Goal: Information Seeking & Learning: Learn about a topic

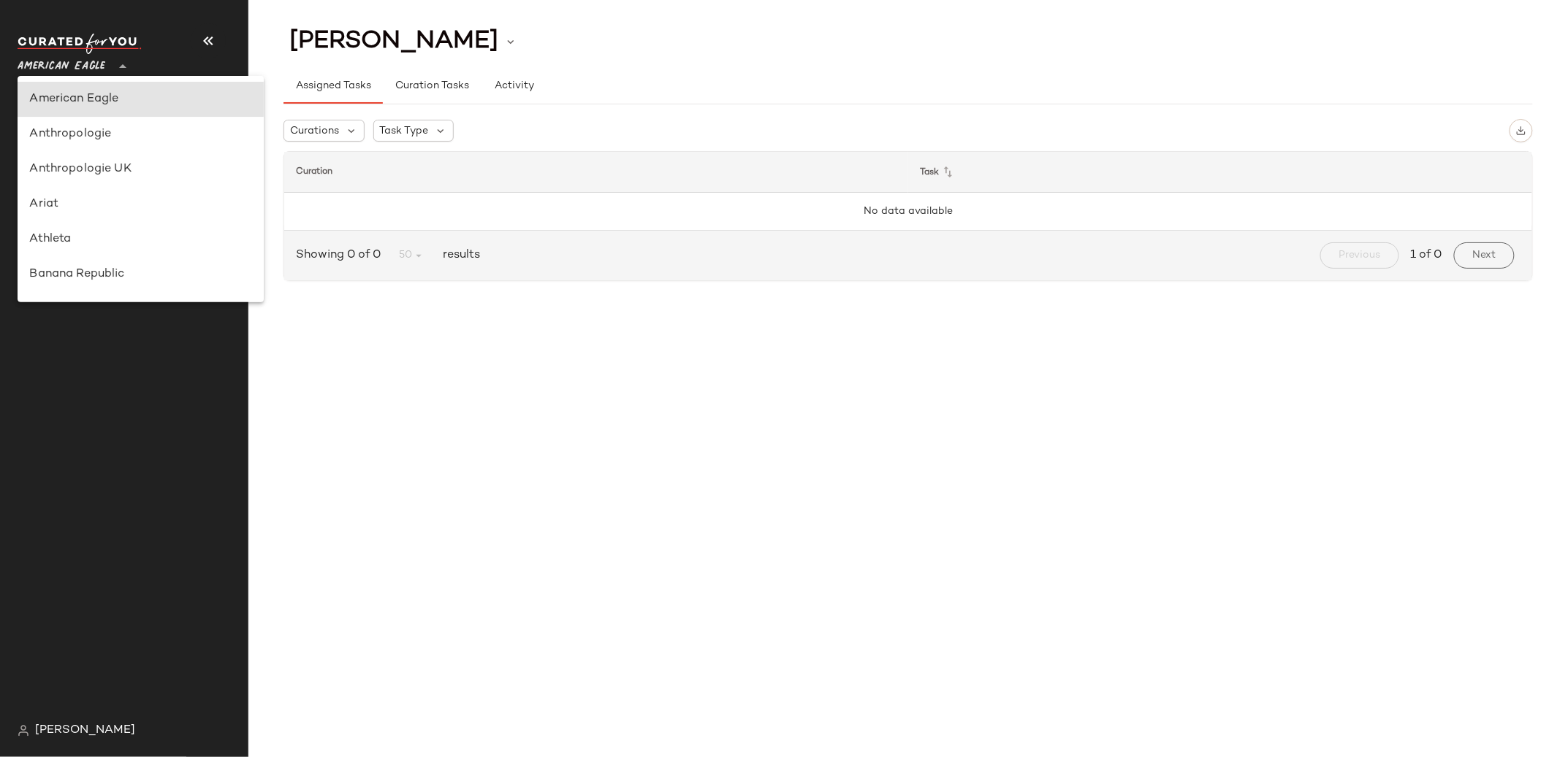
click at [65, 64] on span "American Eagle" at bounding box center [61, 63] width 88 height 27
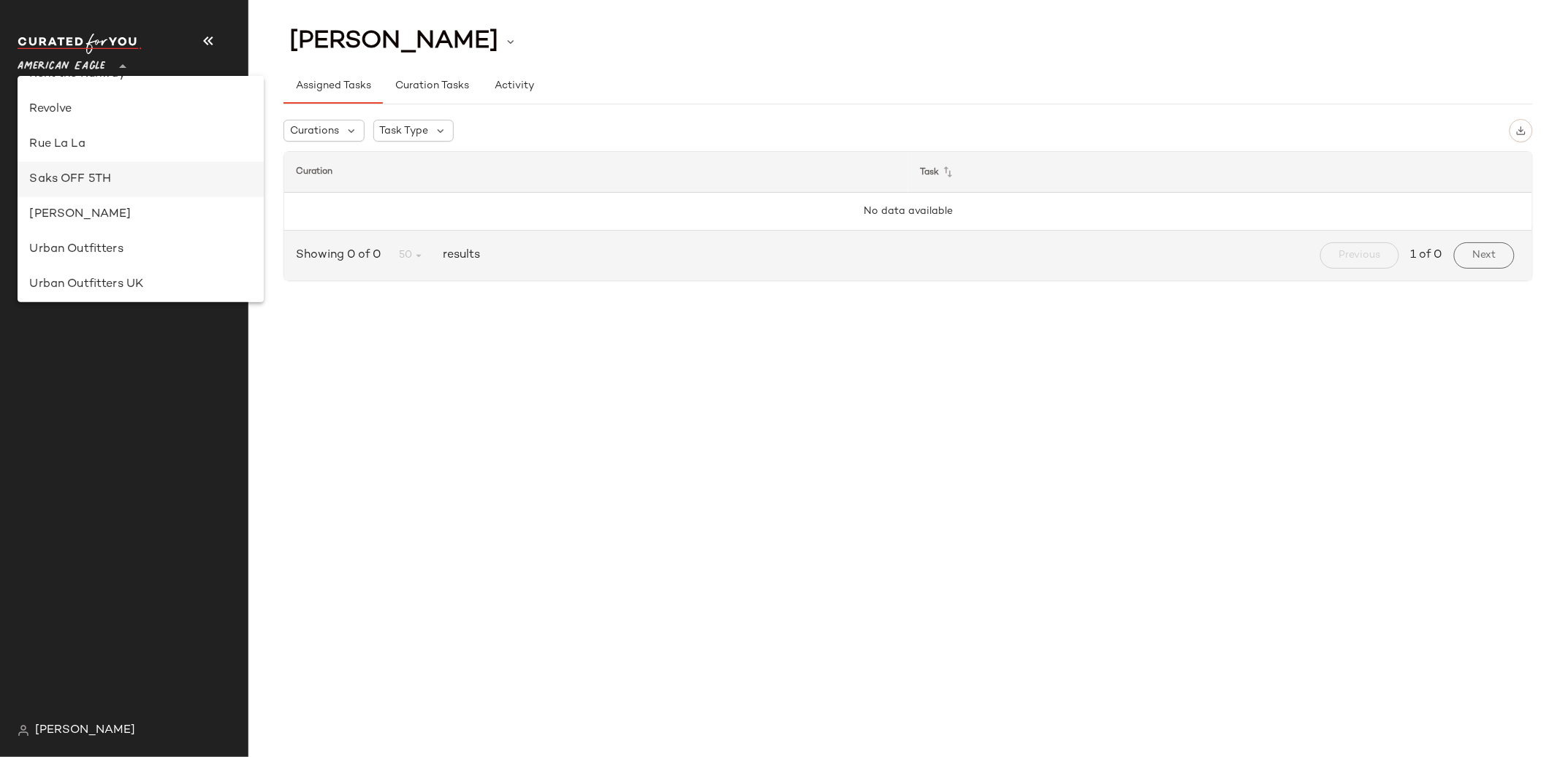
click at [78, 183] on div "Saks OFF 5TH" at bounding box center [140, 180] width 222 height 18
type input "**"
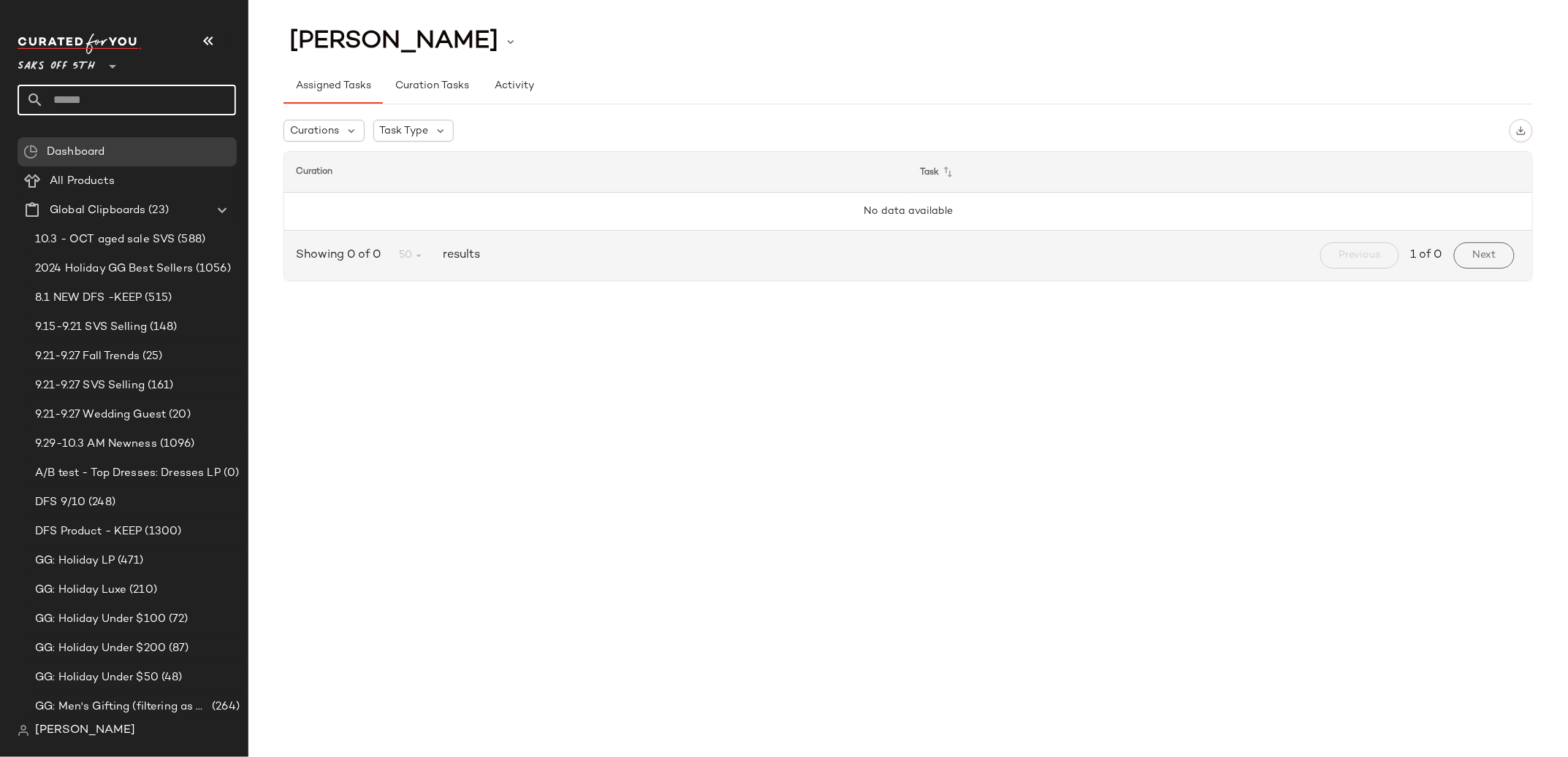
click at [73, 93] on input "text" at bounding box center [140, 100] width 192 height 31
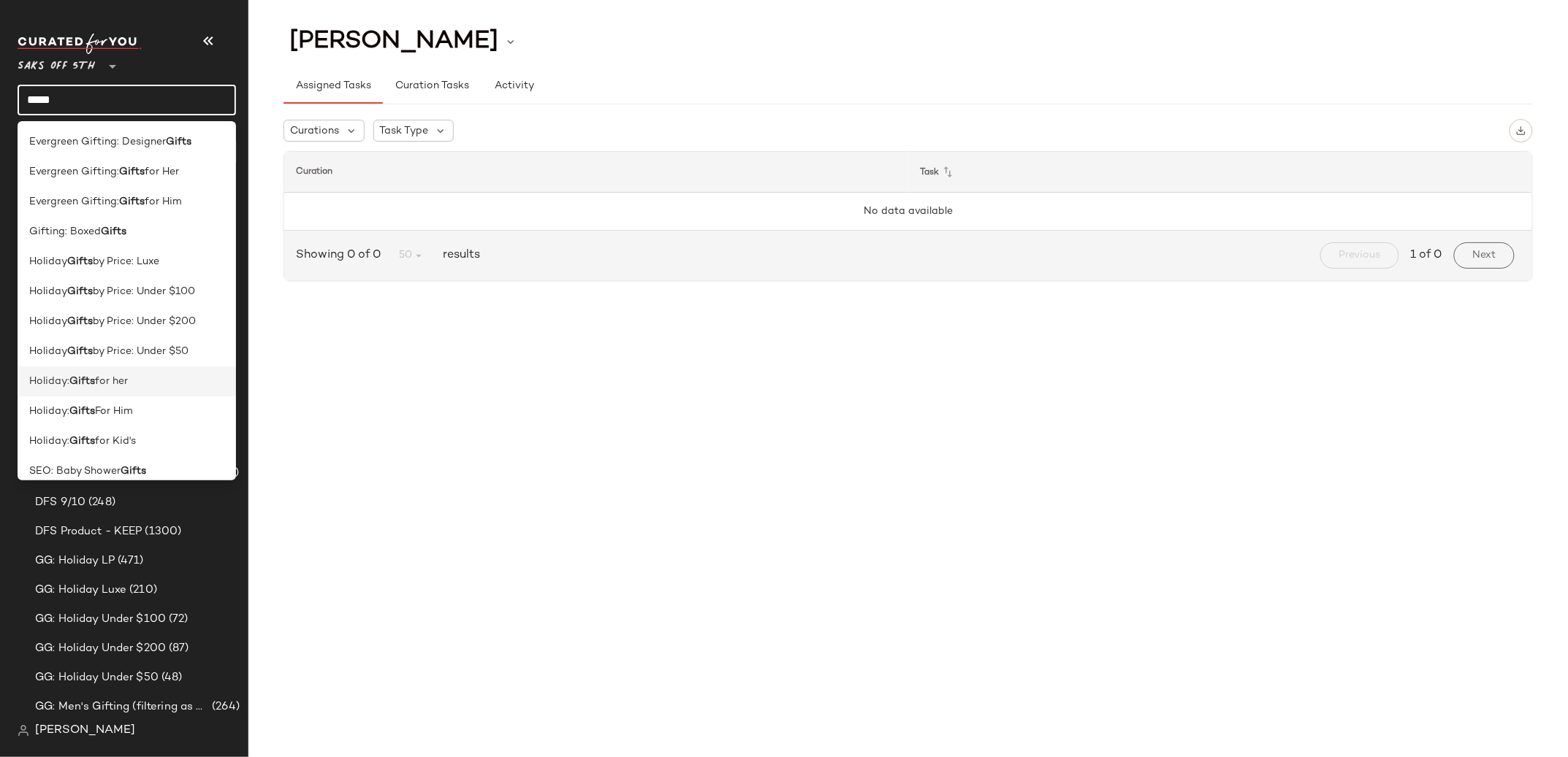
type input "*****"
click at [146, 386] on div "Holiday: Gifts for her" at bounding box center [127, 381] width 195 height 15
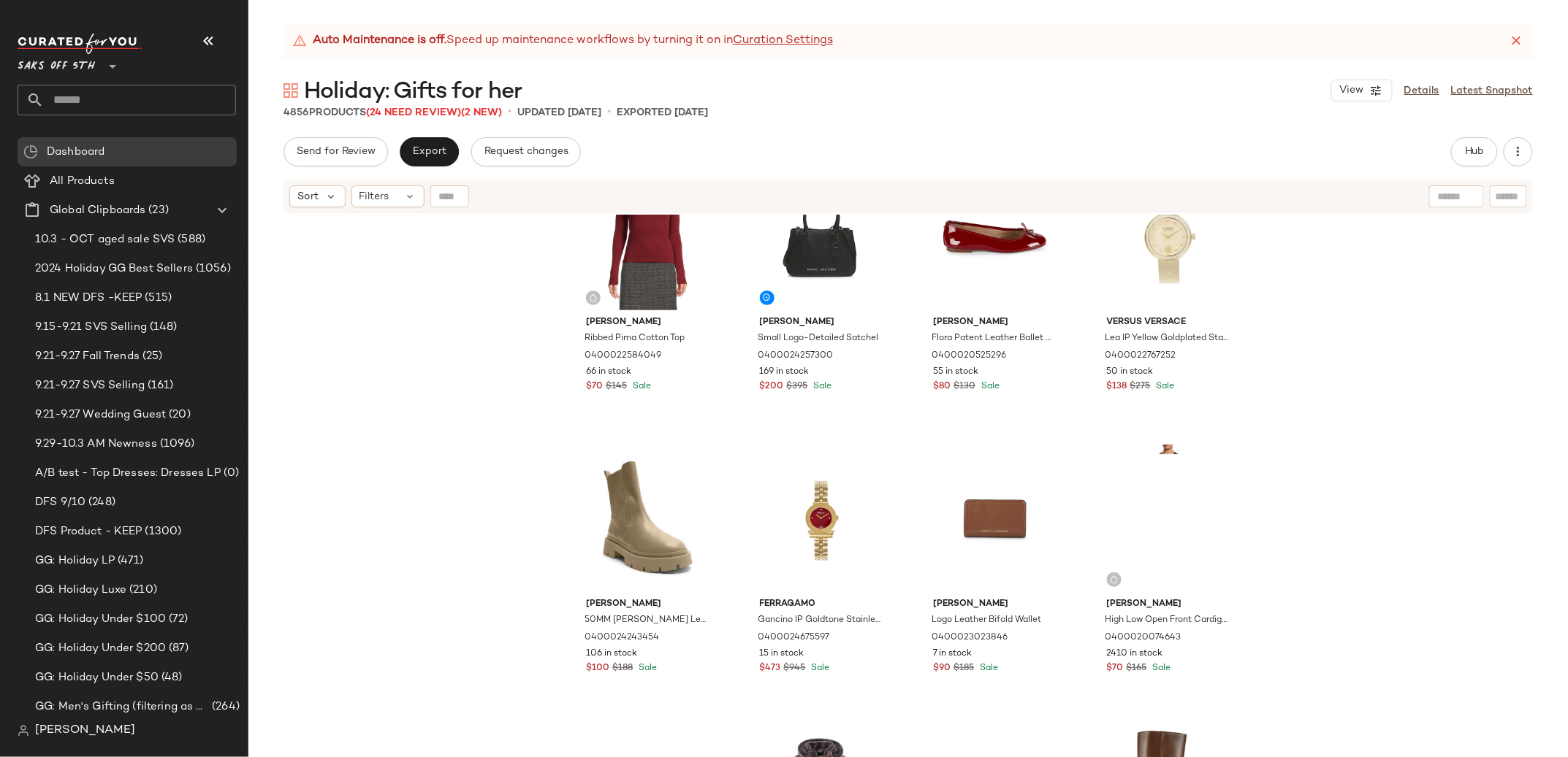
scroll to position [272, 0]
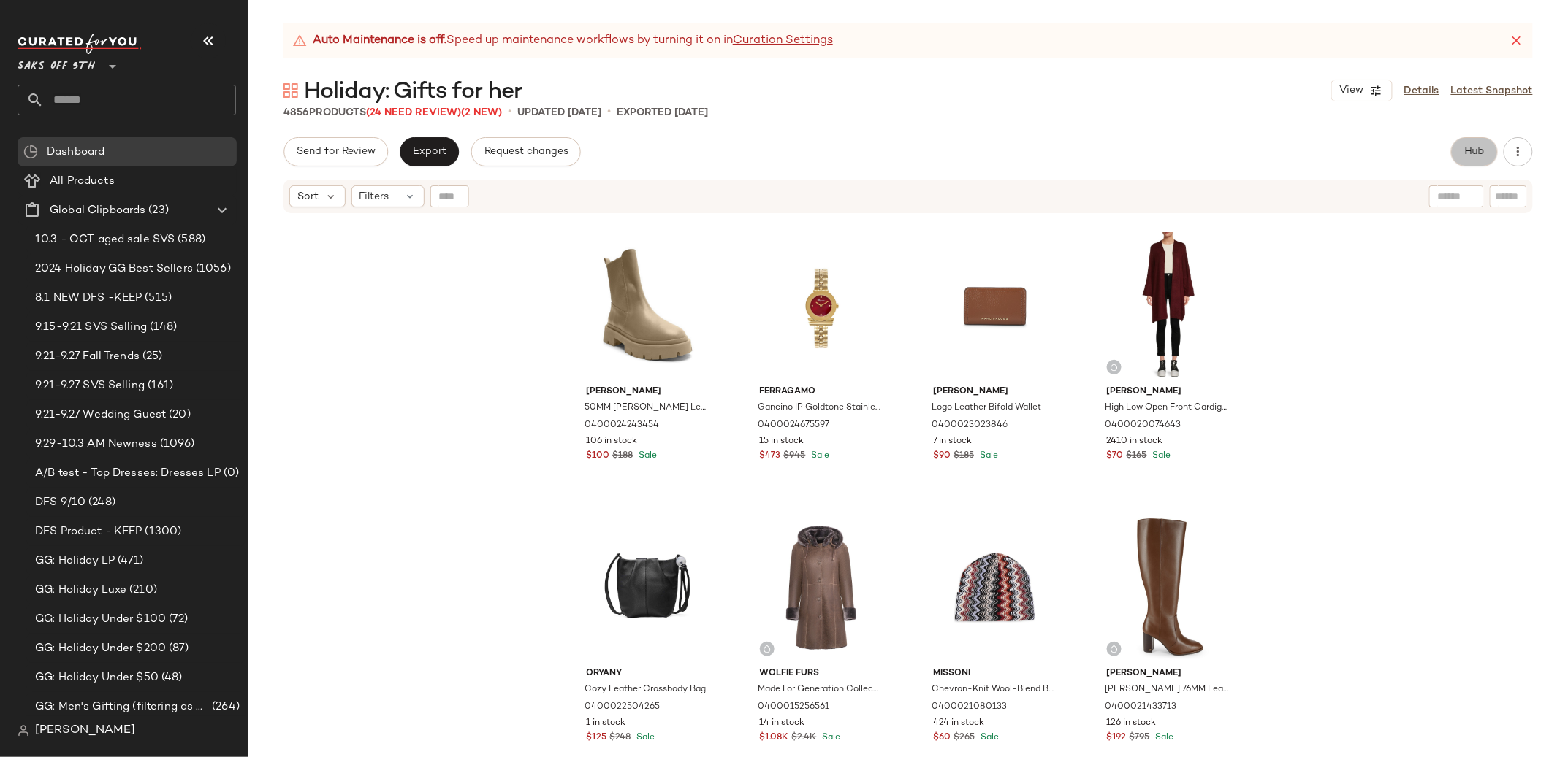
click at [1455, 155] on button "Hub" at bounding box center [1474, 151] width 47 height 29
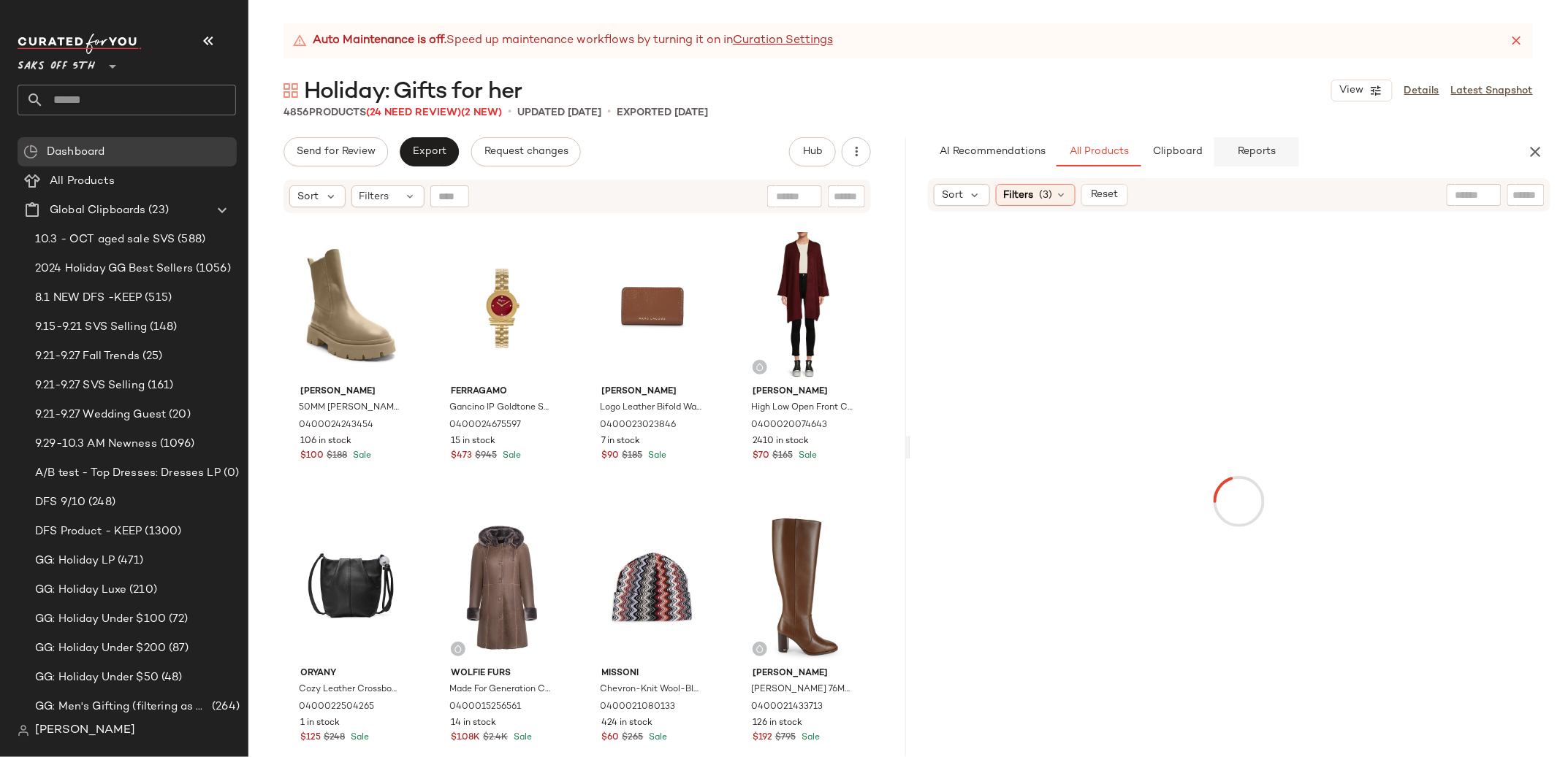
click at [1249, 153] on span "Reports" at bounding box center [1257, 151] width 39 height 11
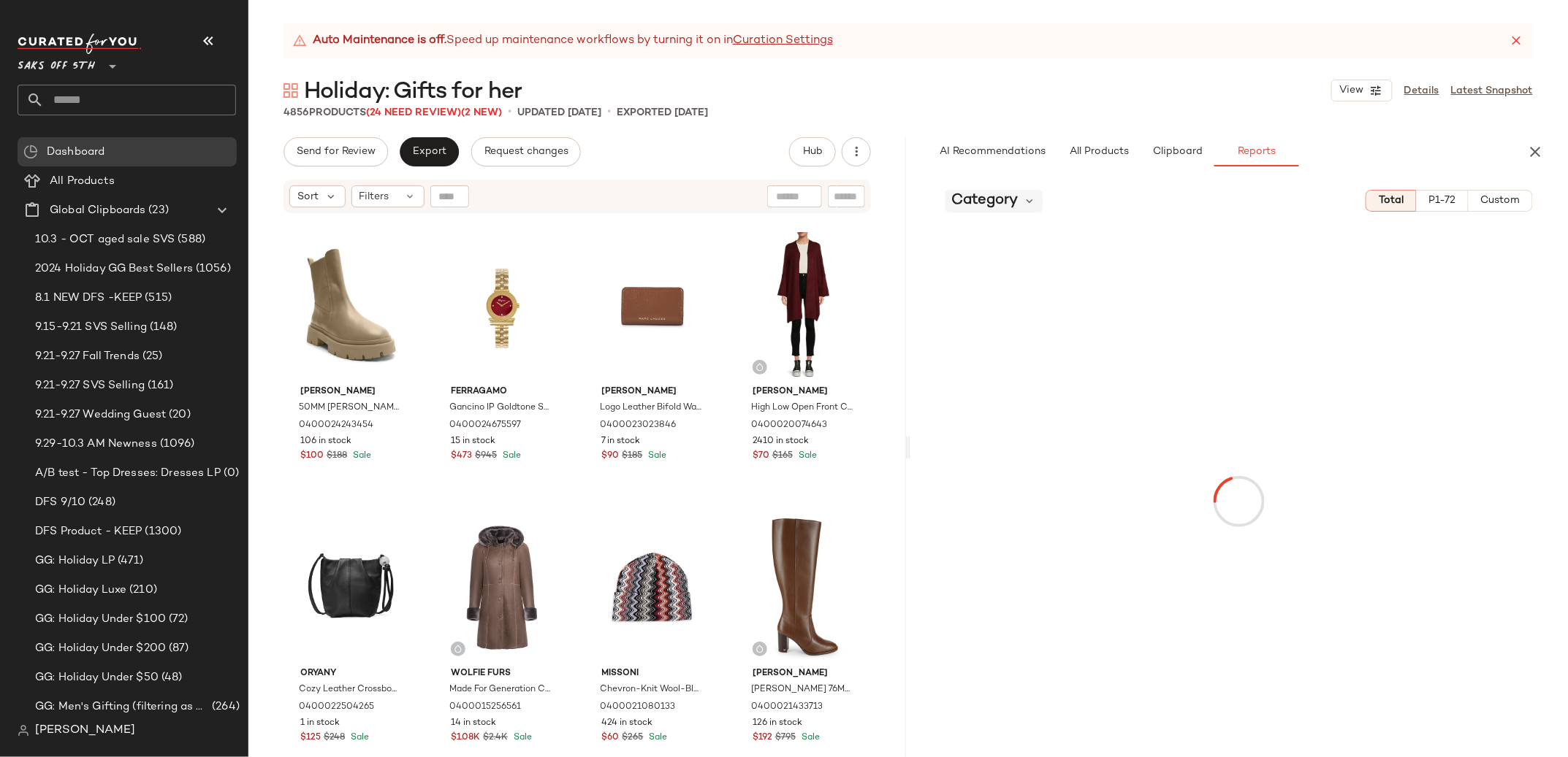
click at [978, 195] on span "Category" at bounding box center [984, 201] width 66 height 22
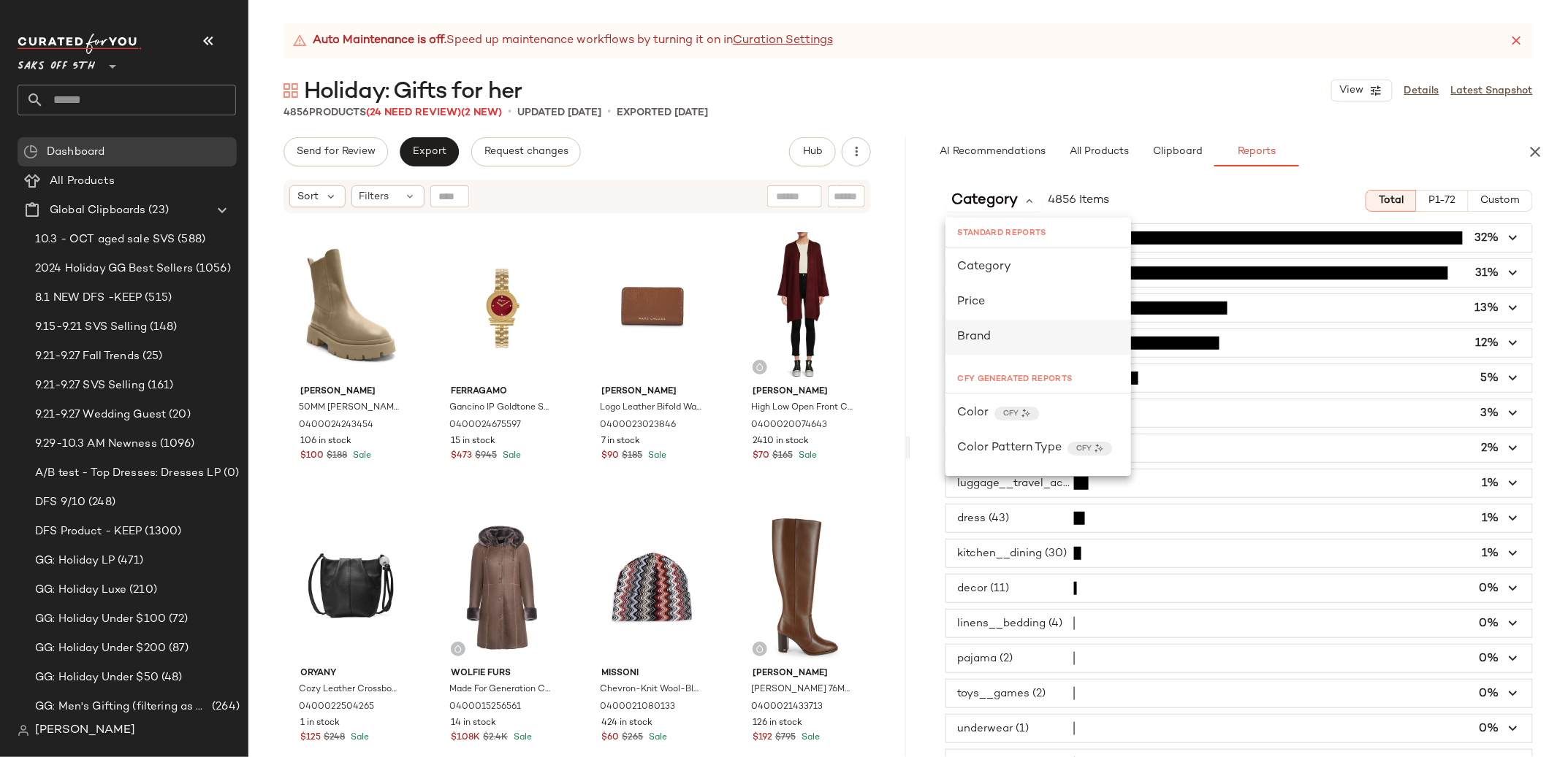
click at [987, 333] on span "Brand" at bounding box center [974, 337] width 34 height 12
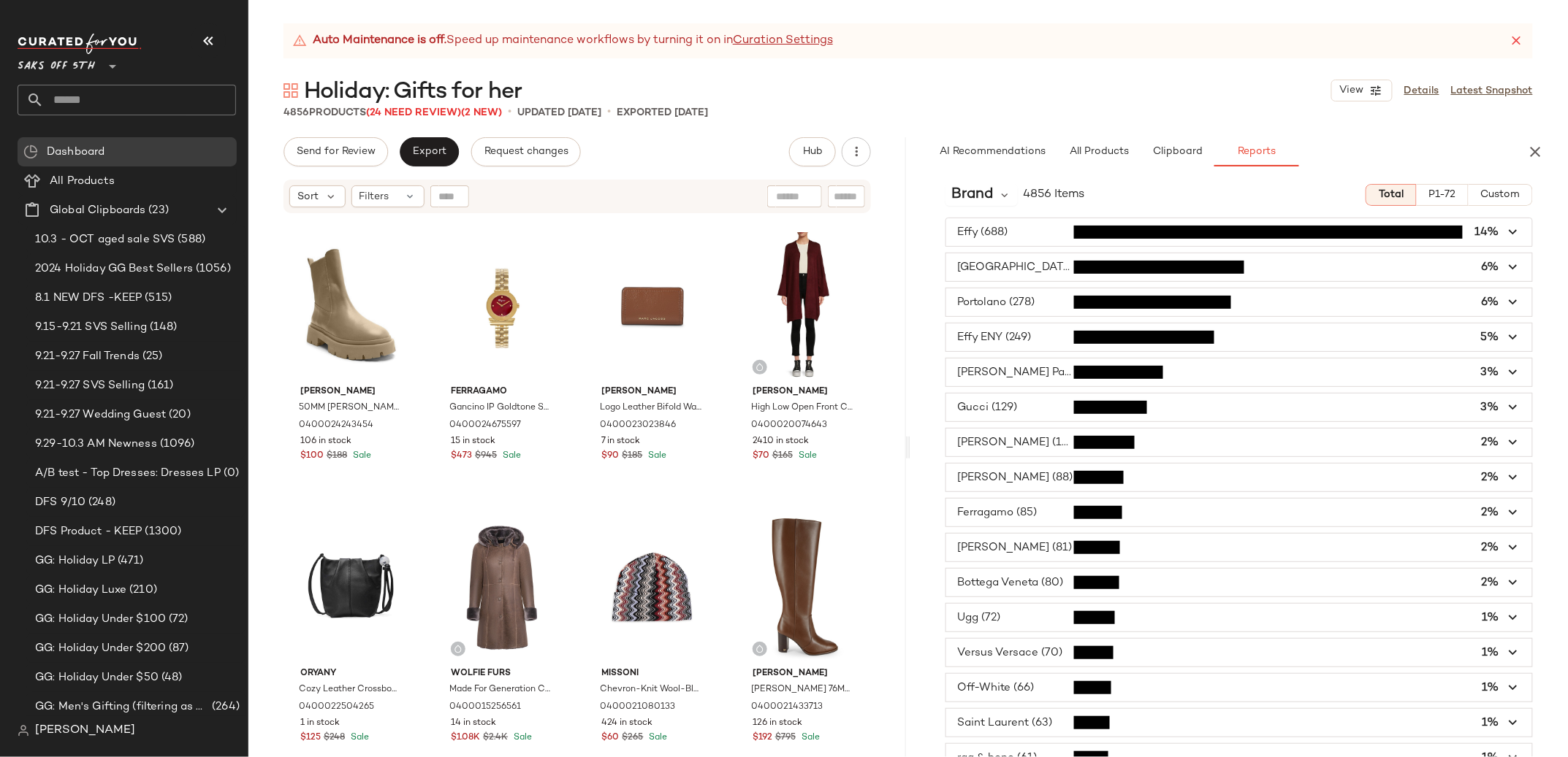
scroll to position [0, 0]
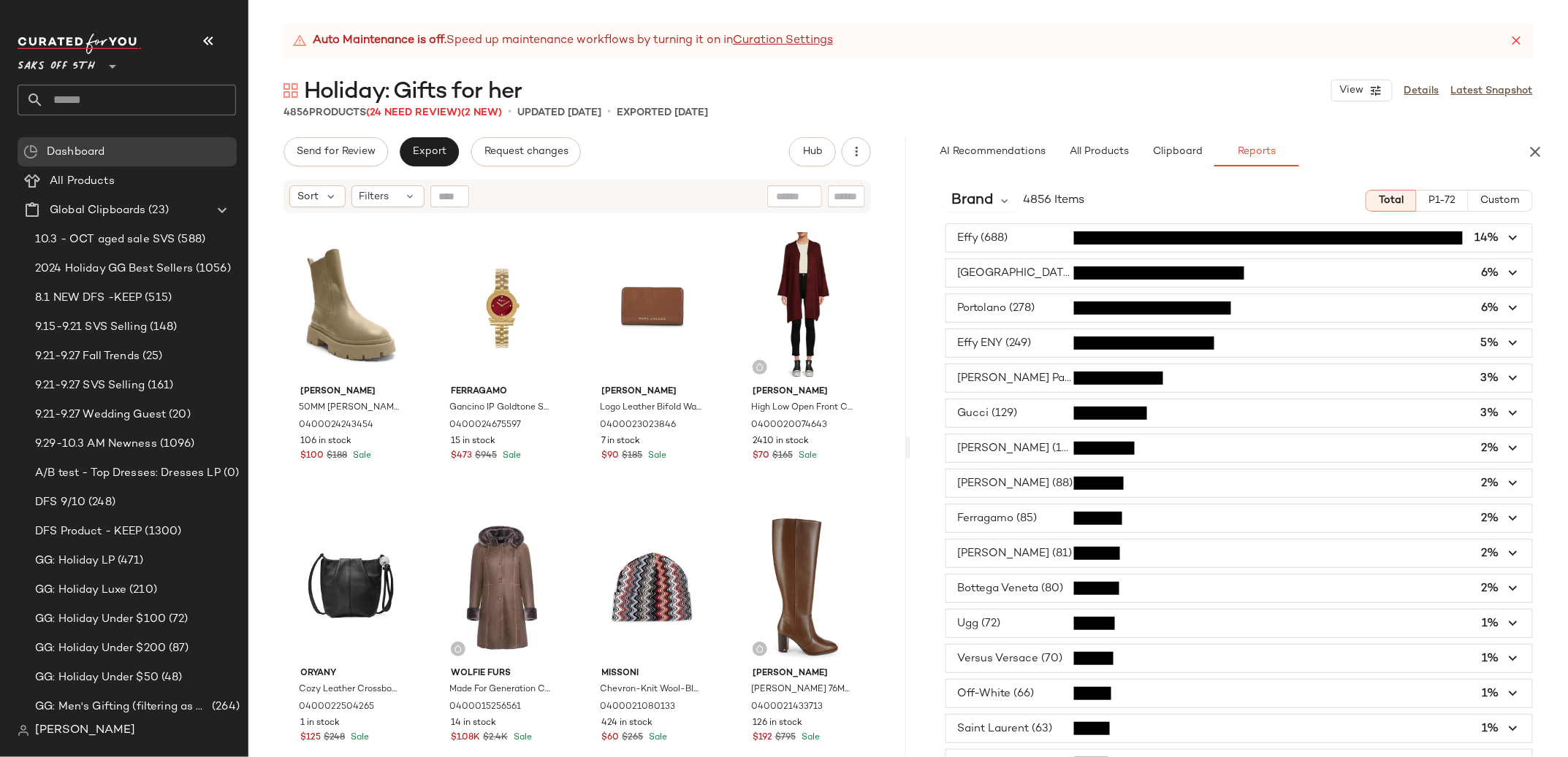
click at [1080, 625] on span "button" at bounding box center [1239, 623] width 586 height 27
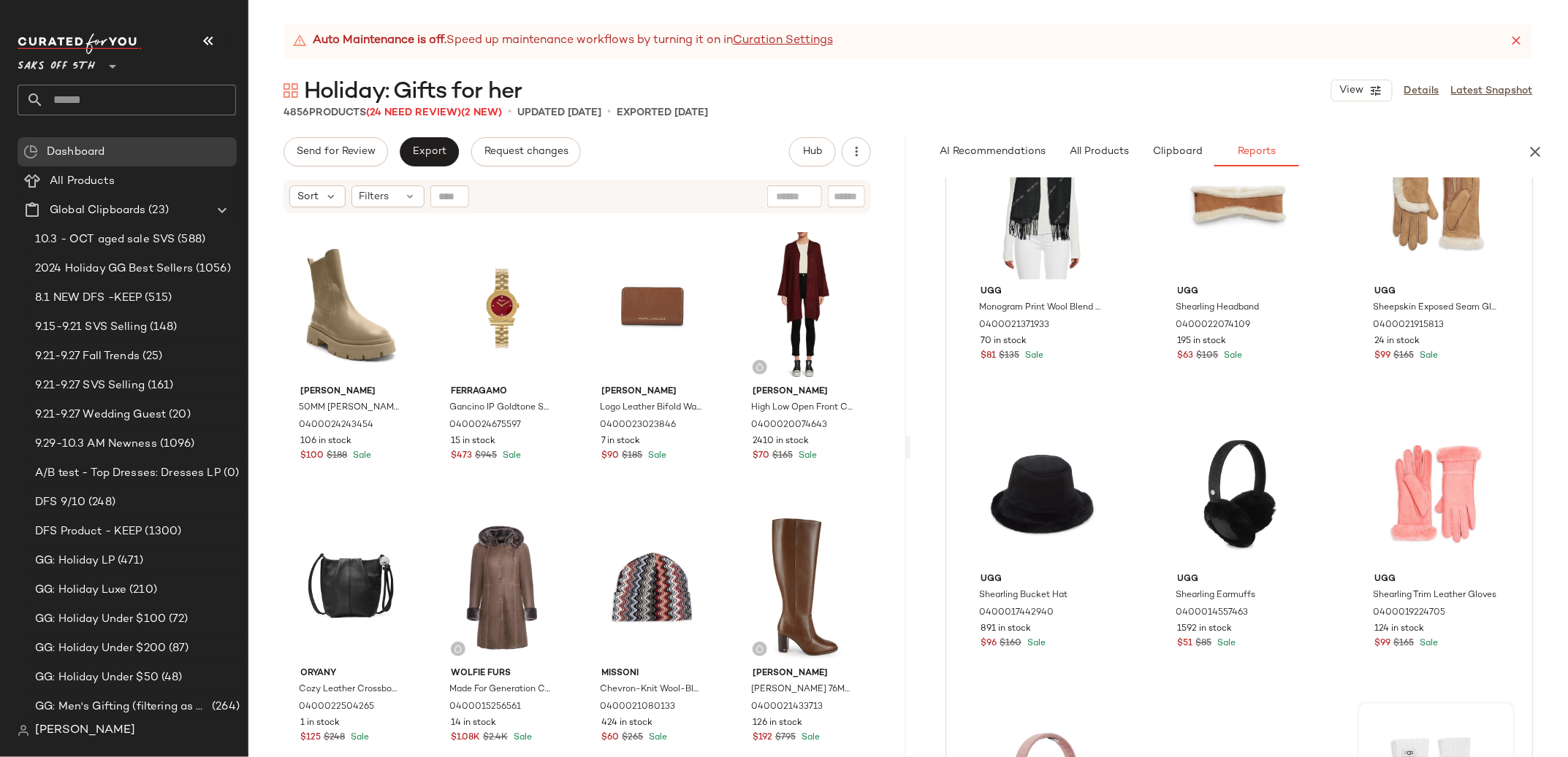
scroll to position [768, 0]
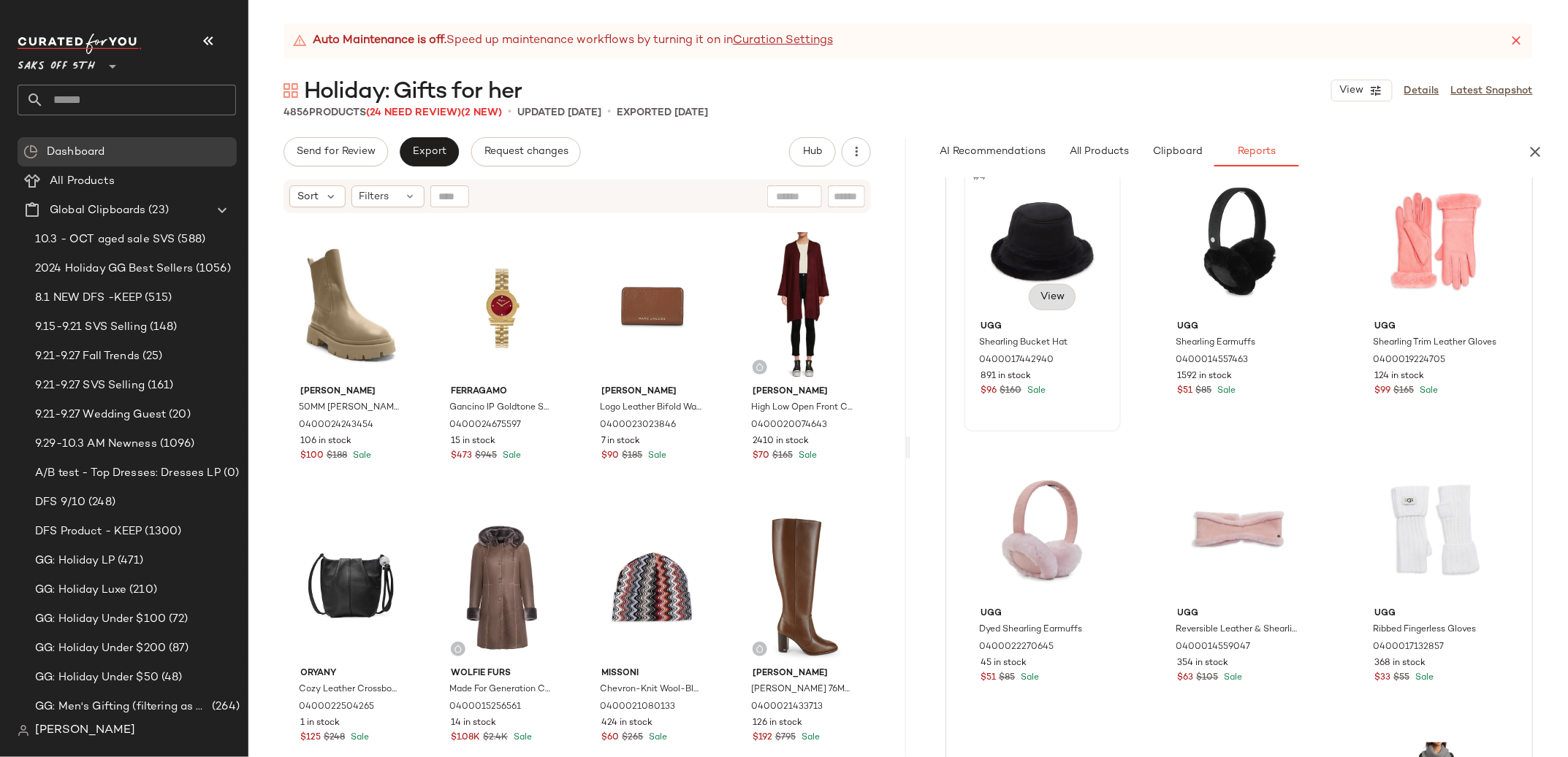
click at [1057, 289] on button "View" at bounding box center [1052, 297] width 47 height 27
click at [1055, 235] on div "#4 View" at bounding box center [1042, 241] width 147 height 148
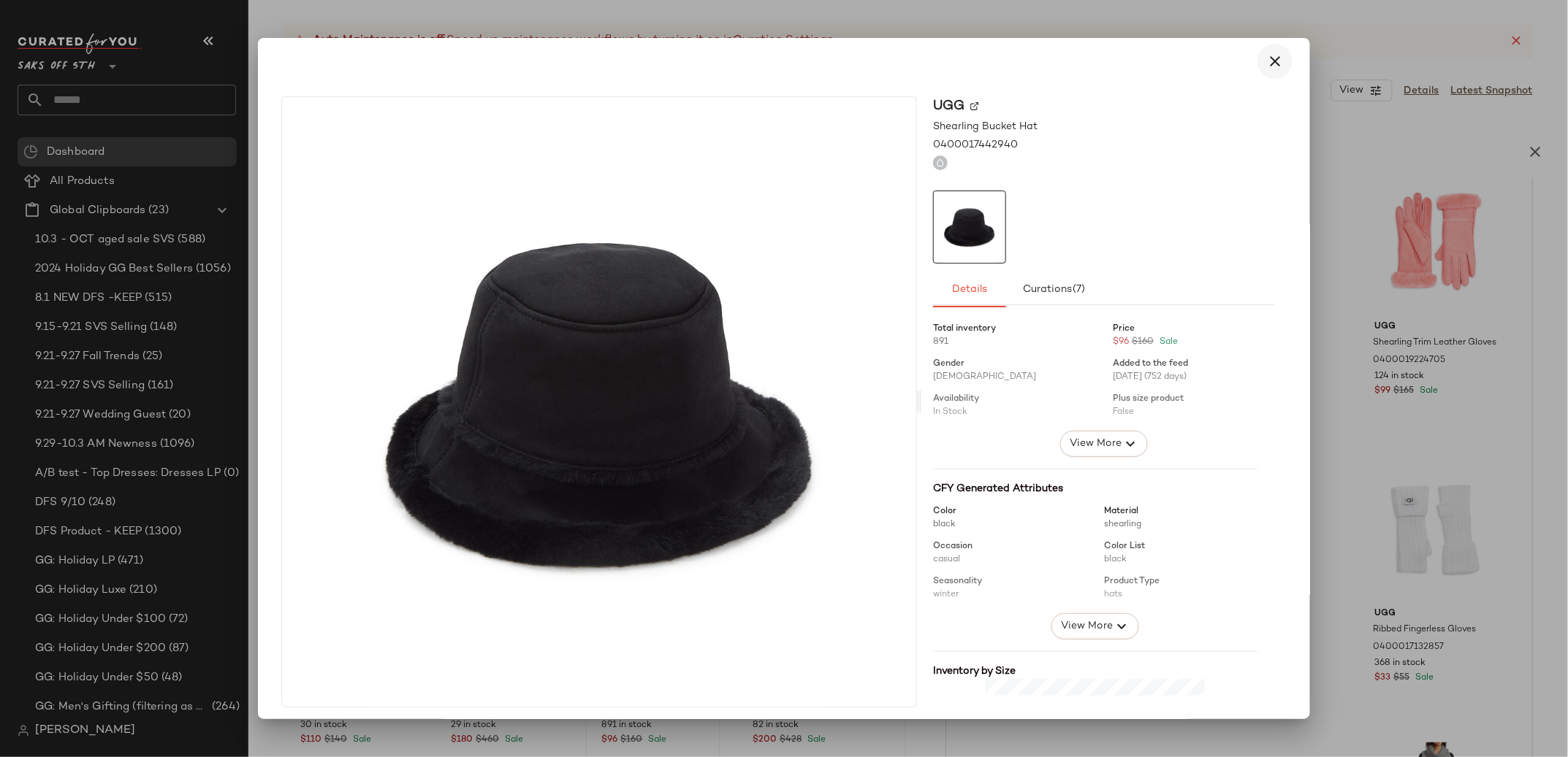
click at [1276, 65] on button "button" at bounding box center [1275, 62] width 35 height 35
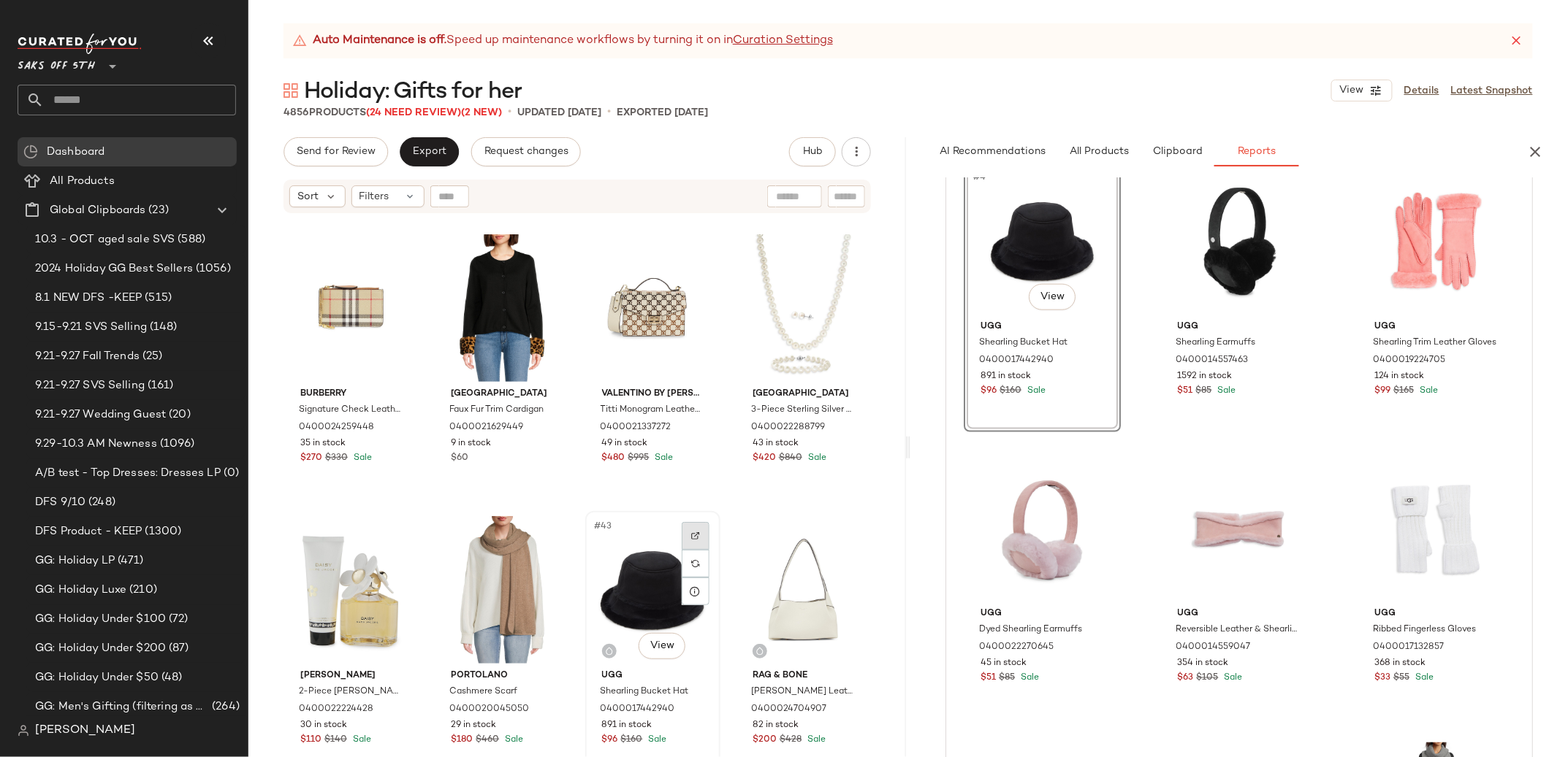
click at [700, 531] on div at bounding box center [695, 535] width 27 height 27
click at [1540, 149] on icon "button" at bounding box center [1536, 152] width 18 height 18
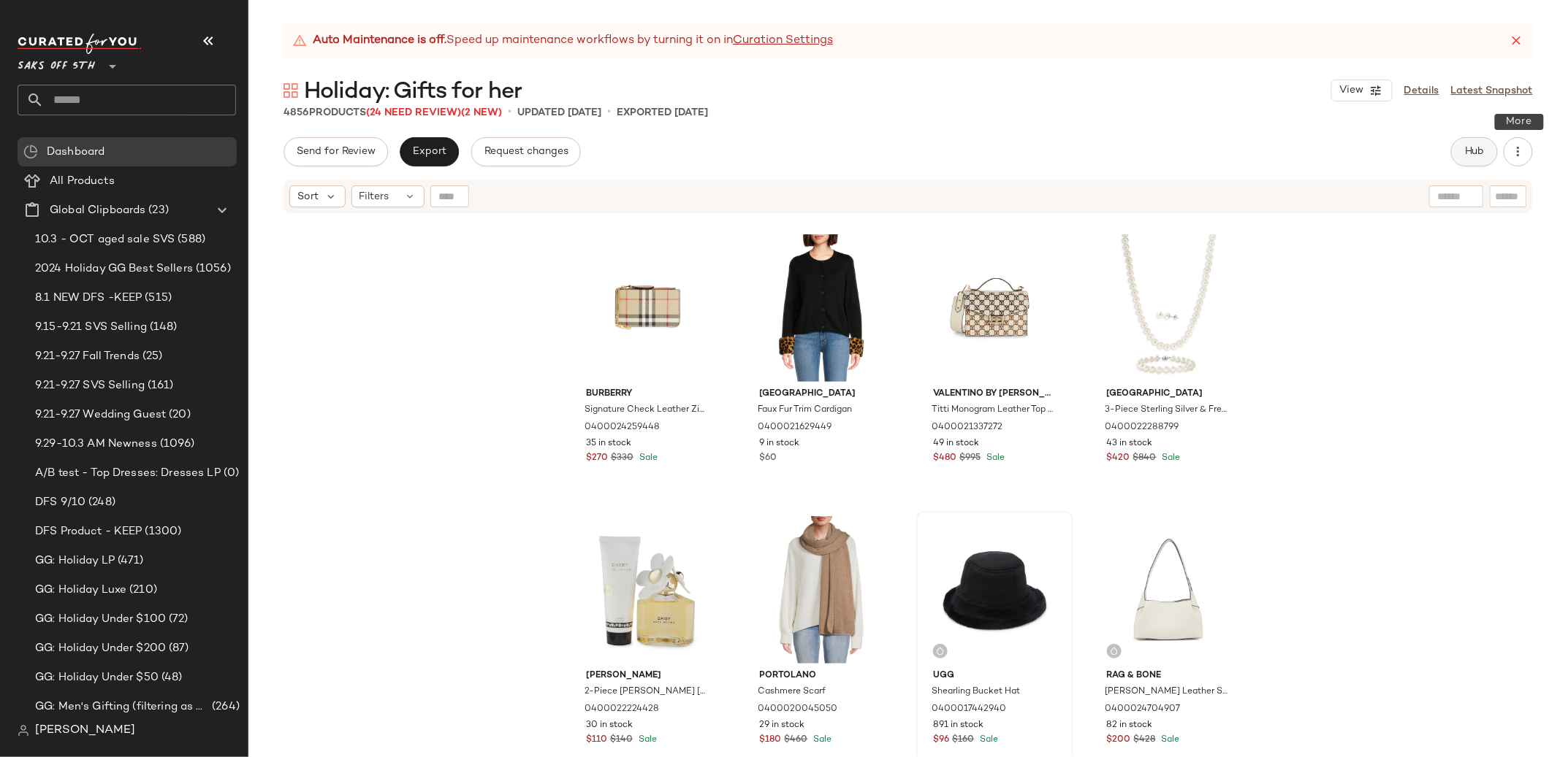
click at [1461, 153] on button "Hub" at bounding box center [1474, 151] width 47 height 29
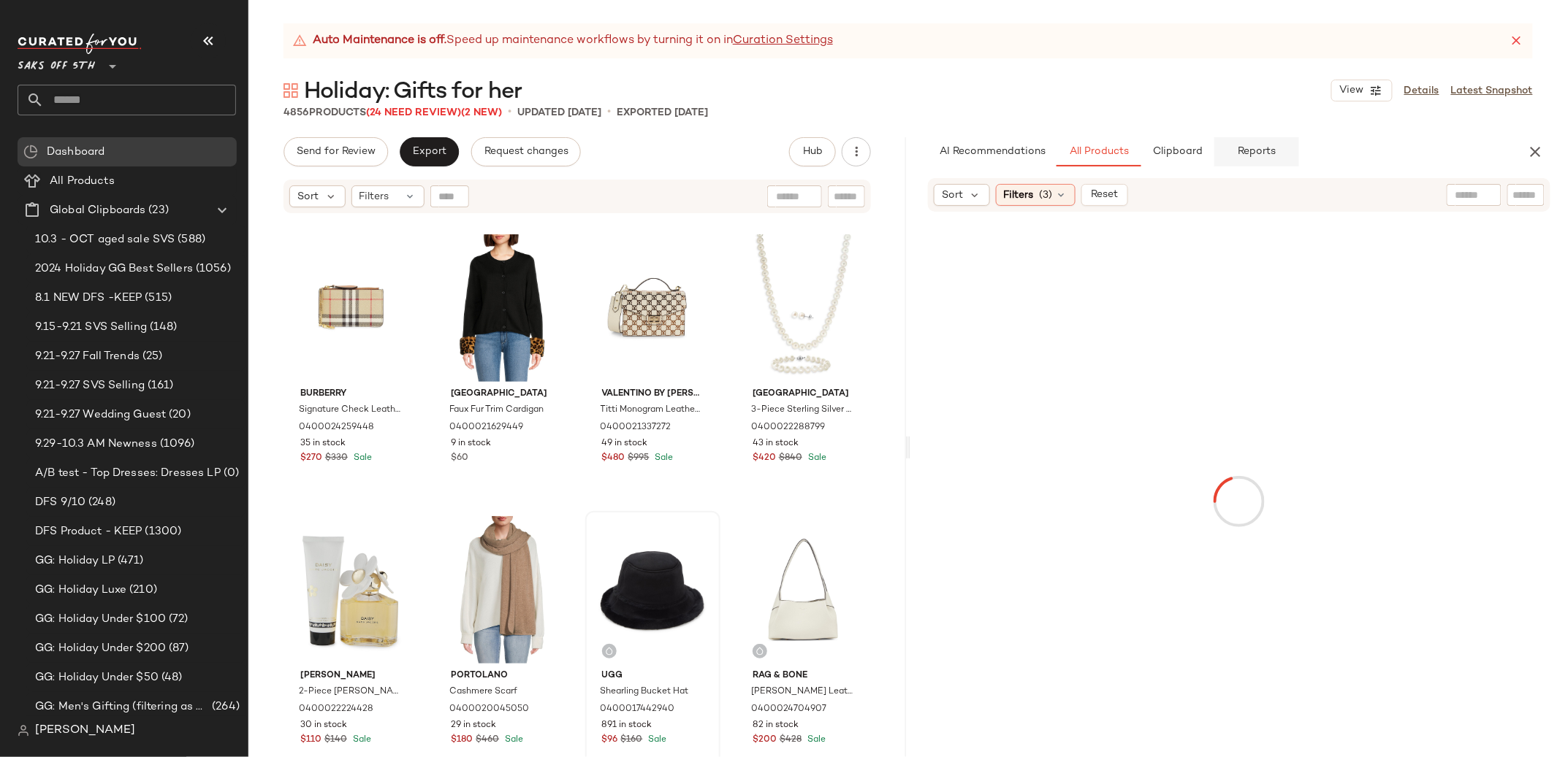
click at [1269, 160] on button "Reports" at bounding box center [1257, 151] width 85 height 29
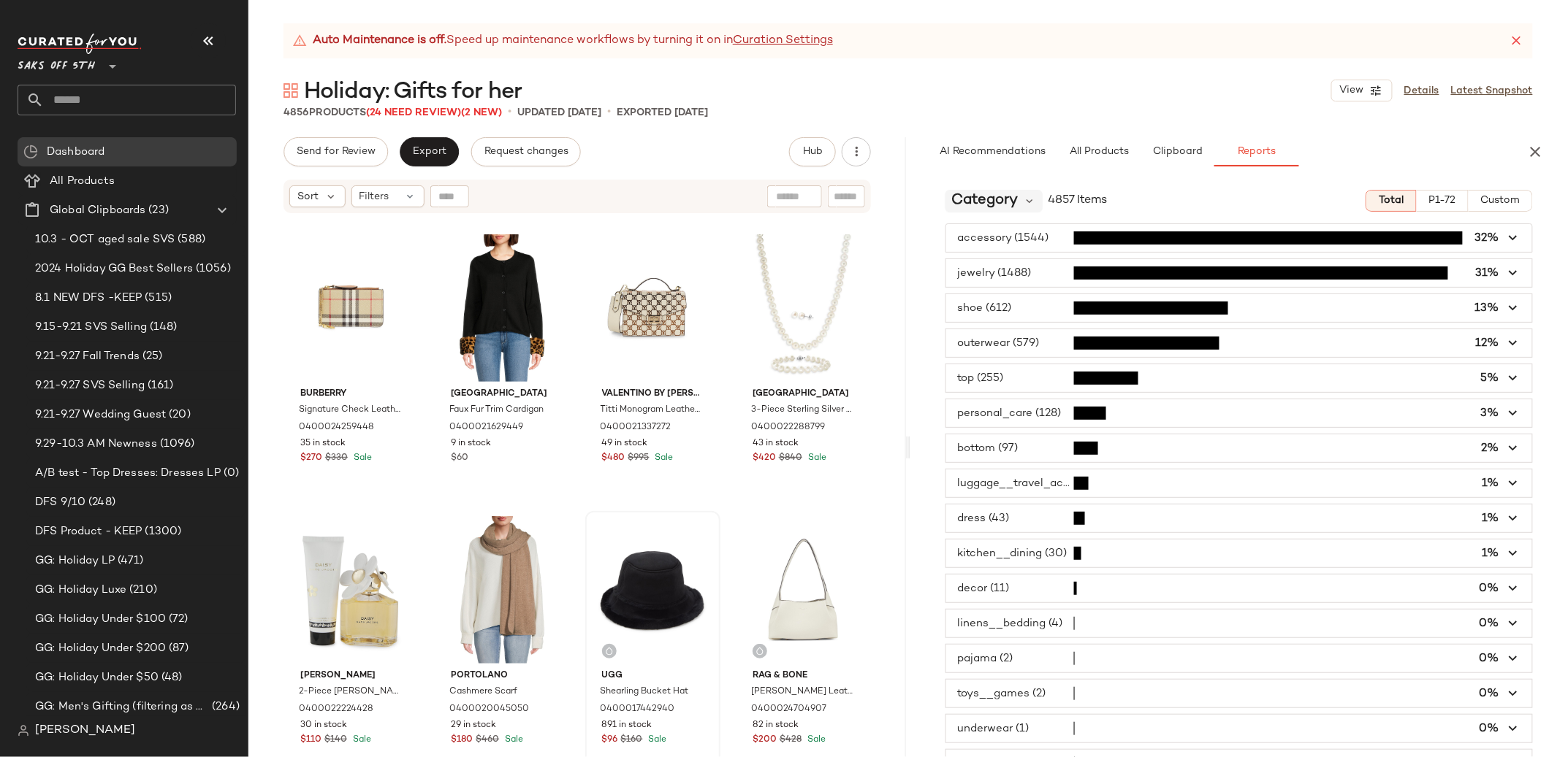
click at [975, 202] on span "Category" at bounding box center [984, 201] width 66 height 22
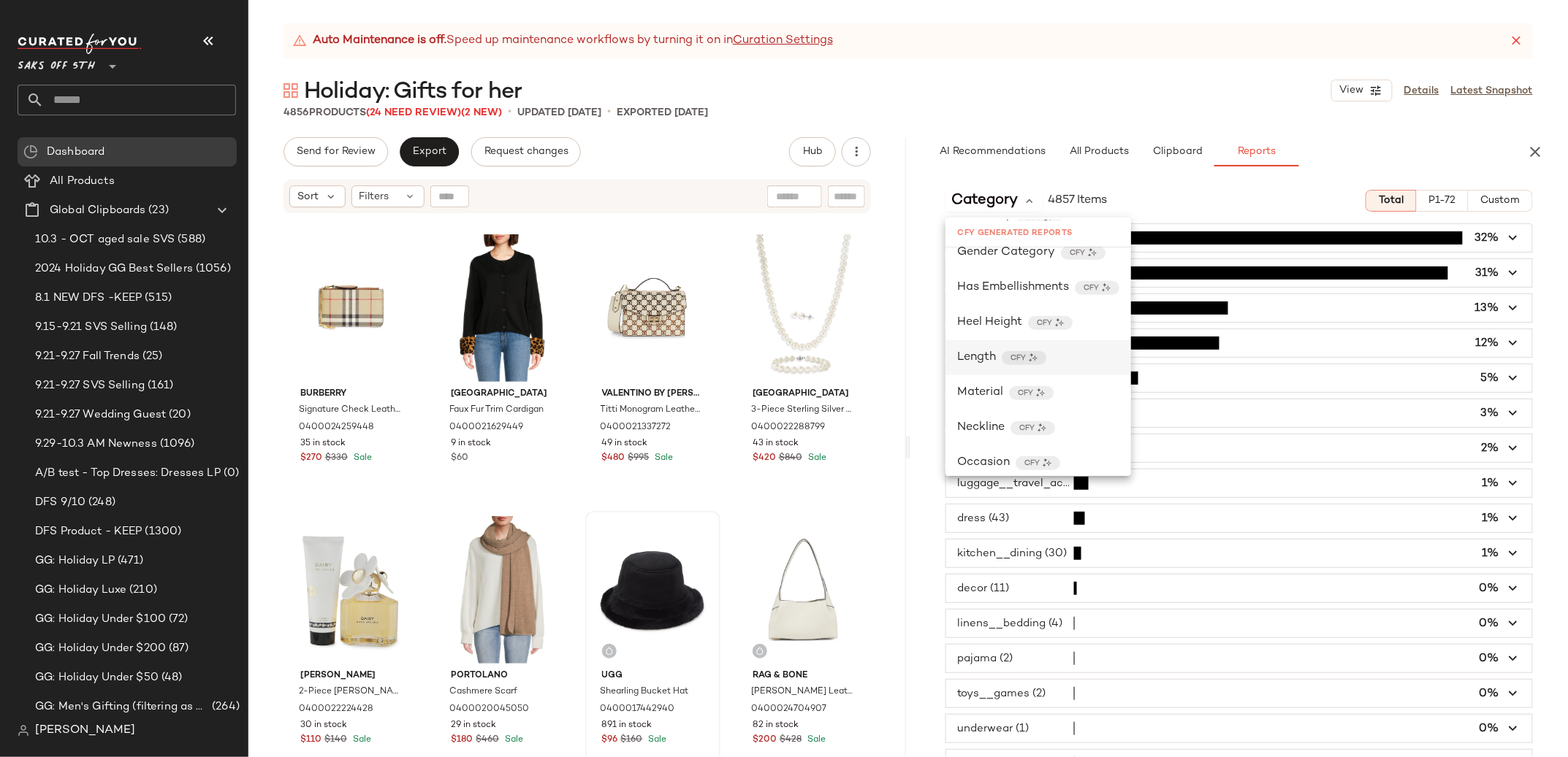
scroll to position [304, 0]
click at [967, 388] on span "Material" at bounding box center [980, 390] width 46 height 18
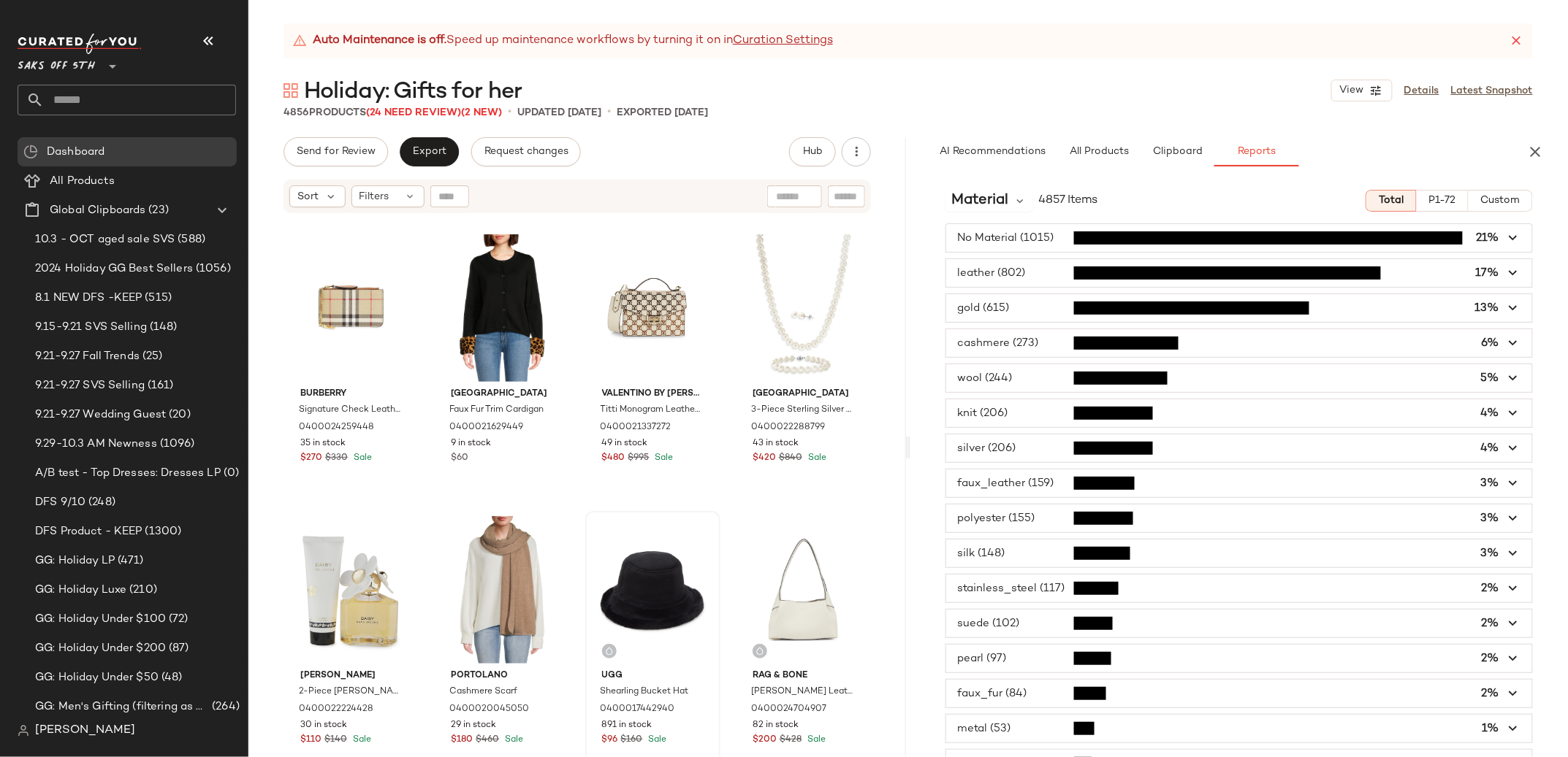
click at [1013, 340] on span "button" at bounding box center [1239, 342] width 586 height 27
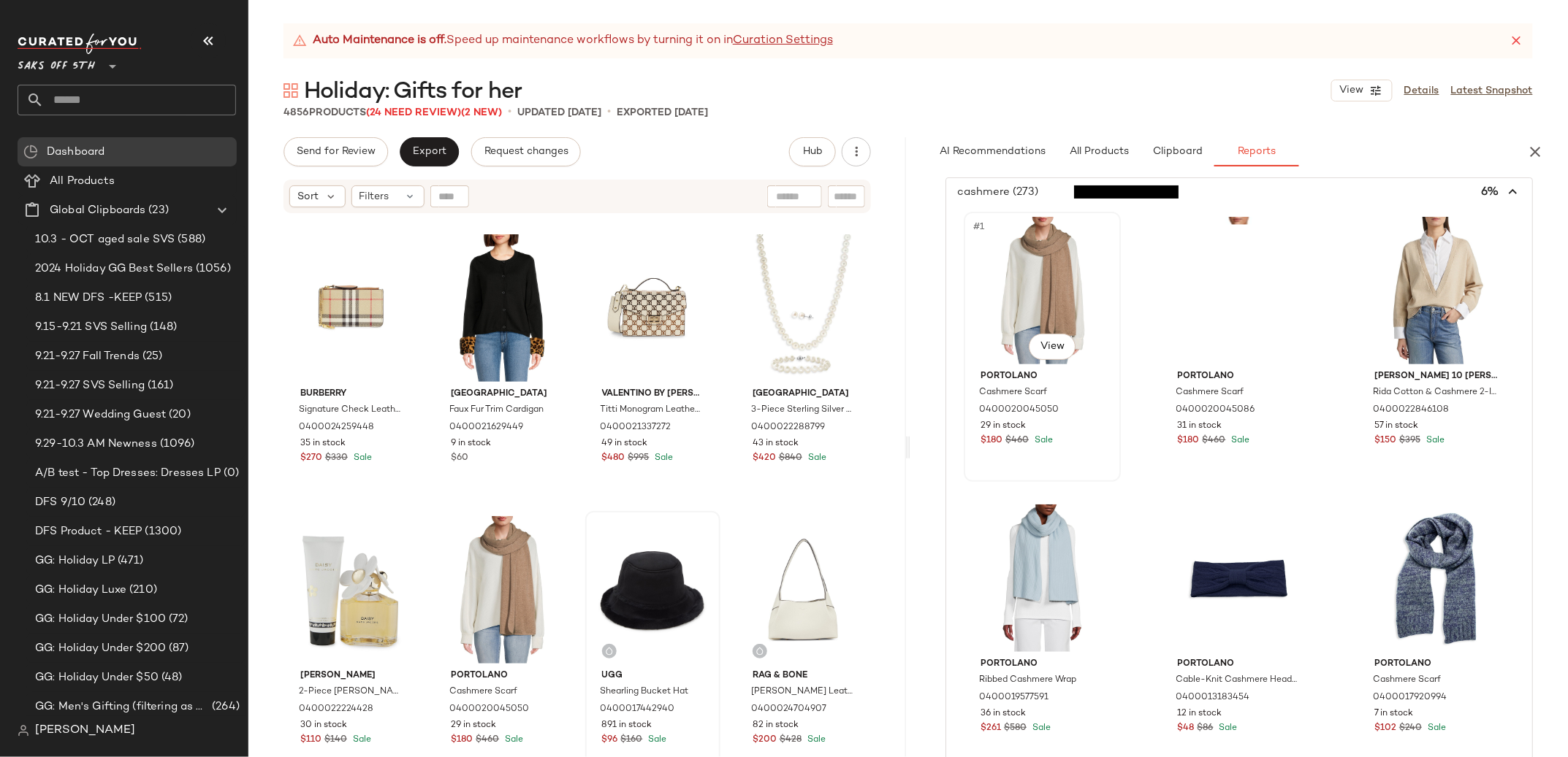
scroll to position [132, 0]
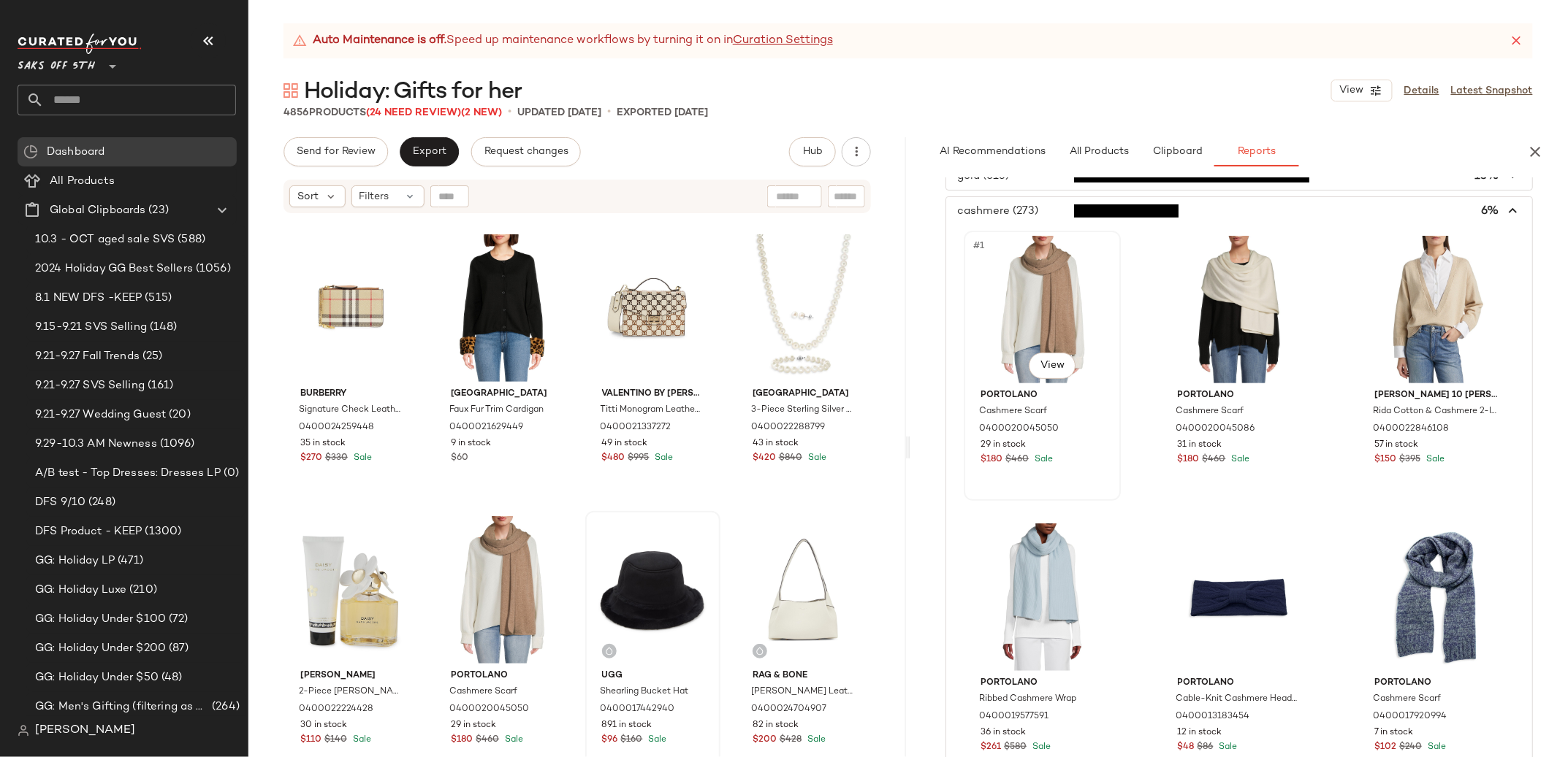
click at [1062, 319] on div "#1 View" at bounding box center [1042, 310] width 147 height 148
click at [540, 531] on img at bounding box center [544, 536] width 9 height 9
click at [1038, 584] on div "#4 View" at bounding box center [1042, 597] width 147 height 148
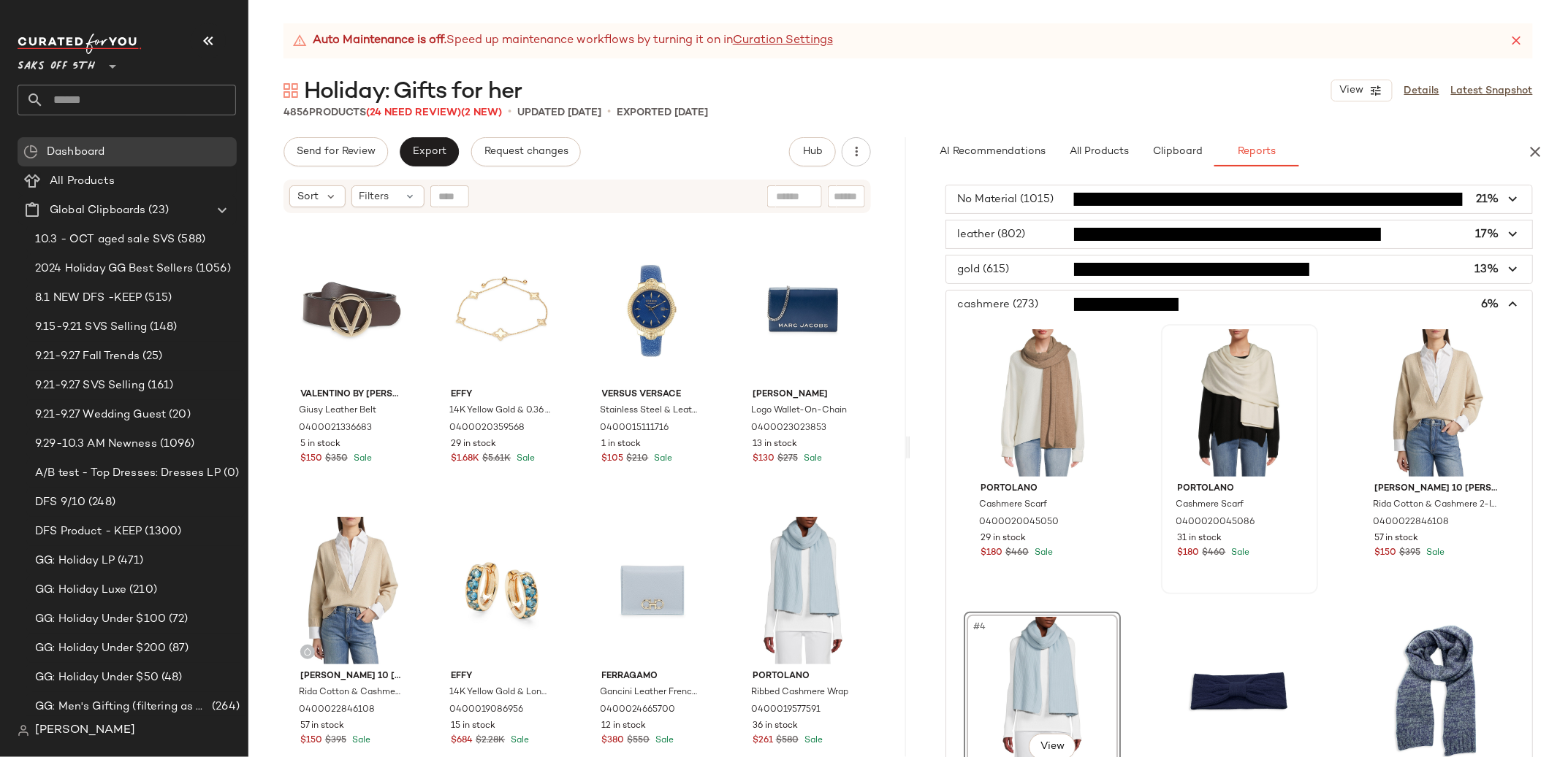
scroll to position [0, 0]
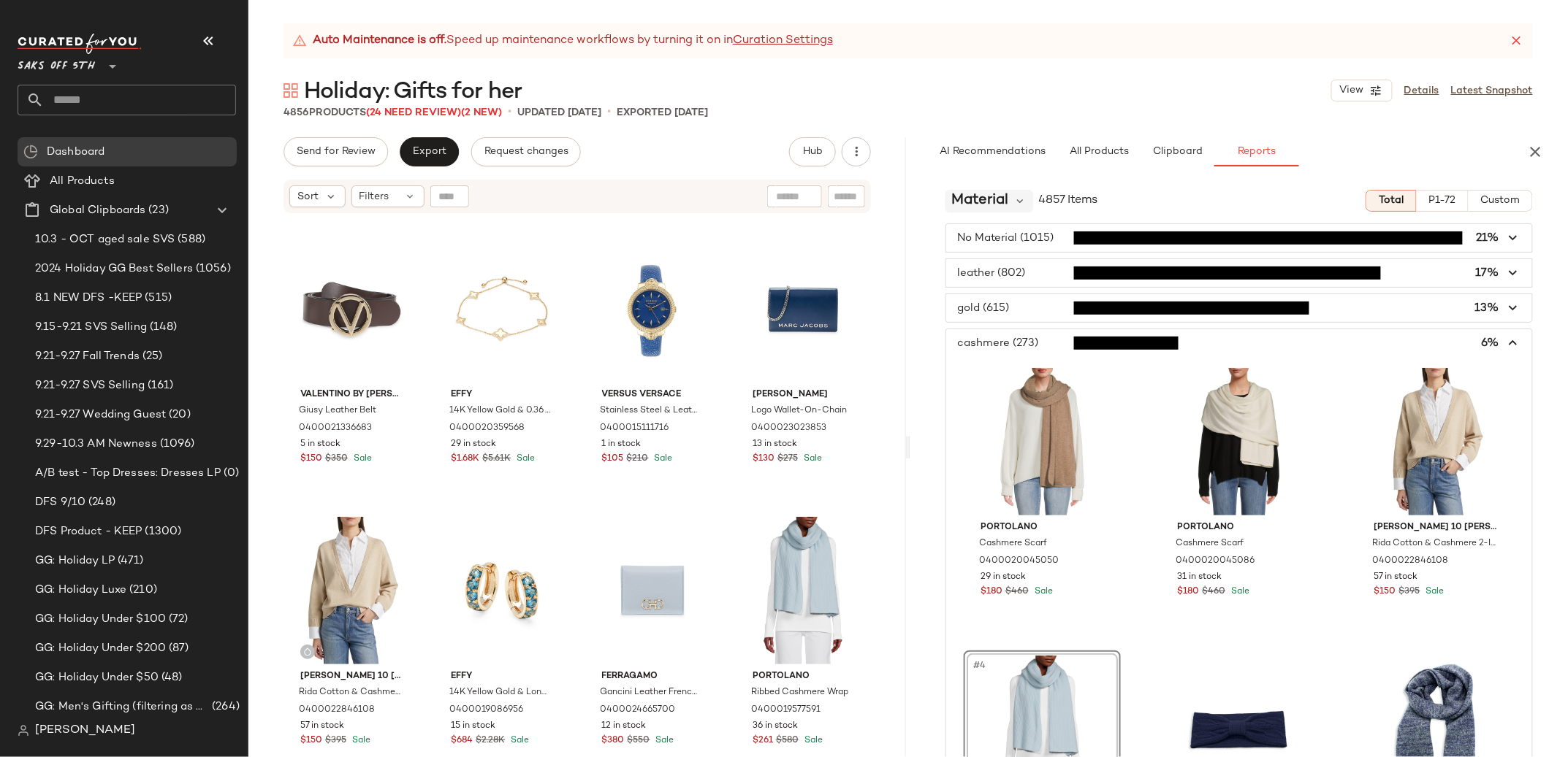
click at [1004, 196] on span "Material" at bounding box center [980, 201] width 57 height 22
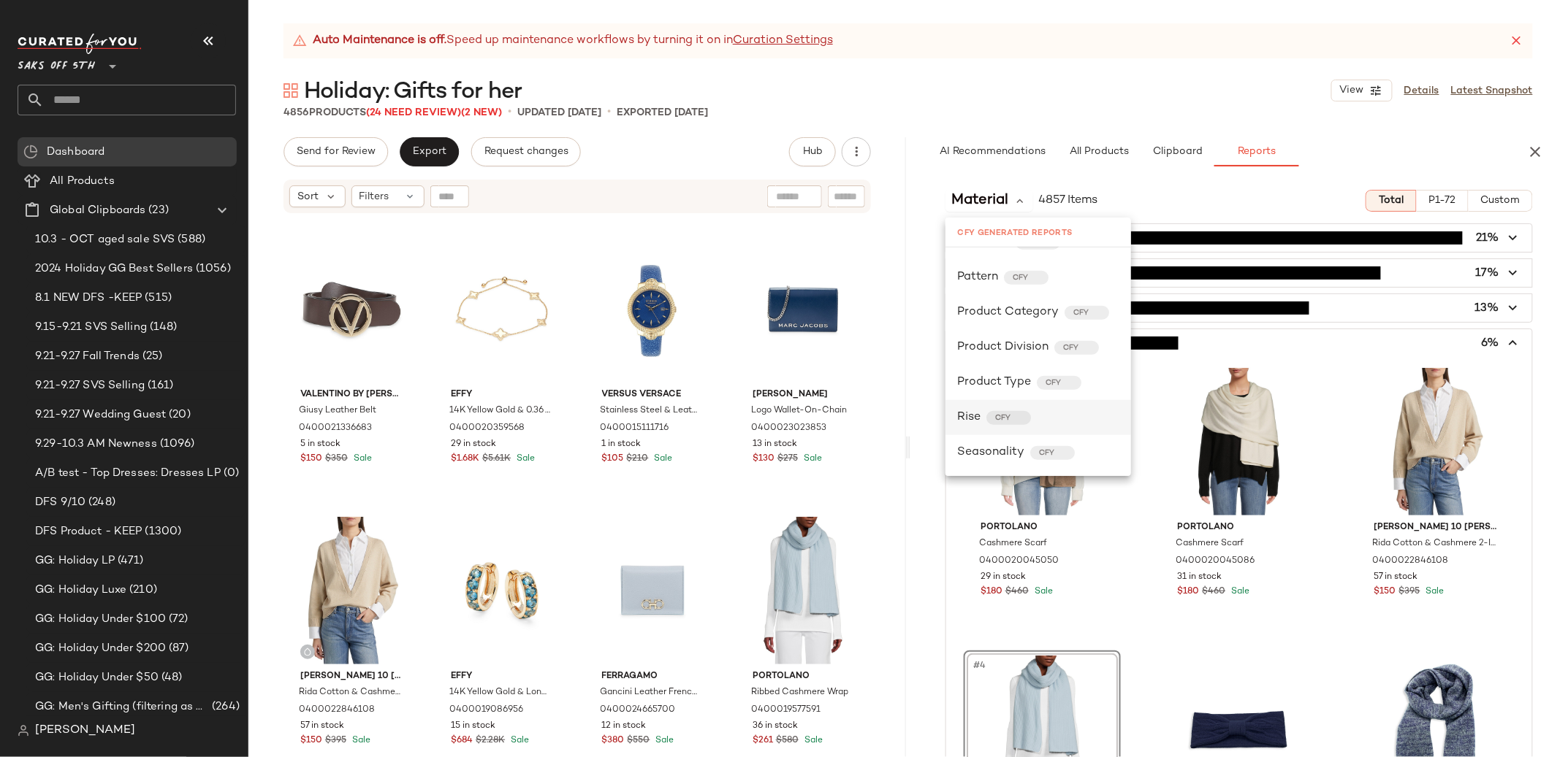
scroll to position [555, 0]
click at [997, 266] on div "Product Category CFY" at bounding box center [1038, 279] width 186 height 35
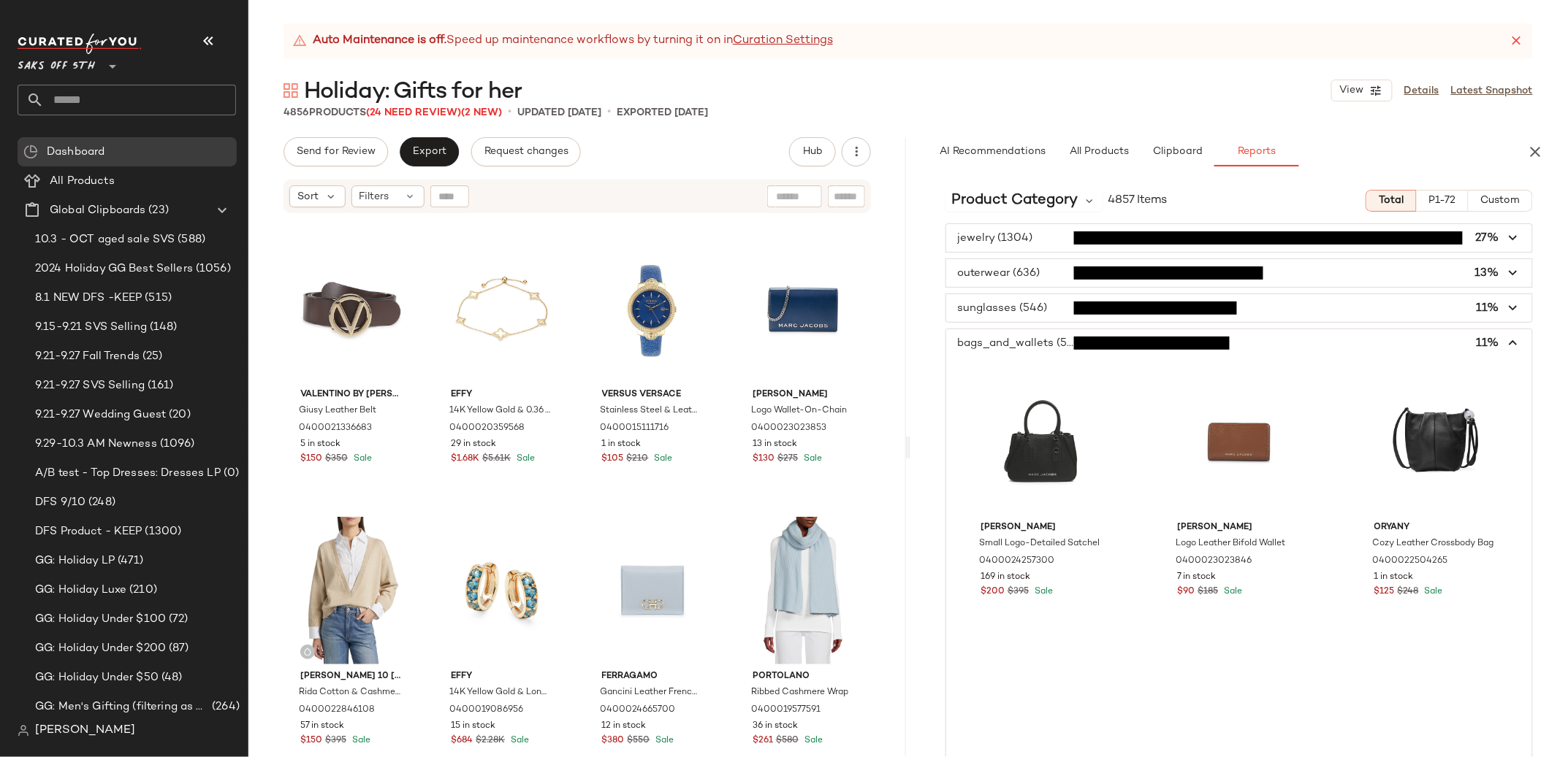
click at [1003, 236] on span "button" at bounding box center [1239, 237] width 586 height 27
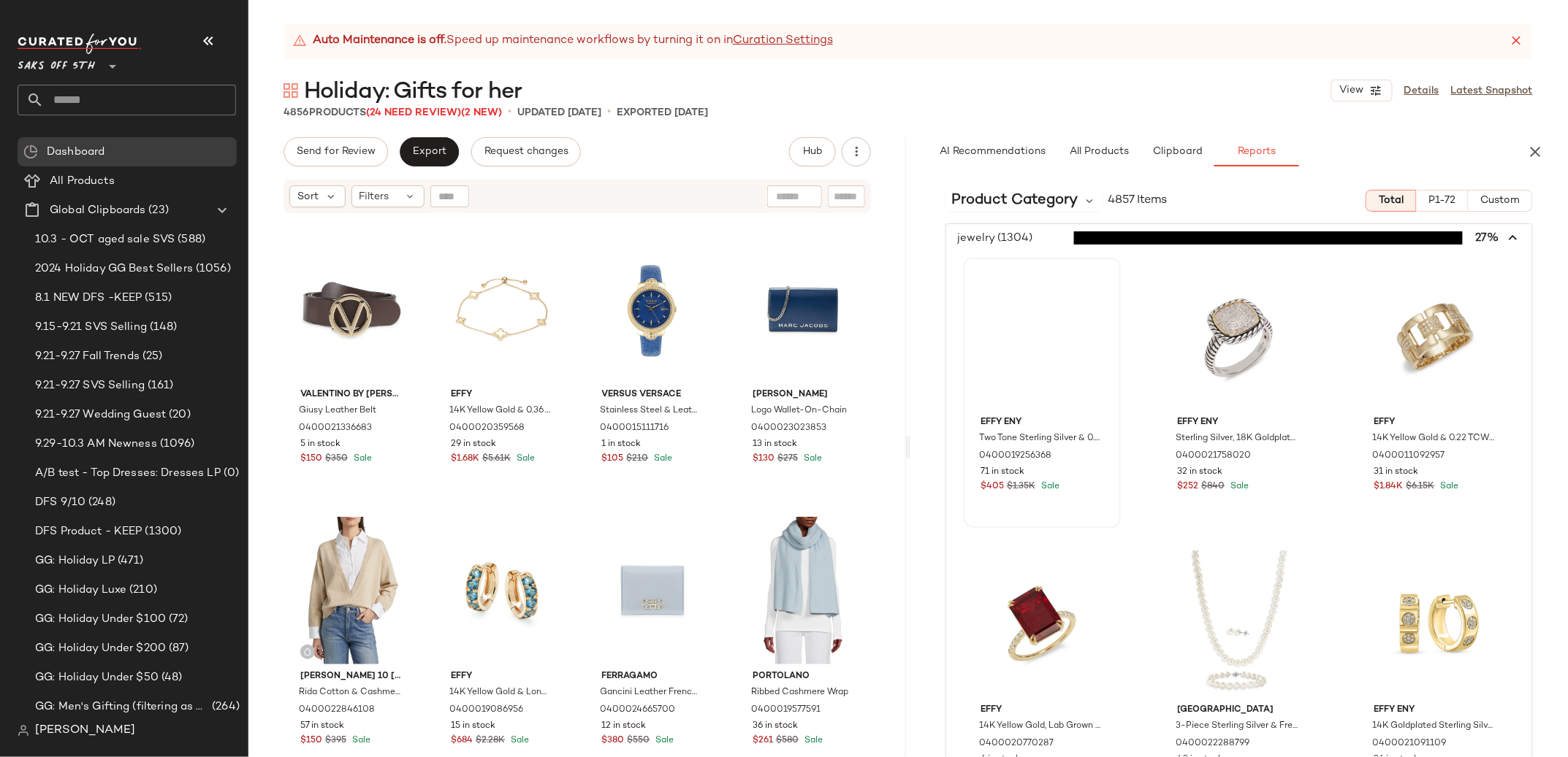
drag, startPoint x: 1001, startPoint y: 227, endPoint x: 1019, endPoint y: 306, distance: 81.0
click at [1001, 228] on span "button" at bounding box center [1239, 237] width 586 height 27
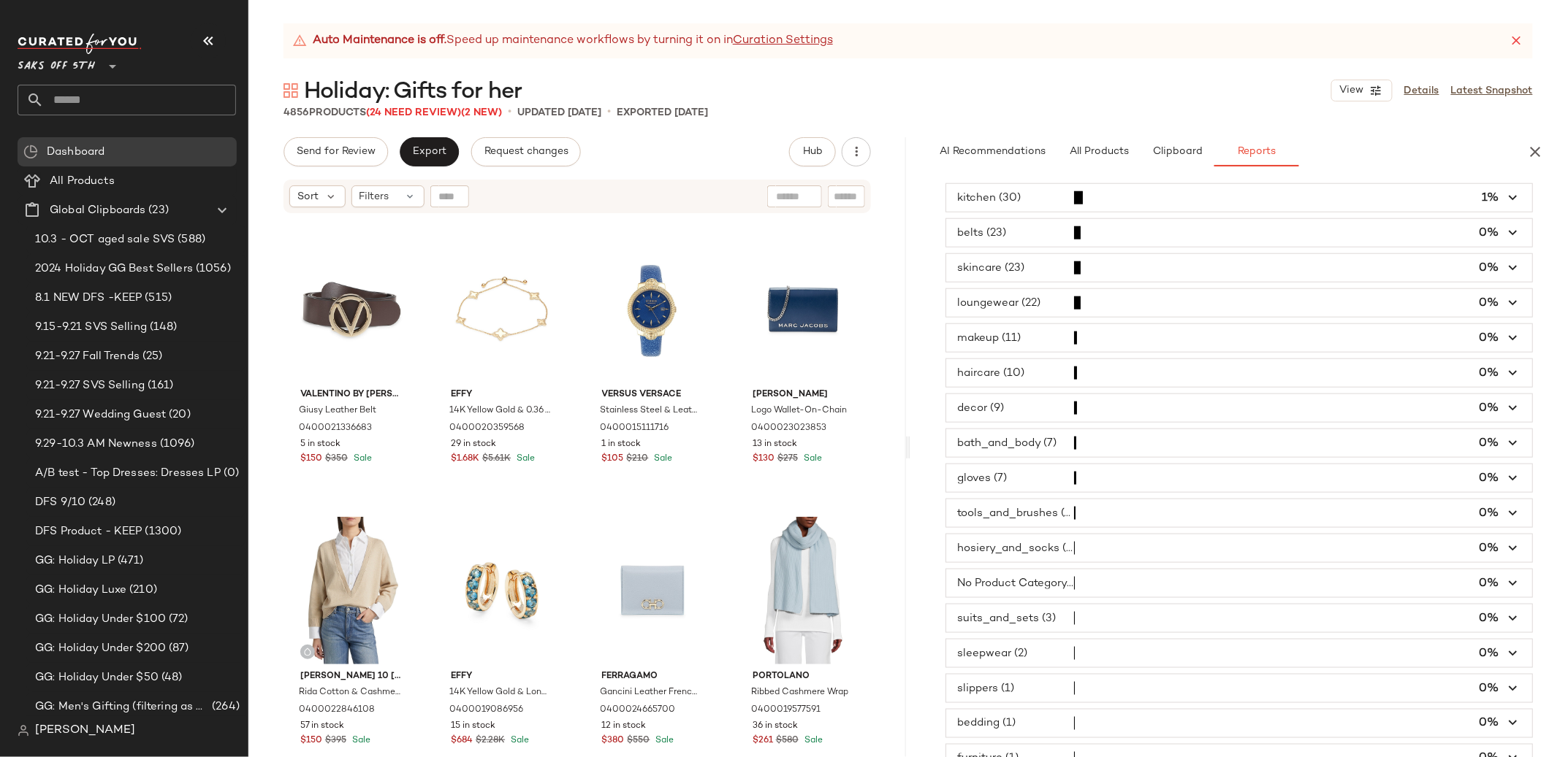
scroll to position [691, 0]
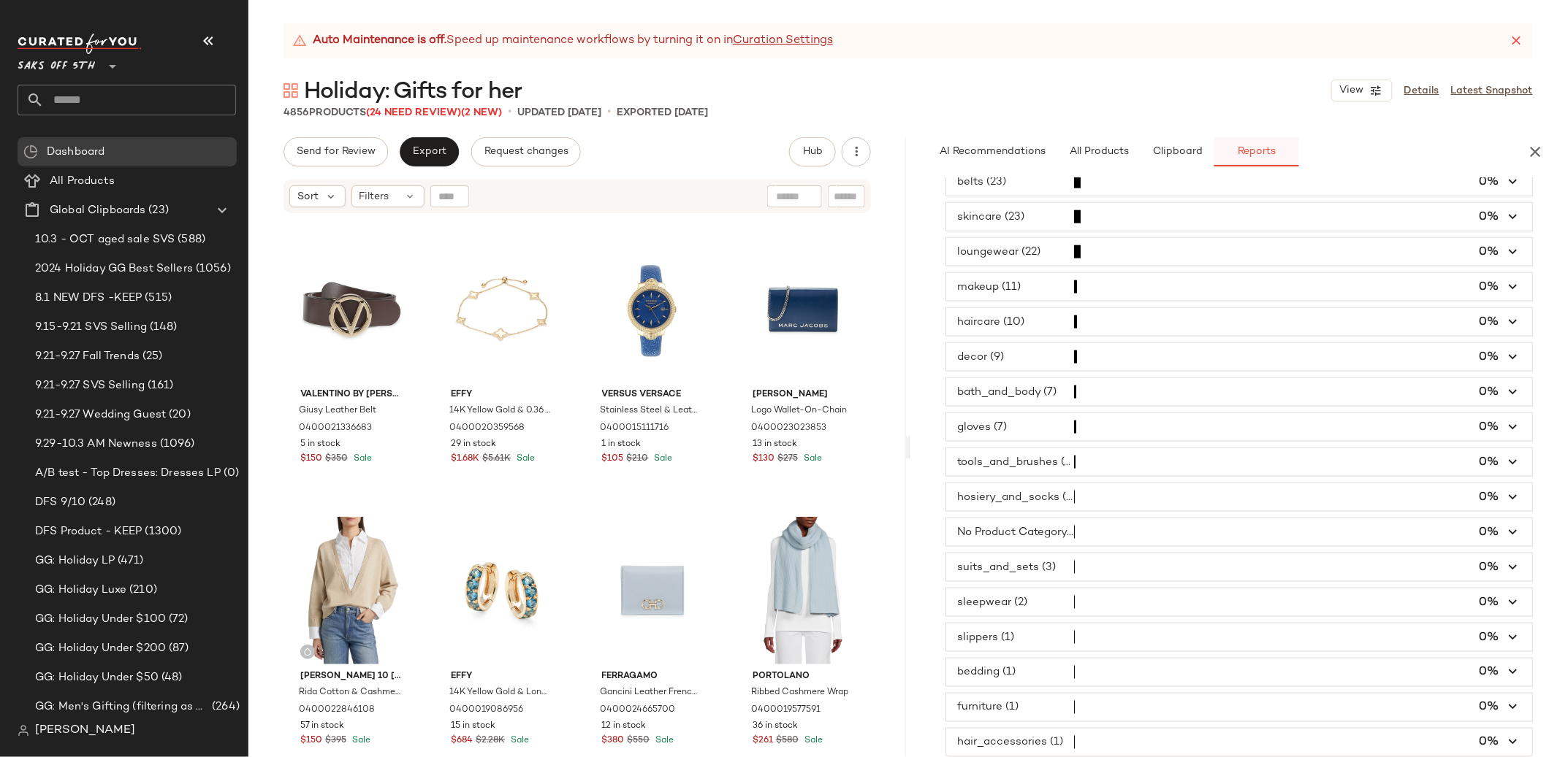
click at [1267, 147] on span "Reports" at bounding box center [1257, 151] width 39 height 11
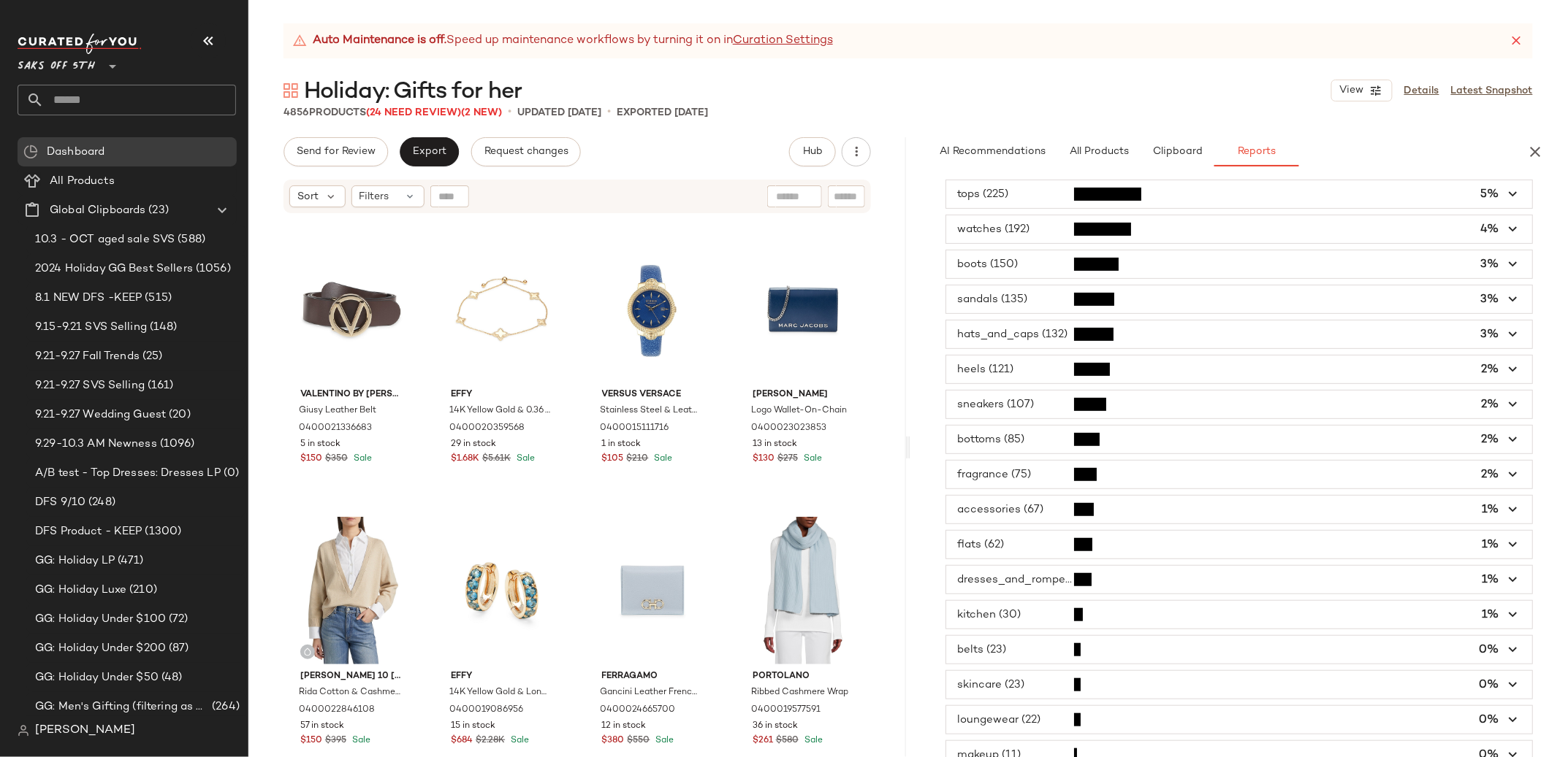
scroll to position [0, 0]
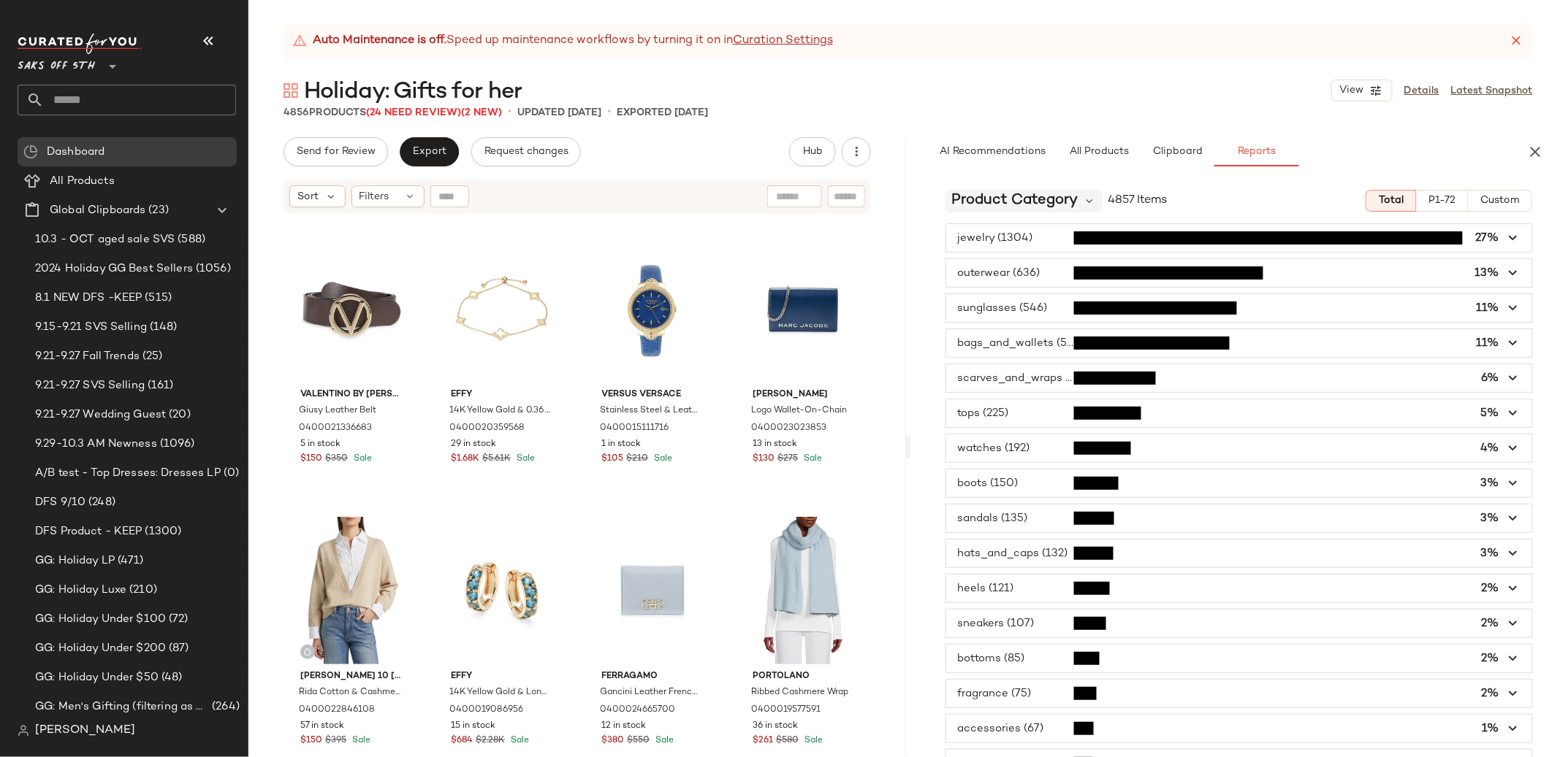
click at [966, 194] on span "Product Category" at bounding box center [1014, 201] width 127 height 22
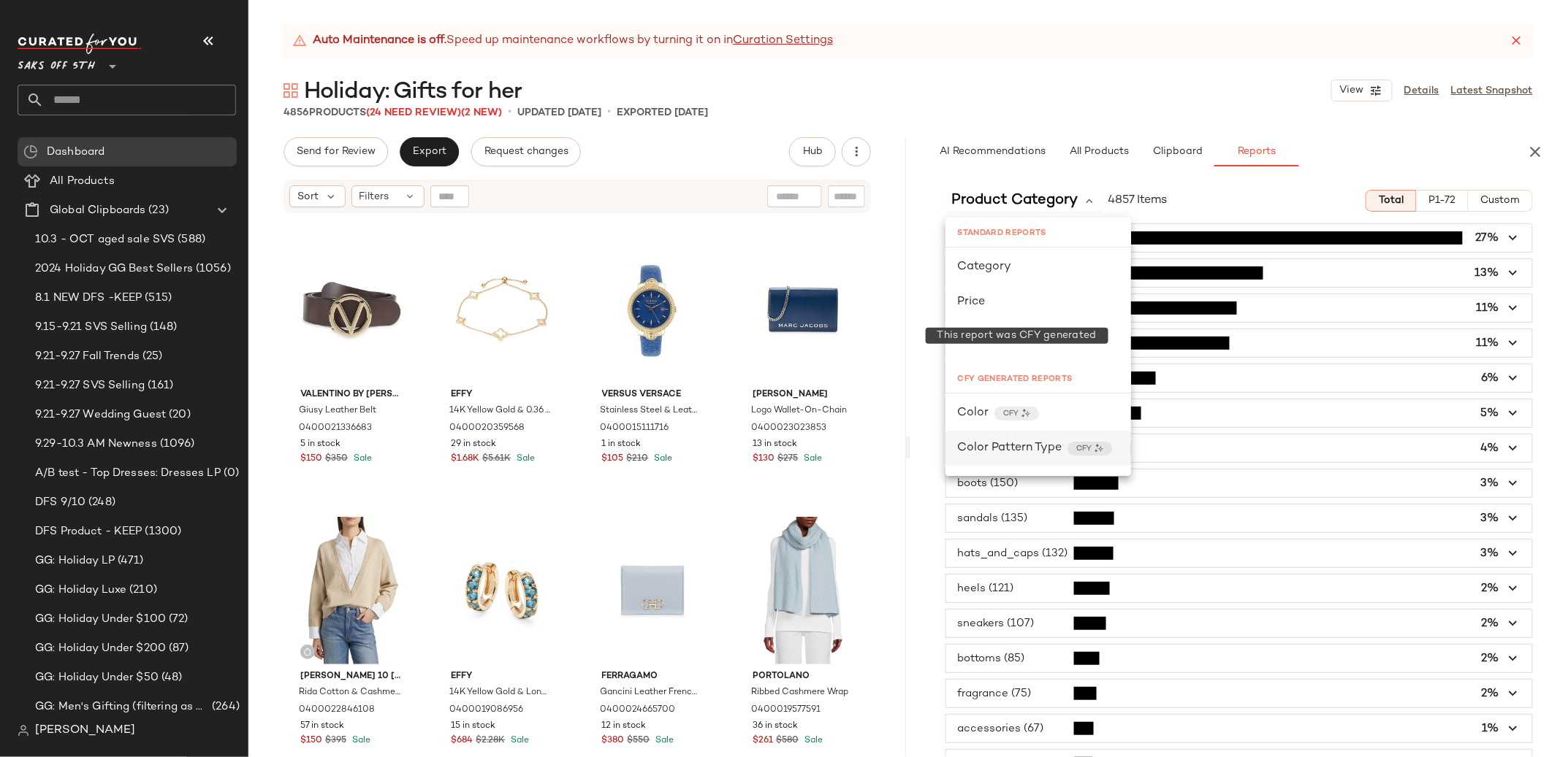
scroll to position [555, 0]
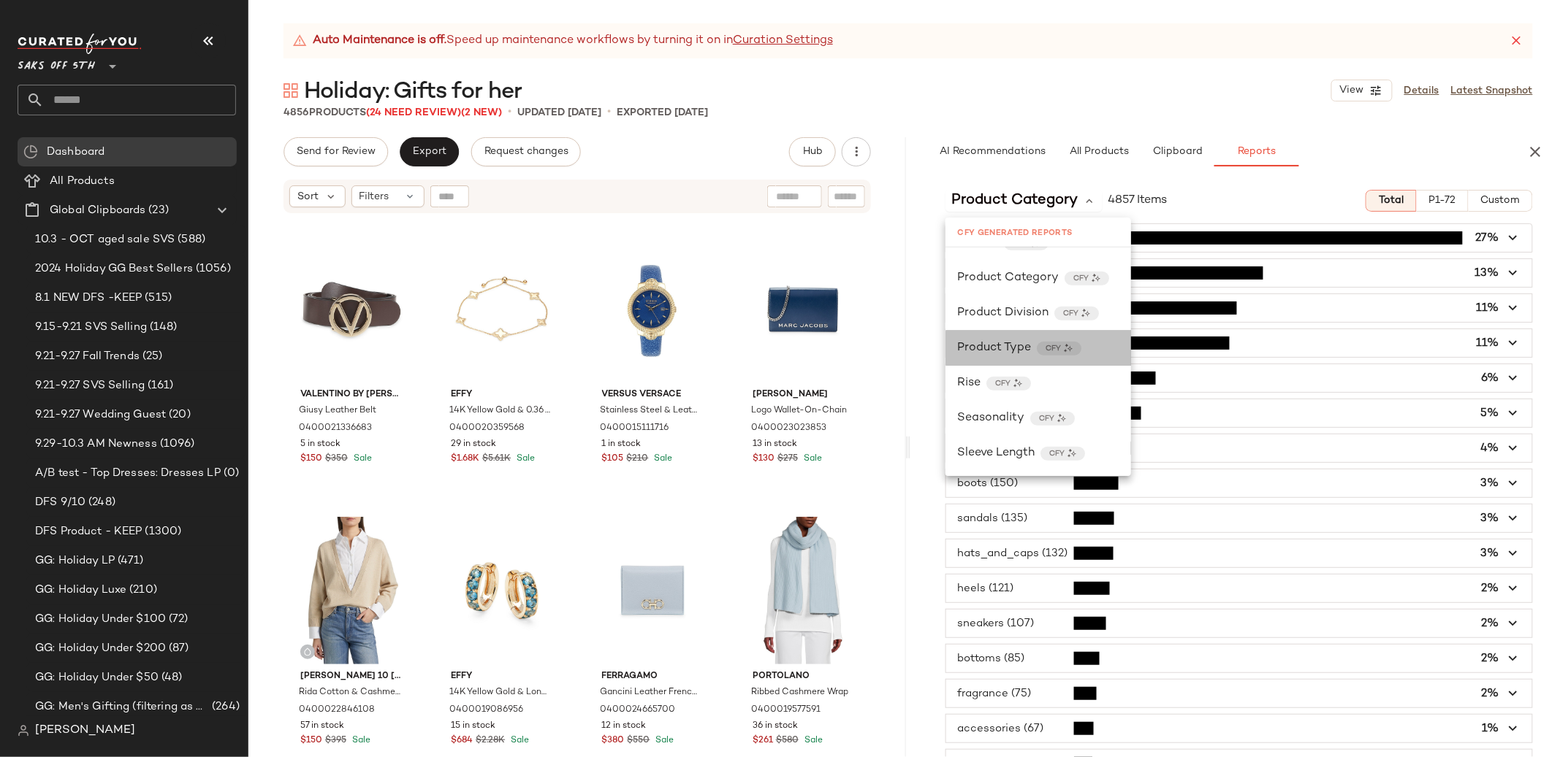
click at [998, 349] on span "Product Type" at bounding box center [994, 348] width 73 height 18
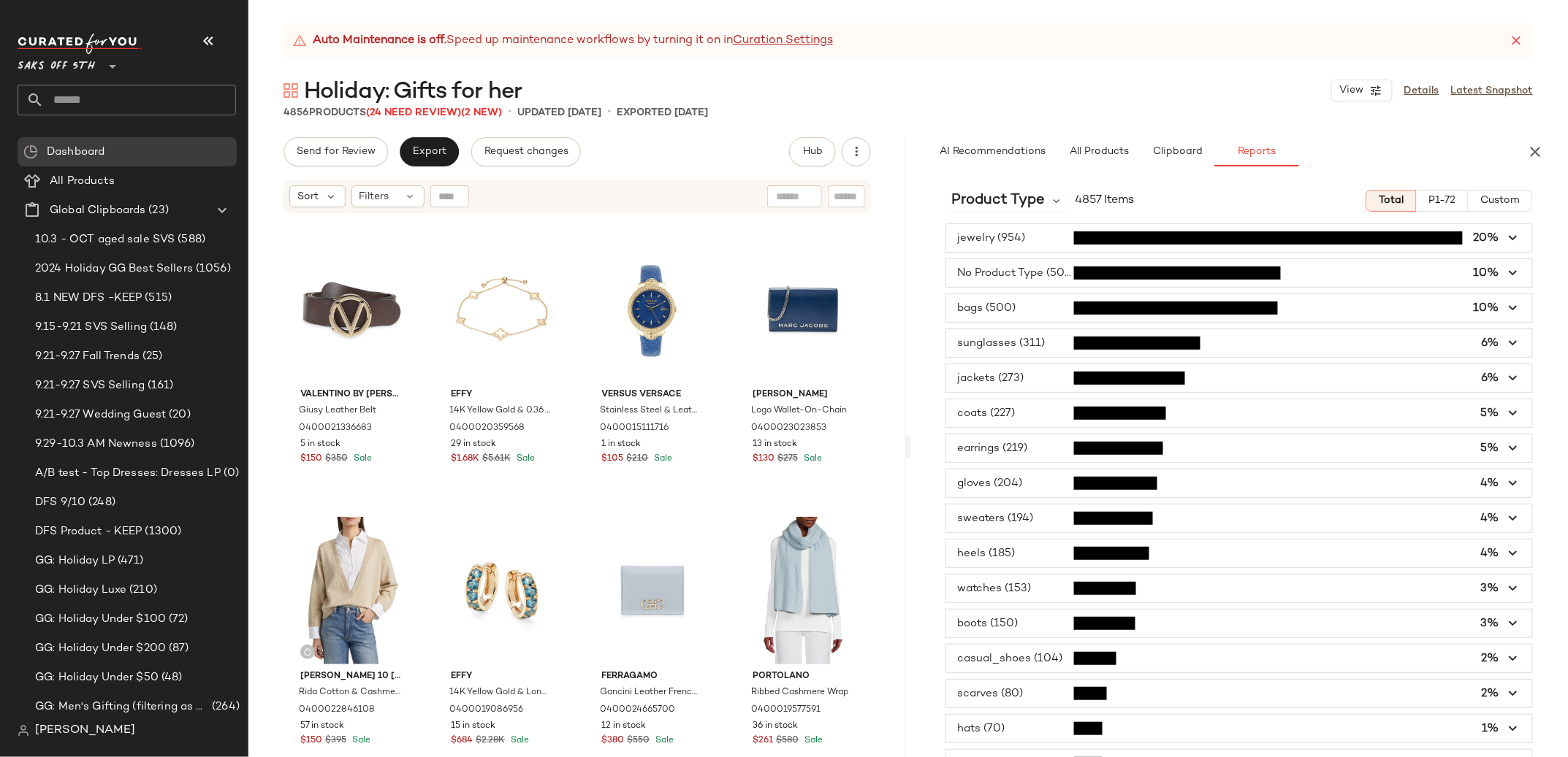
click at [989, 522] on span "button" at bounding box center [1239, 518] width 586 height 27
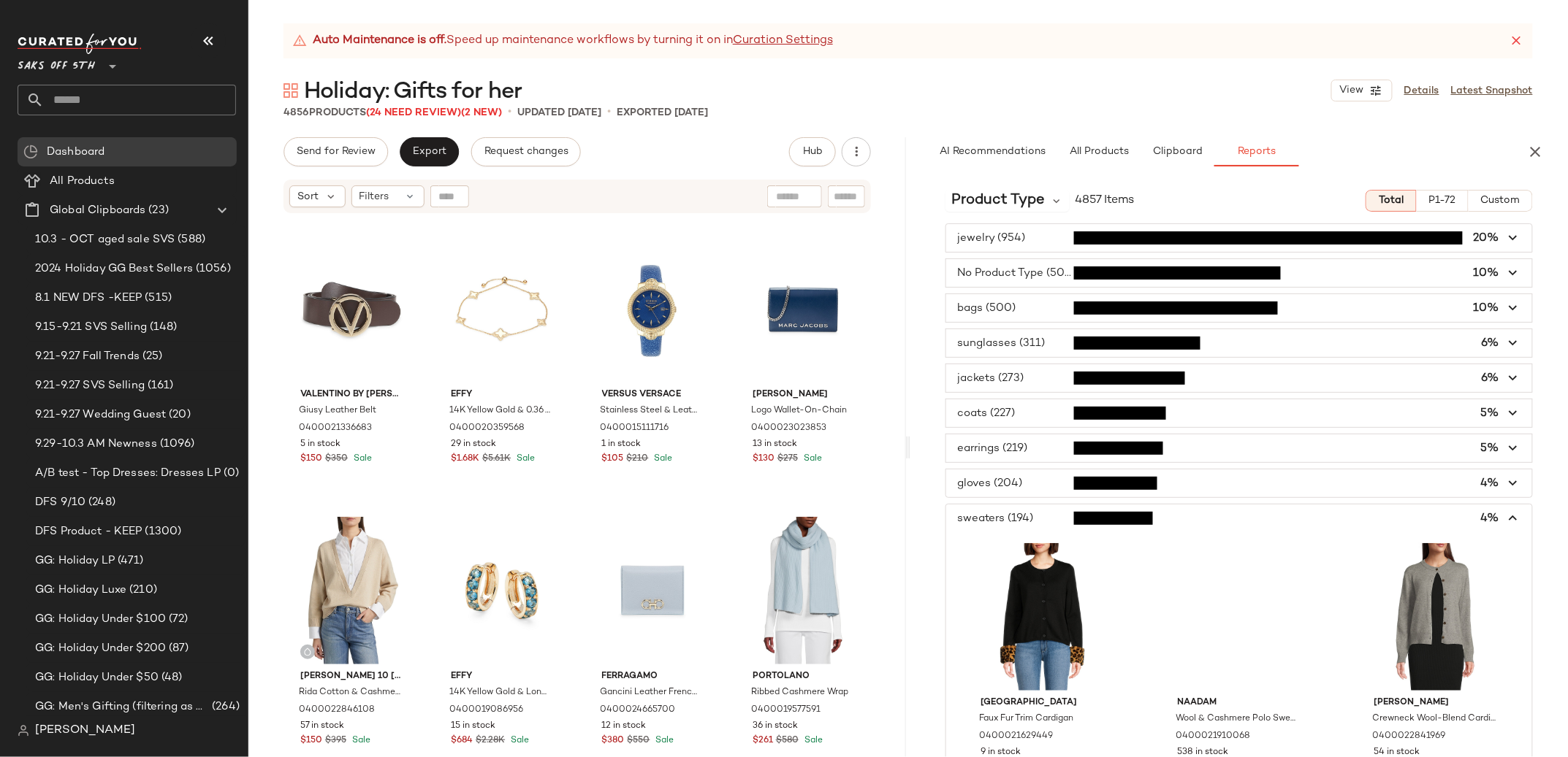
scroll to position [261, 0]
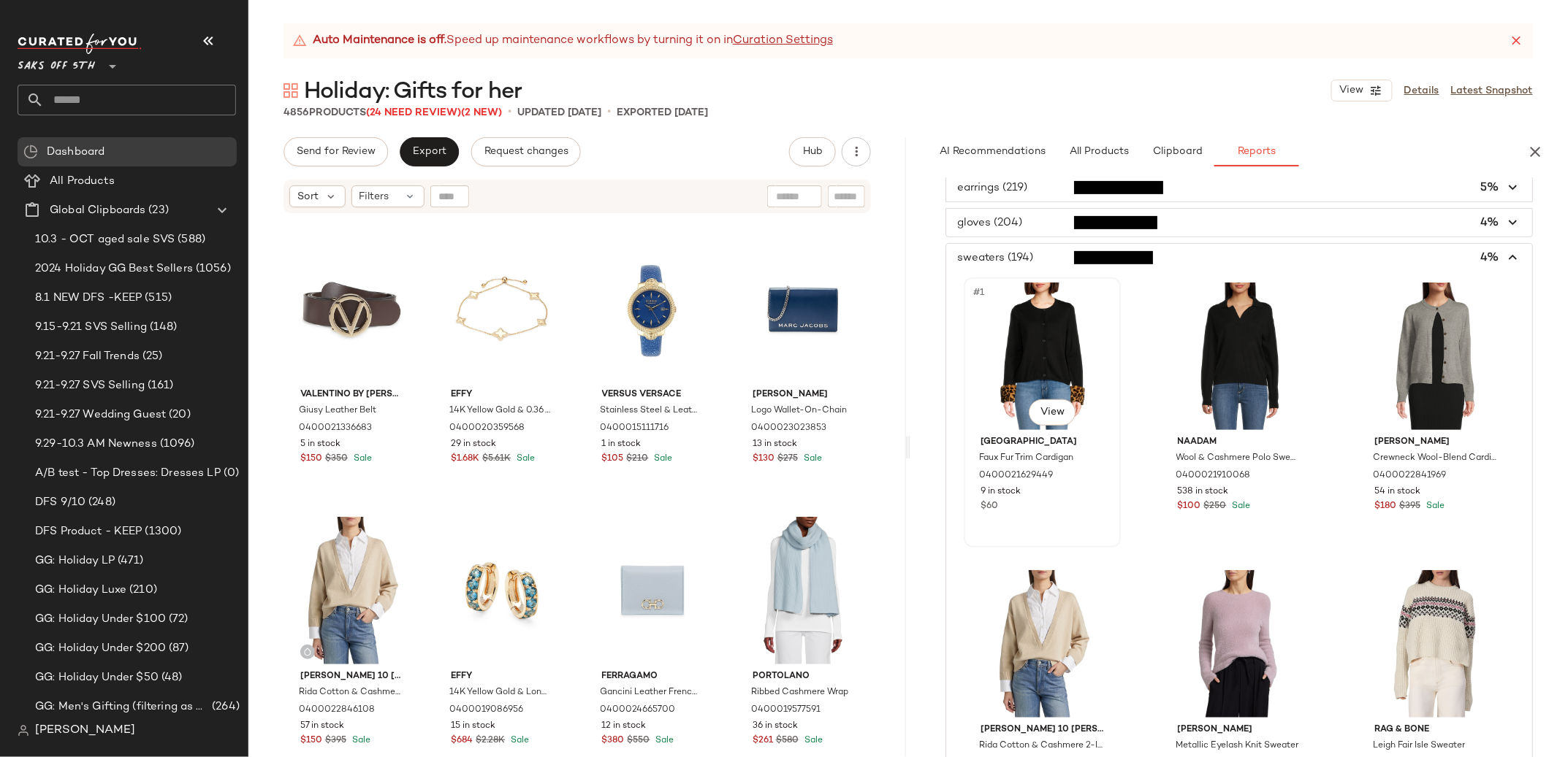
click at [1029, 348] on div "#1 View" at bounding box center [1042, 356] width 147 height 148
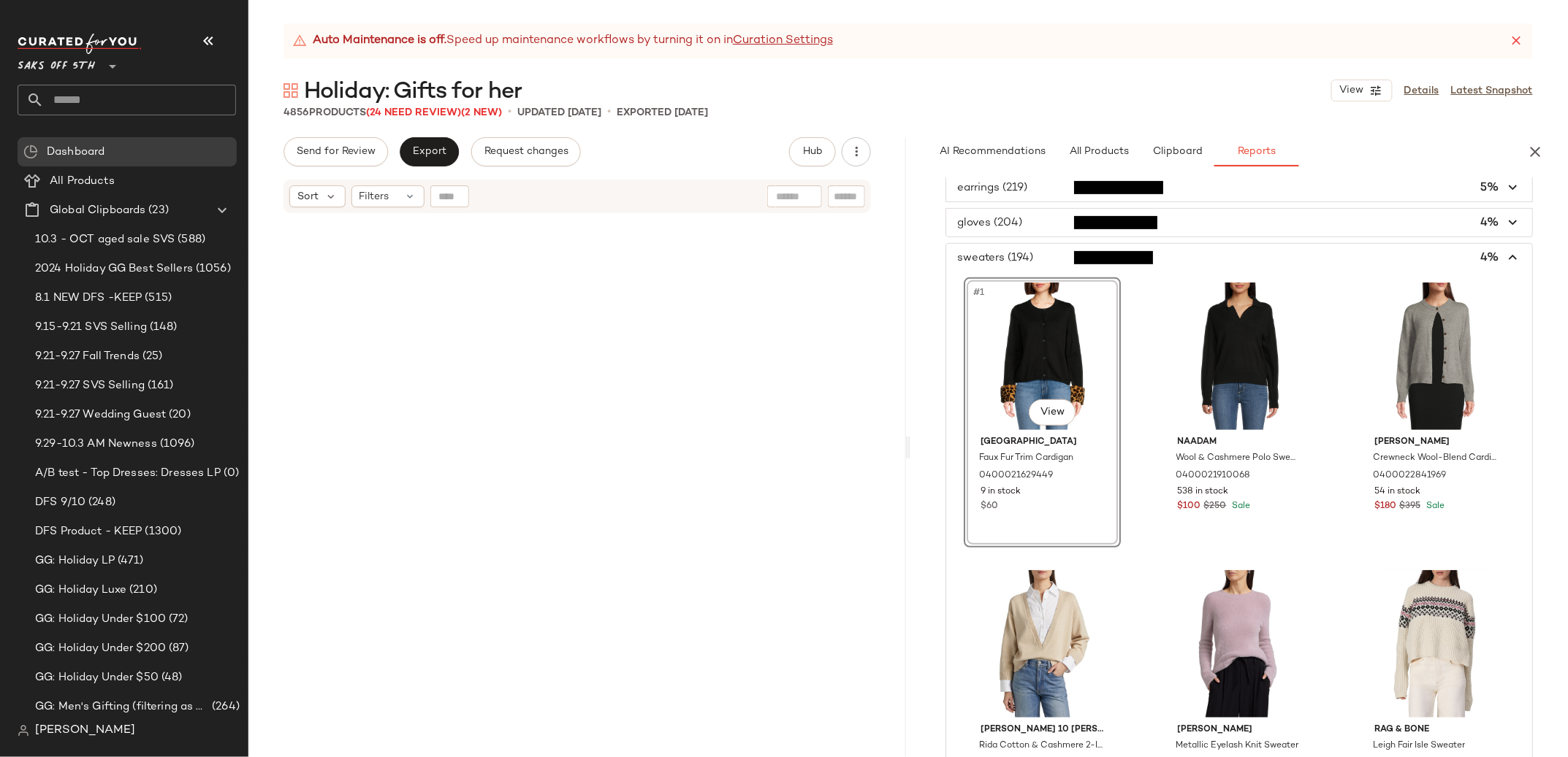
scroll to position [2254, 0]
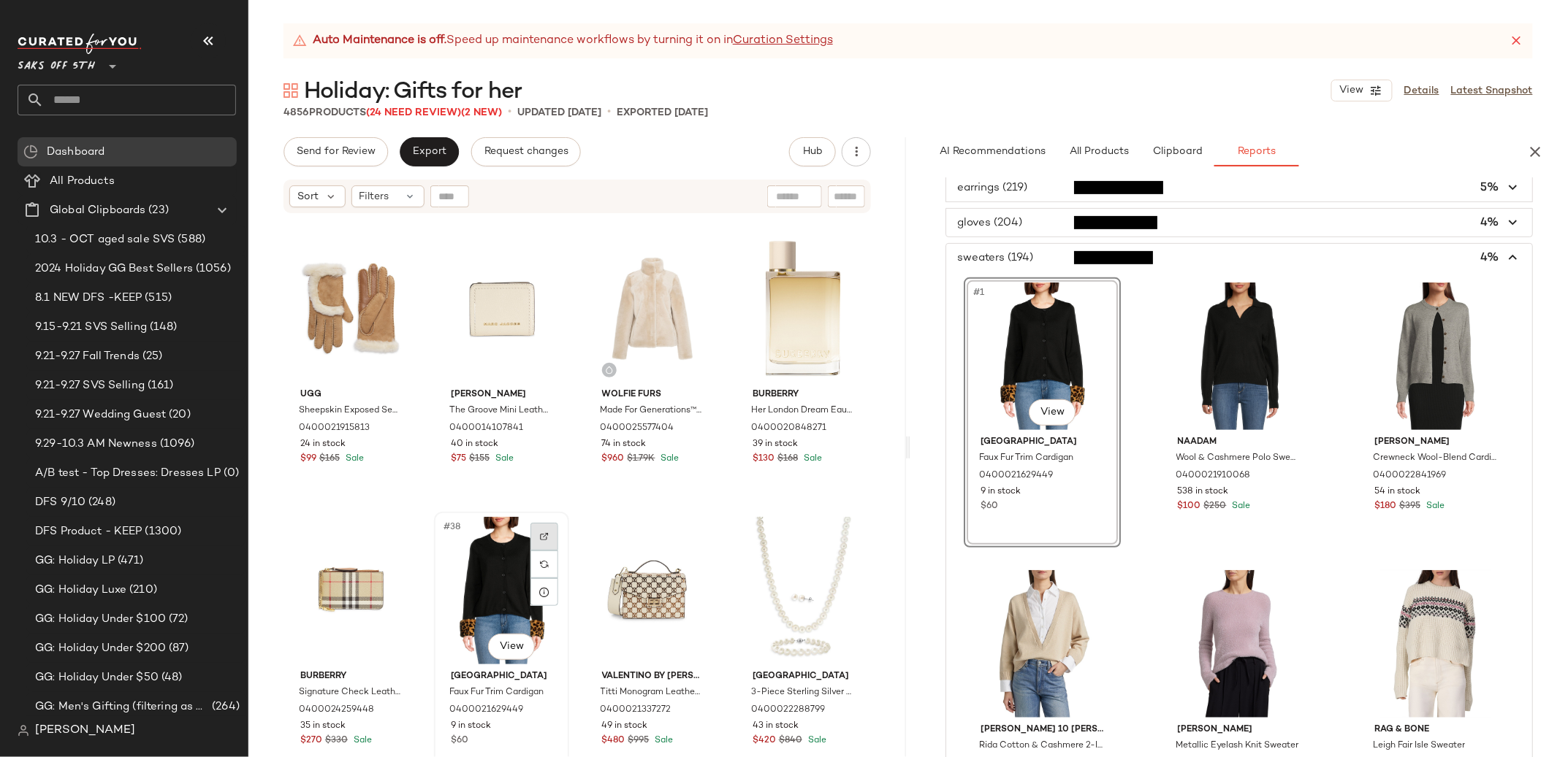
click at [552, 530] on div at bounding box center [543, 536] width 27 height 27
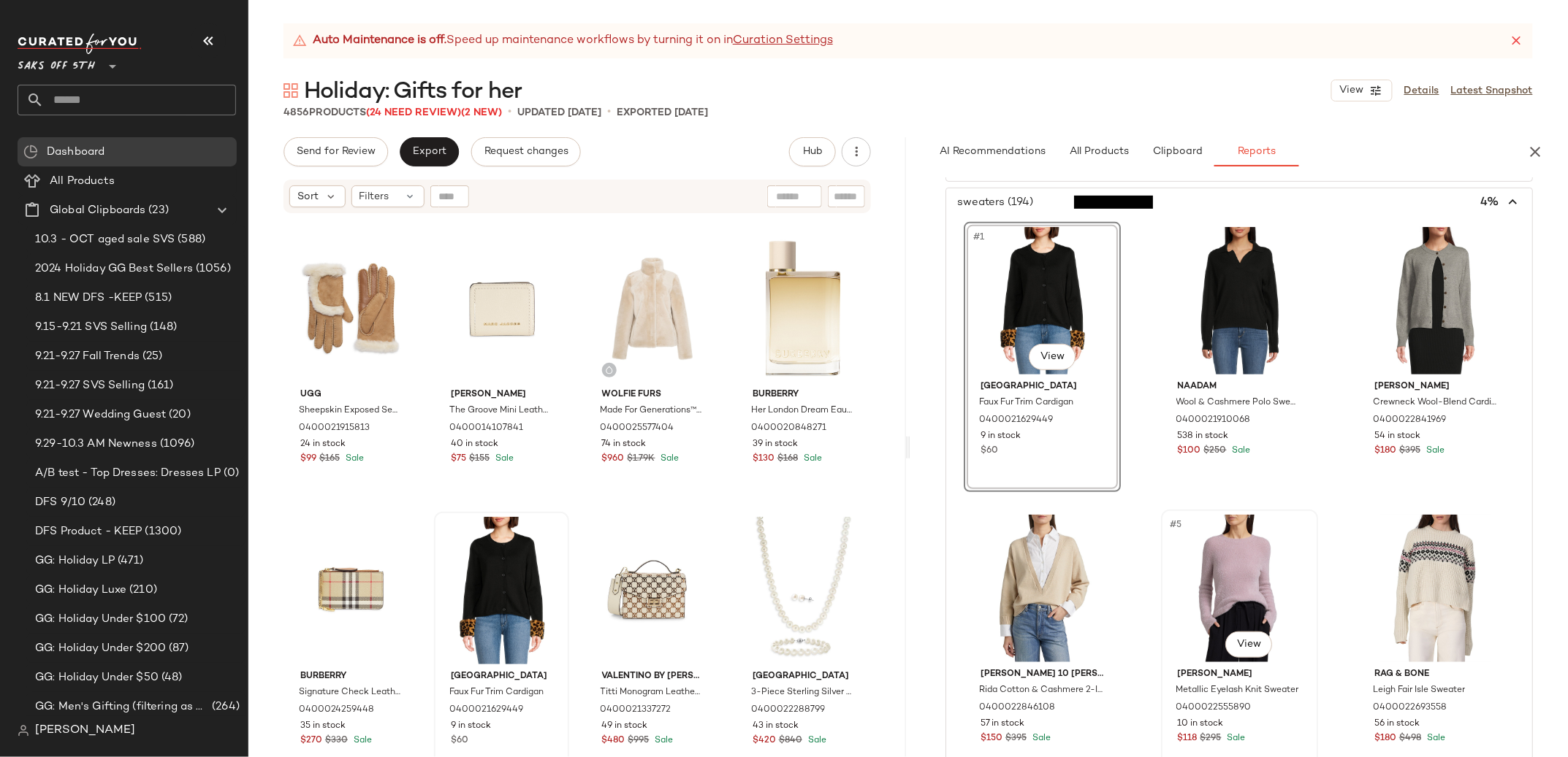
click at [1243, 560] on div "#5 View" at bounding box center [1240, 588] width 147 height 148
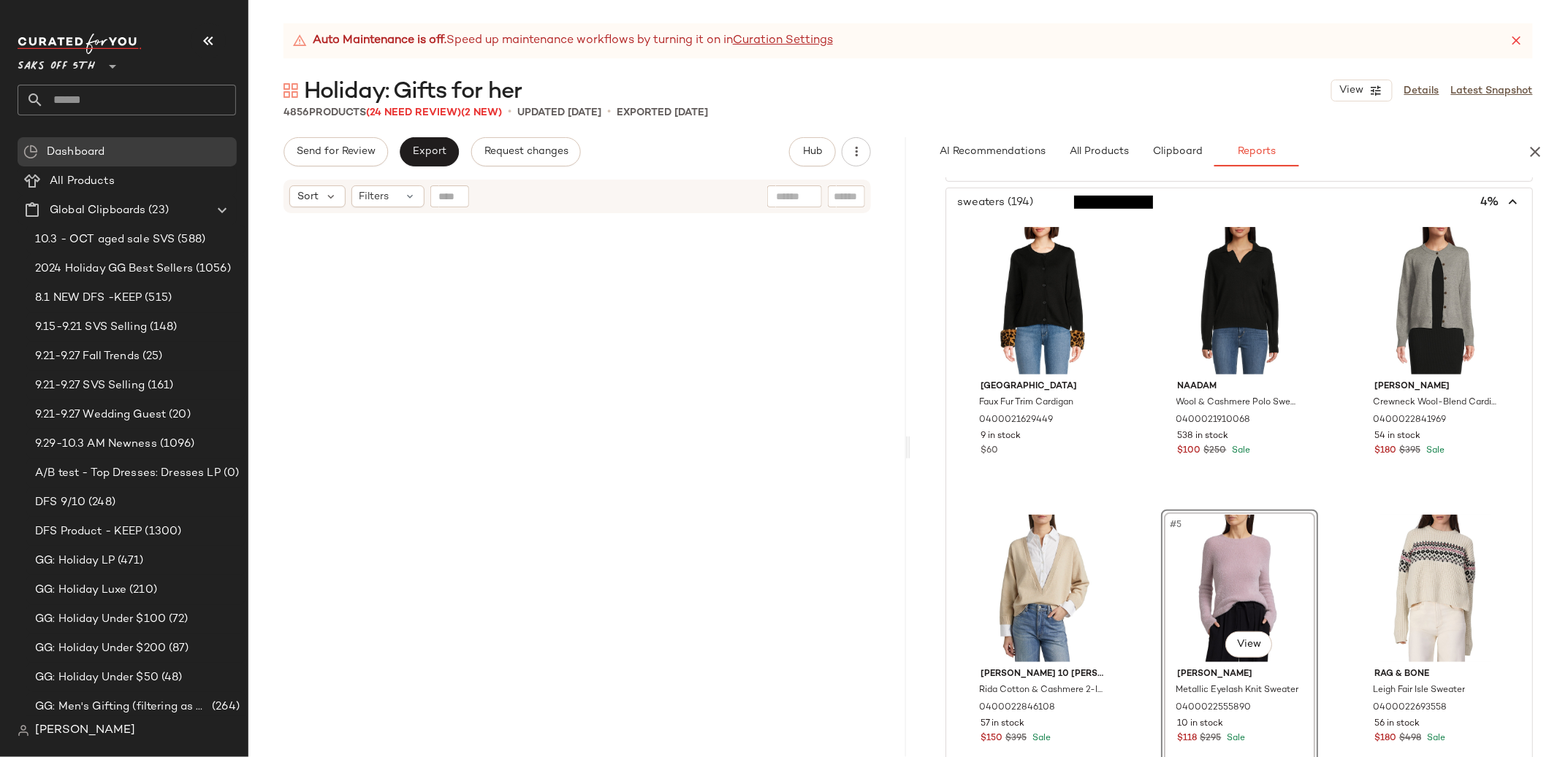
scroll to position [7611, 0]
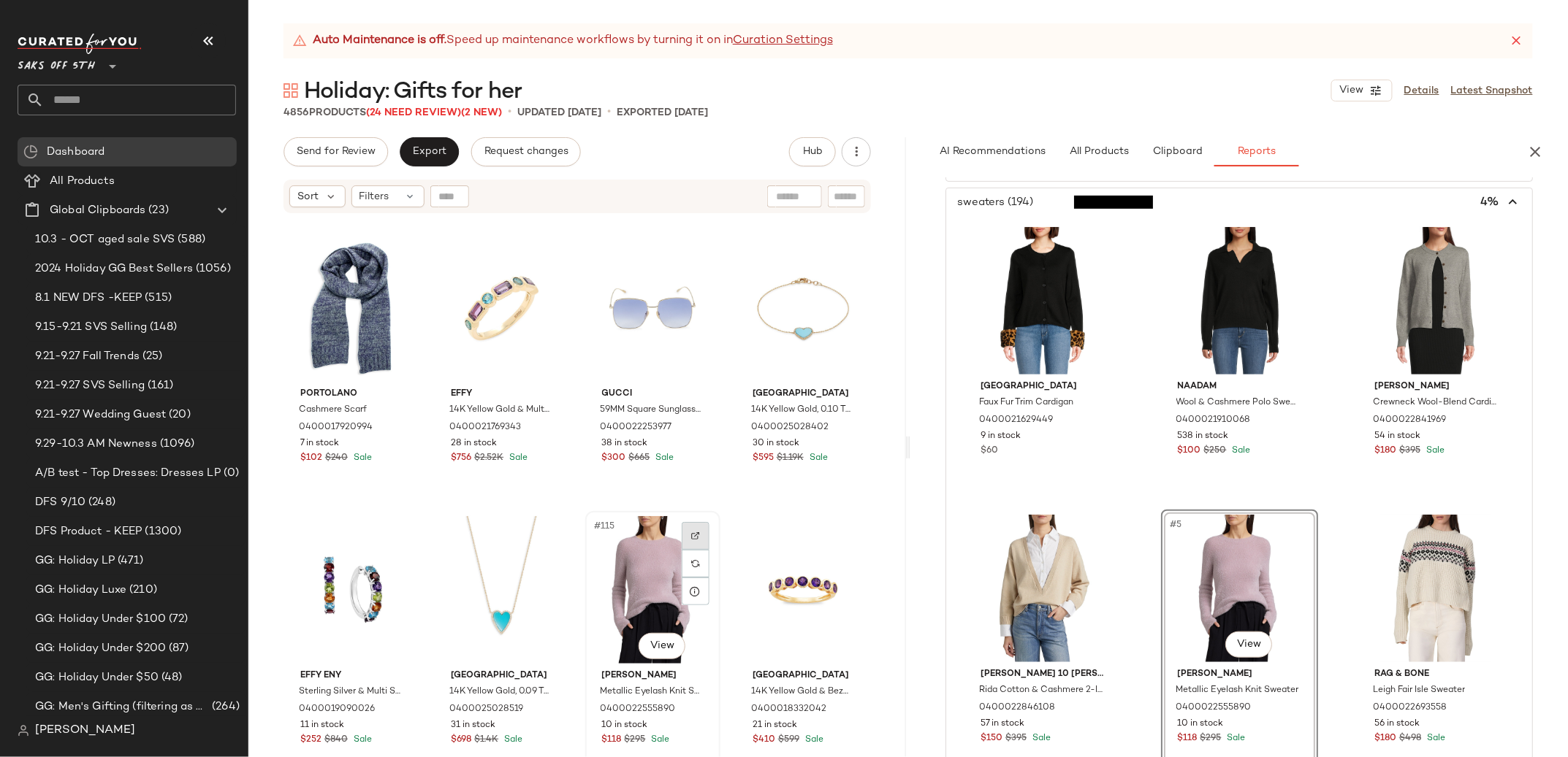
click at [691, 531] on img at bounding box center [696, 536] width 9 height 9
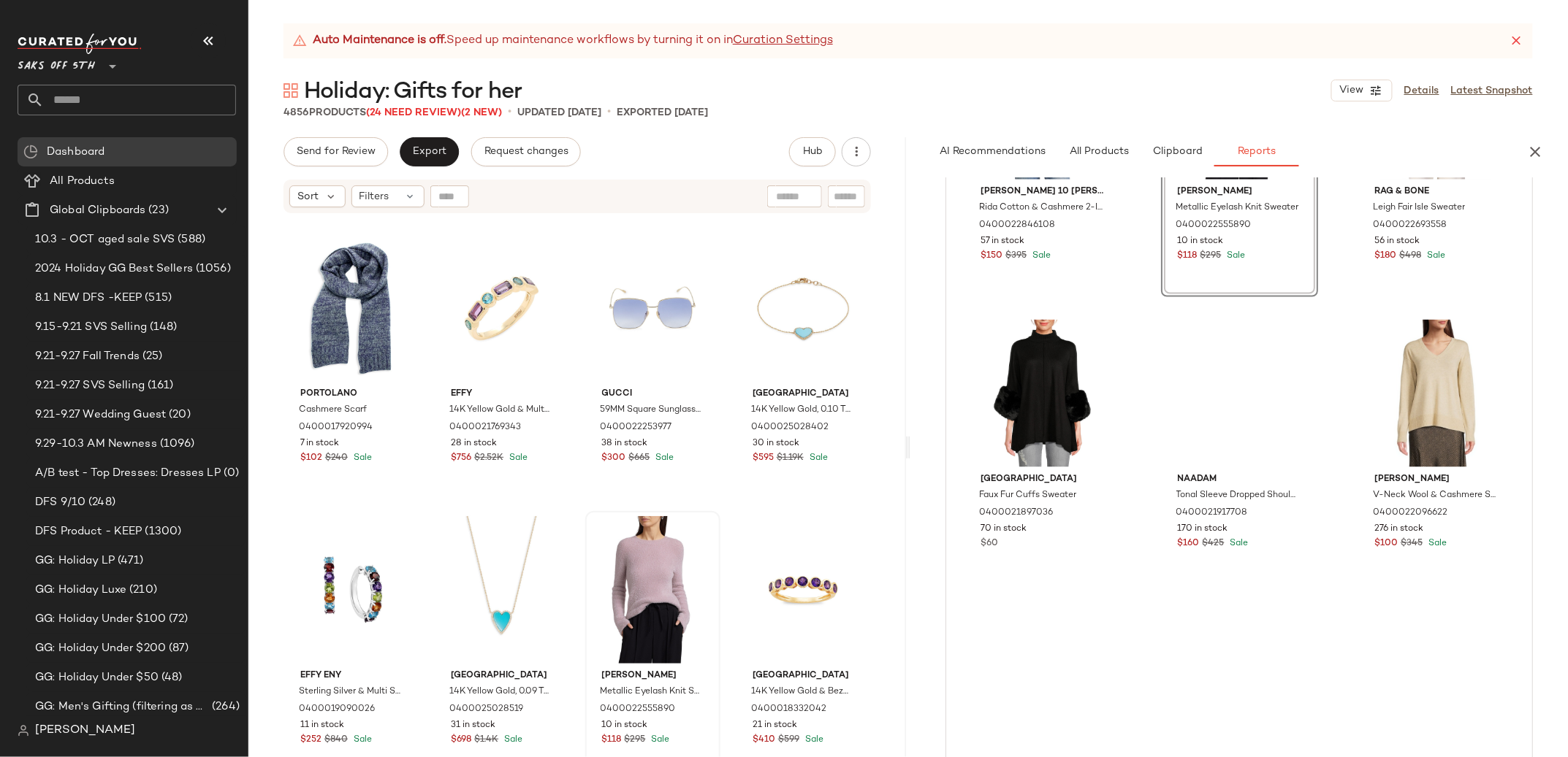
scroll to position [937, 0]
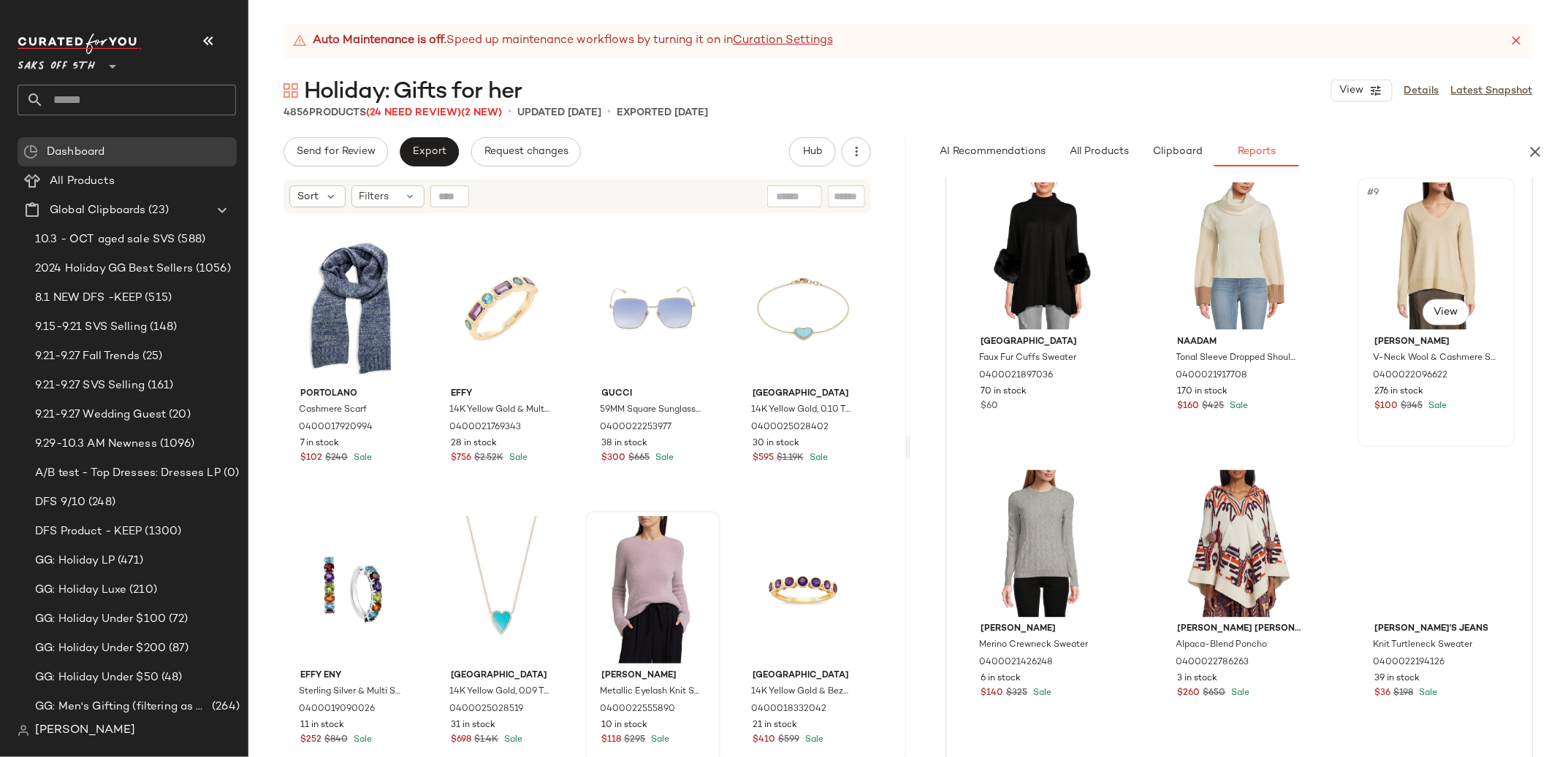
click at [1400, 254] on div "#9 View" at bounding box center [1436, 256] width 147 height 148
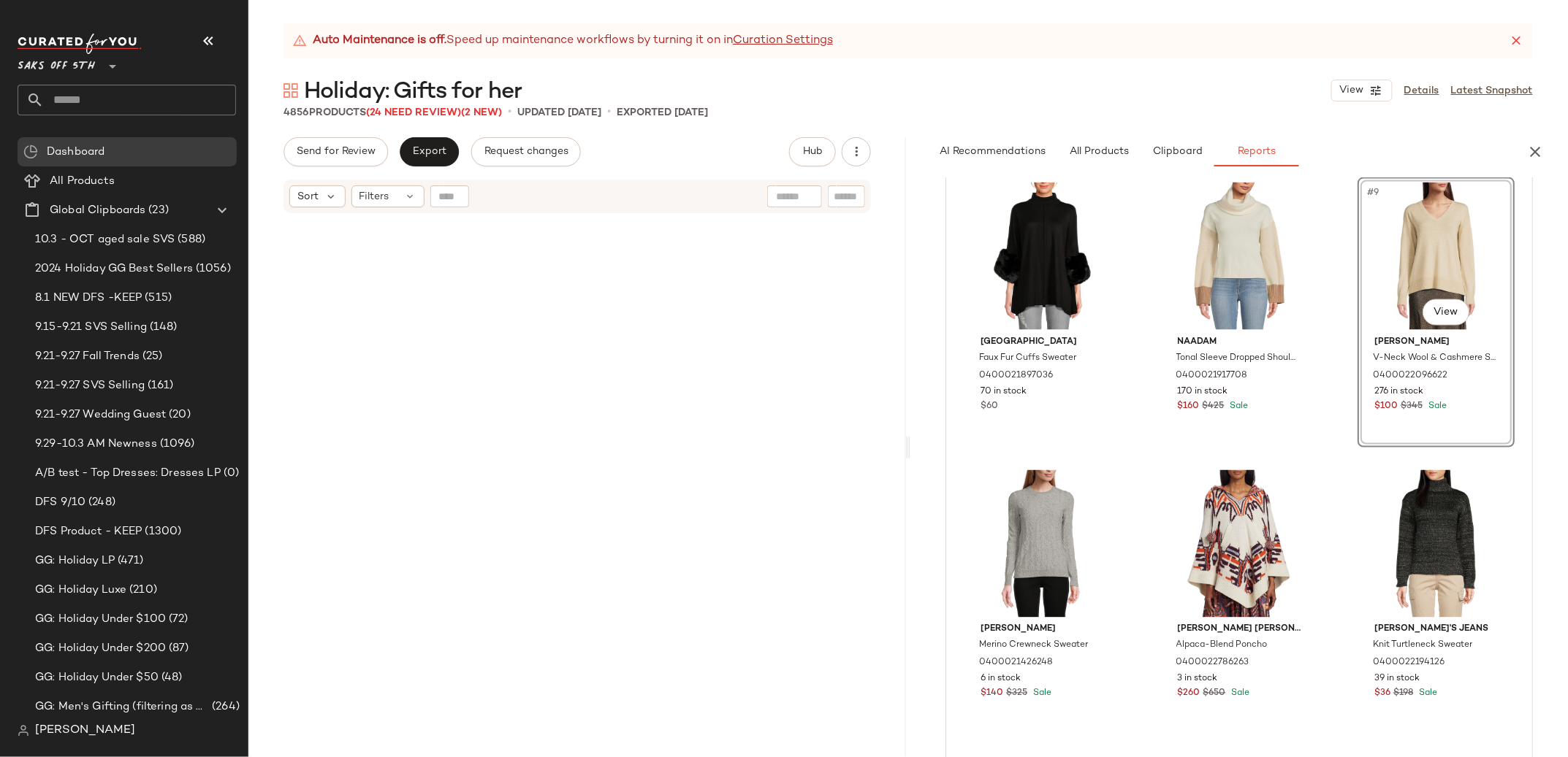
scroll to position [11556, 0]
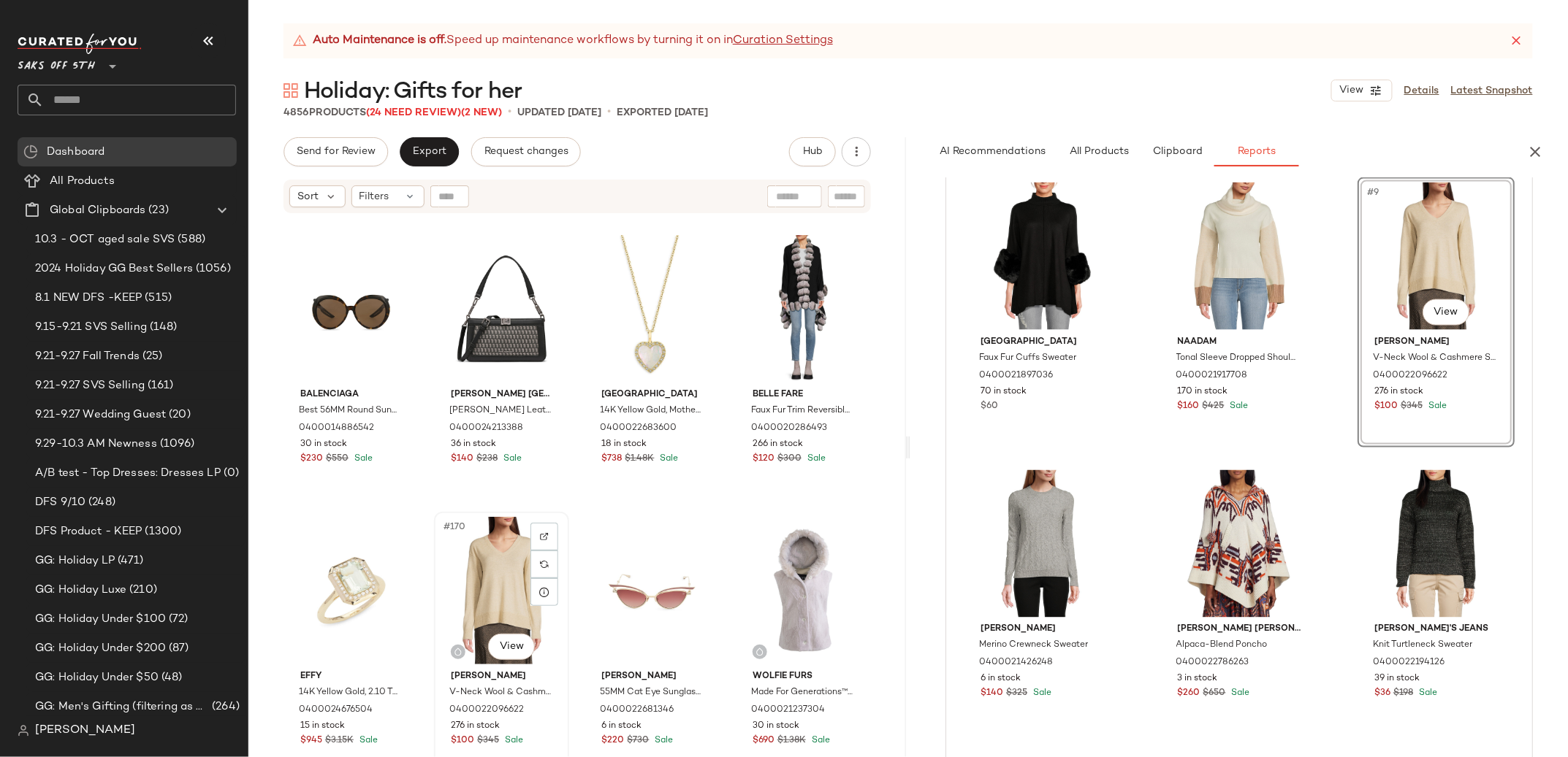
click at [487, 551] on div "#170 View" at bounding box center [501, 591] width 125 height 148
click at [552, 537] on div at bounding box center [543, 536] width 27 height 27
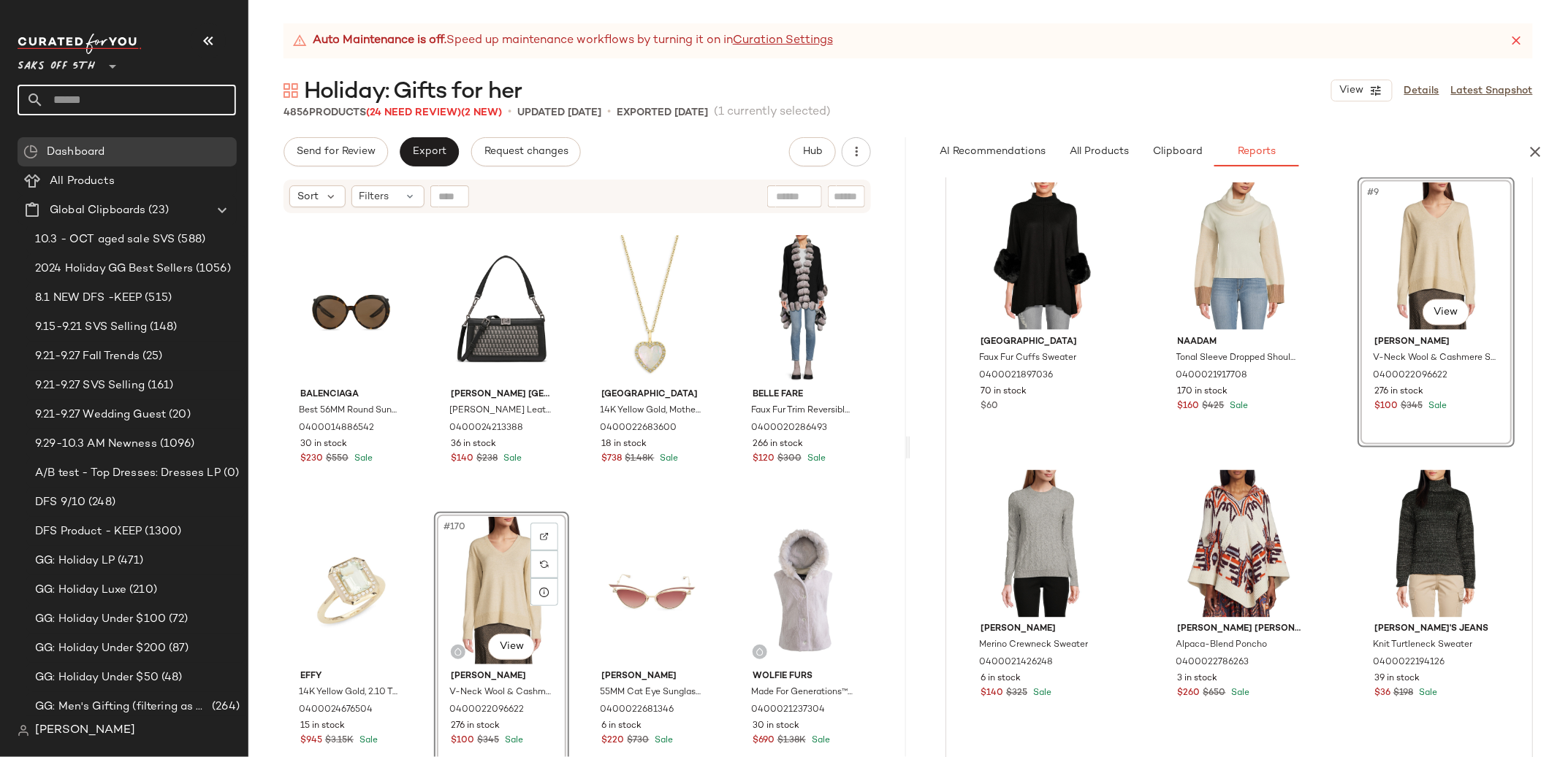
click at [98, 100] on input "text" at bounding box center [140, 100] width 192 height 31
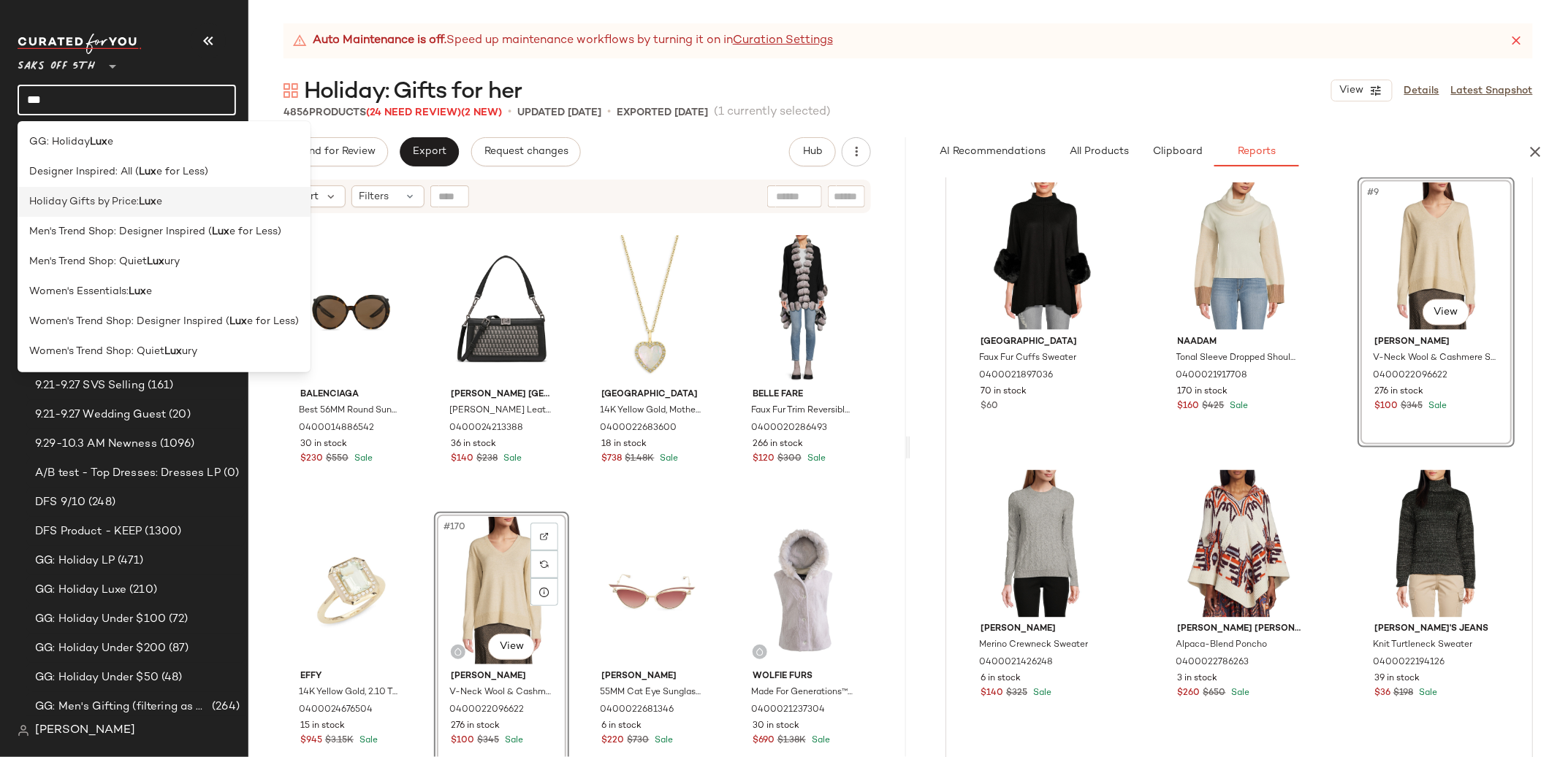
type input "***"
click at [126, 207] on span "Holiday Gifts by Price:" at bounding box center [84, 202] width 110 height 15
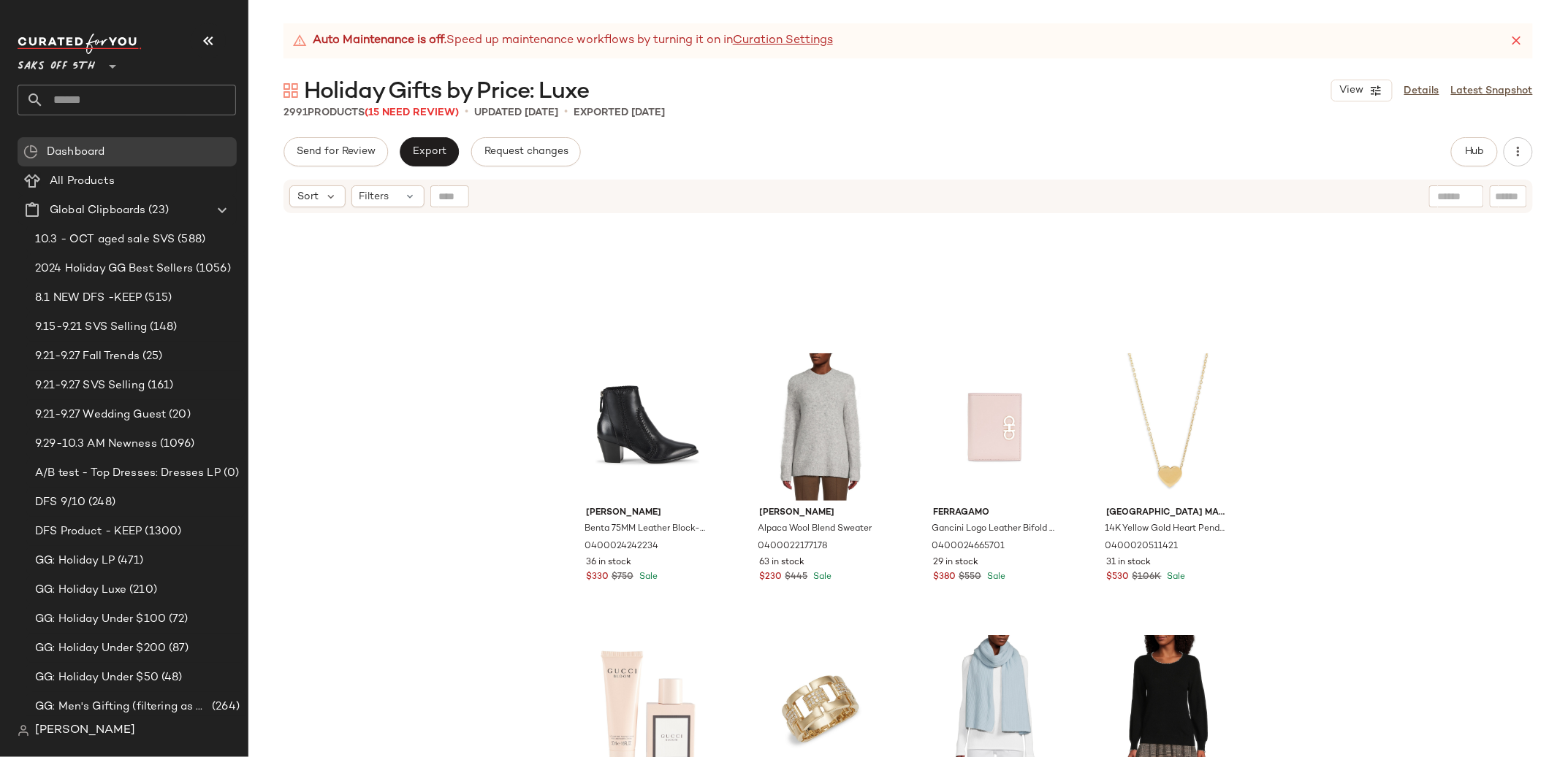
scroll to position [382, 0]
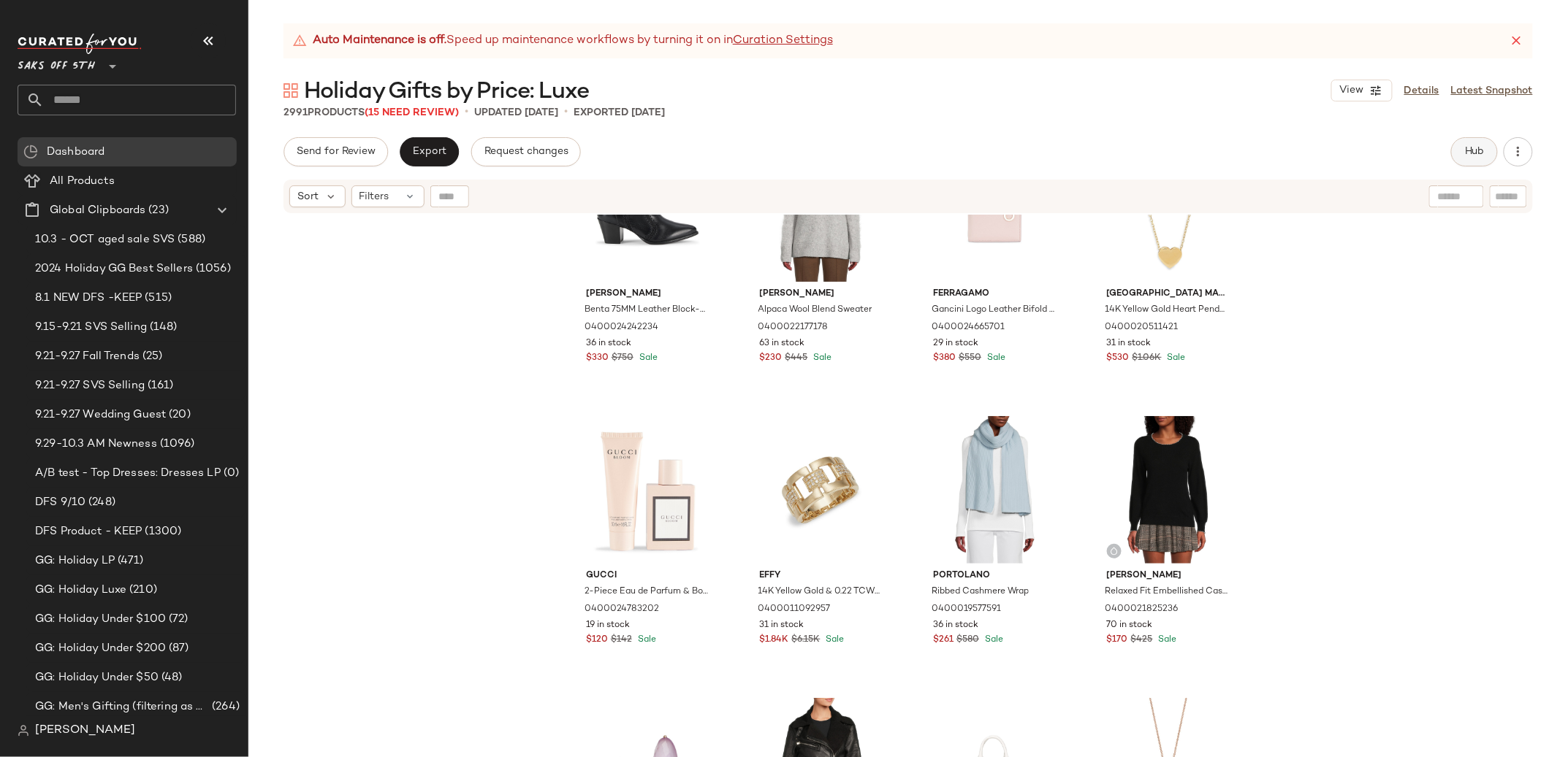
click at [1474, 154] on span "Hub" at bounding box center [1474, 151] width 20 height 11
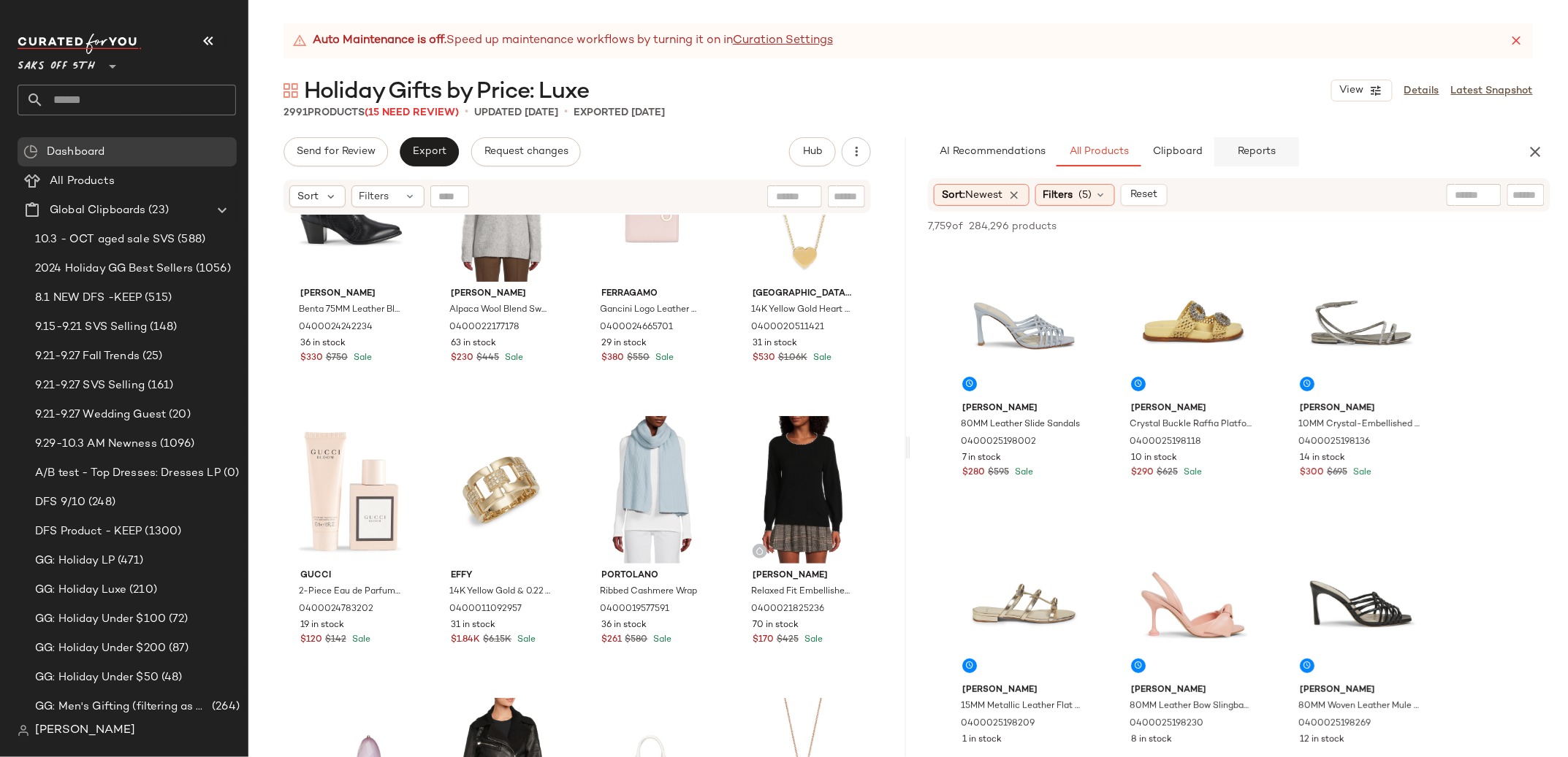
click at [1263, 150] on span "Reports" at bounding box center [1257, 151] width 39 height 11
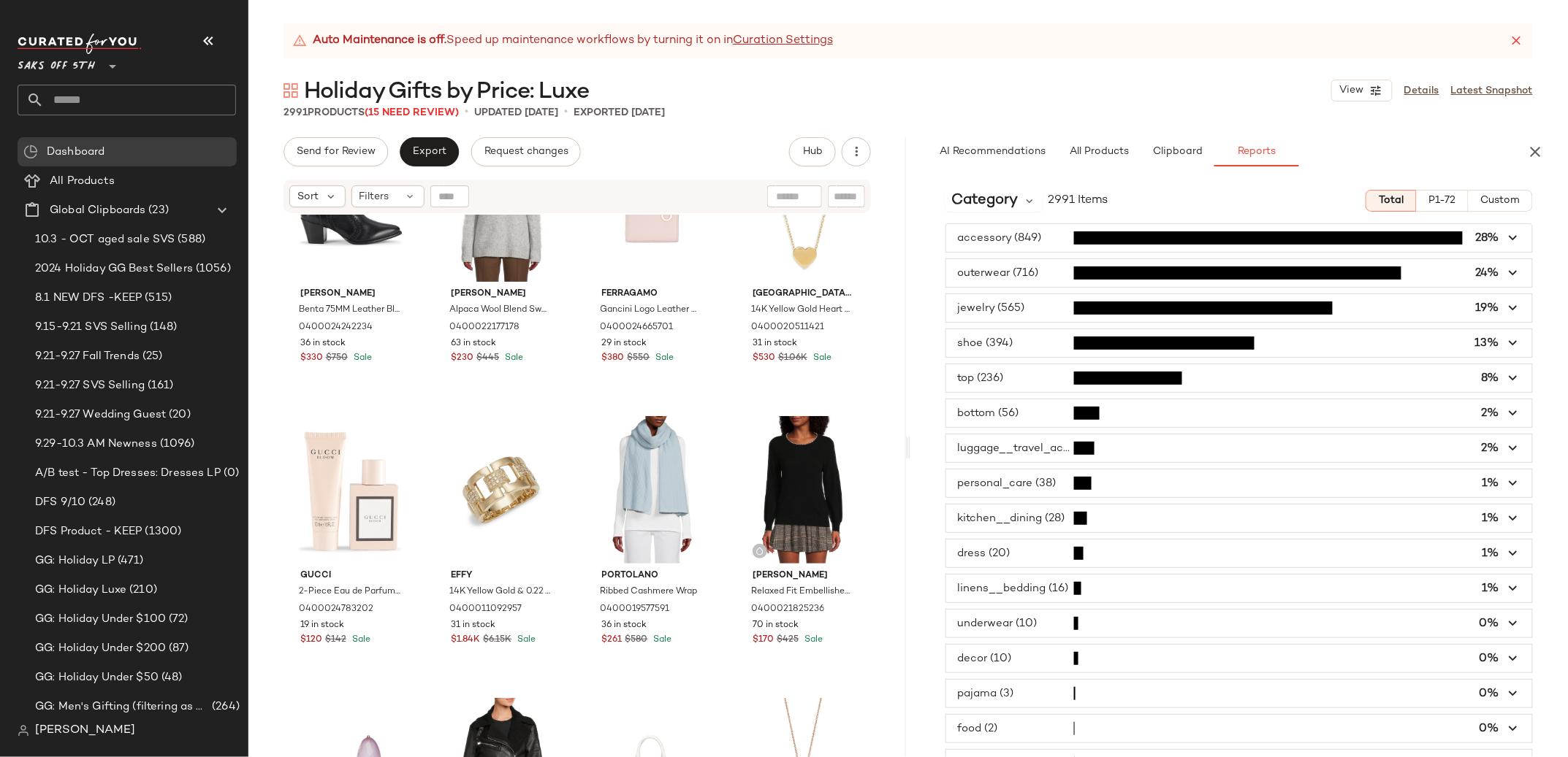
click at [1004, 308] on span "button" at bounding box center [1239, 308] width 586 height 27
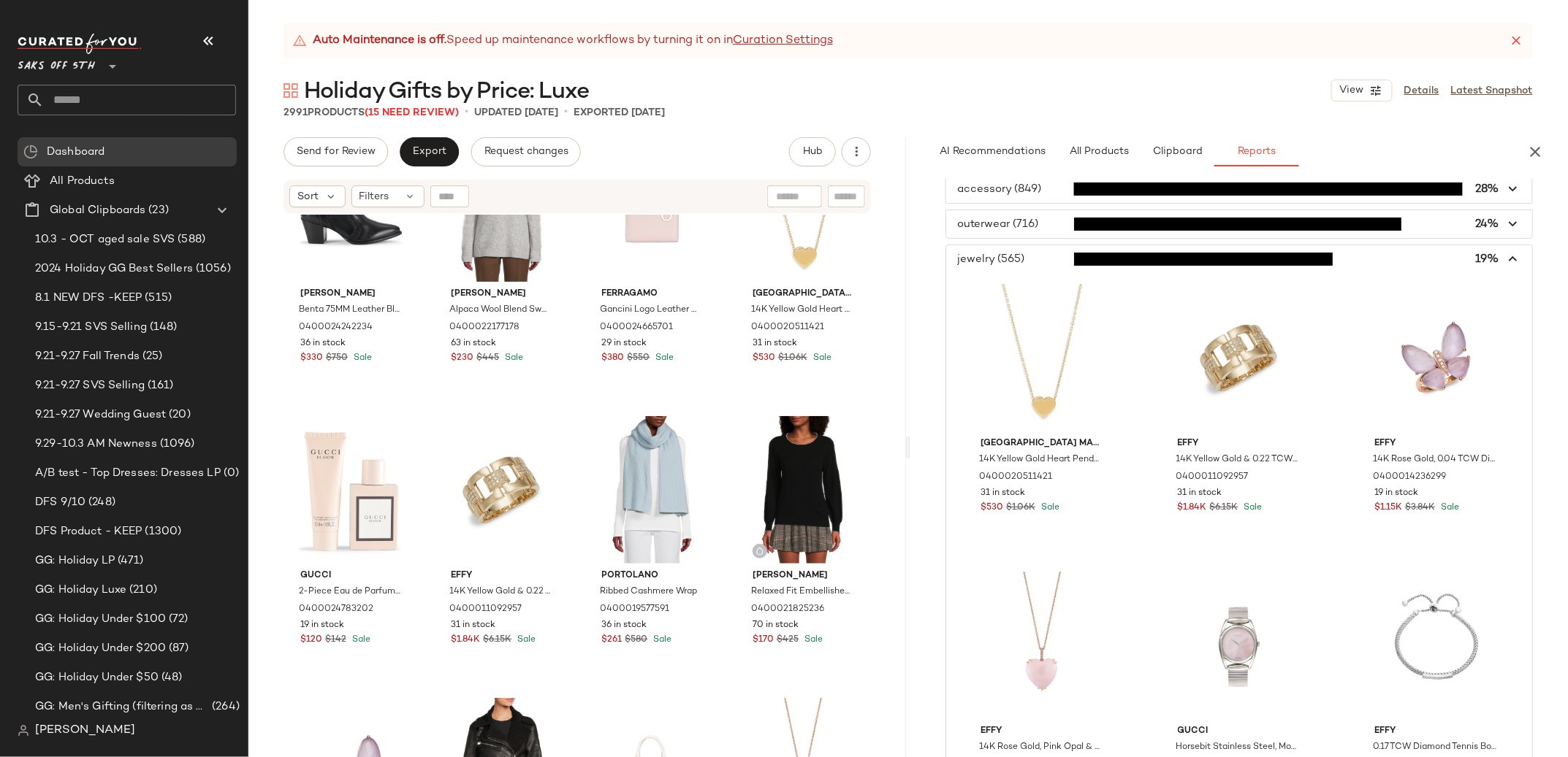
scroll to position [0, 0]
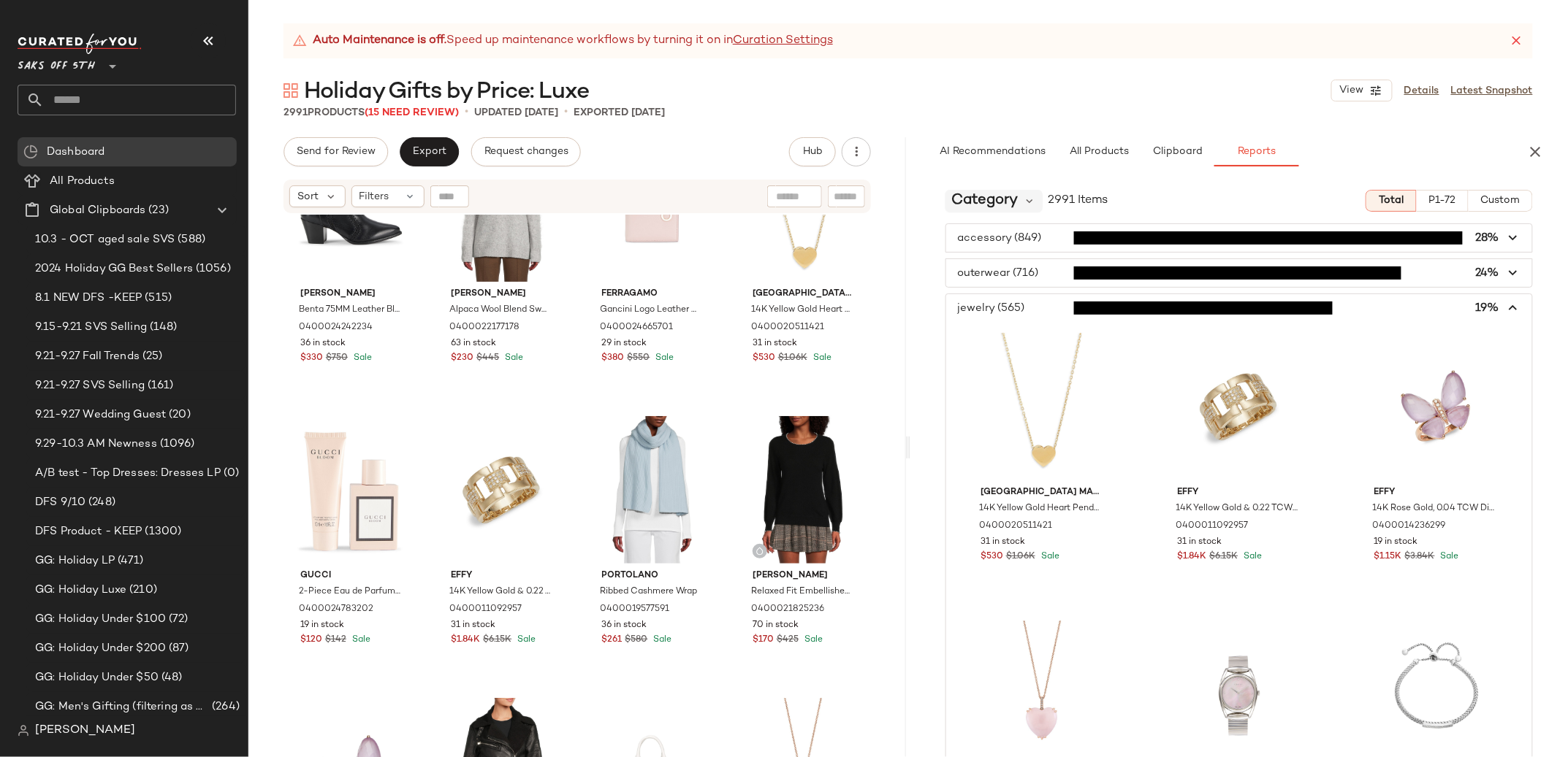
click at [1006, 203] on span "Category" at bounding box center [984, 201] width 66 height 22
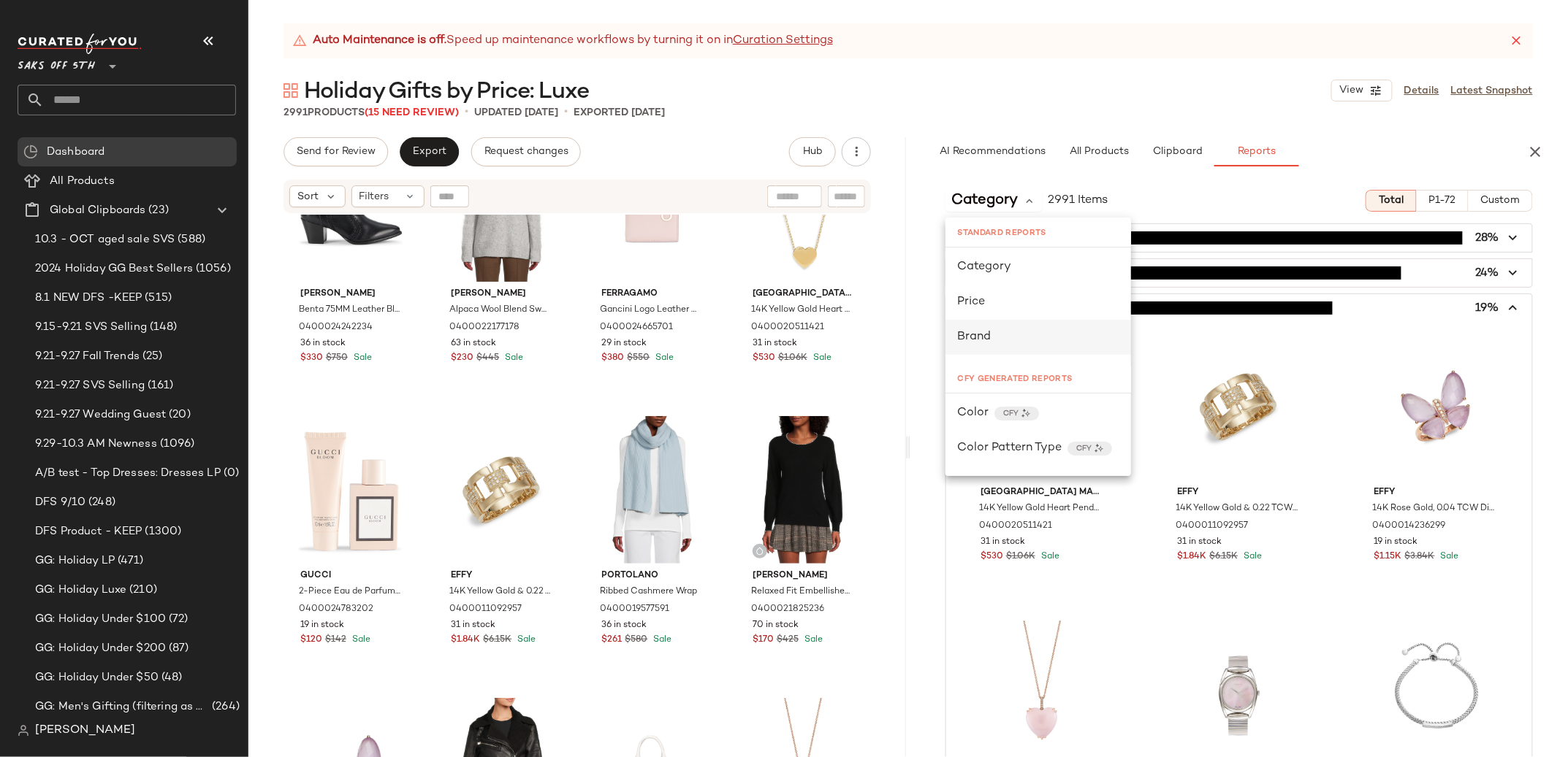
click at [989, 331] on span "Brand" at bounding box center [974, 337] width 34 height 12
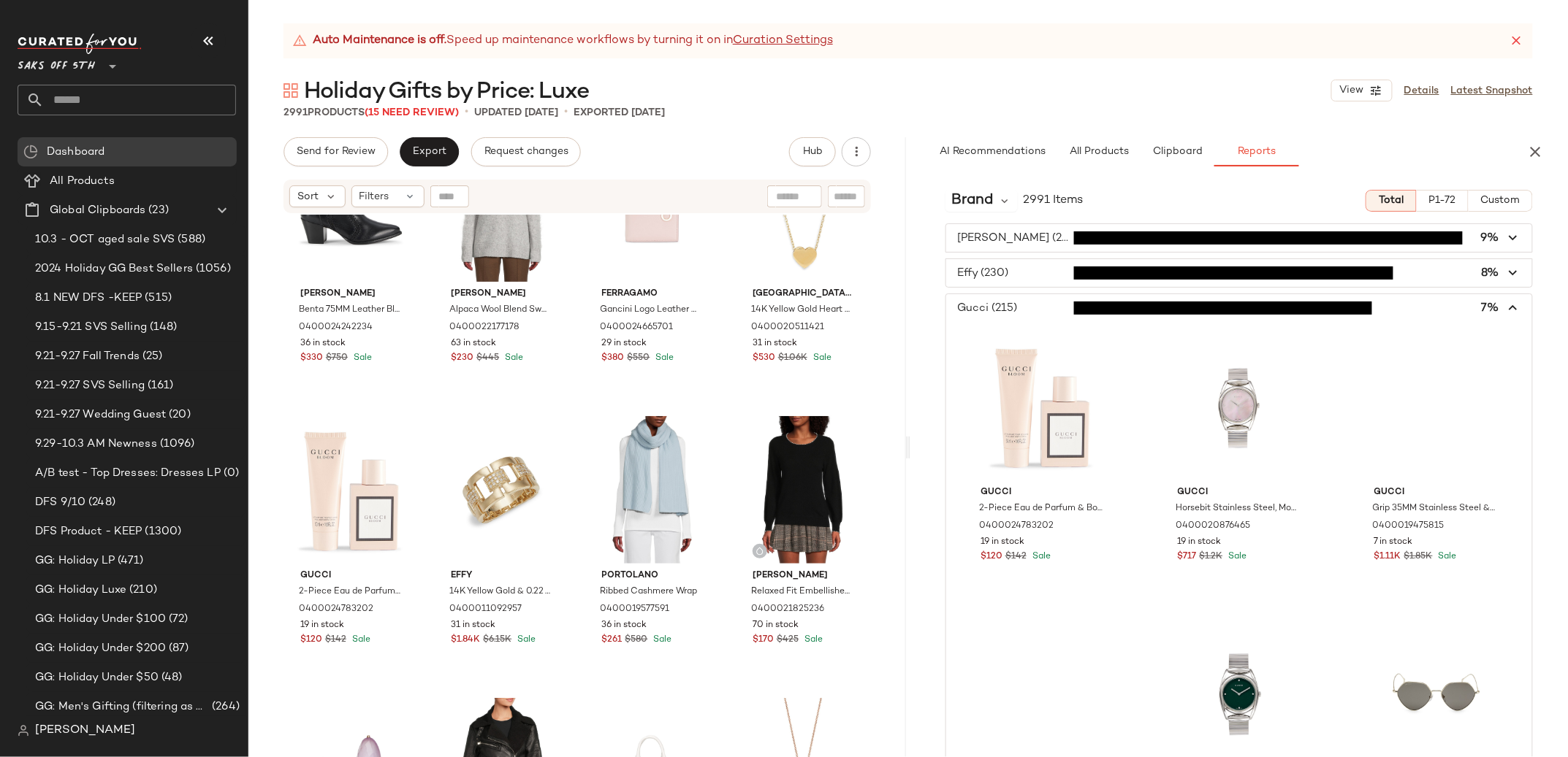
scroll to position [57, 0]
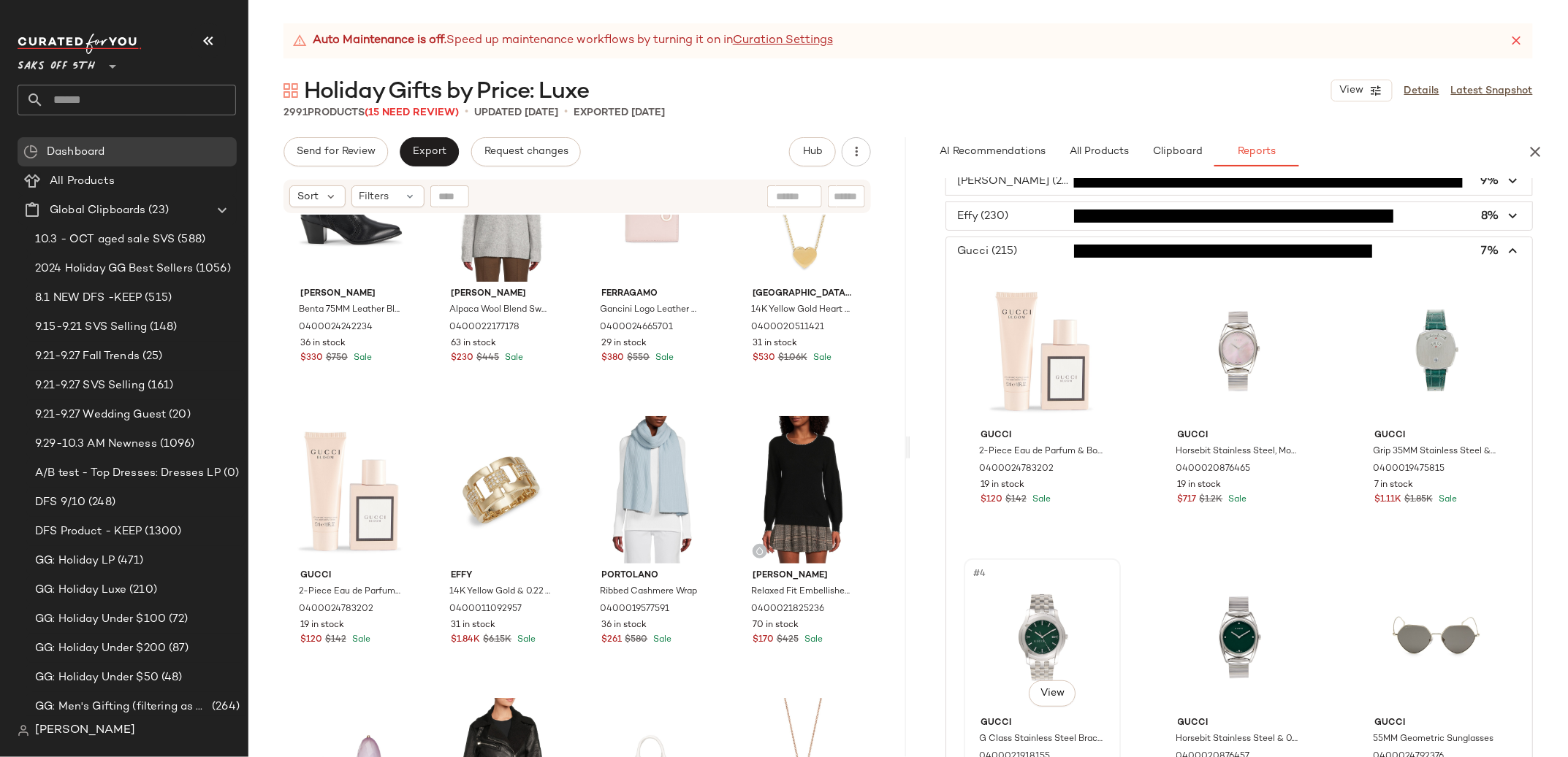
click at [1040, 606] on div "#4 View" at bounding box center [1042, 637] width 147 height 148
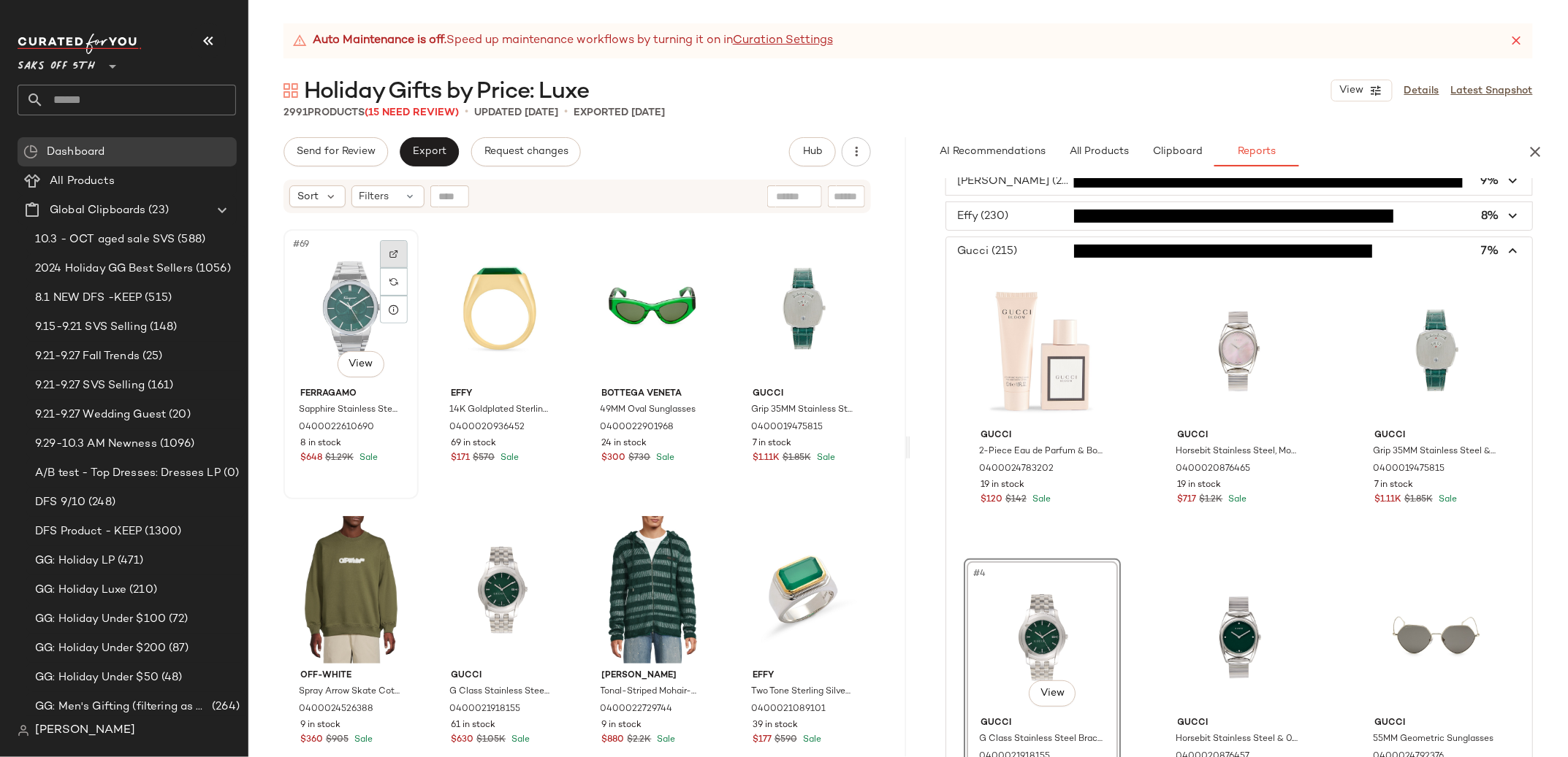
click at [389, 250] on img at bounding box center [394, 254] width 9 height 9
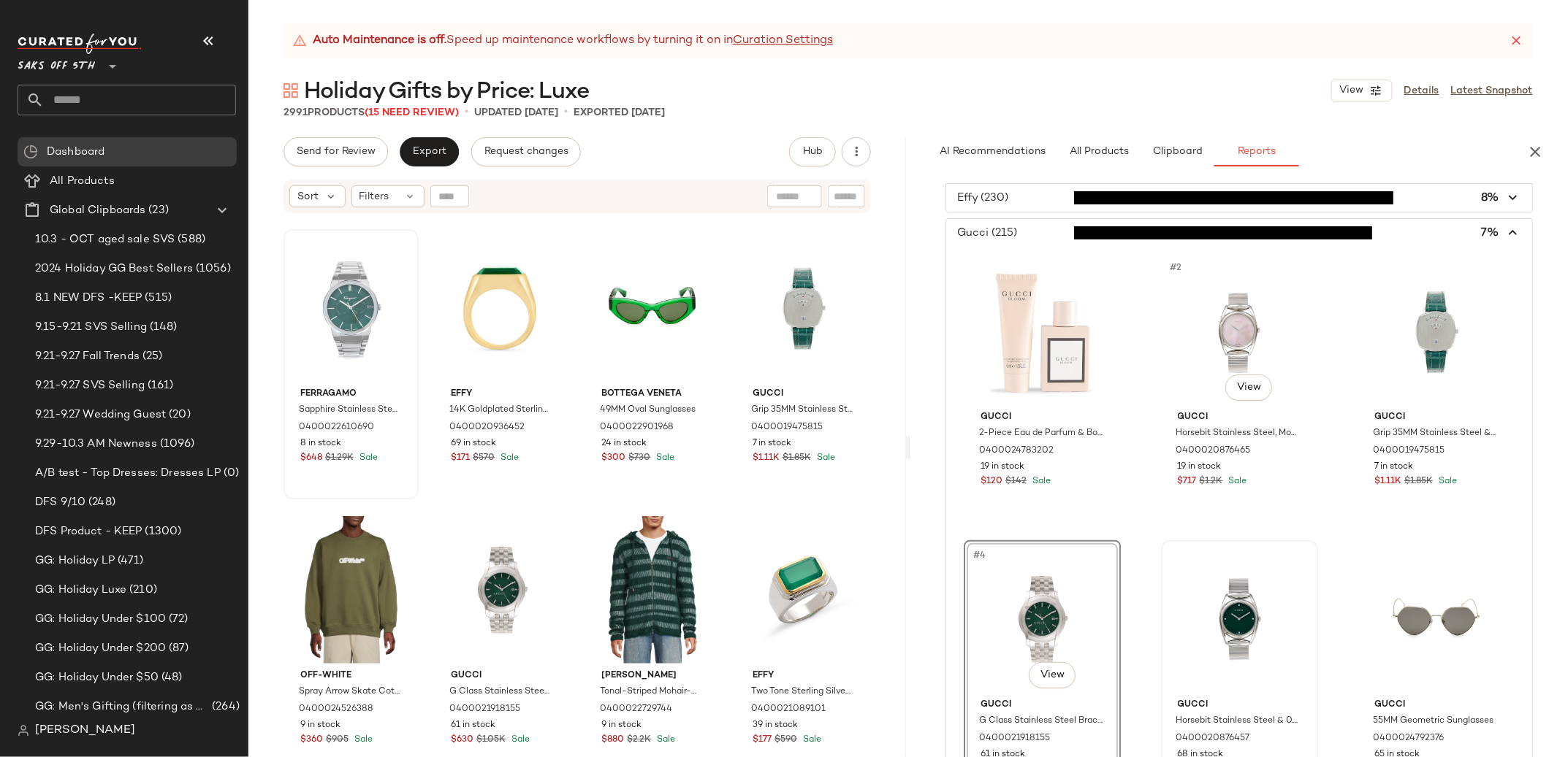
scroll to position [98, 0]
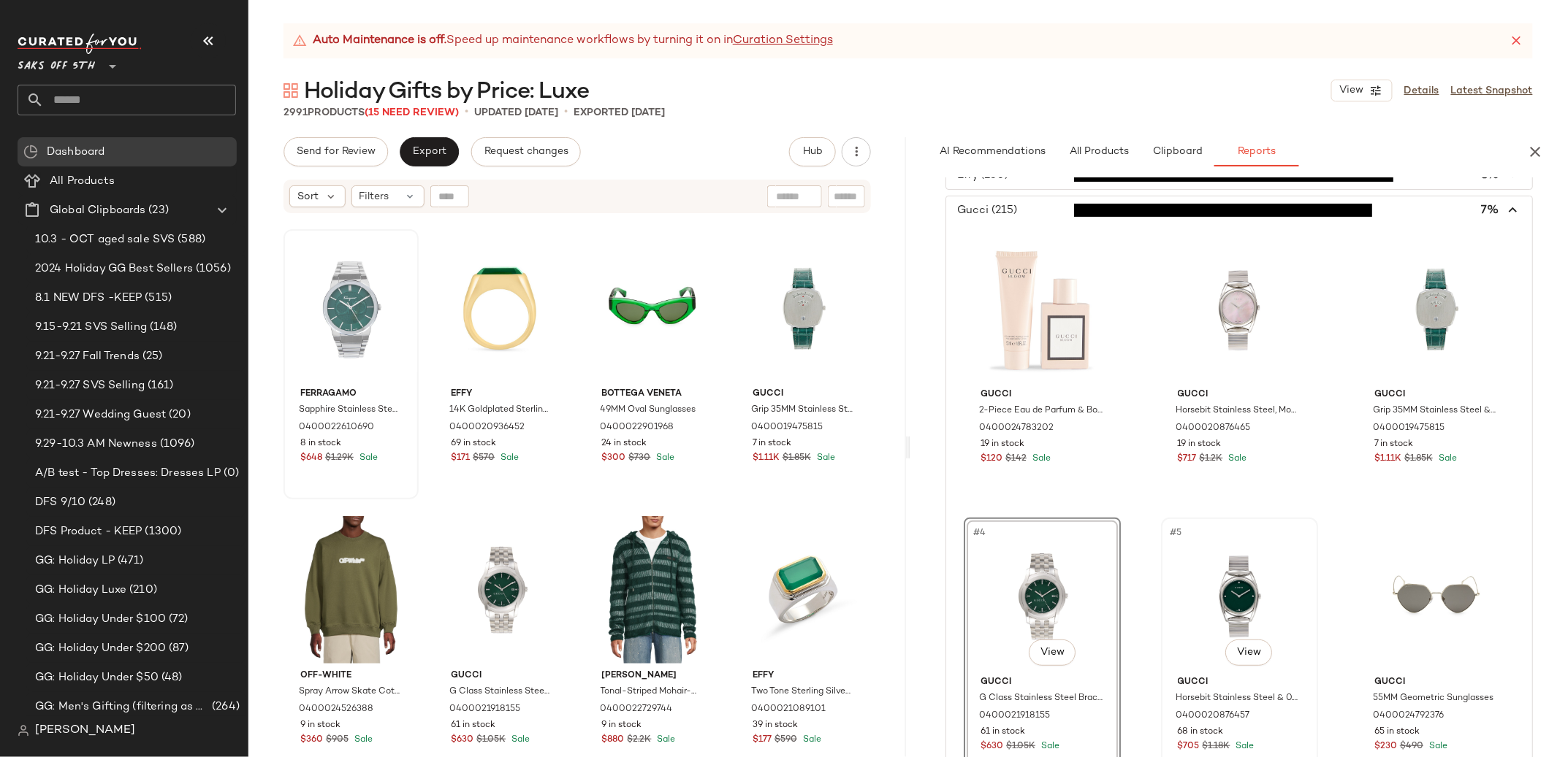
click at [1269, 572] on div "#5 View" at bounding box center [1240, 596] width 147 height 148
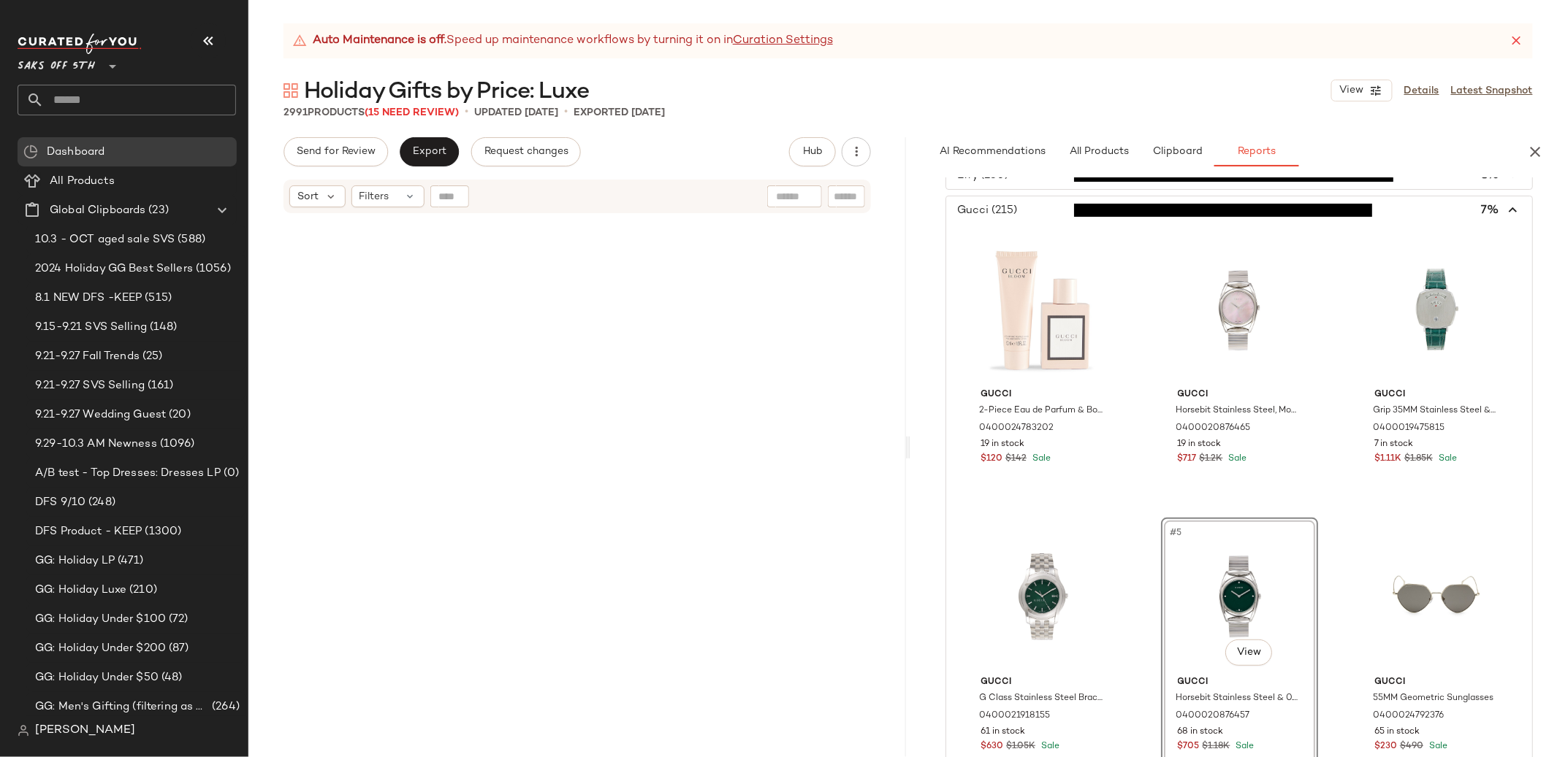
scroll to position [5356, 0]
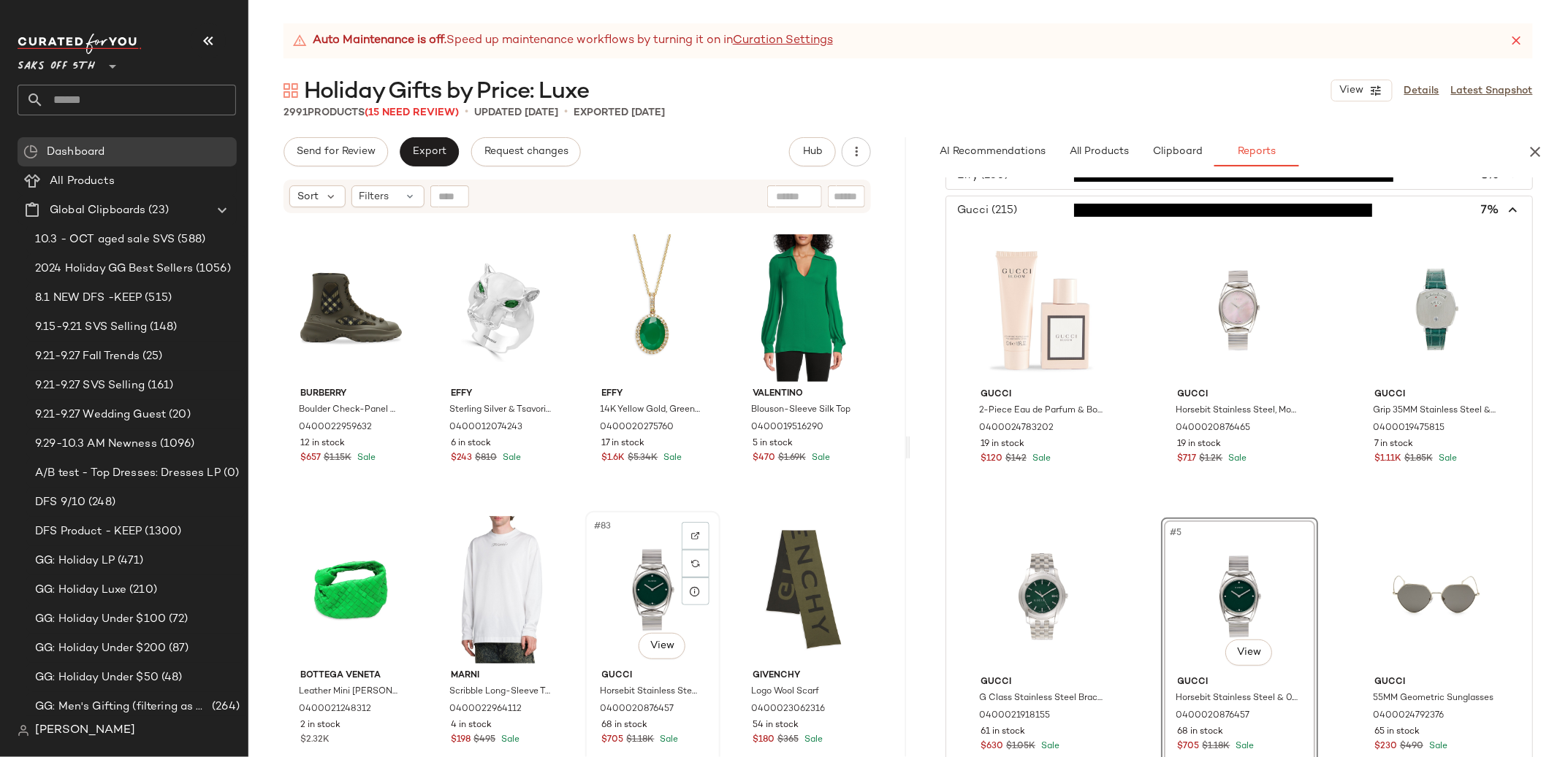
click at [709, 532] on div "#83 View" at bounding box center [652, 590] width 125 height 148
click at [702, 534] on div at bounding box center [695, 535] width 27 height 27
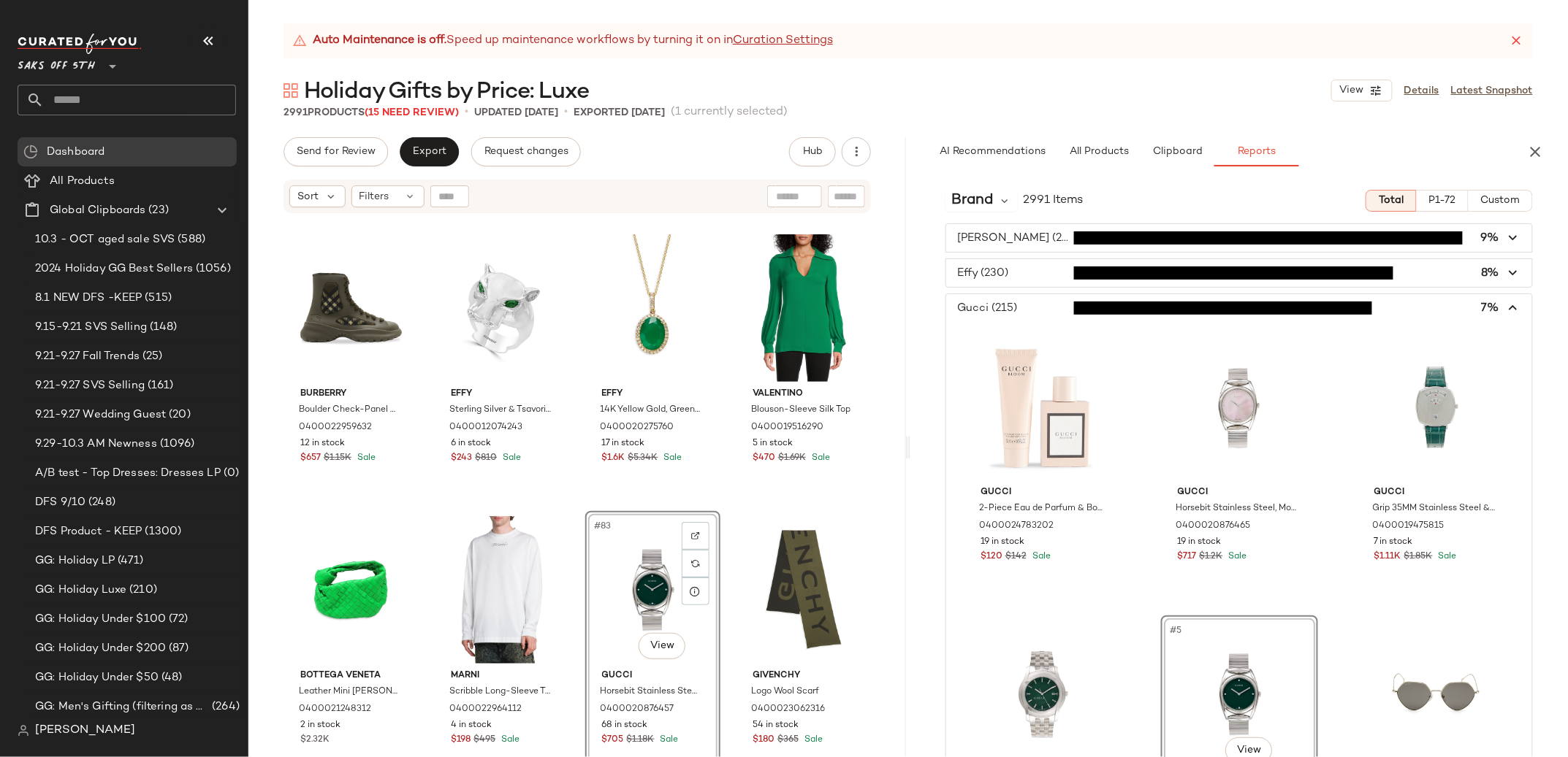
click at [991, 317] on span "button" at bounding box center [1239, 308] width 586 height 27
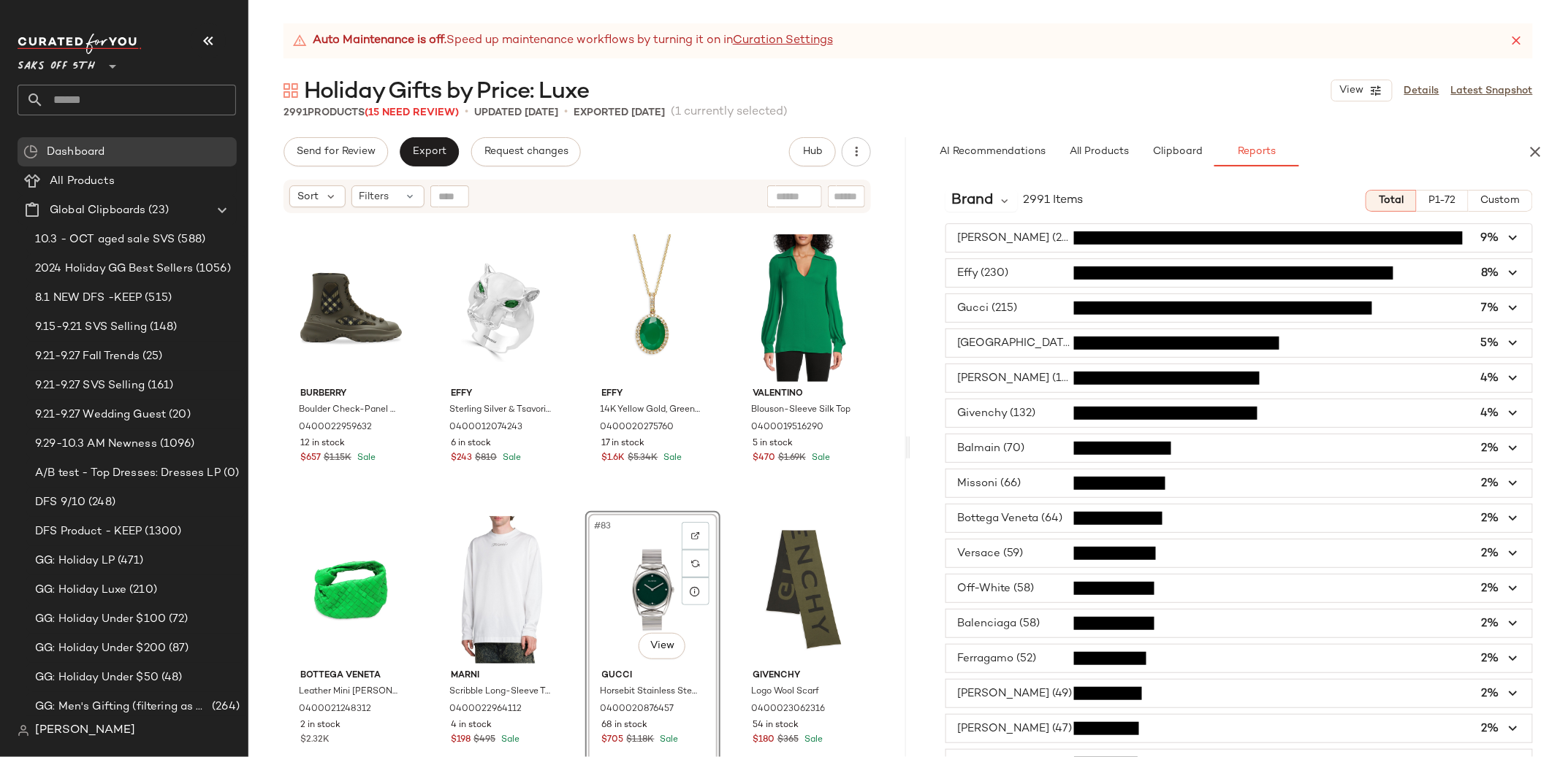
click at [989, 279] on span "button" at bounding box center [1239, 272] width 586 height 27
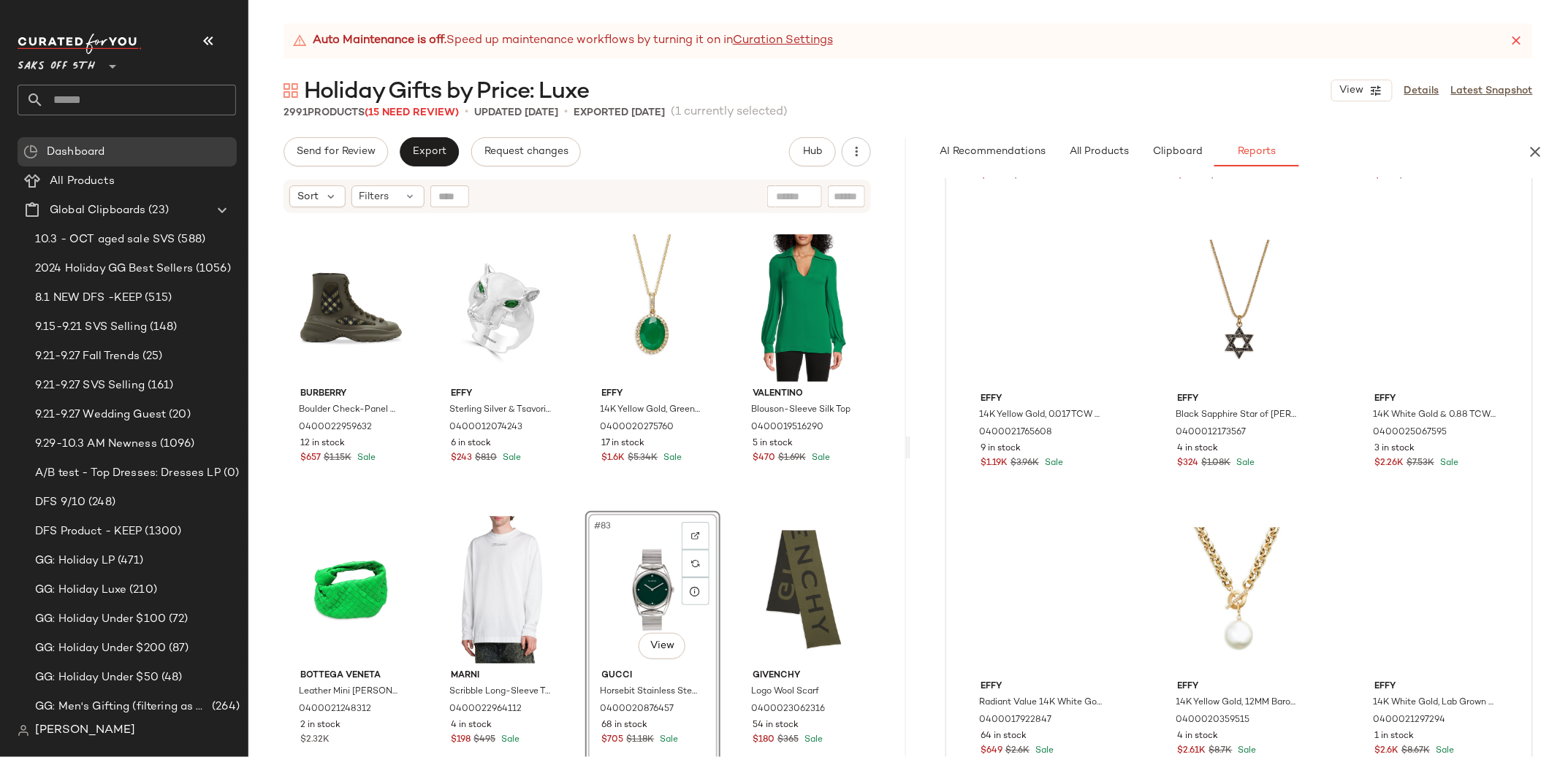
scroll to position [4104, 0]
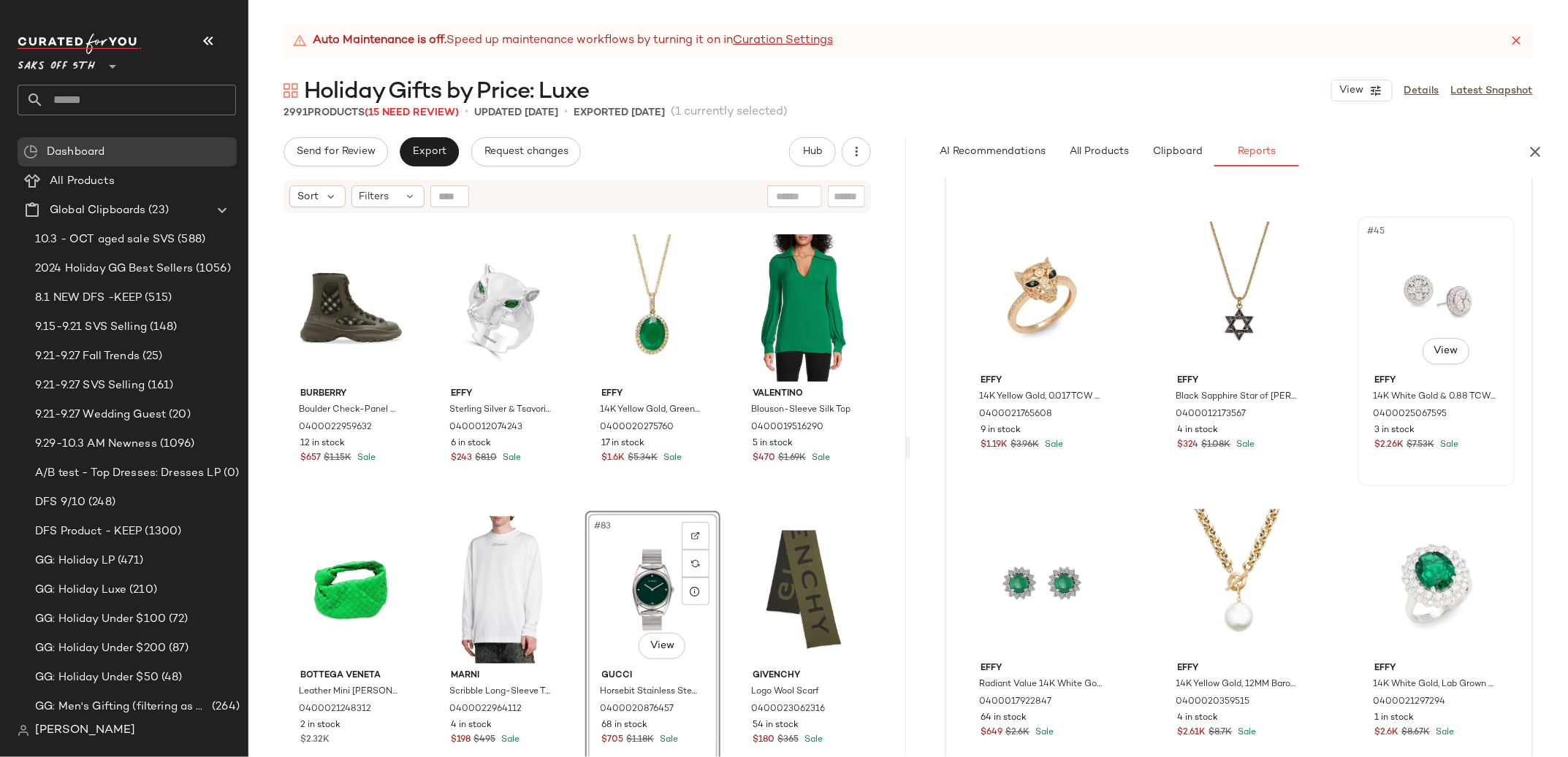
click at [1426, 281] on div "#45 View" at bounding box center [1436, 294] width 147 height 148
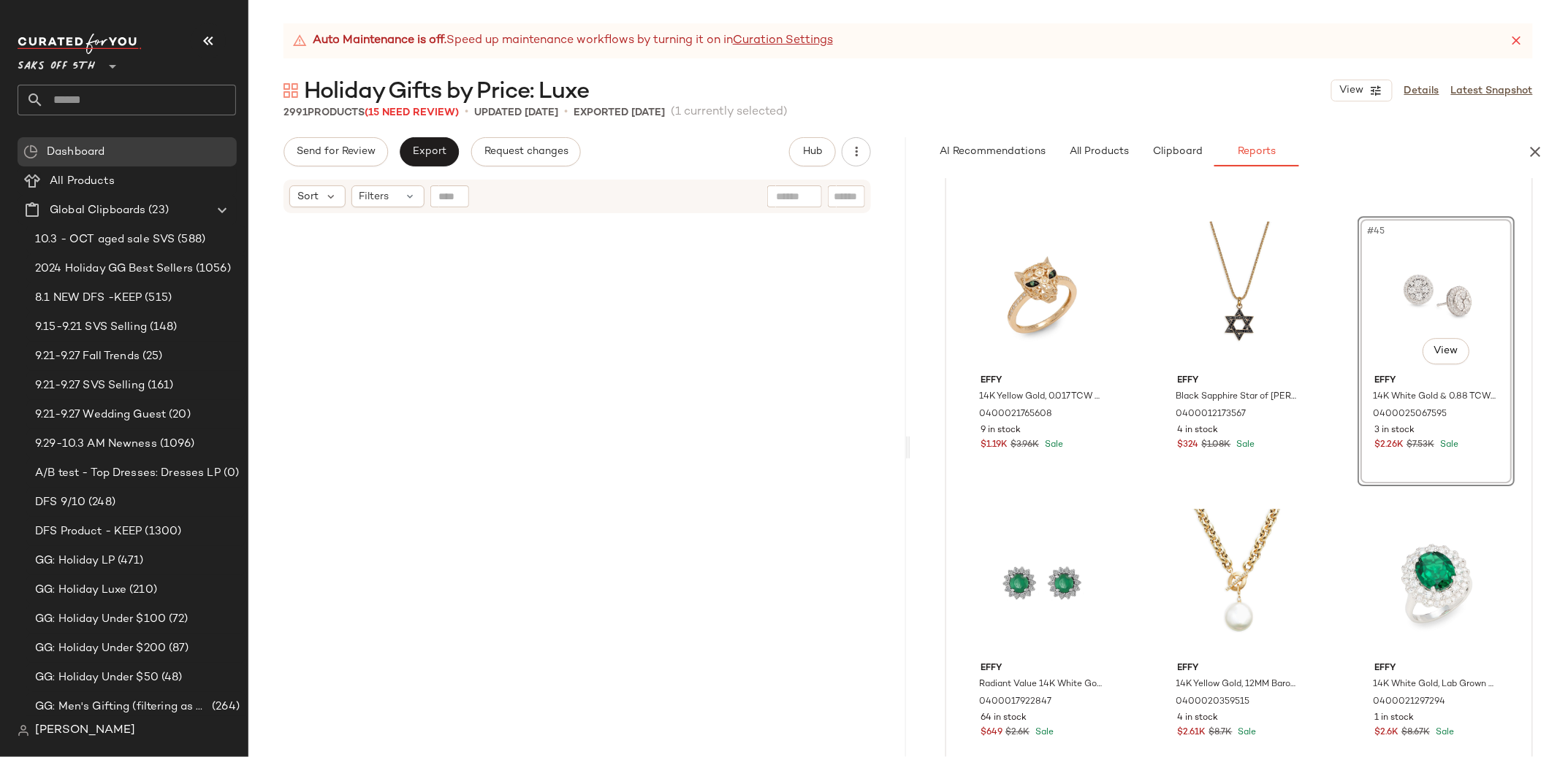
scroll to position [28750, 0]
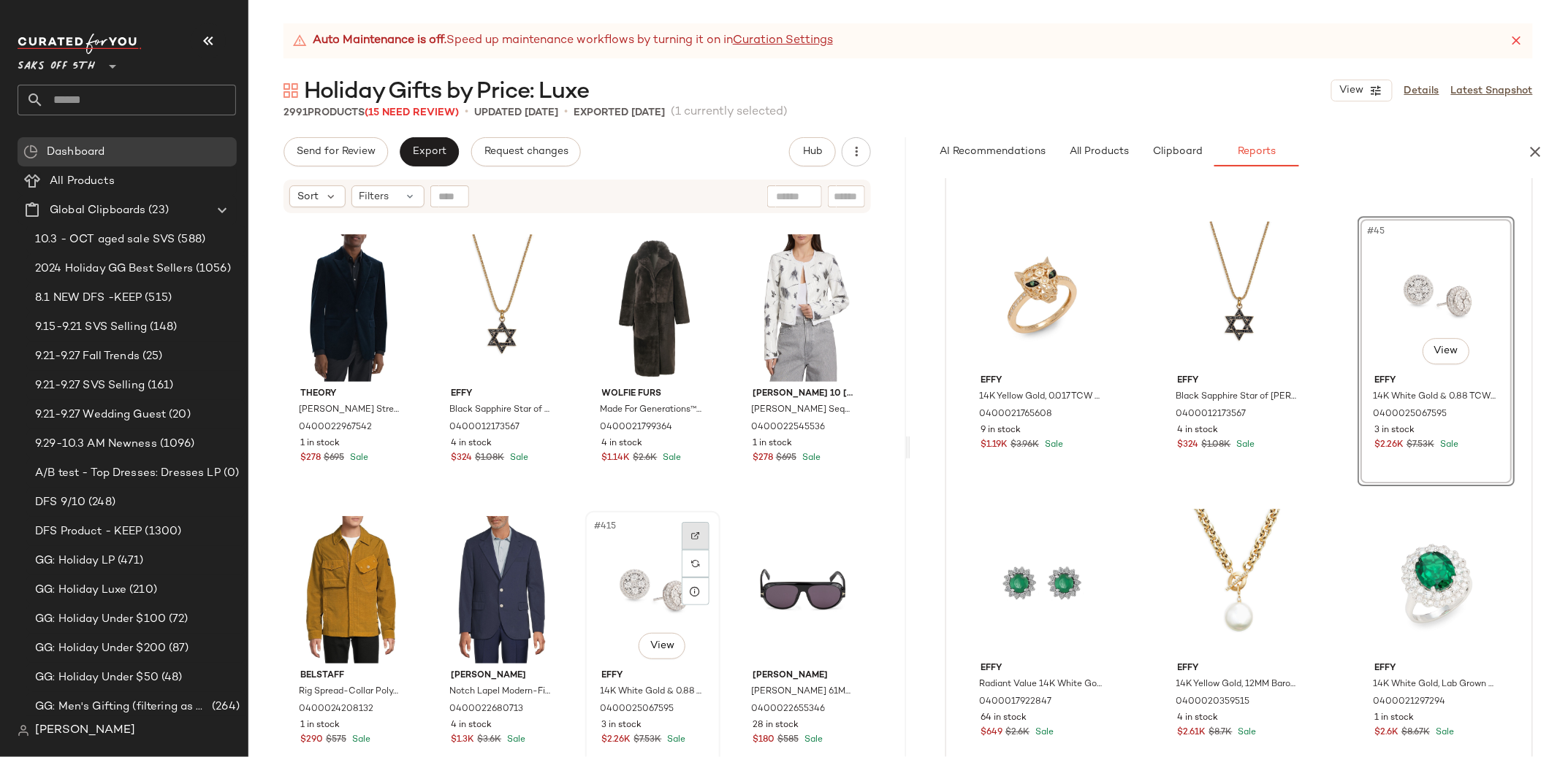
click at [689, 526] on div at bounding box center [695, 535] width 27 height 27
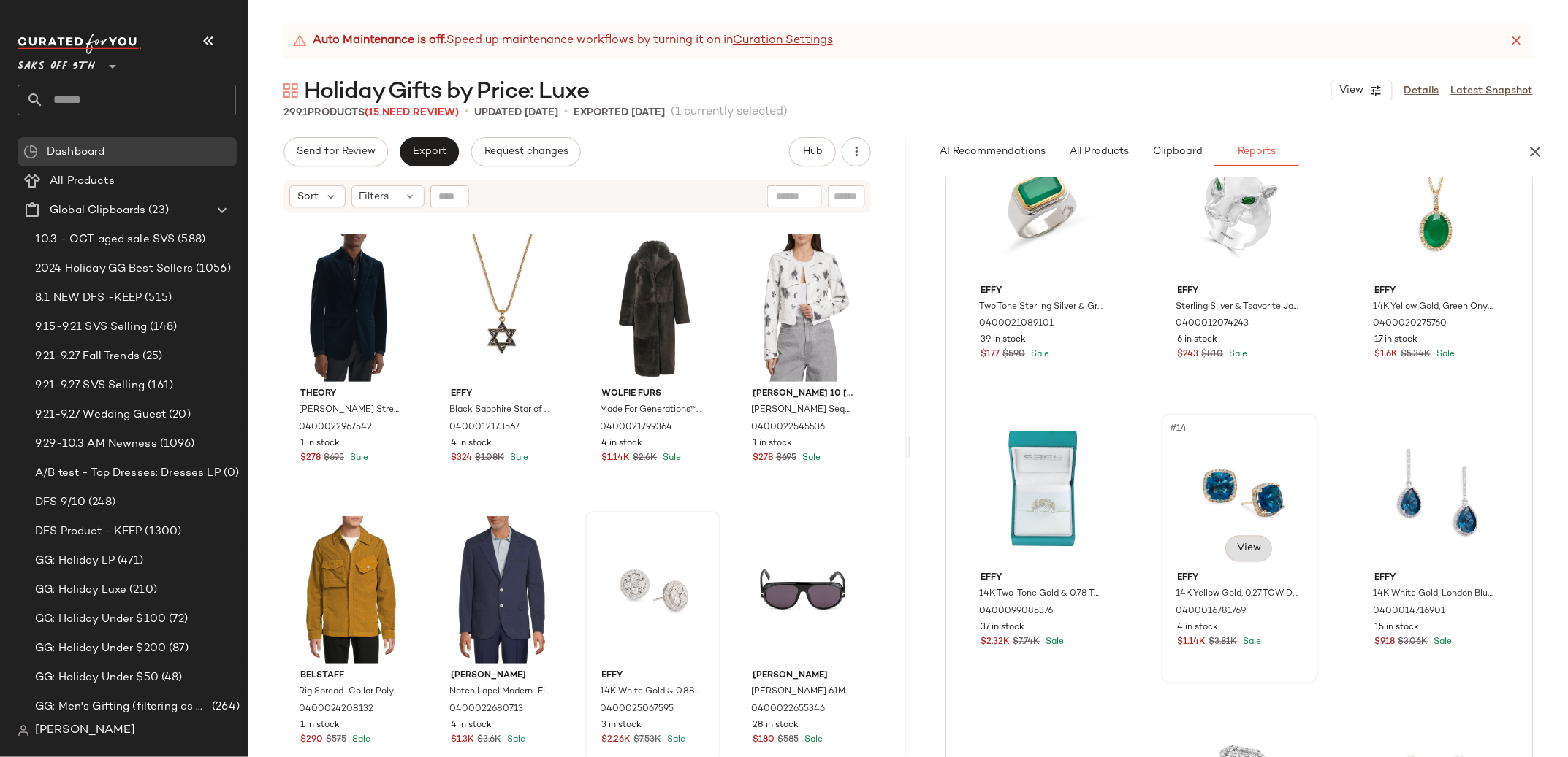
scroll to position [1224, 0]
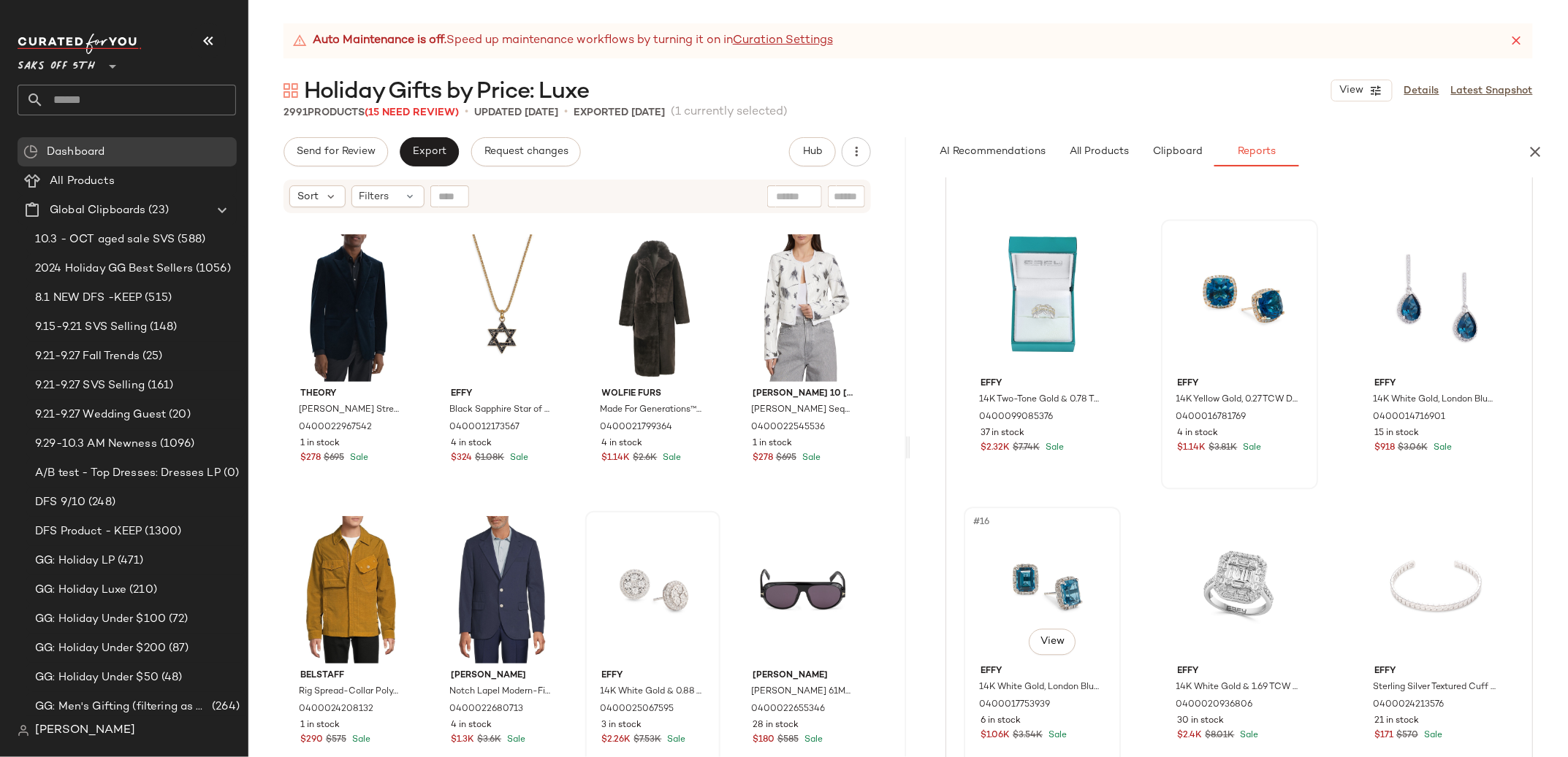
click at [1068, 576] on div "#16 View" at bounding box center [1042, 586] width 147 height 148
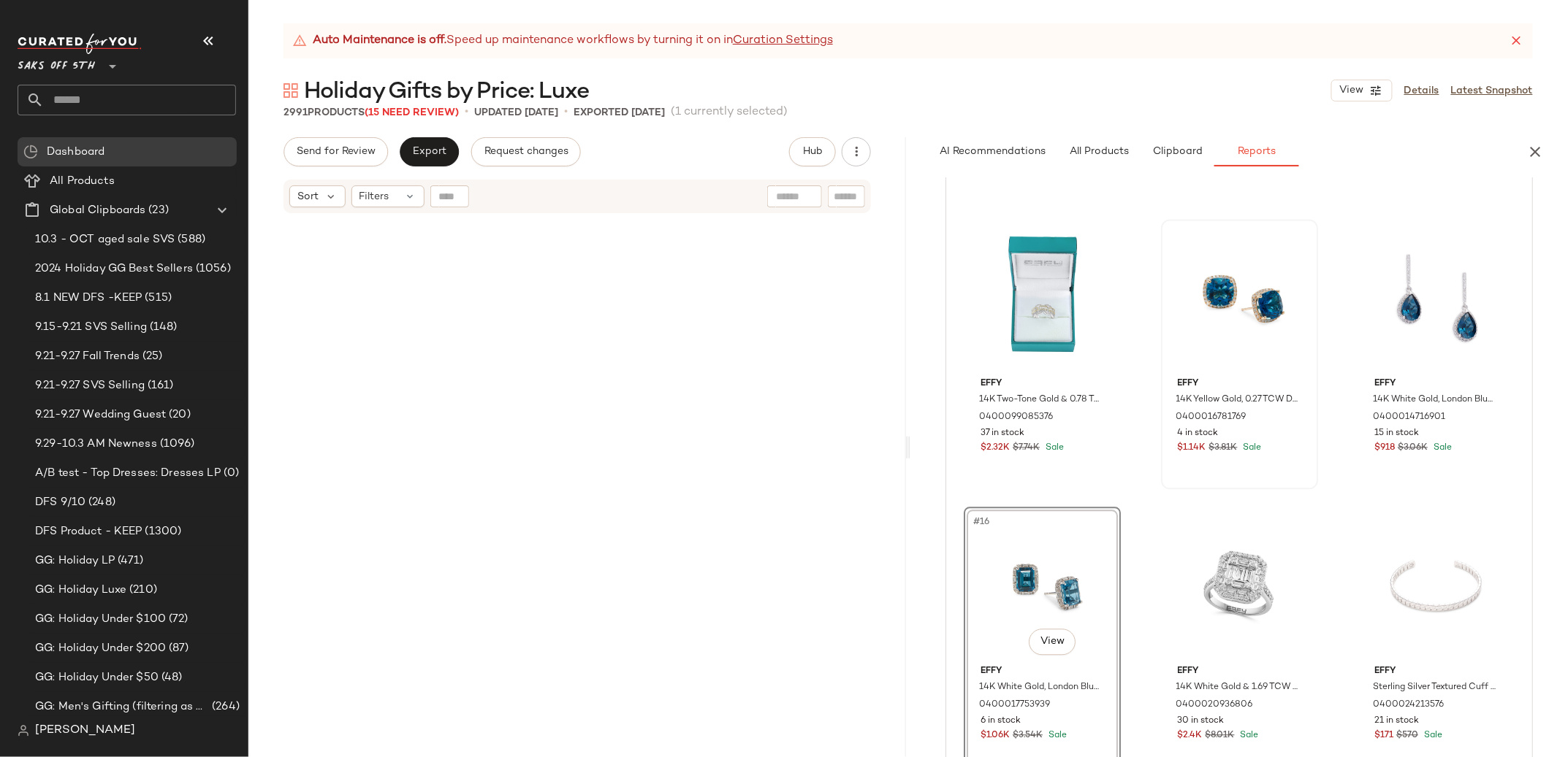
scroll to position [8737, 0]
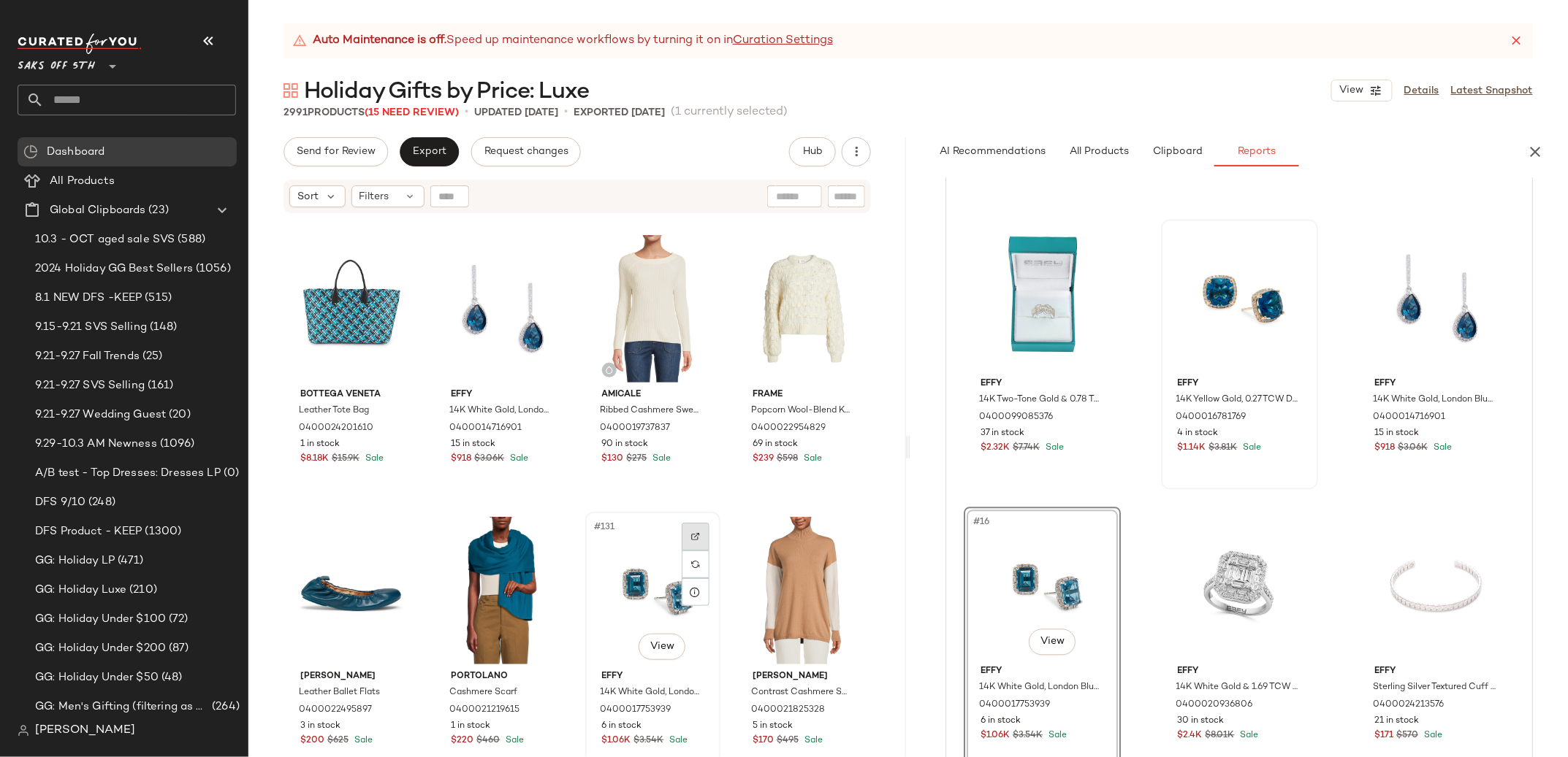
click at [691, 534] on img at bounding box center [696, 537] width 9 height 9
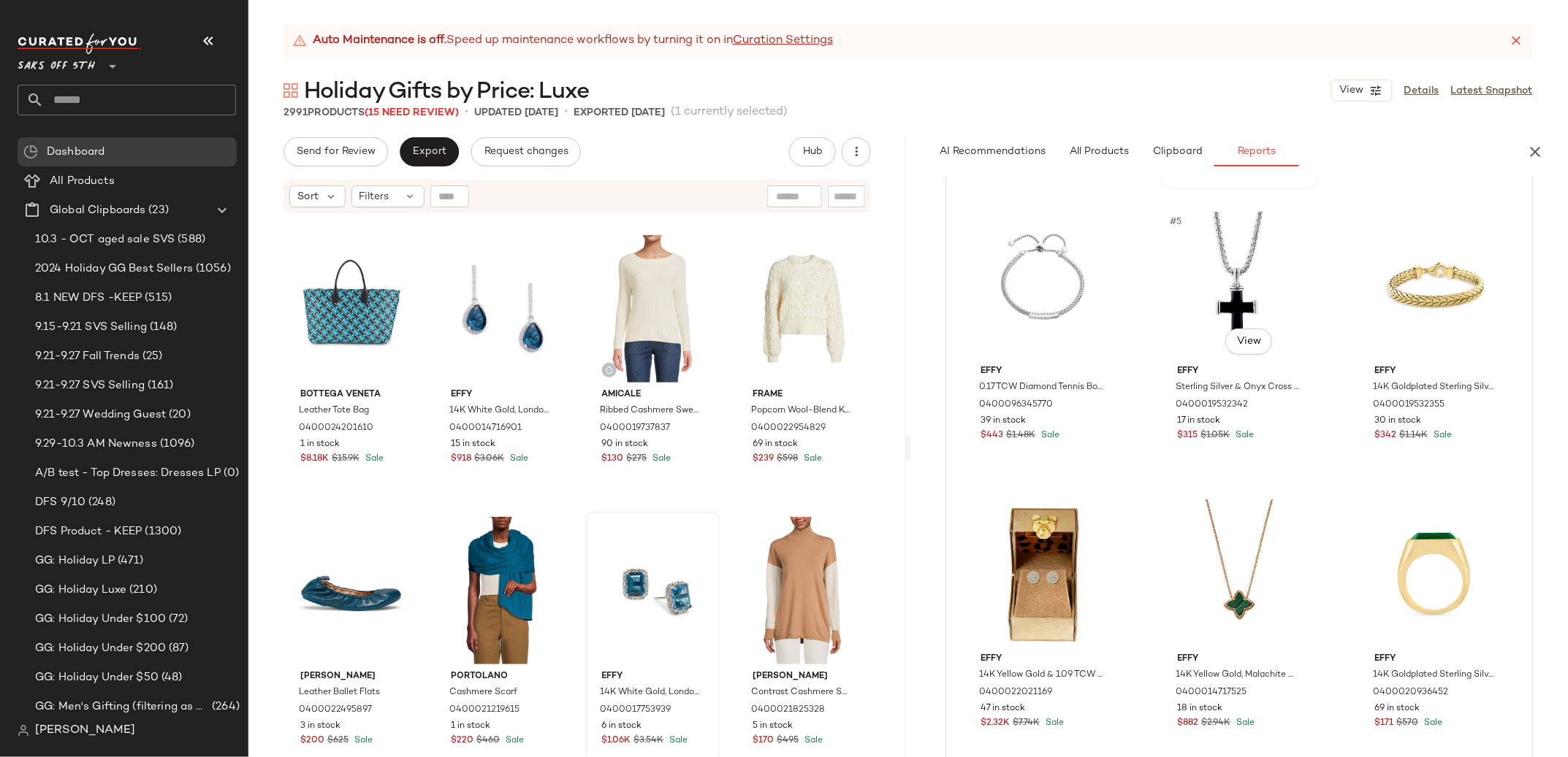
scroll to position [0, 0]
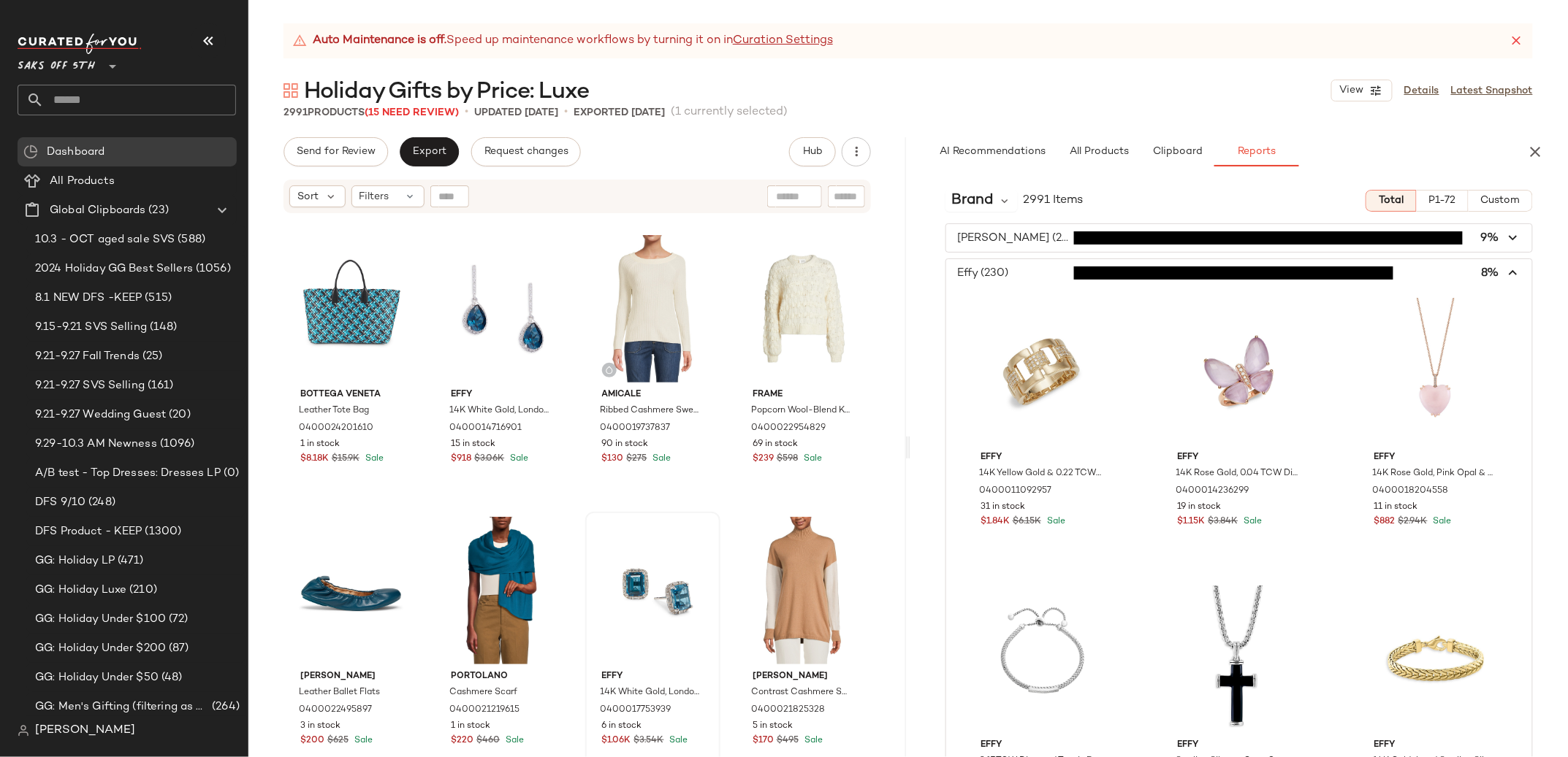
click at [995, 269] on span "button" at bounding box center [1239, 272] width 586 height 27
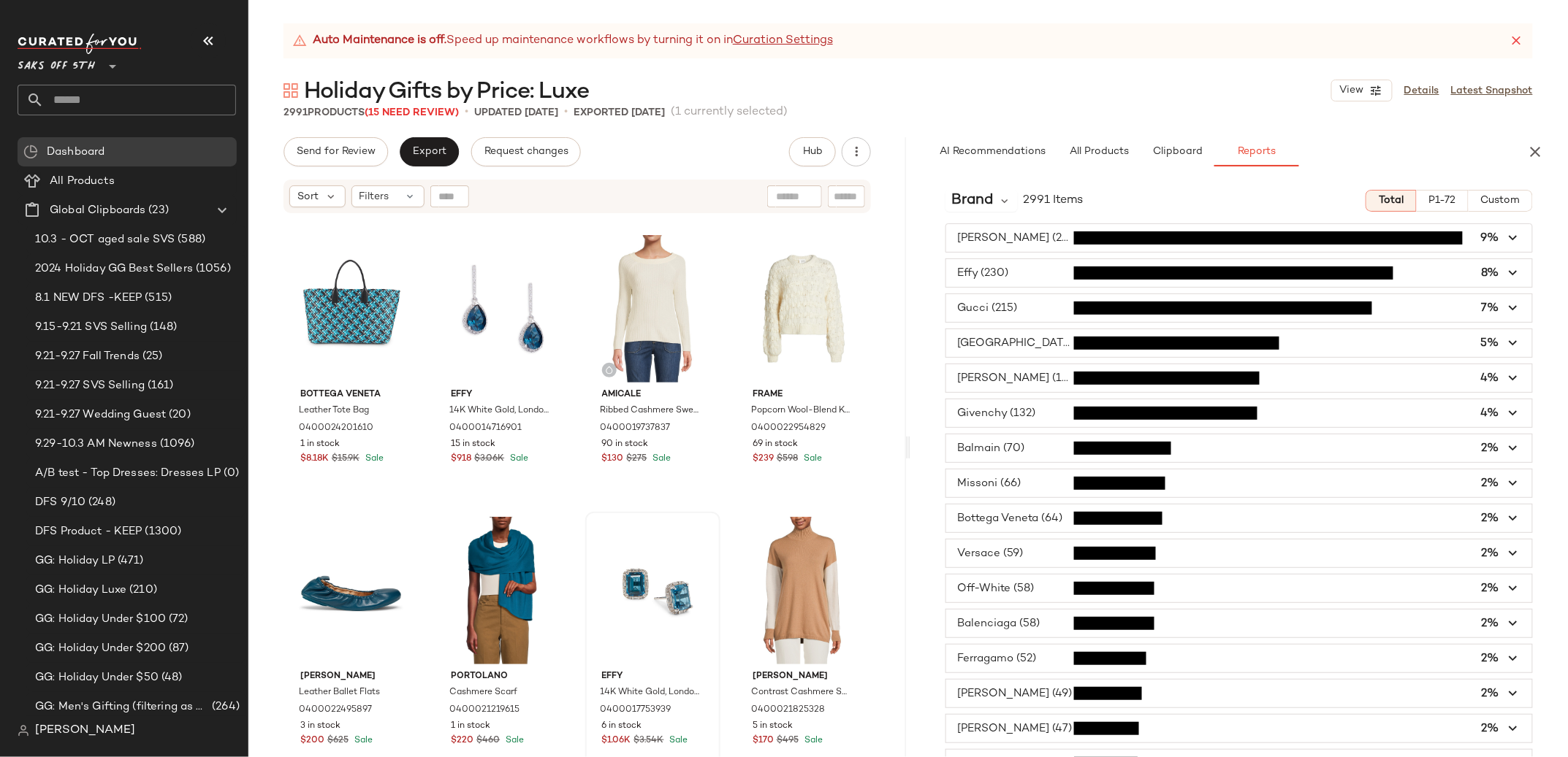
click at [1018, 333] on span "button" at bounding box center [1239, 342] width 586 height 27
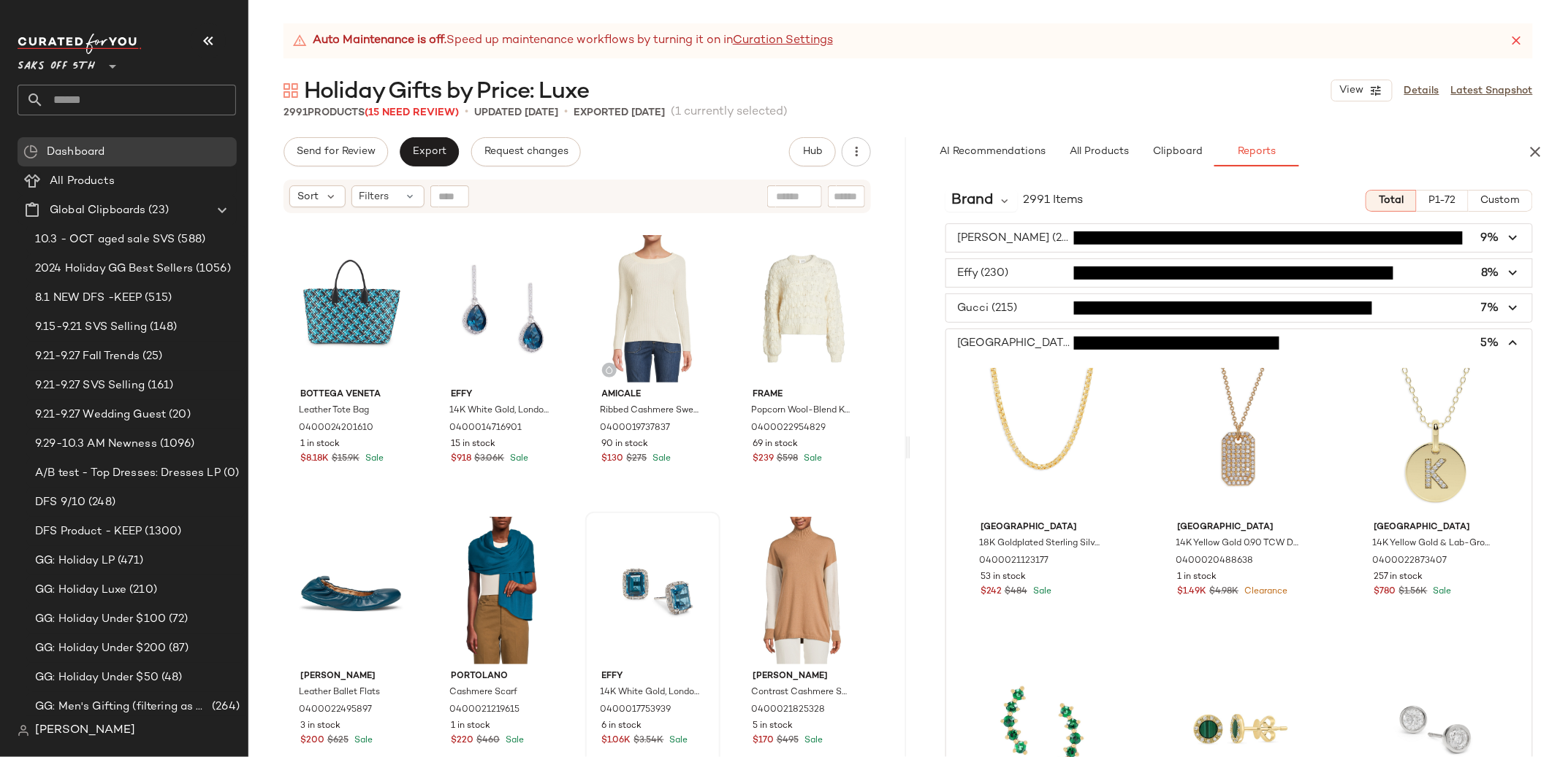
click at [989, 346] on span "button" at bounding box center [1239, 342] width 586 height 27
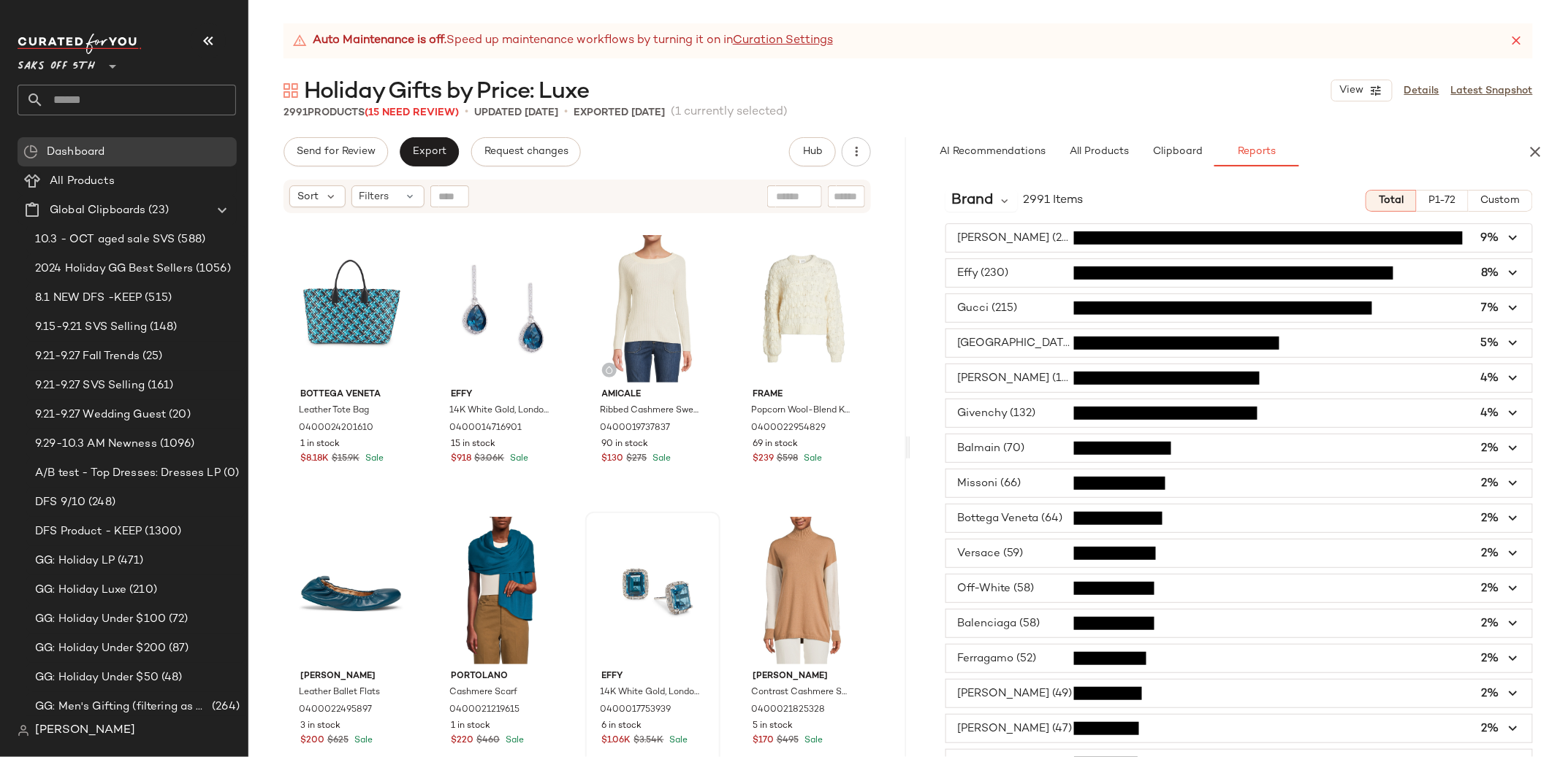
click at [987, 415] on span "button" at bounding box center [1239, 413] width 586 height 27
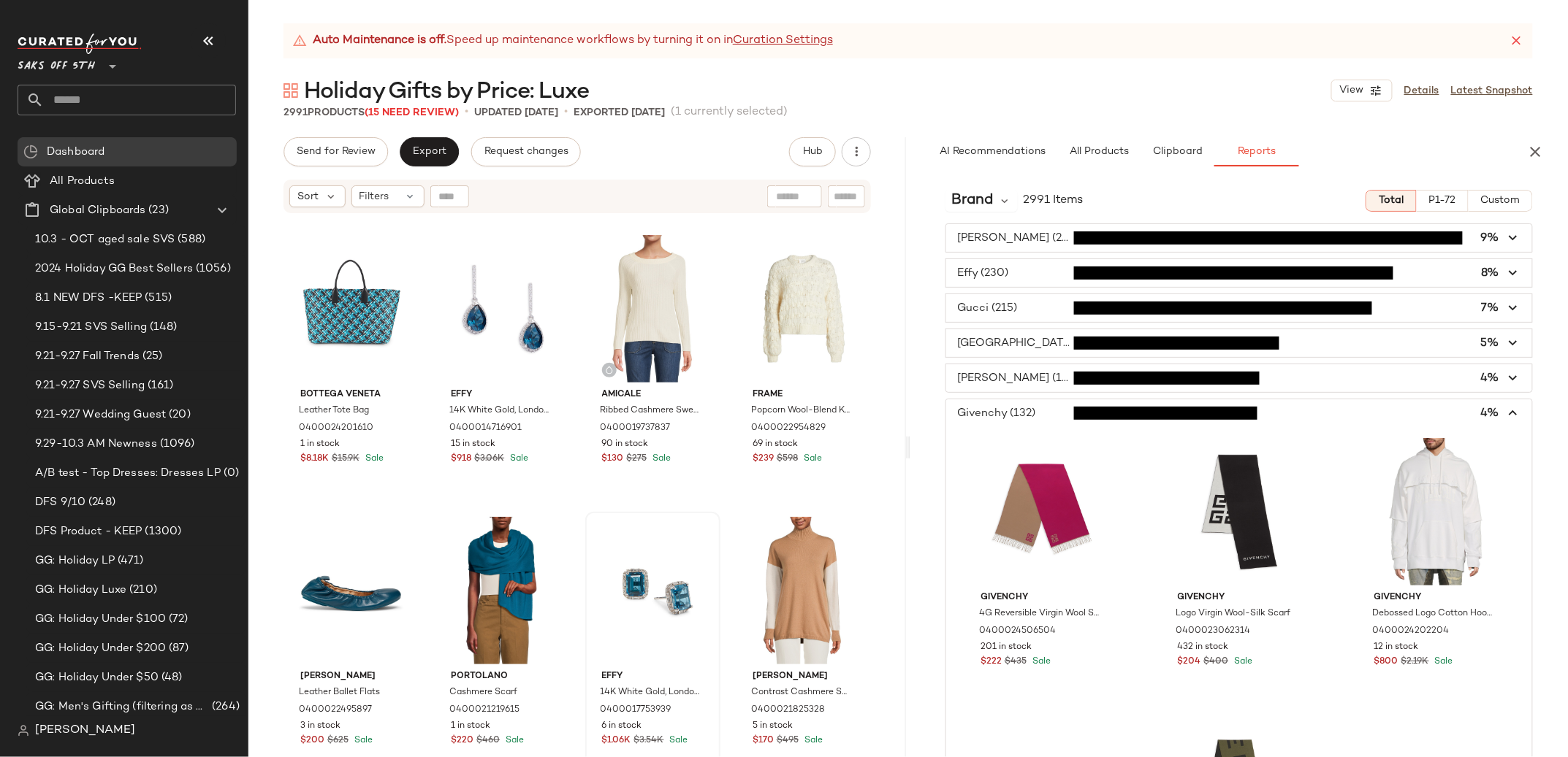
click at [987, 413] on span "button" at bounding box center [1239, 413] width 586 height 27
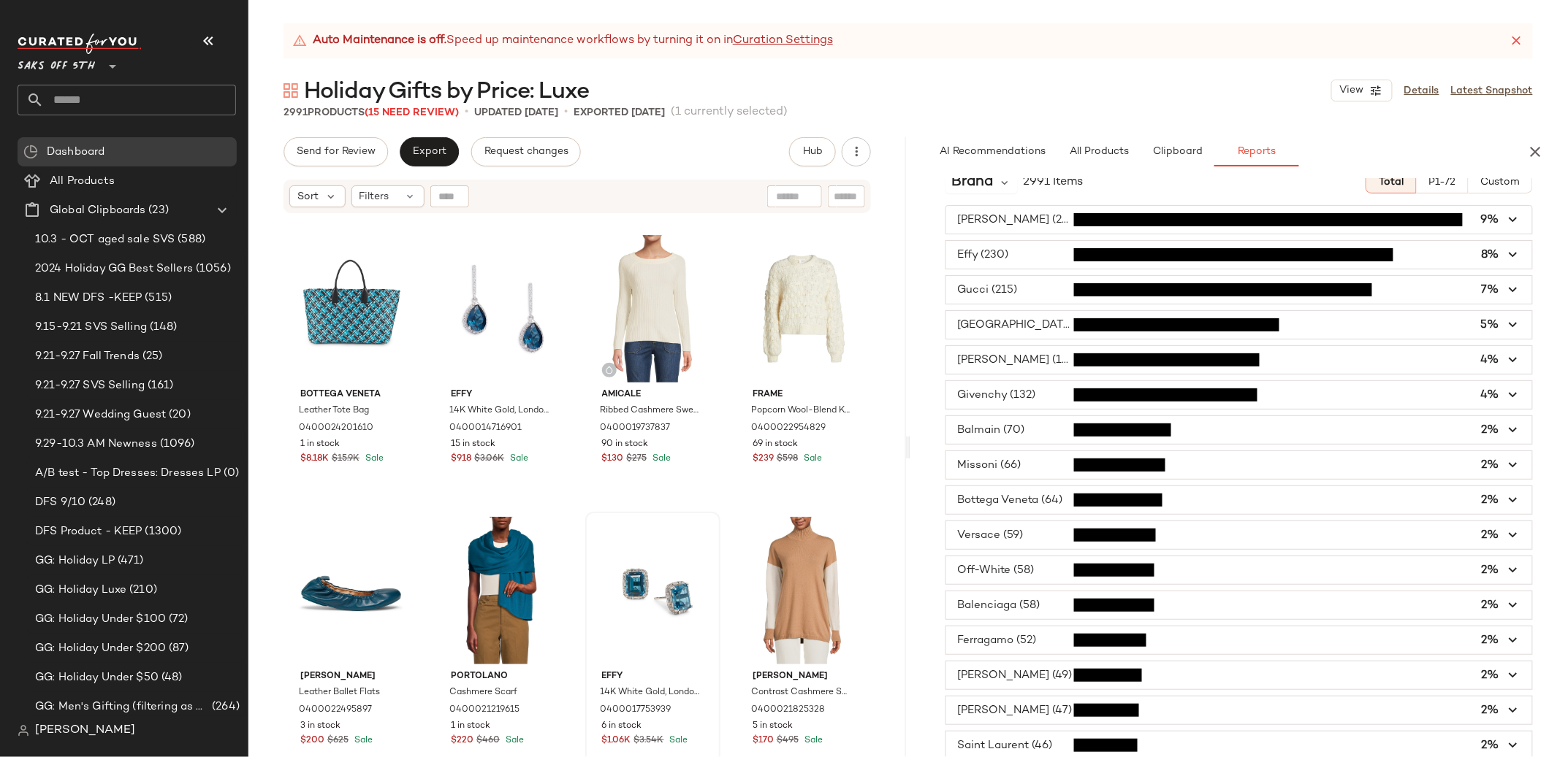
scroll to position [19, 0]
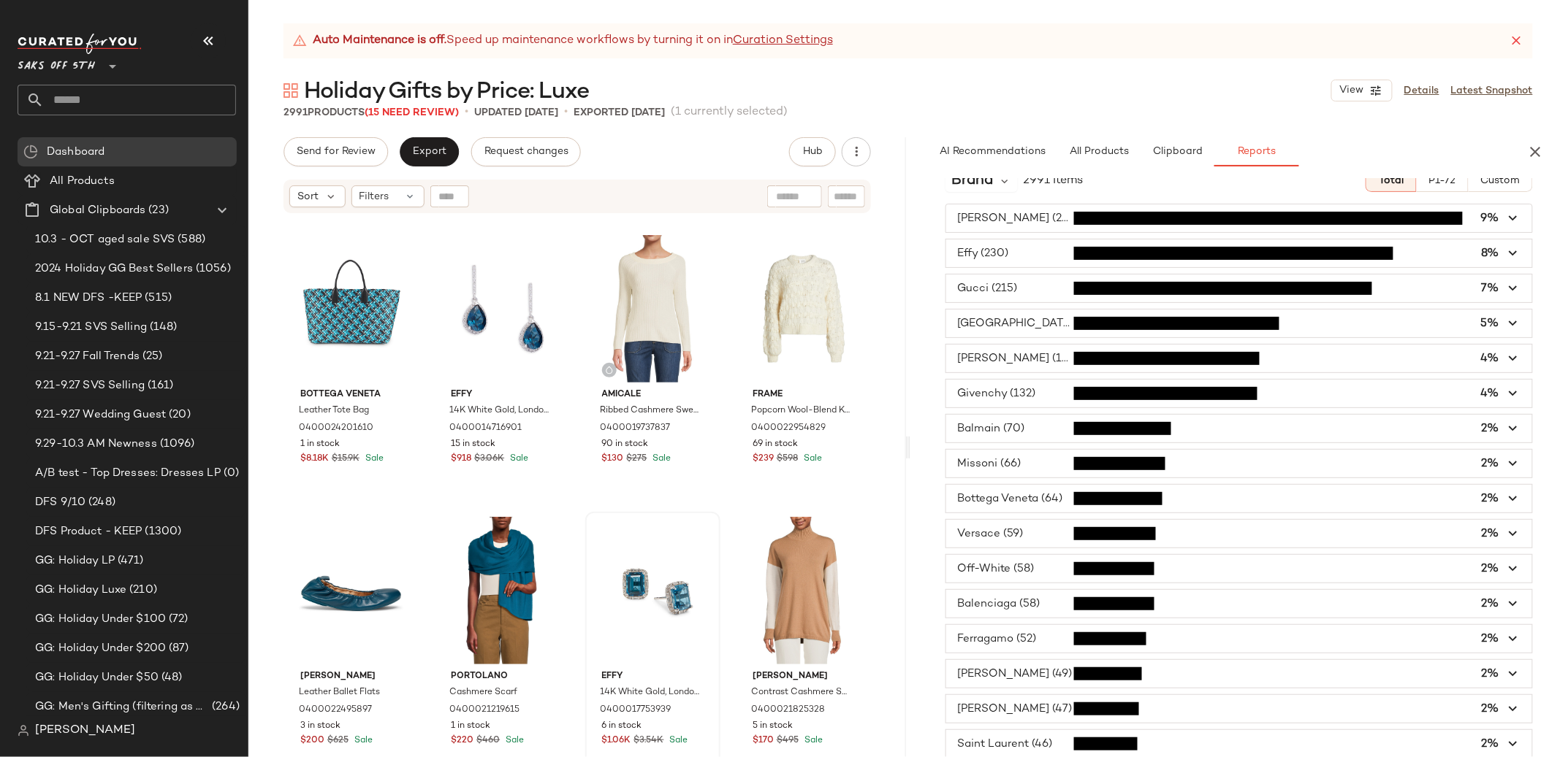
click at [992, 459] on span "button" at bounding box center [1239, 463] width 586 height 27
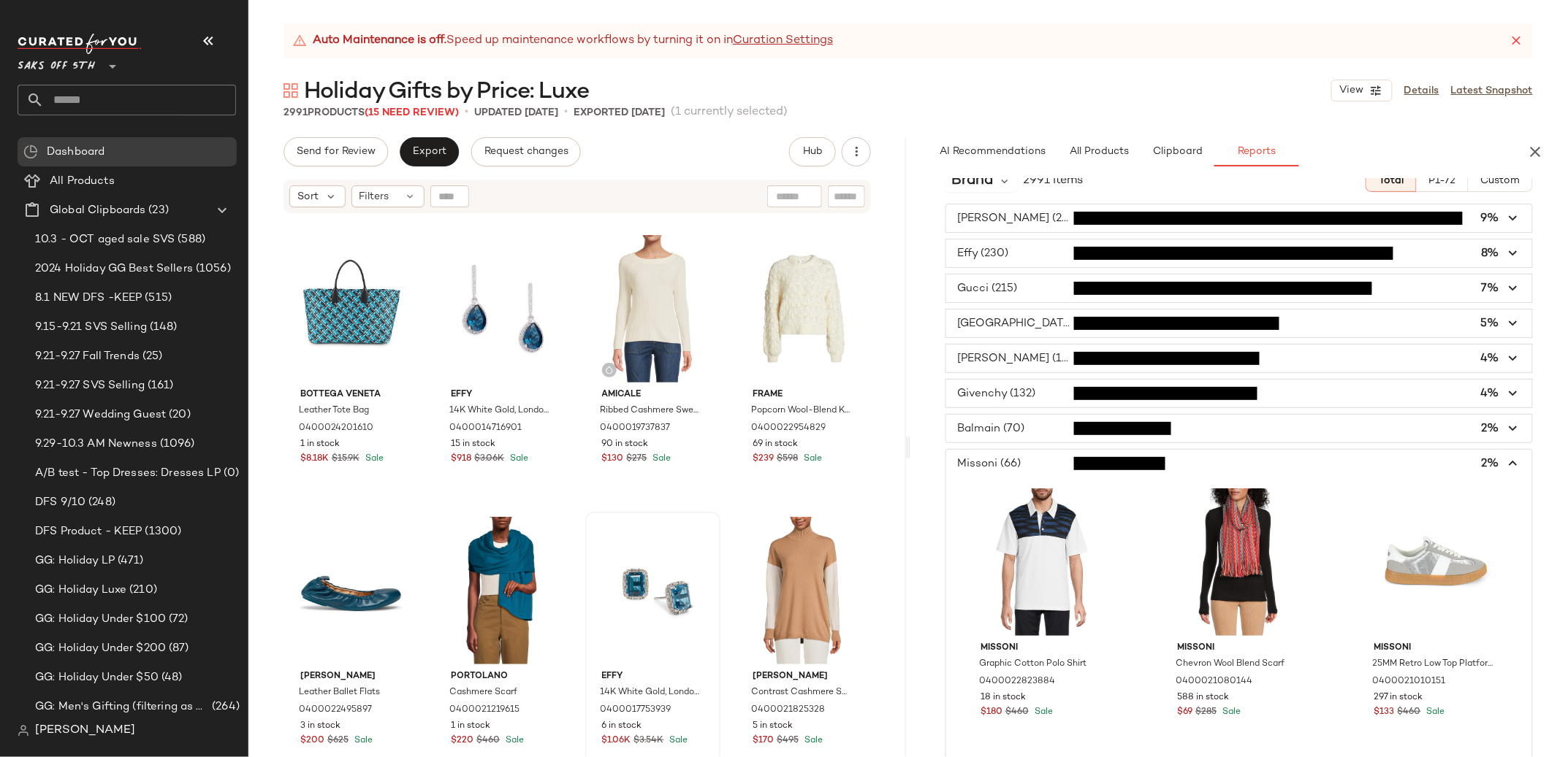
click at [991, 459] on span "button" at bounding box center [1239, 463] width 586 height 27
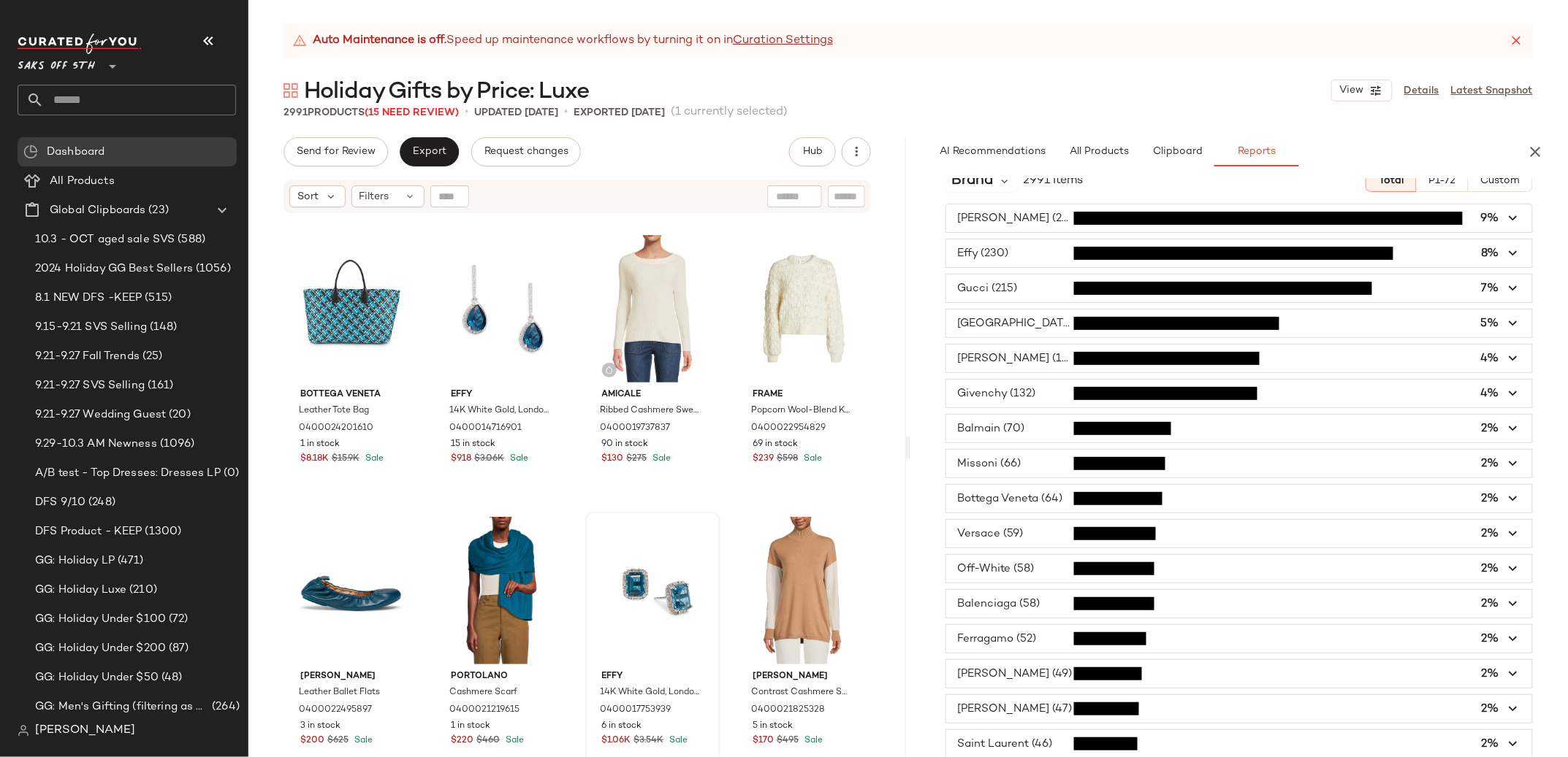
click at [991, 533] on span "button" at bounding box center [1239, 533] width 586 height 27
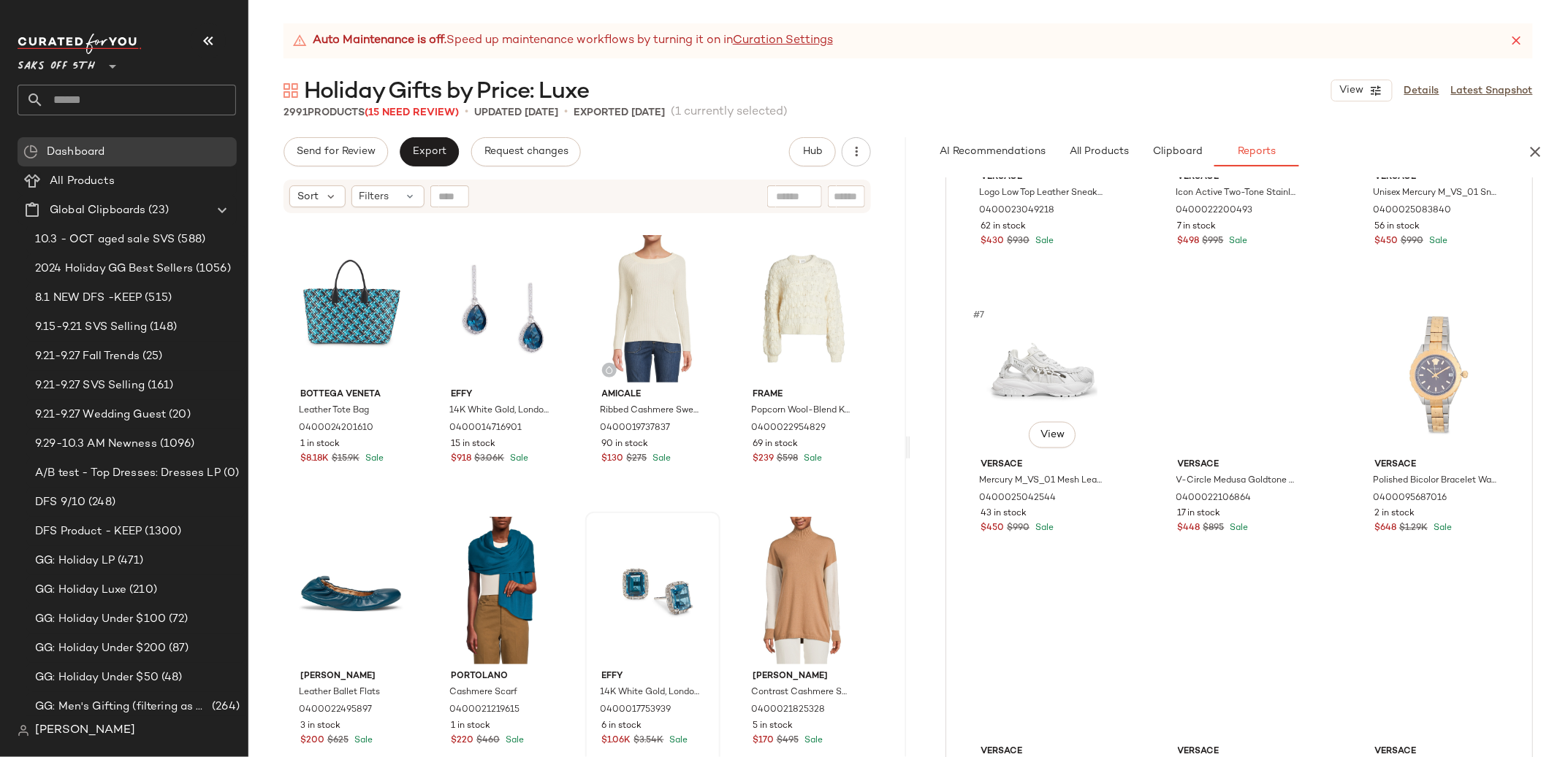
scroll to position [0, 0]
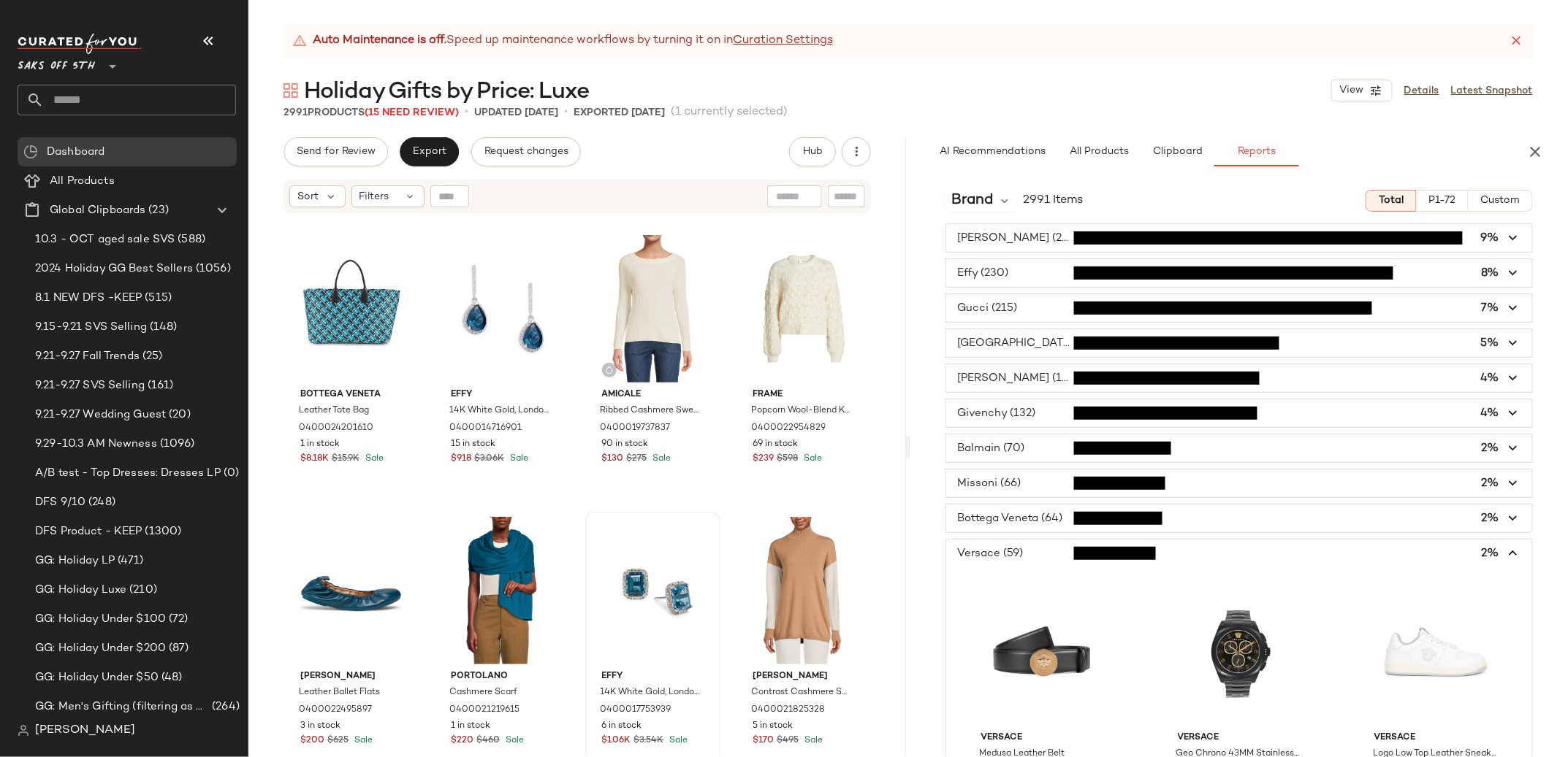
click at [990, 542] on span "button" at bounding box center [1239, 553] width 586 height 27
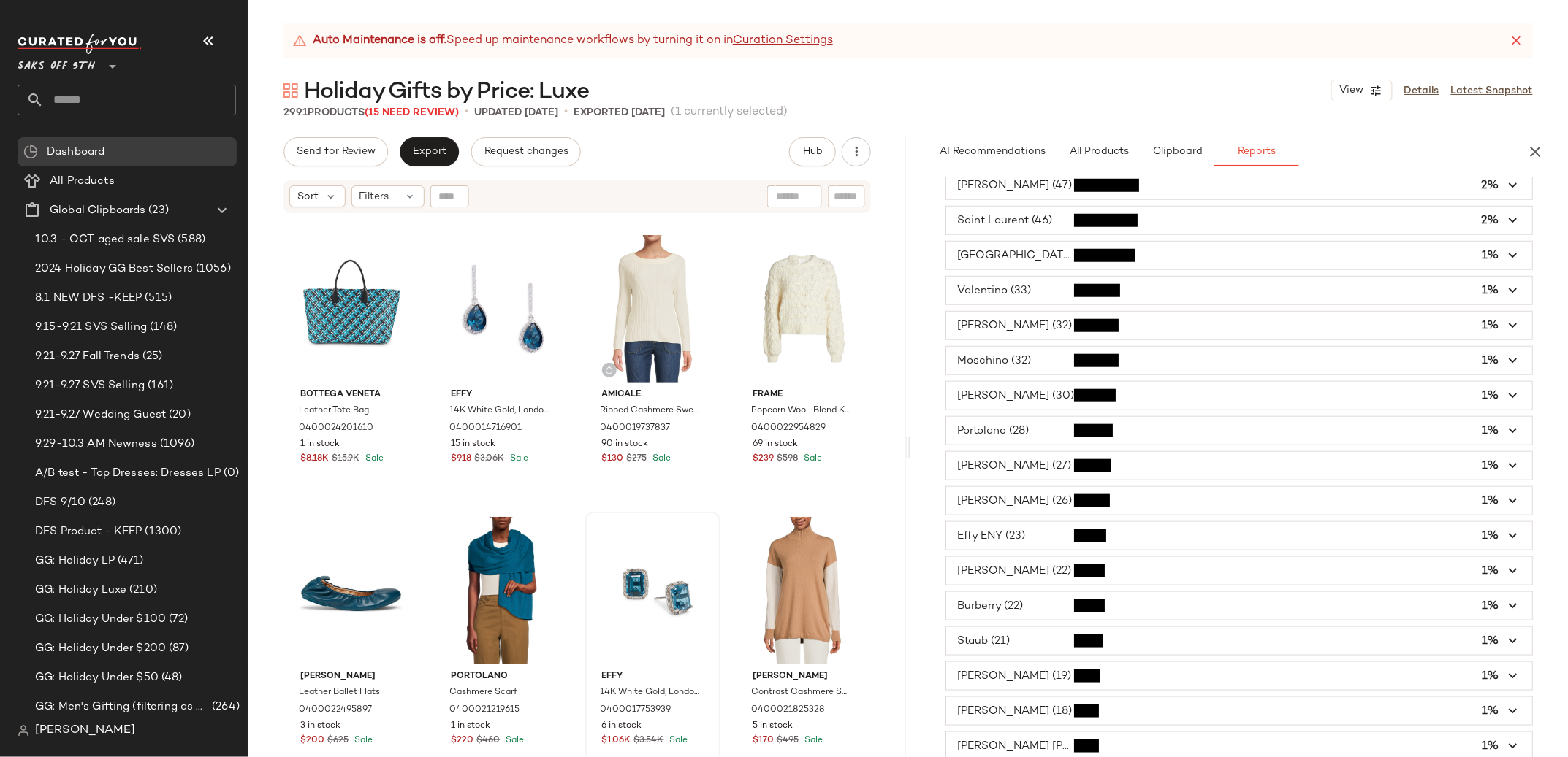
scroll to position [630, 0]
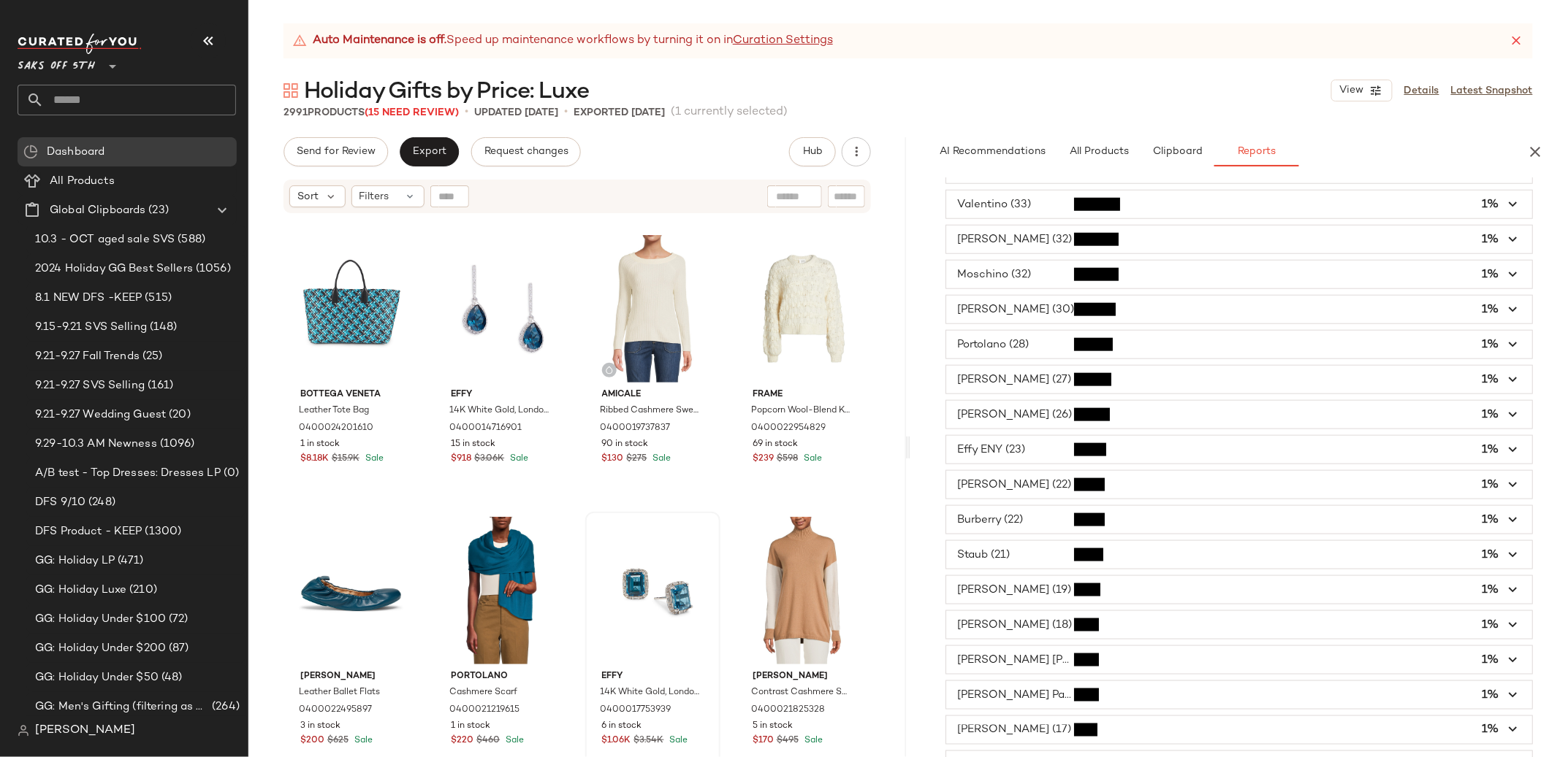
click at [992, 493] on span "button" at bounding box center [1239, 485] width 586 height 27
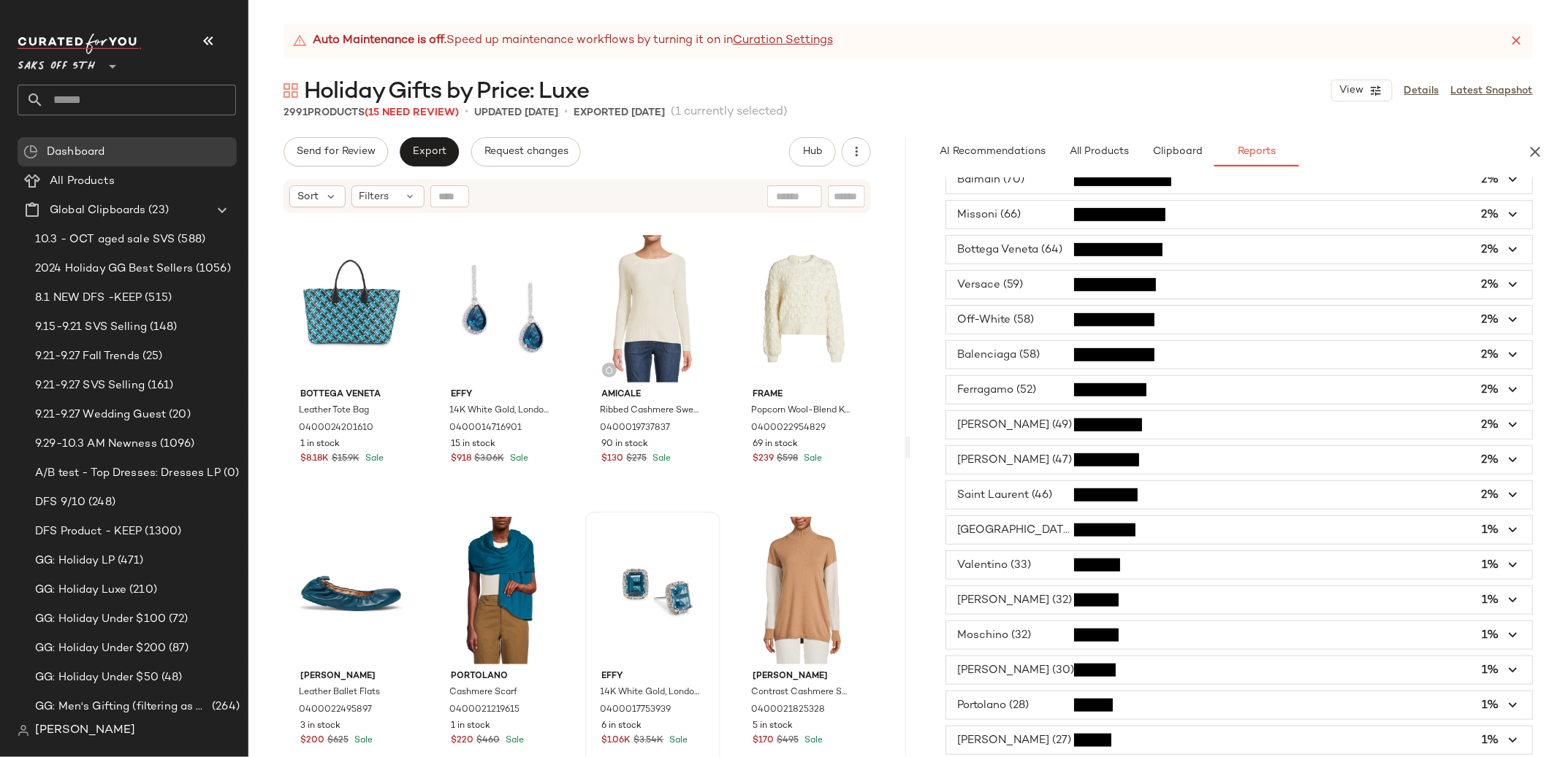
scroll to position [0, 0]
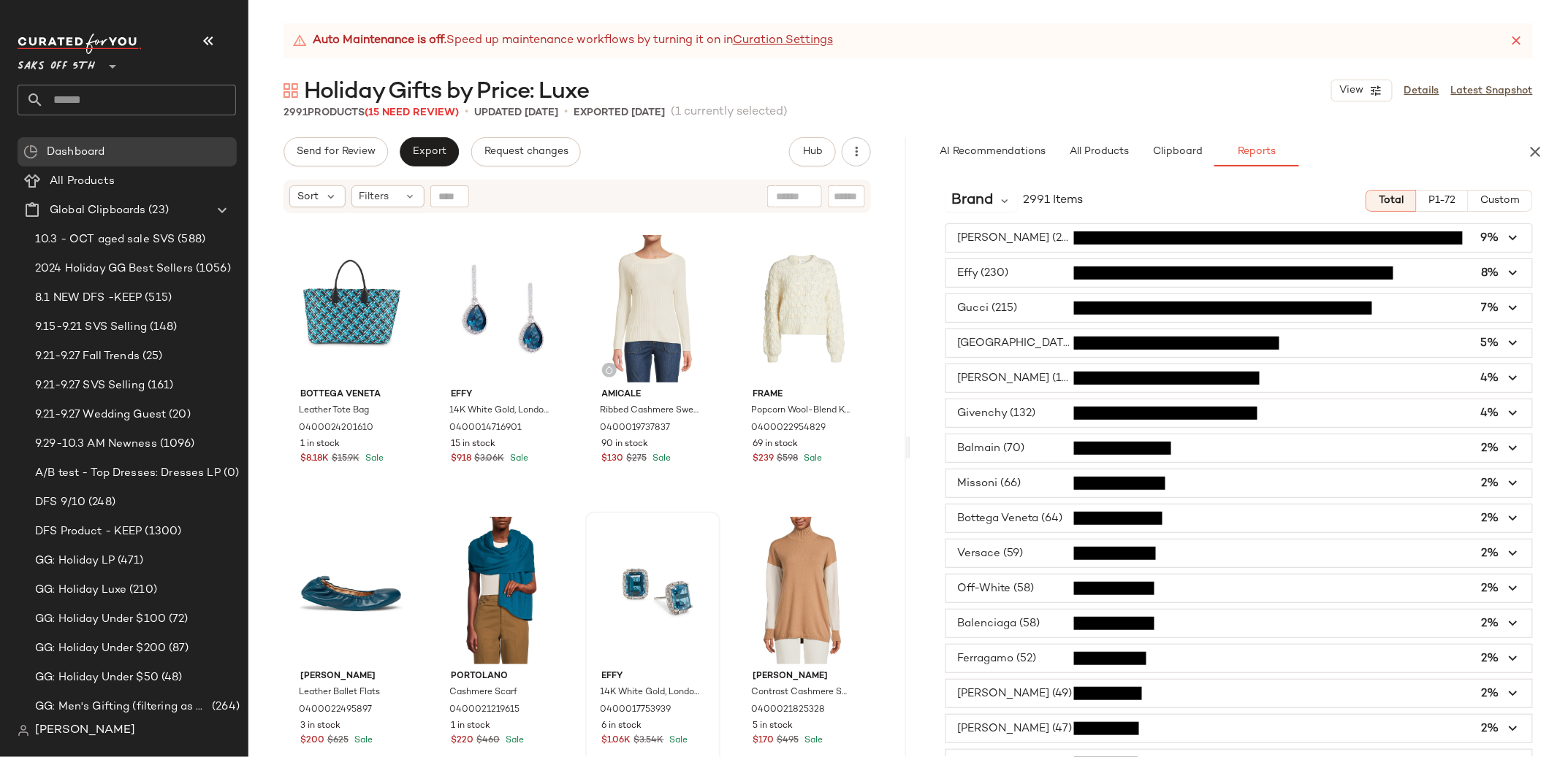
click at [992, 244] on span "button" at bounding box center [1239, 237] width 586 height 27
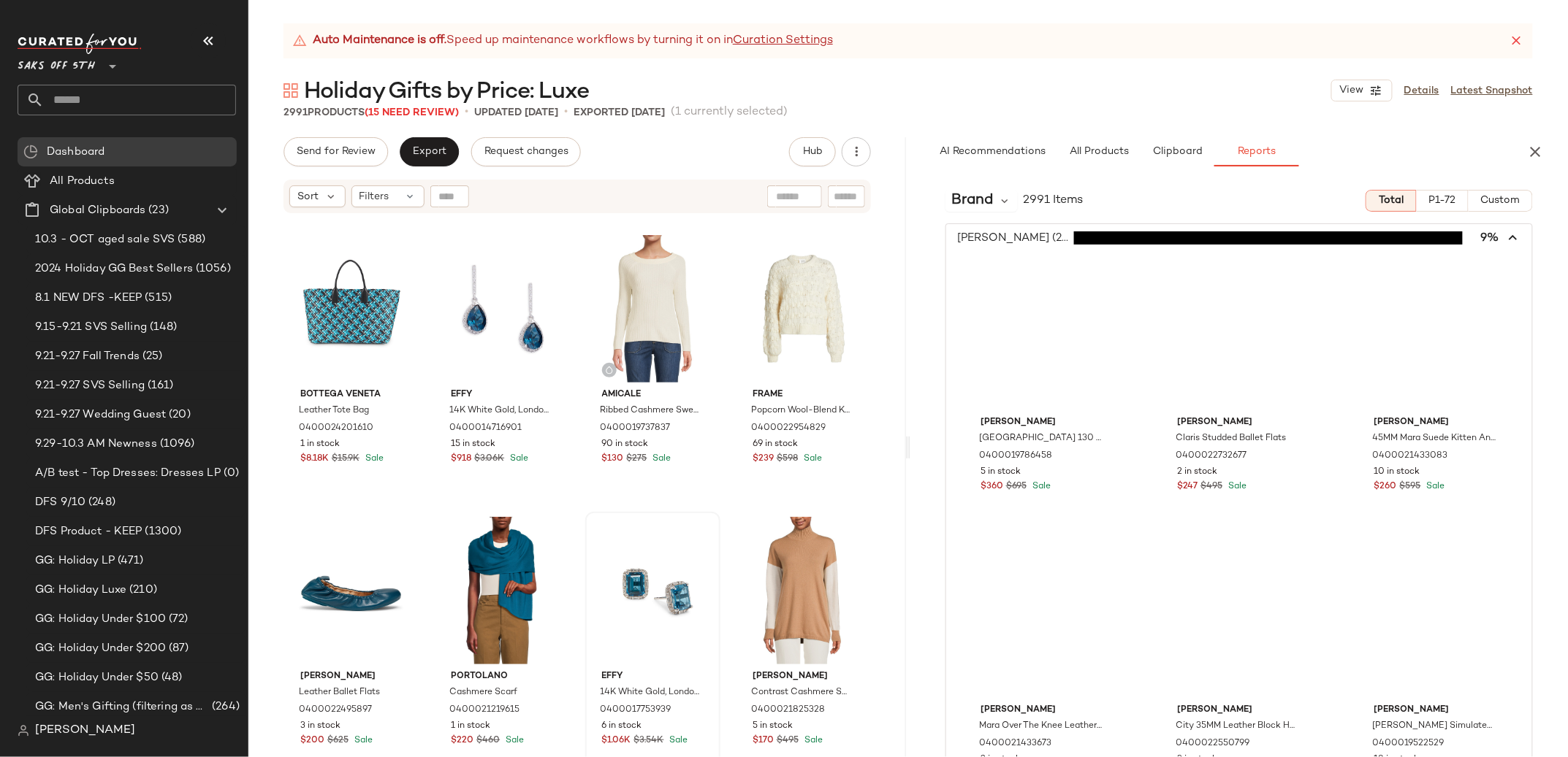
click at [975, 237] on span "button" at bounding box center [1239, 237] width 586 height 27
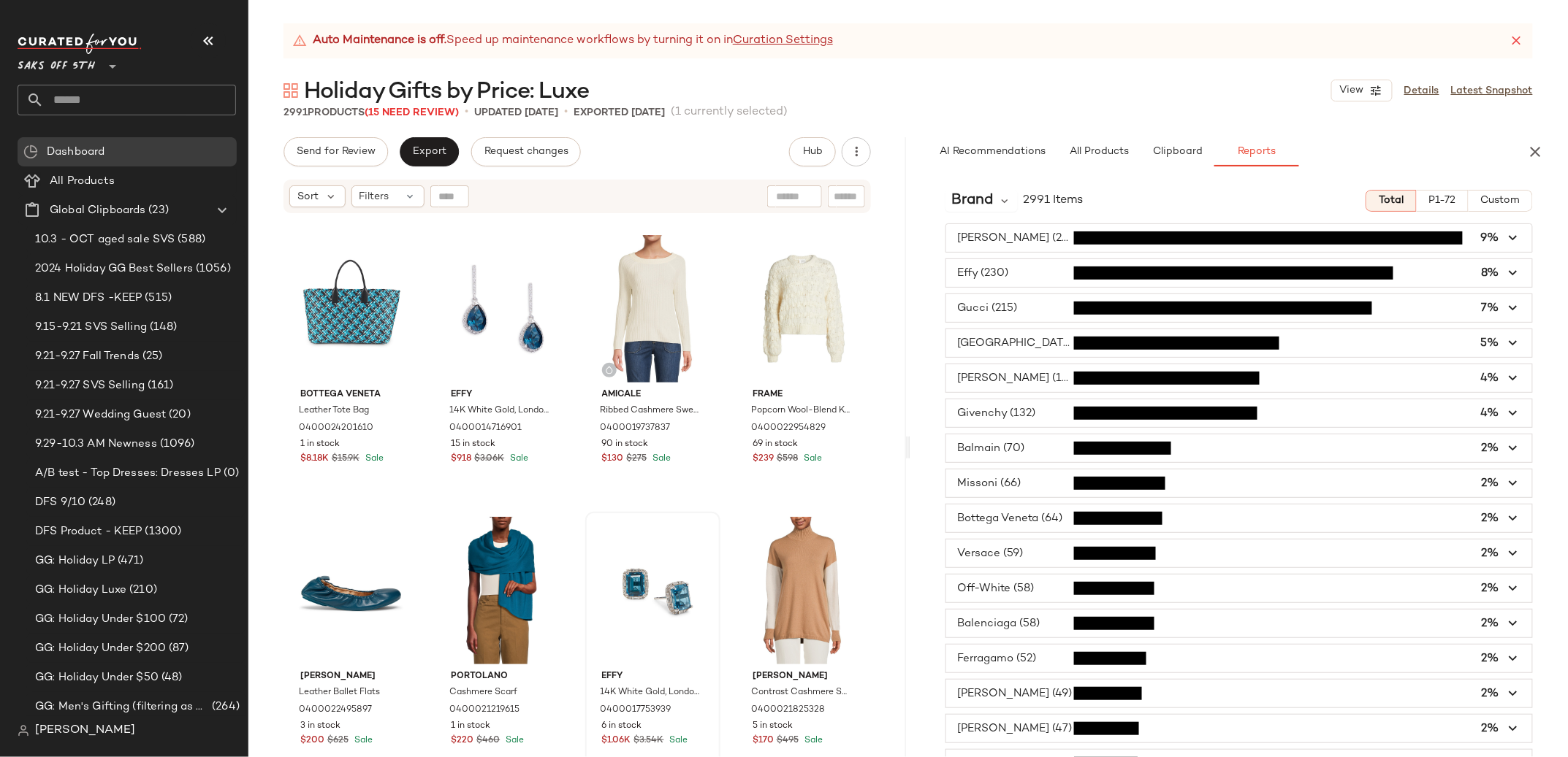
click at [975, 237] on span "button" at bounding box center [1239, 237] width 586 height 27
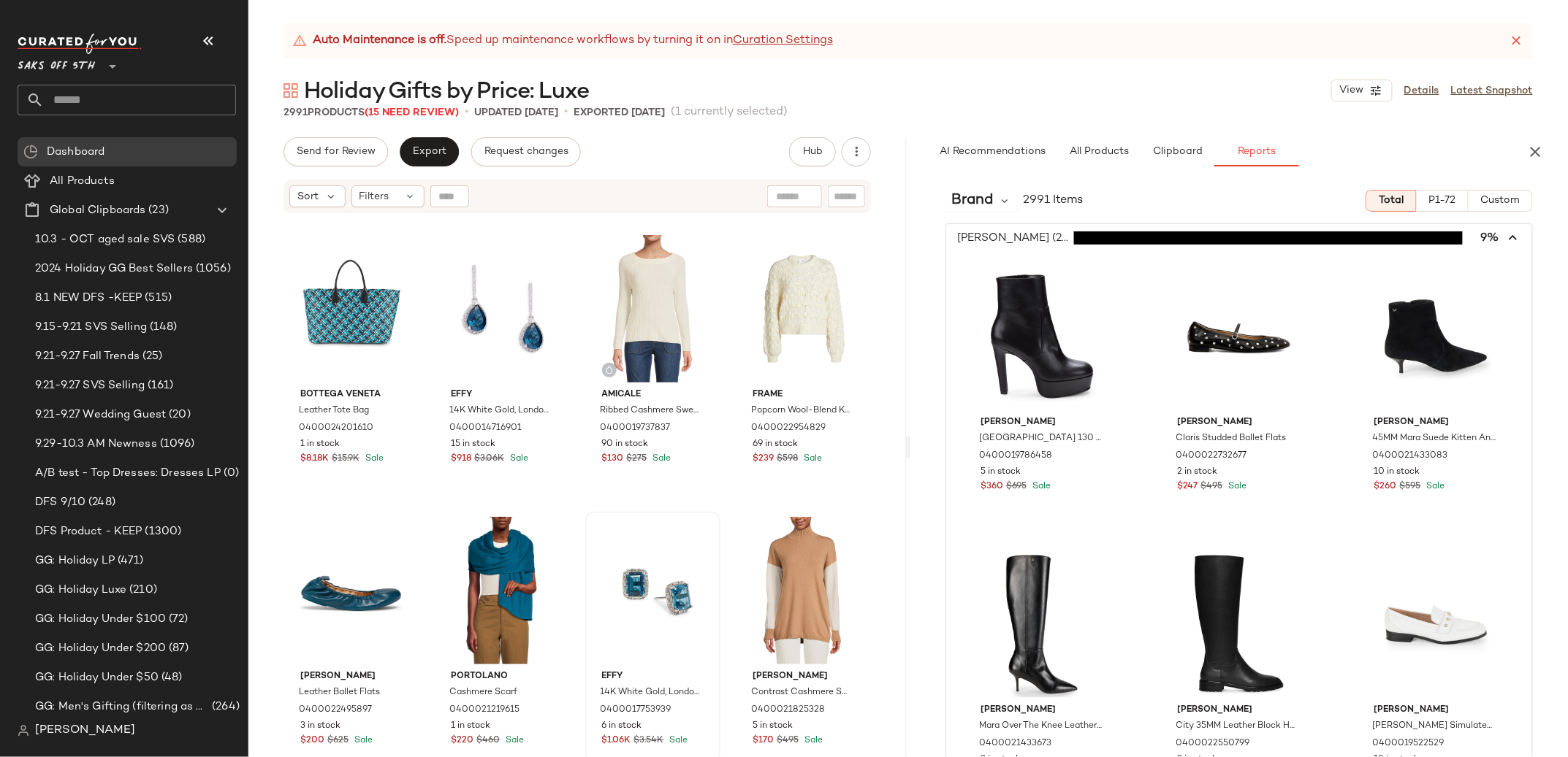
click at [985, 245] on span "button" at bounding box center [1239, 237] width 586 height 27
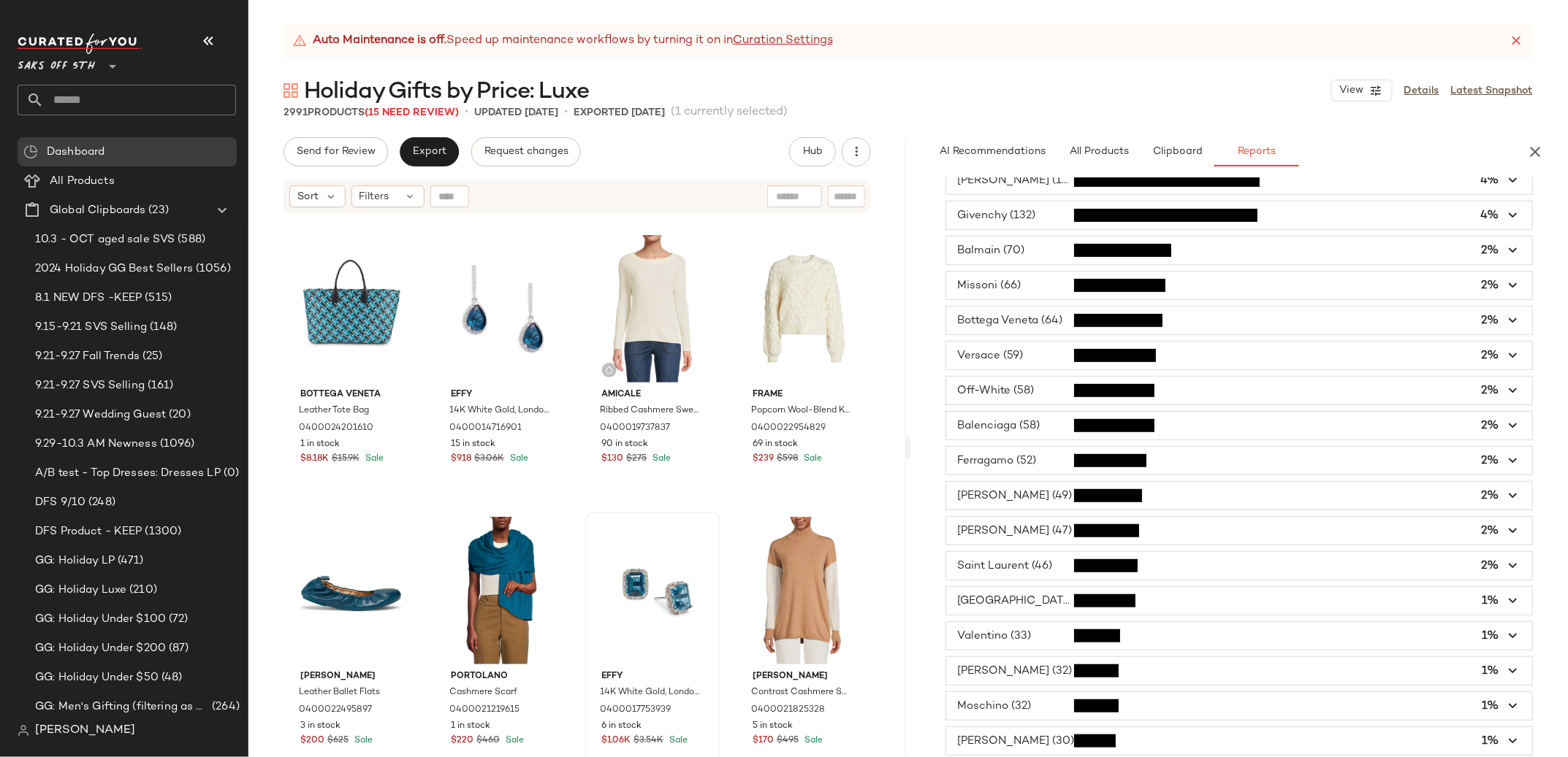
scroll to position [252, 0]
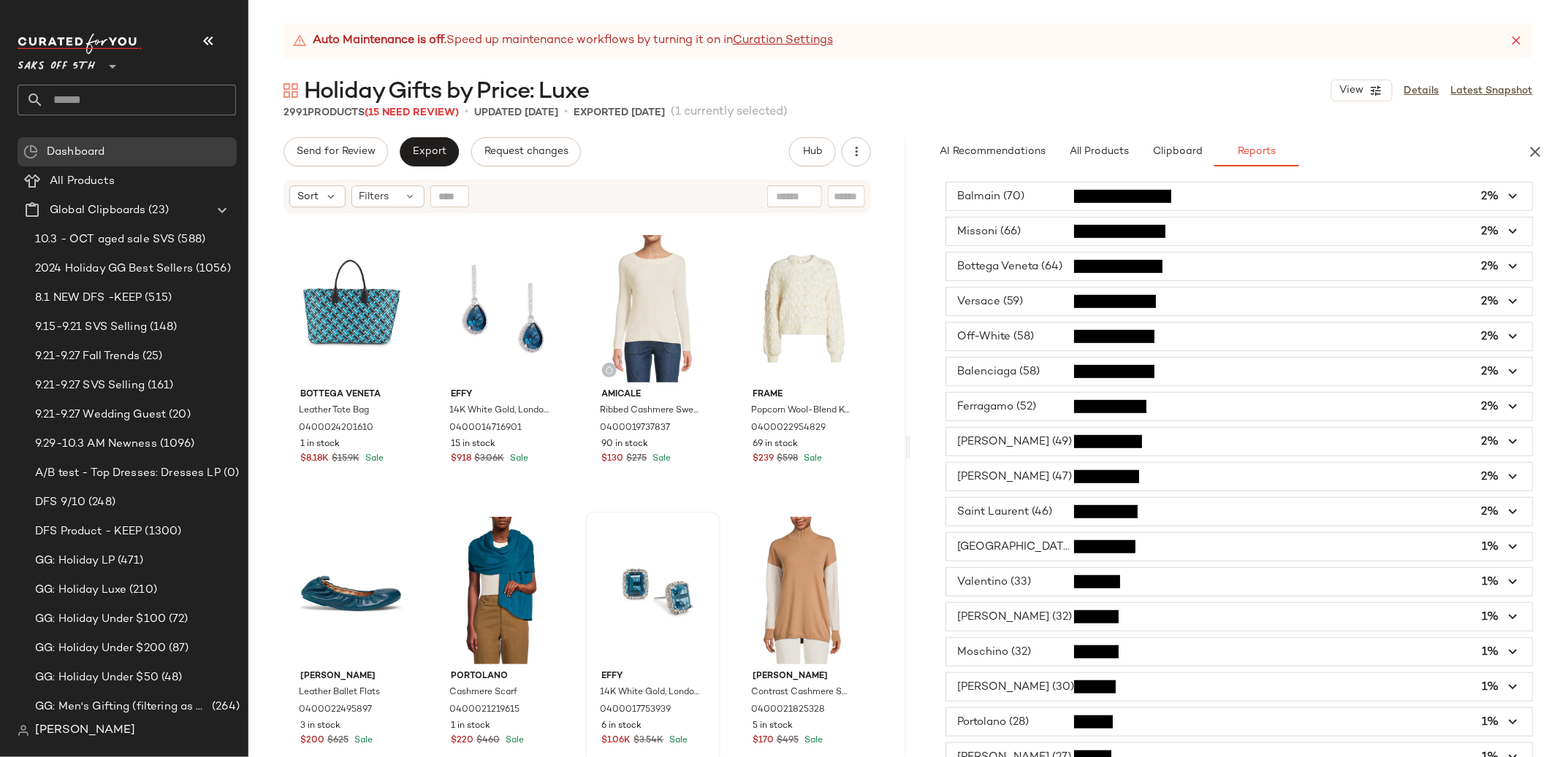
click at [990, 589] on span "button" at bounding box center [1239, 581] width 586 height 27
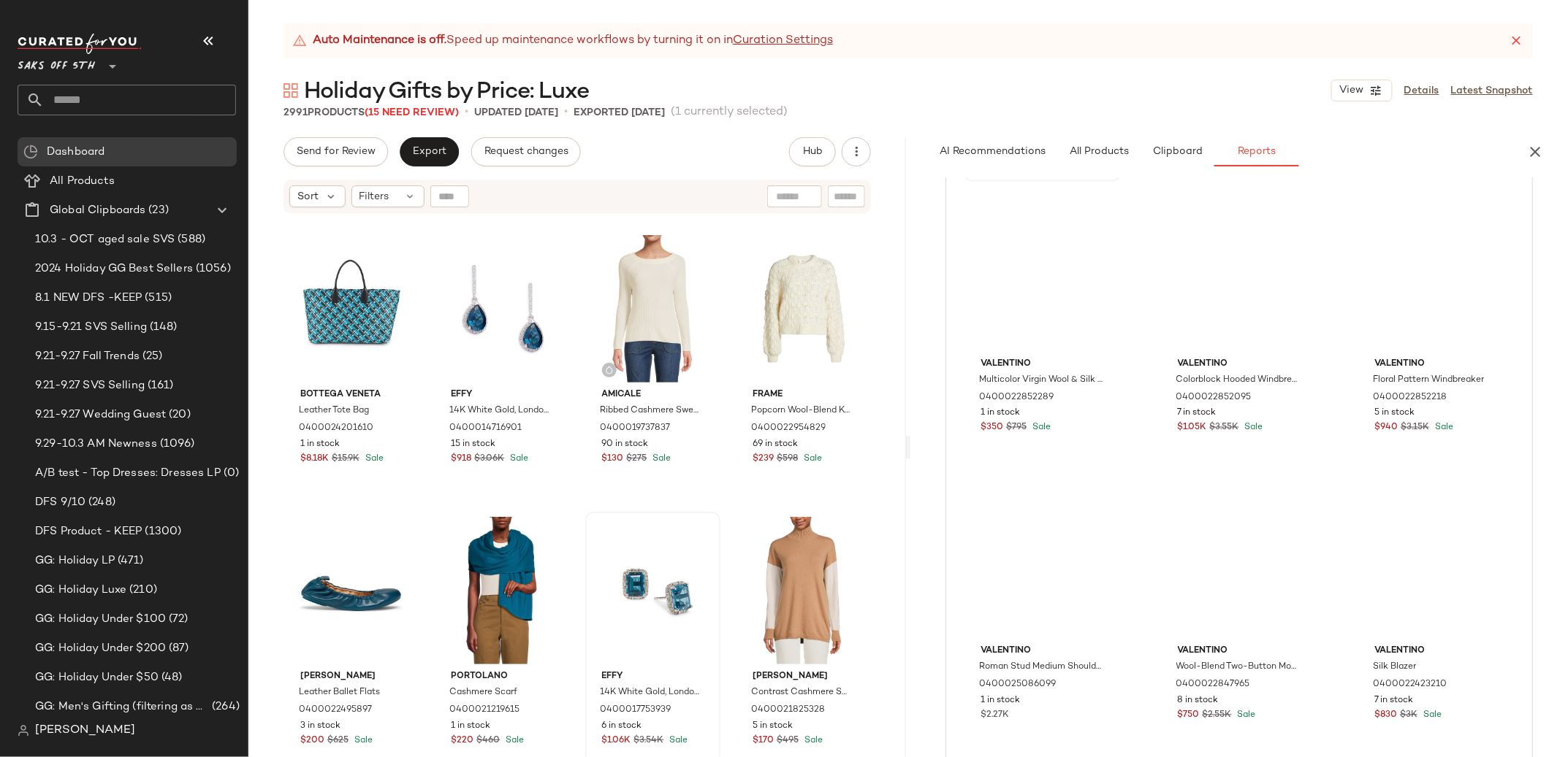
scroll to position [623, 0]
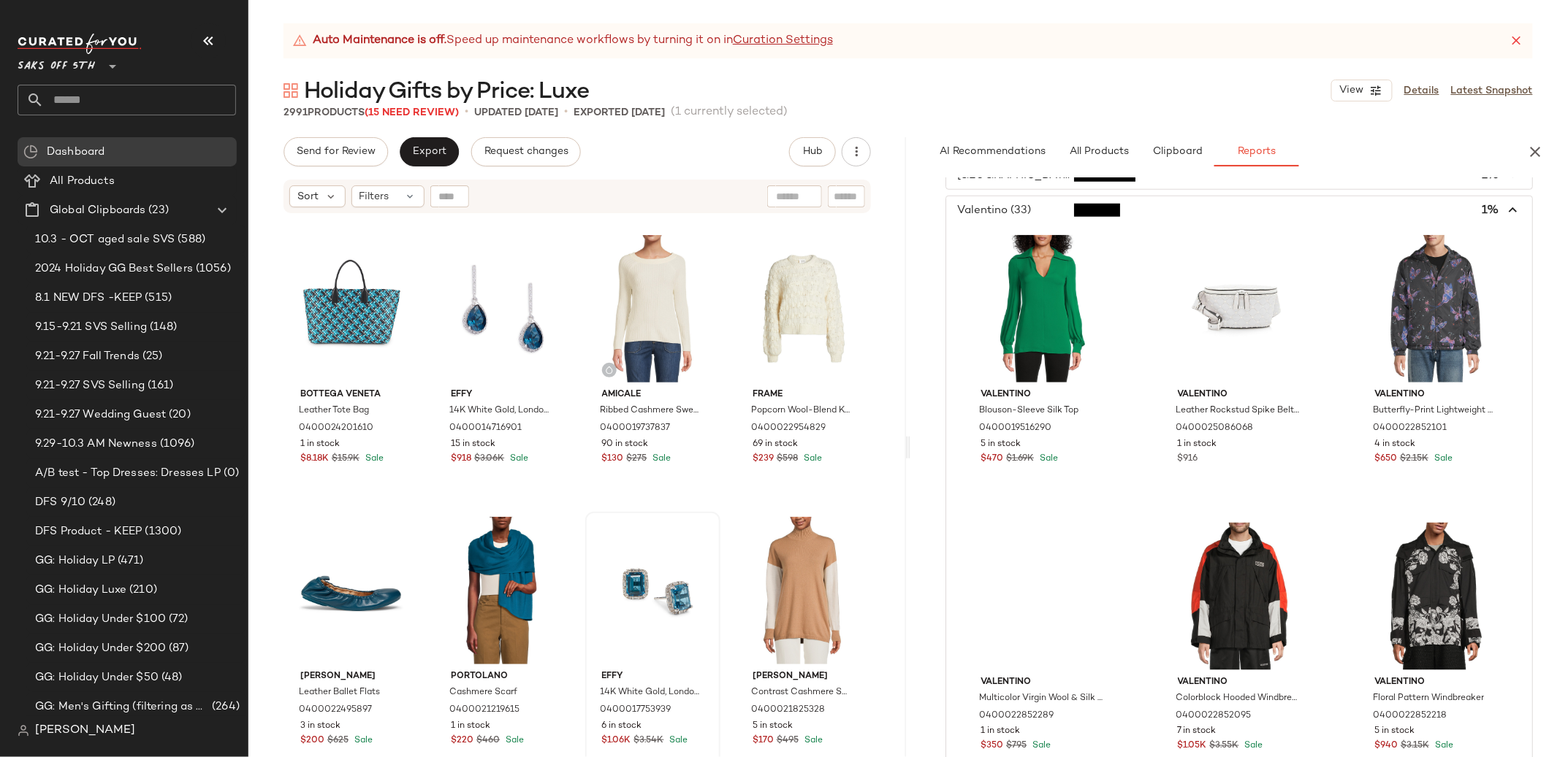
click at [988, 212] on span "button" at bounding box center [1239, 210] width 586 height 27
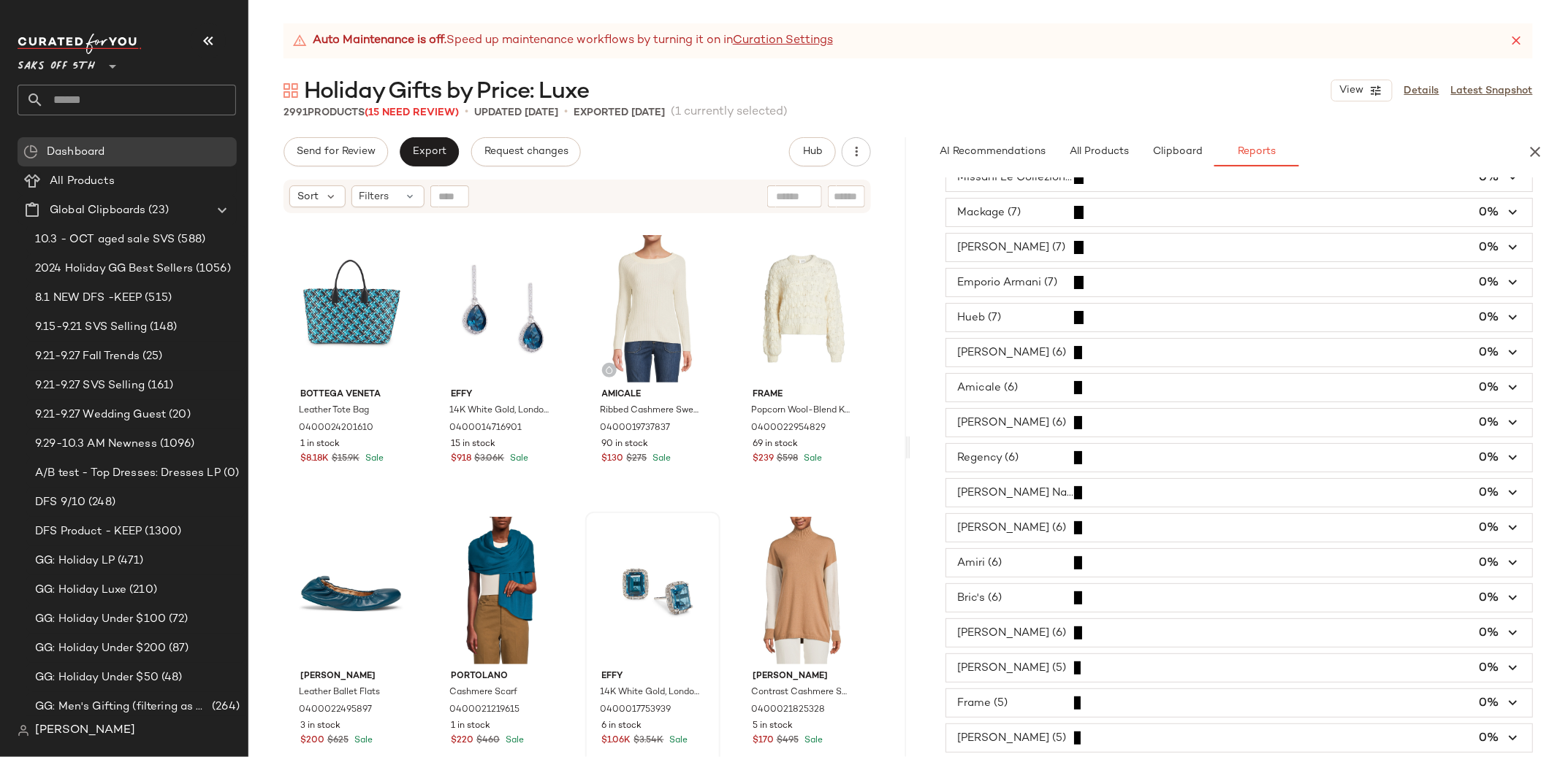
scroll to position [0, 0]
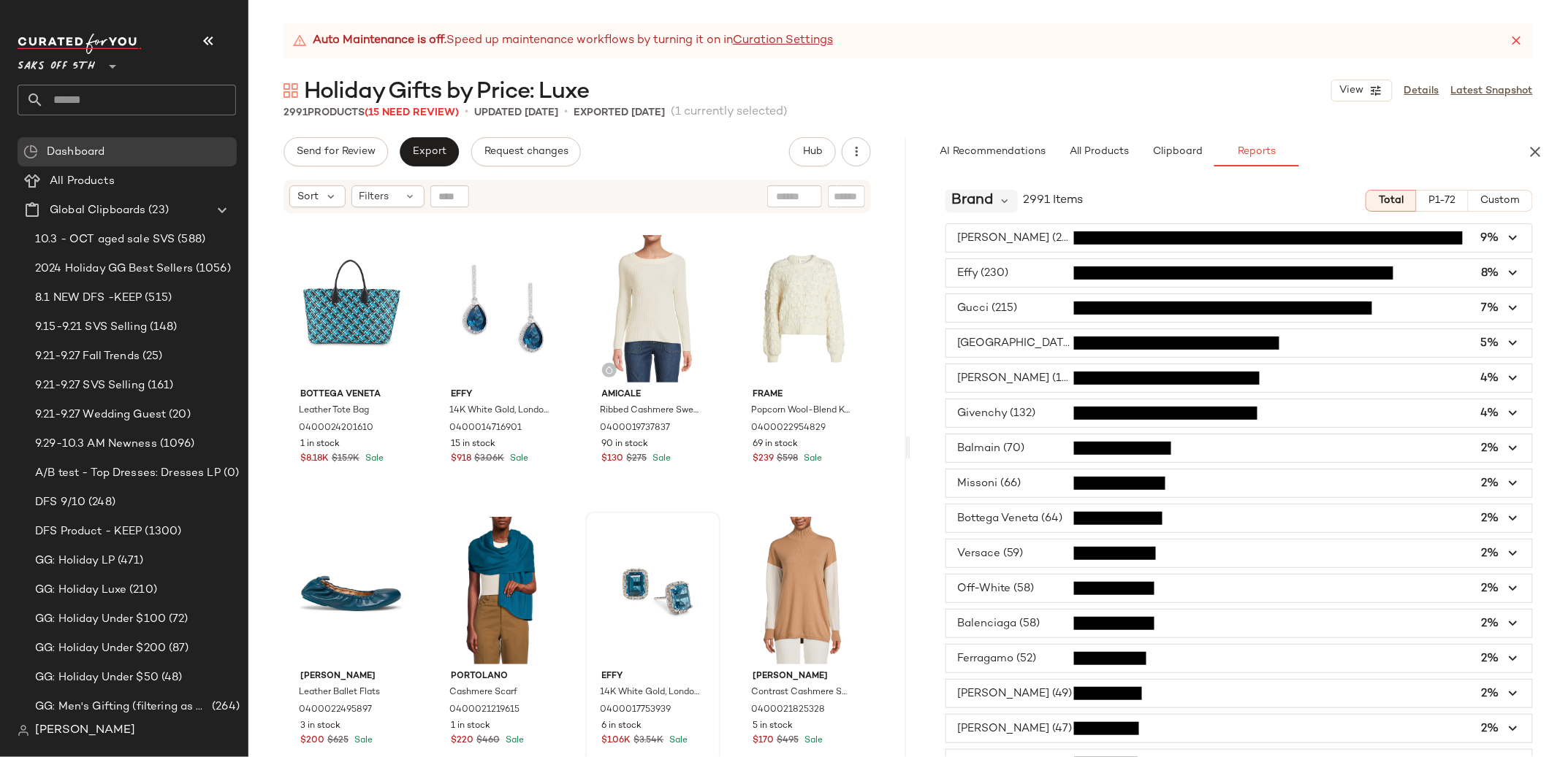
click at [972, 199] on span "Brand" at bounding box center [972, 201] width 42 height 22
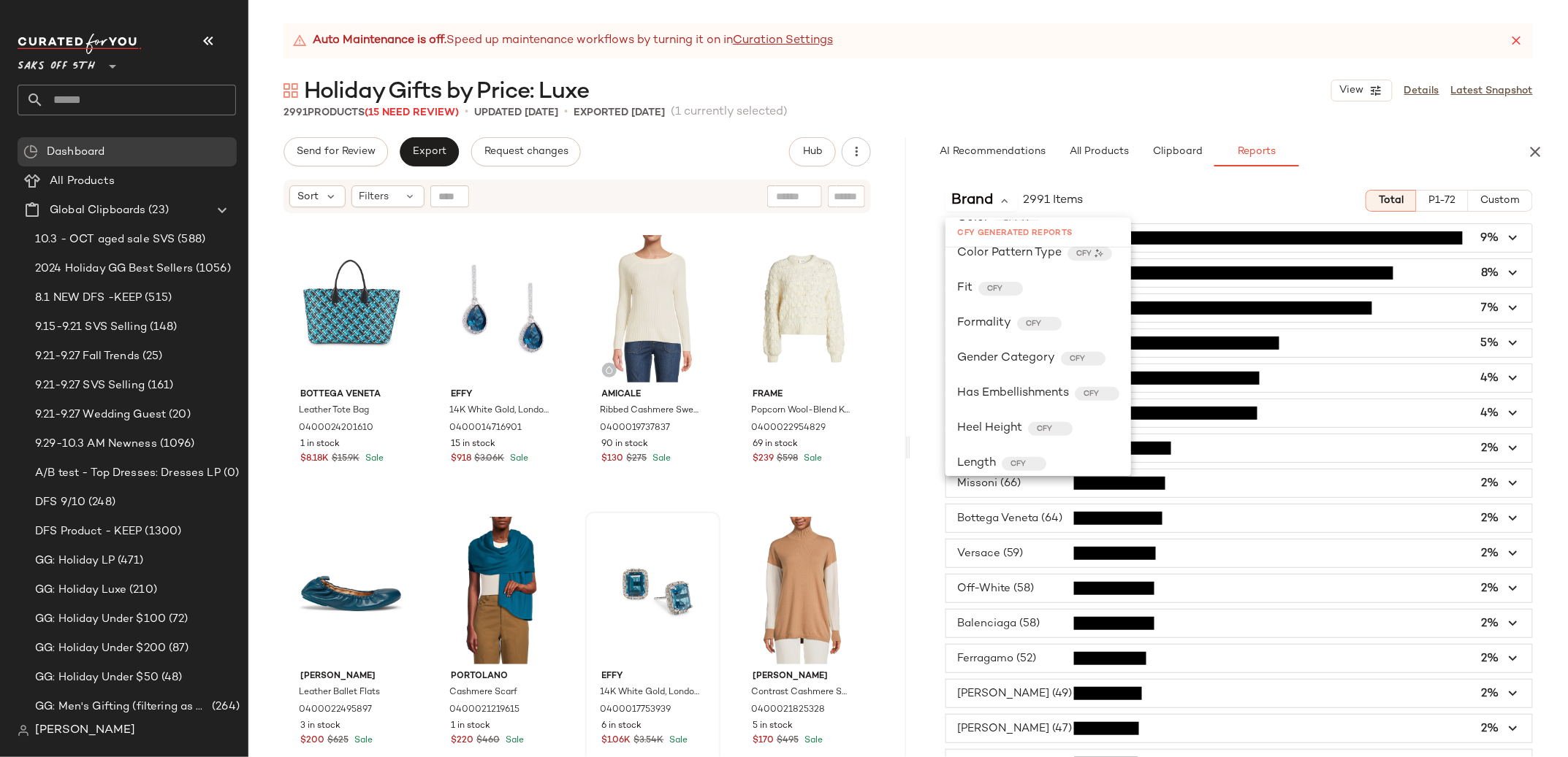
scroll to position [555, 0]
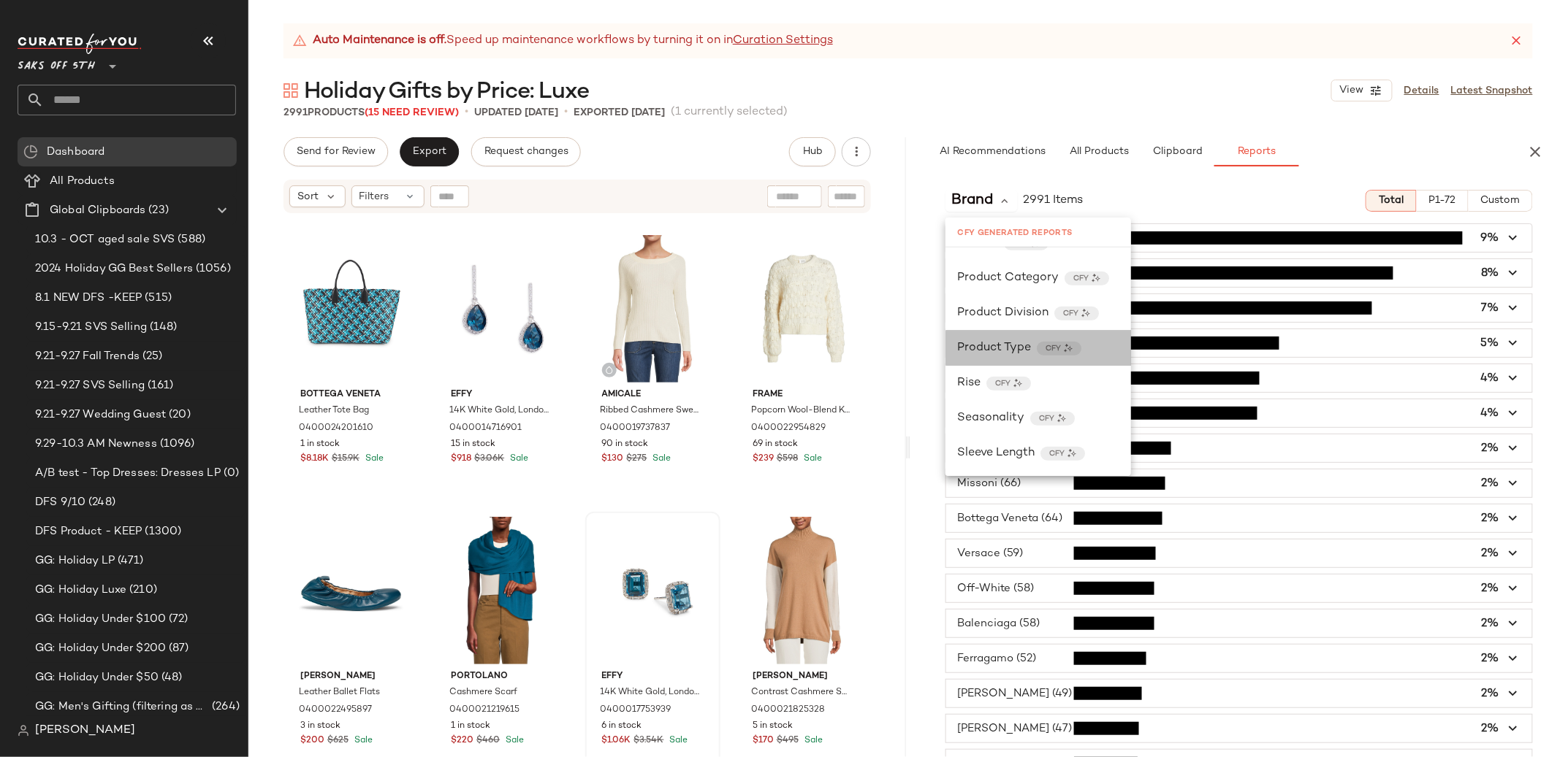
click at [973, 350] on span "Product Type" at bounding box center [994, 348] width 73 height 18
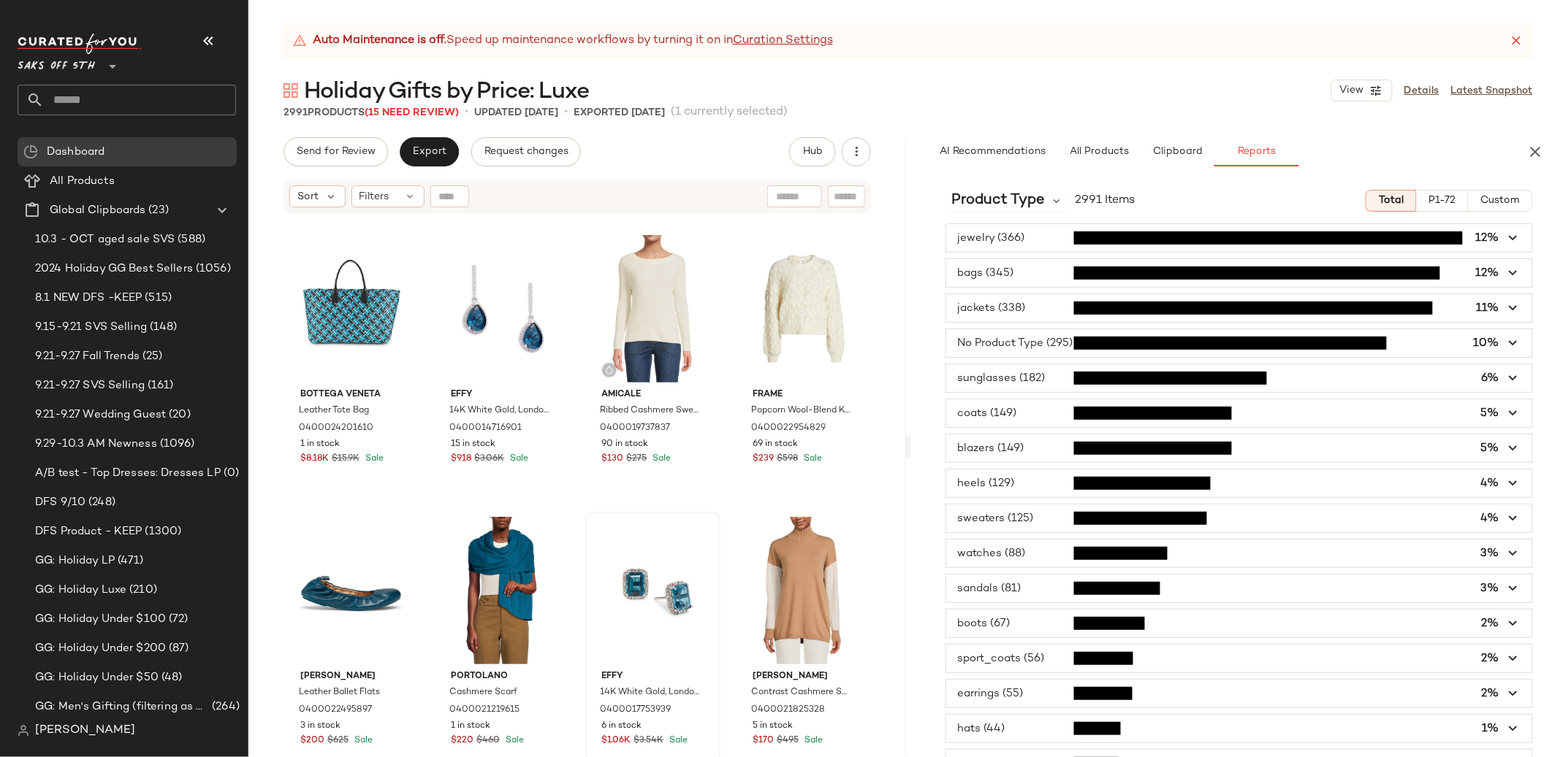
click at [996, 240] on span "button" at bounding box center [1239, 237] width 586 height 27
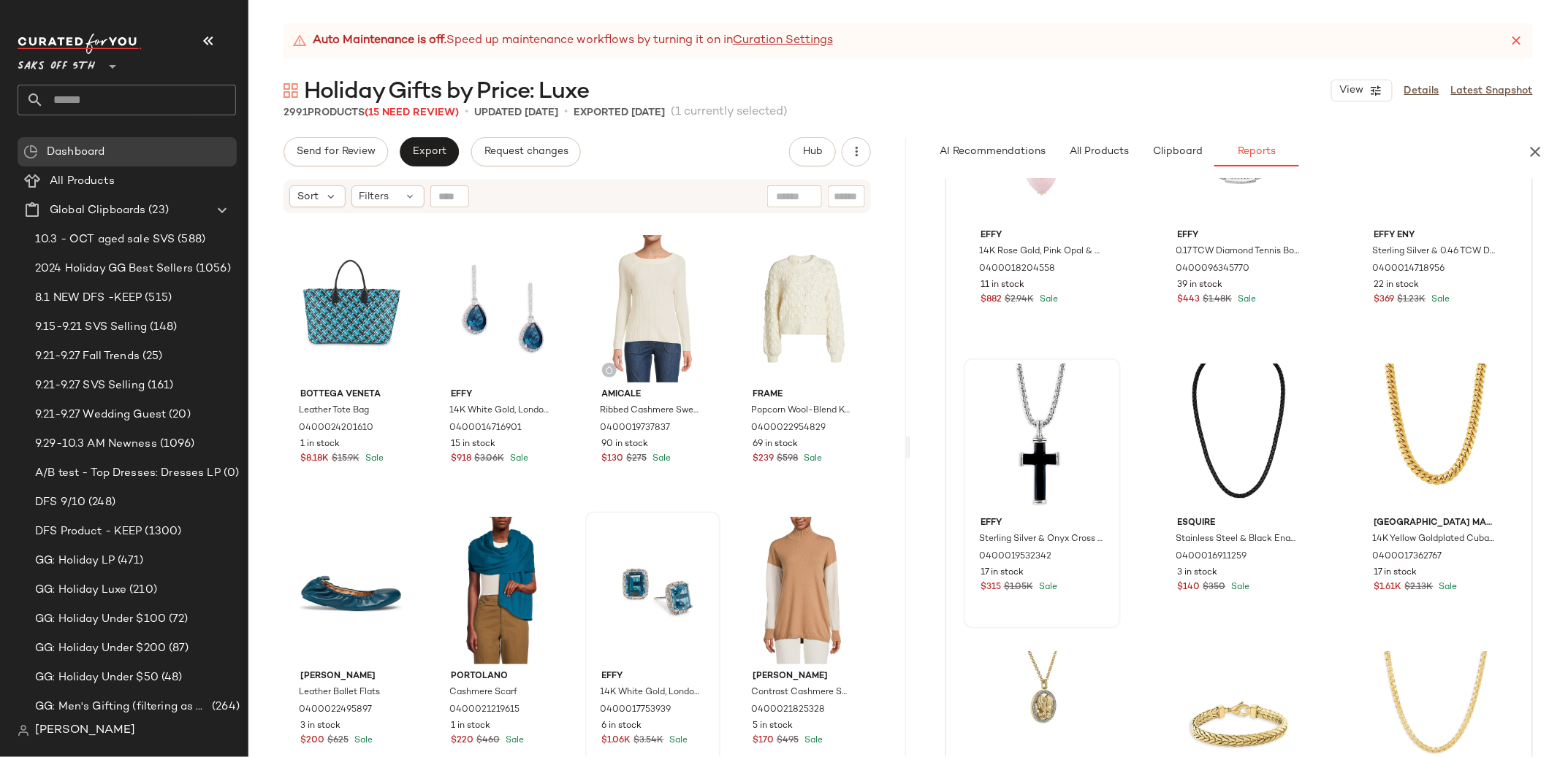
scroll to position [0, 0]
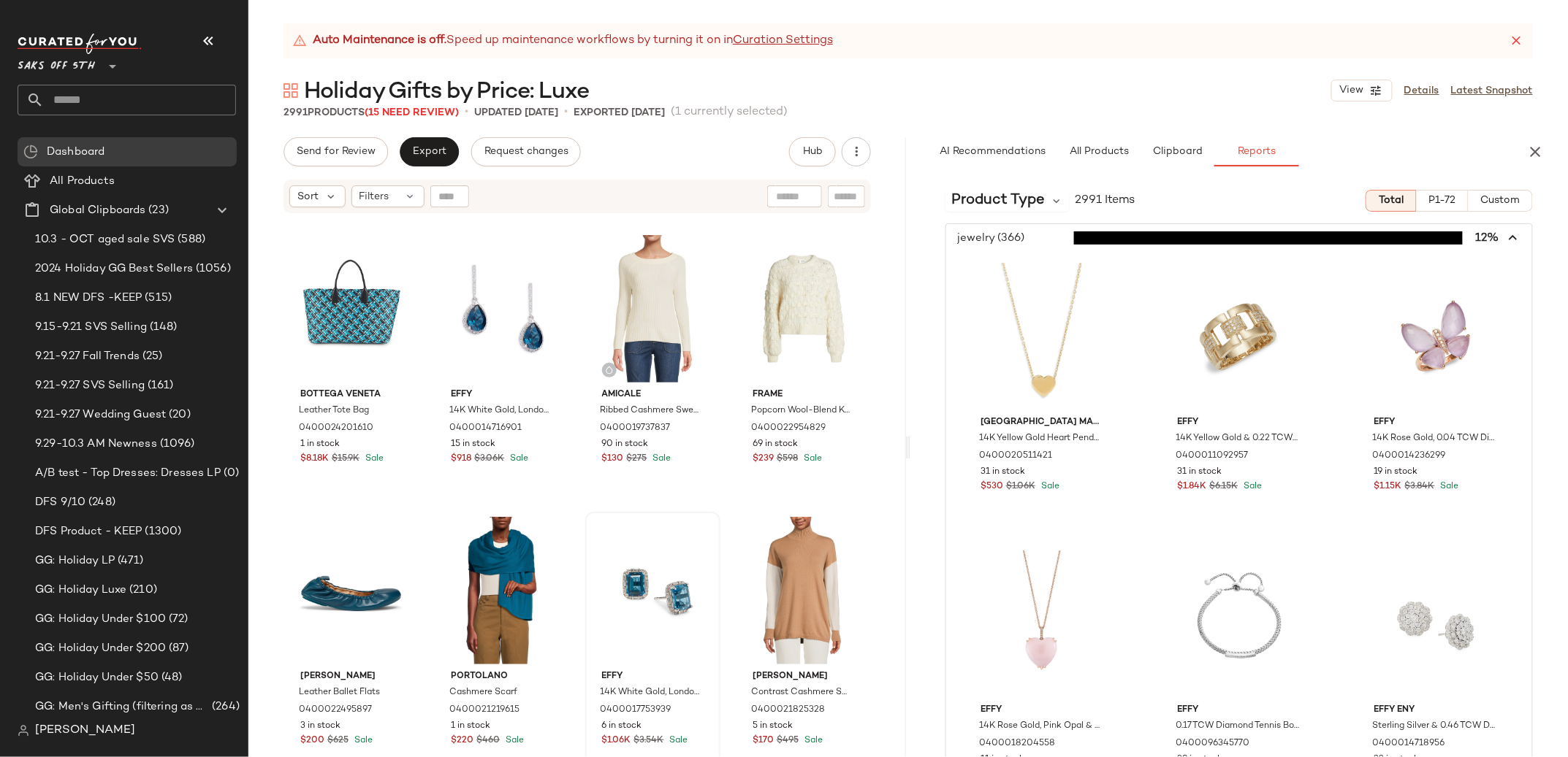
click at [982, 241] on span "button" at bounding box center [1239, 237] width 586 height 27
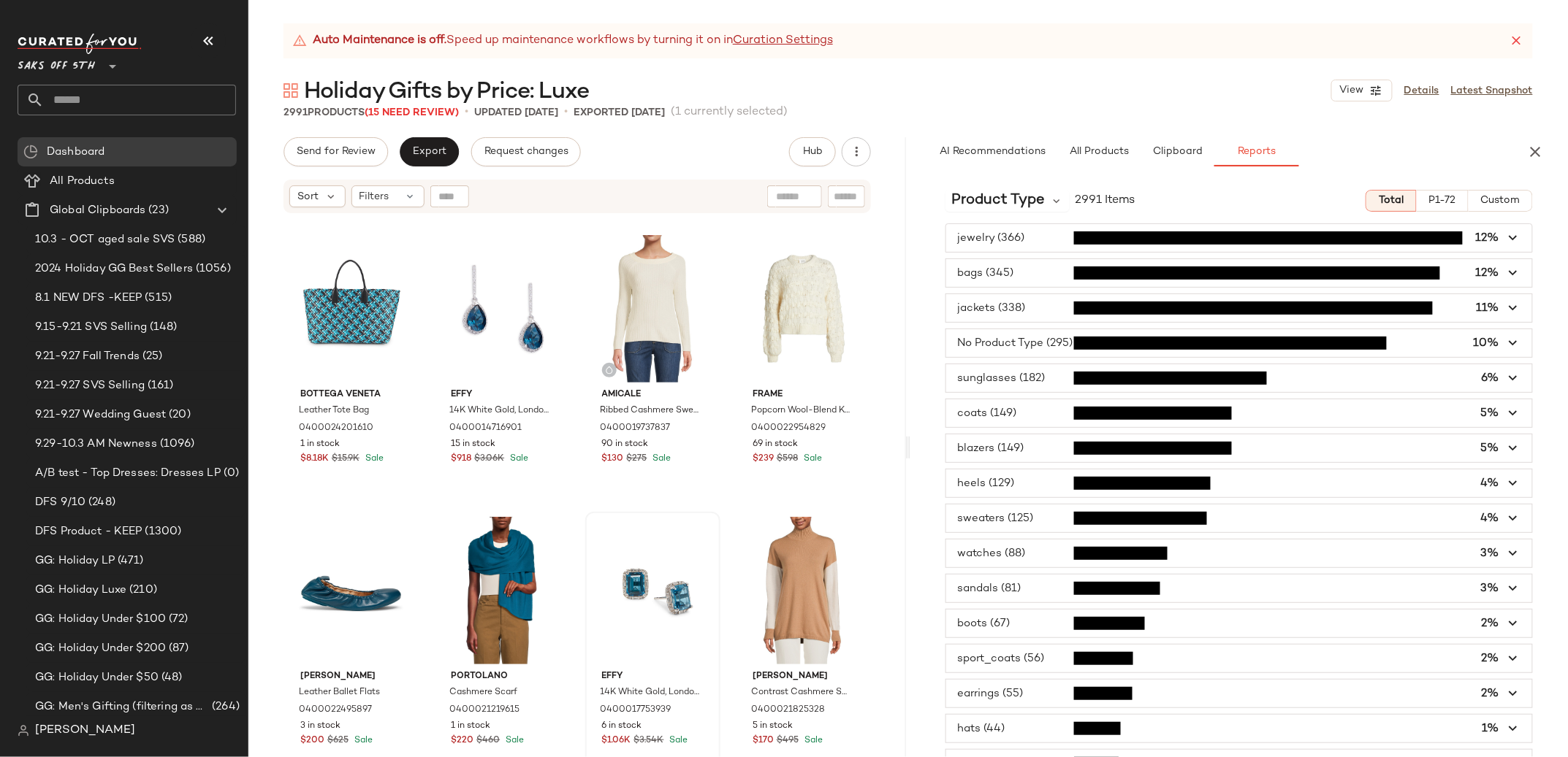
click at [988, 271] on span "button" at bounding box center [1239, 272] width 586 height 27
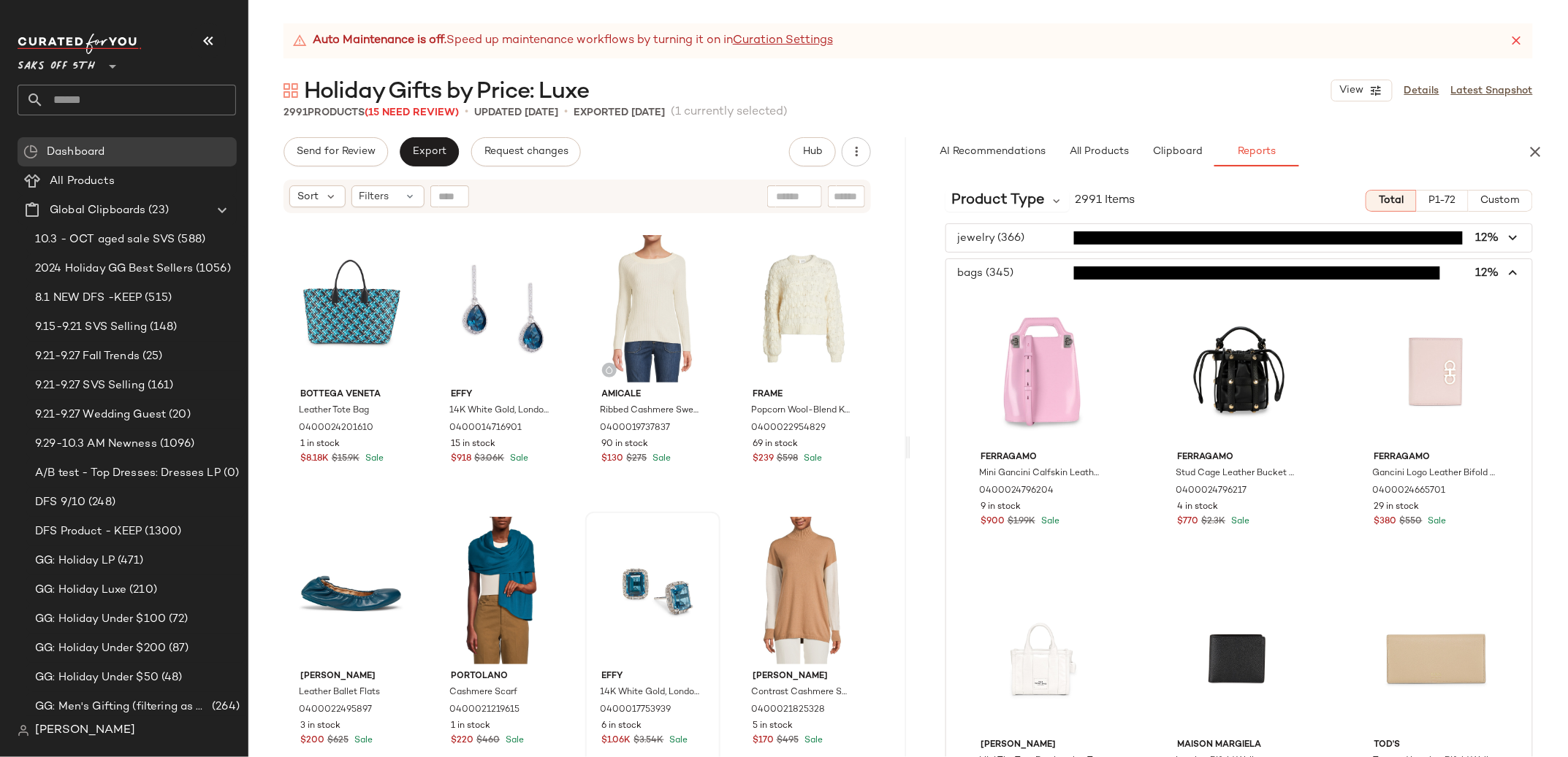
click at [973, 275] on span "button" at bounding box center [1239, 272] width 586 height 27
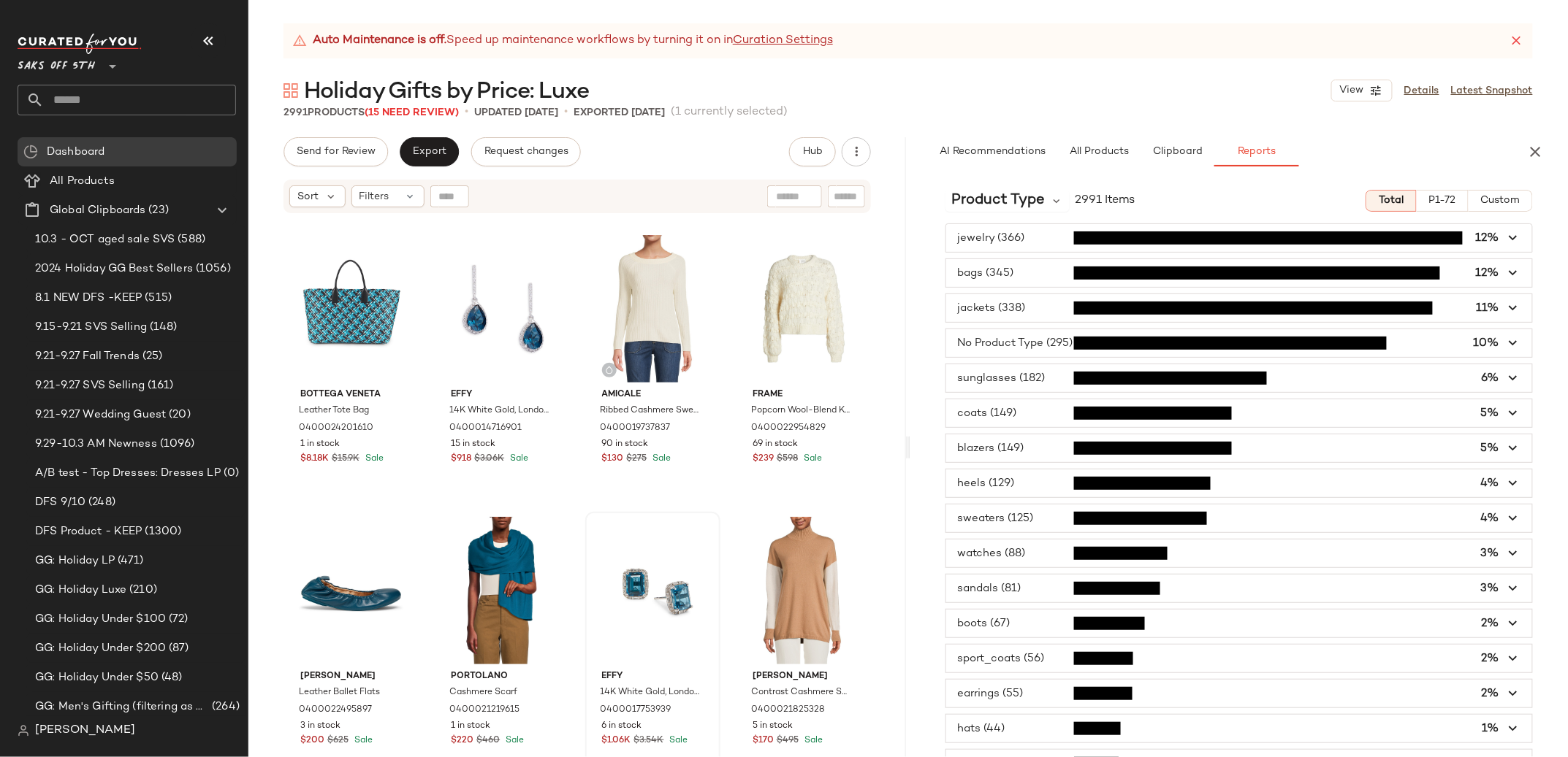
click at [1002, 558] on span "button" at bounding box center [1239, 553] width 586 height 27
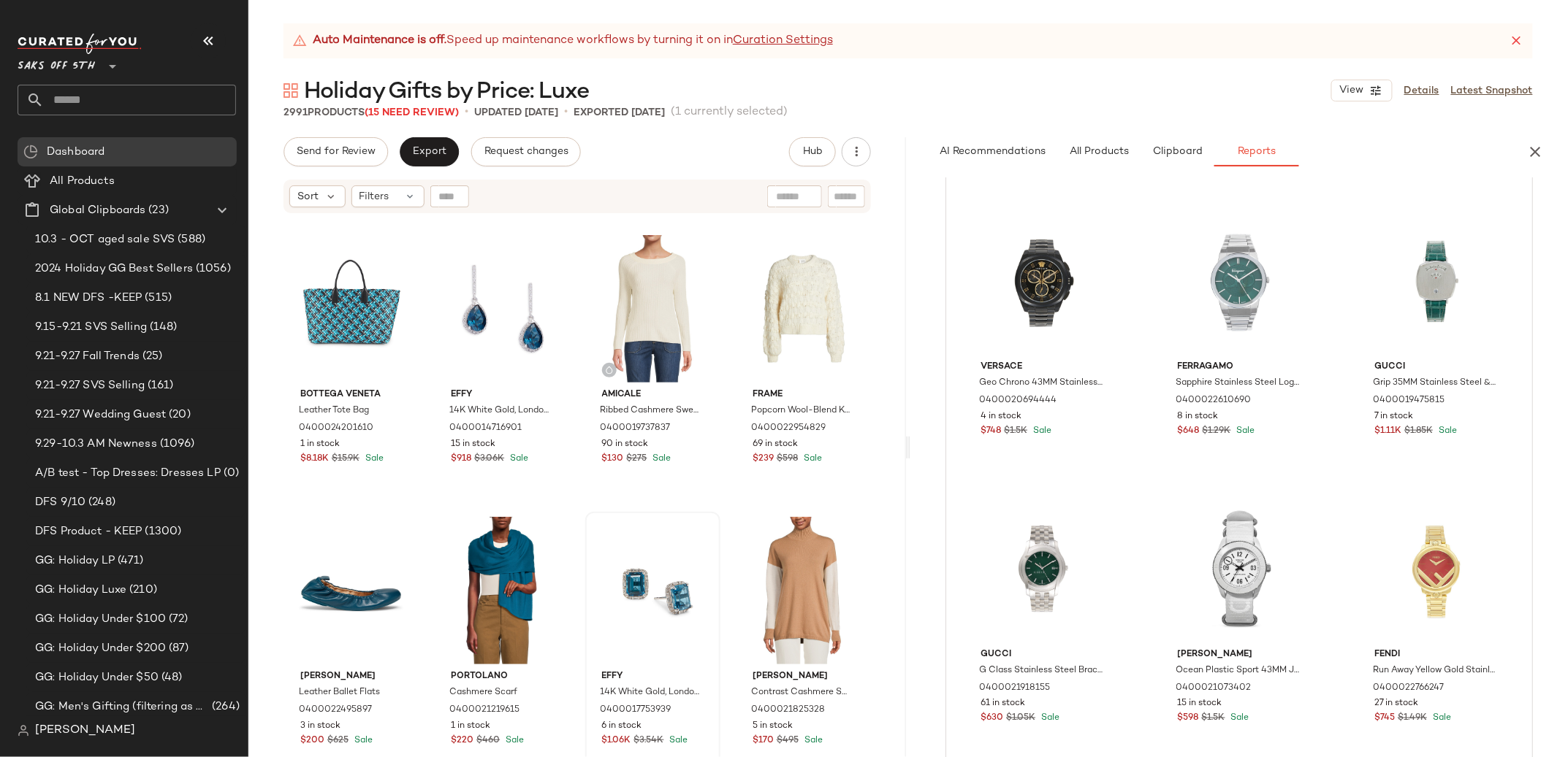
scroll to position [683, 0]
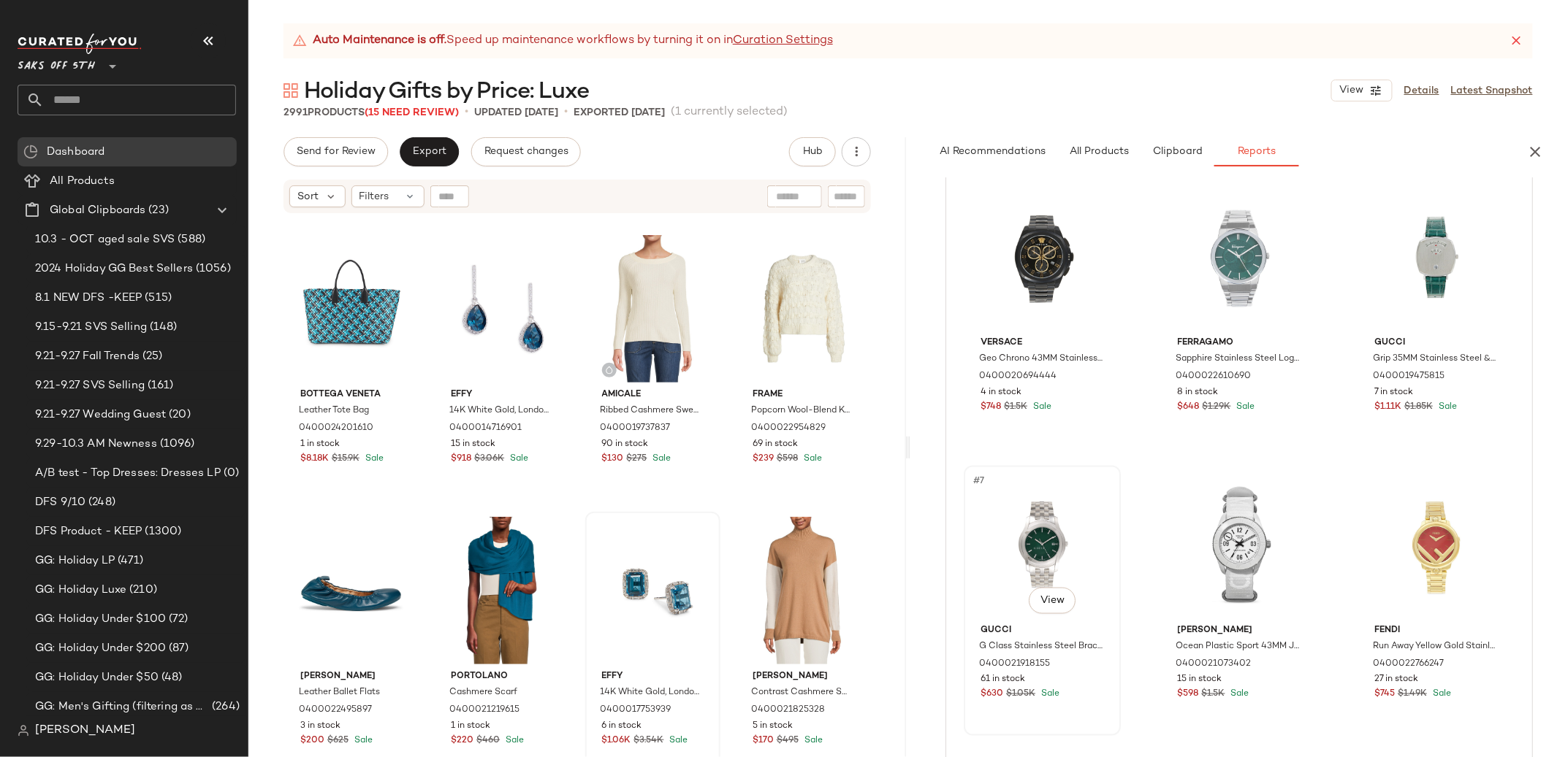
click at [1070, 516] on div "#7 View" at bounding box center [1042, 545] width 147 height 148
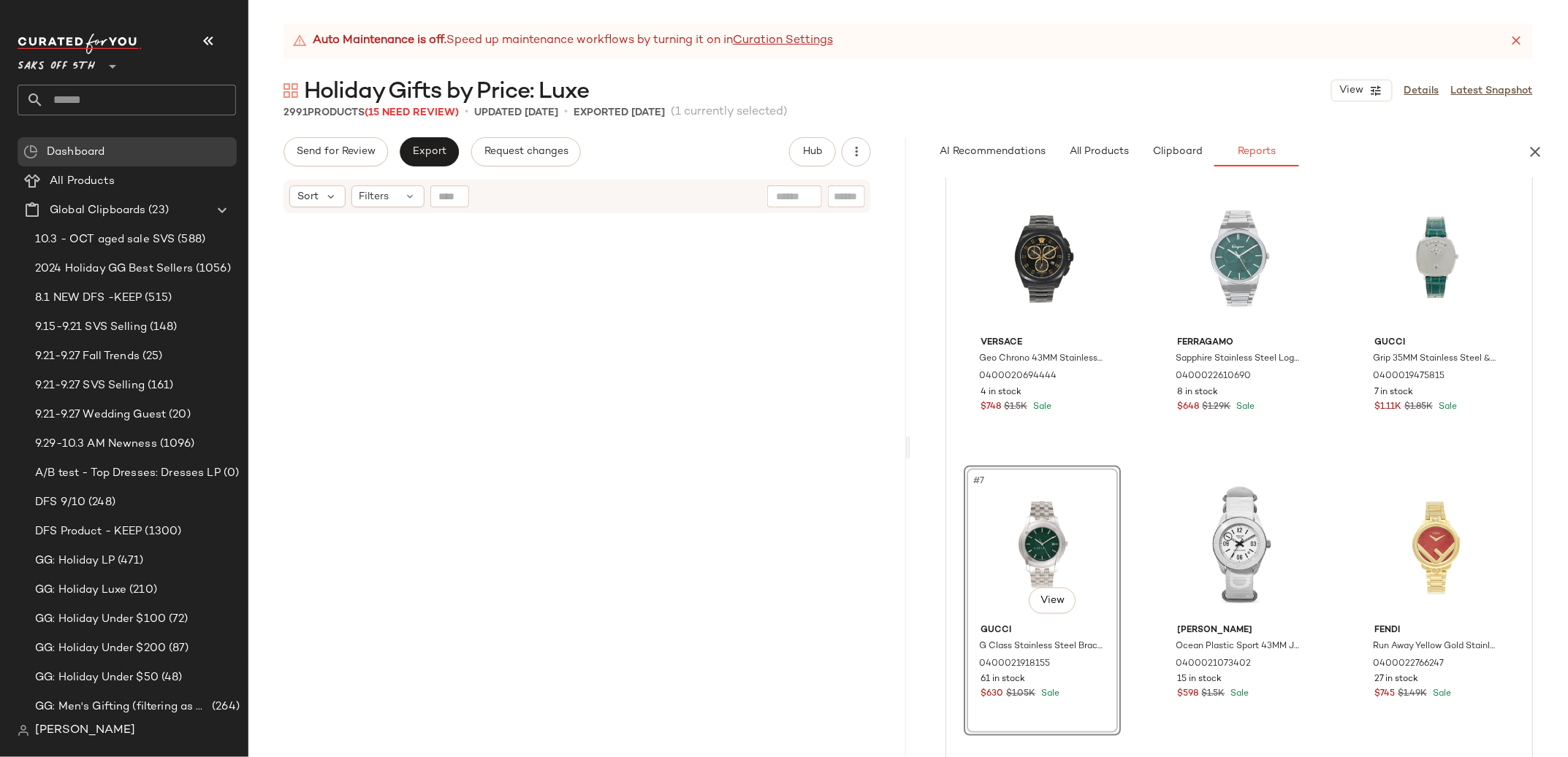
scroll to position [4791, 0]
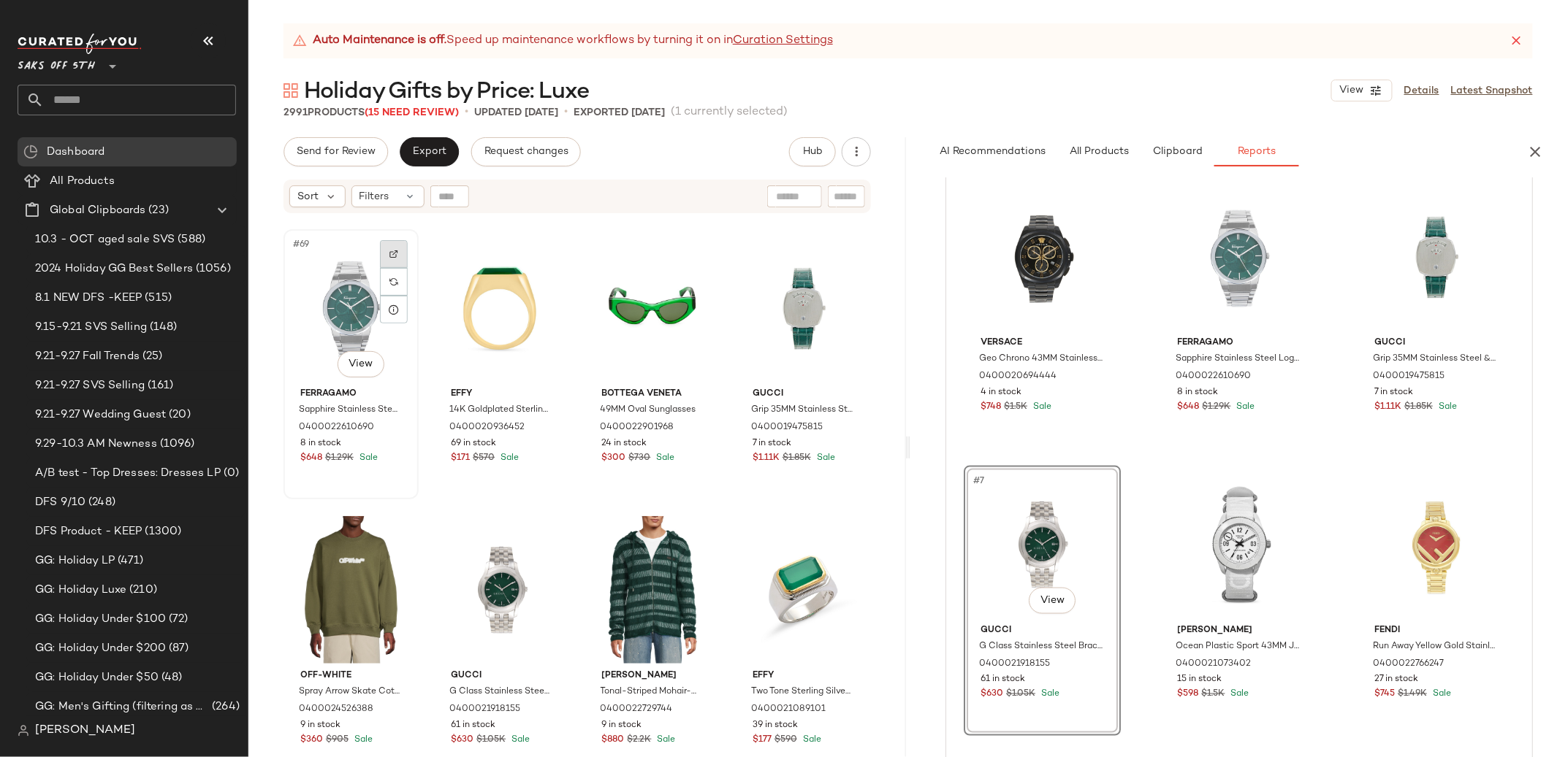
click at [392, 251] on img at bounding box center [394, 254] width 9 height 9
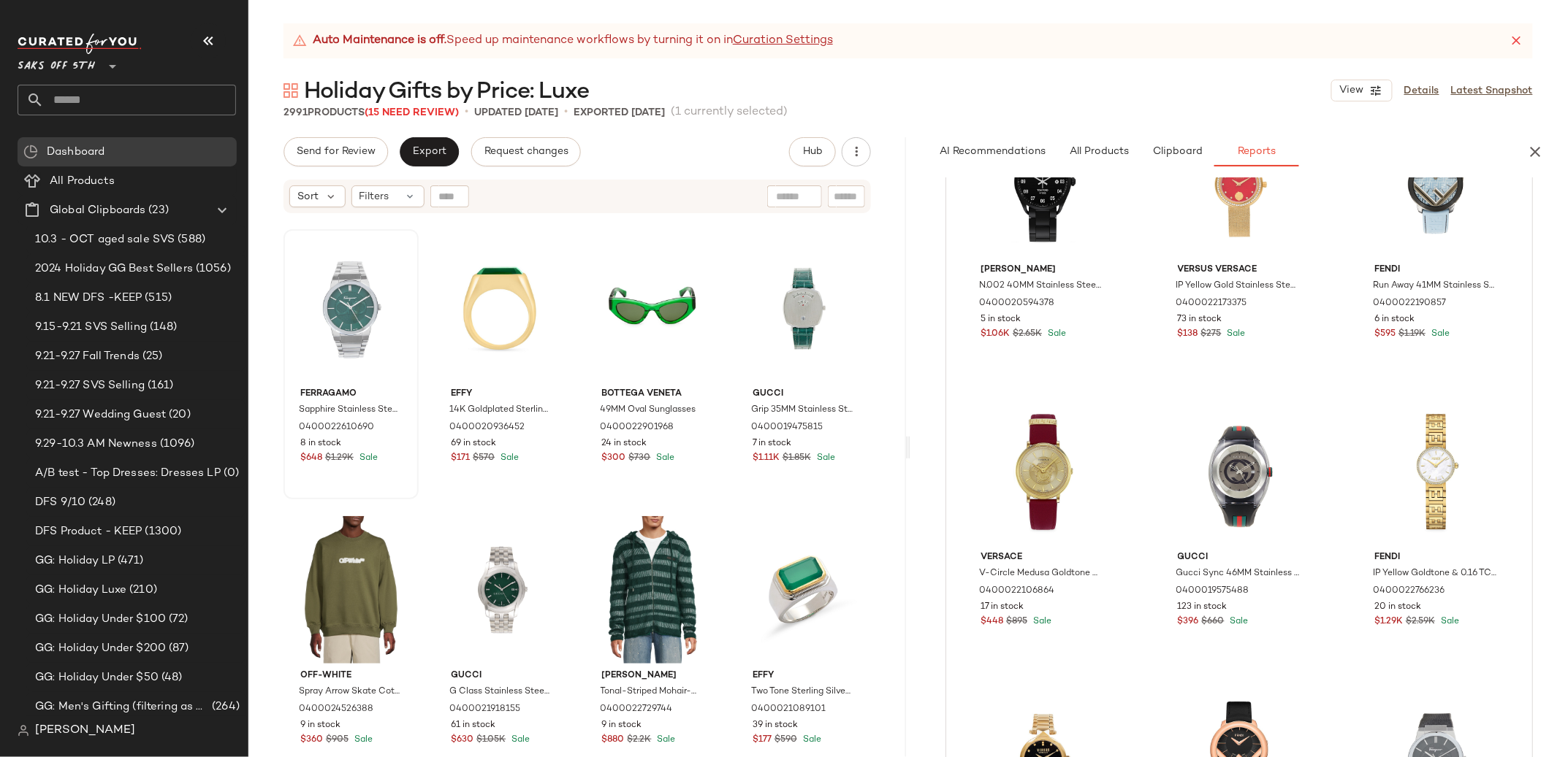
scroll to position [1651, 0]
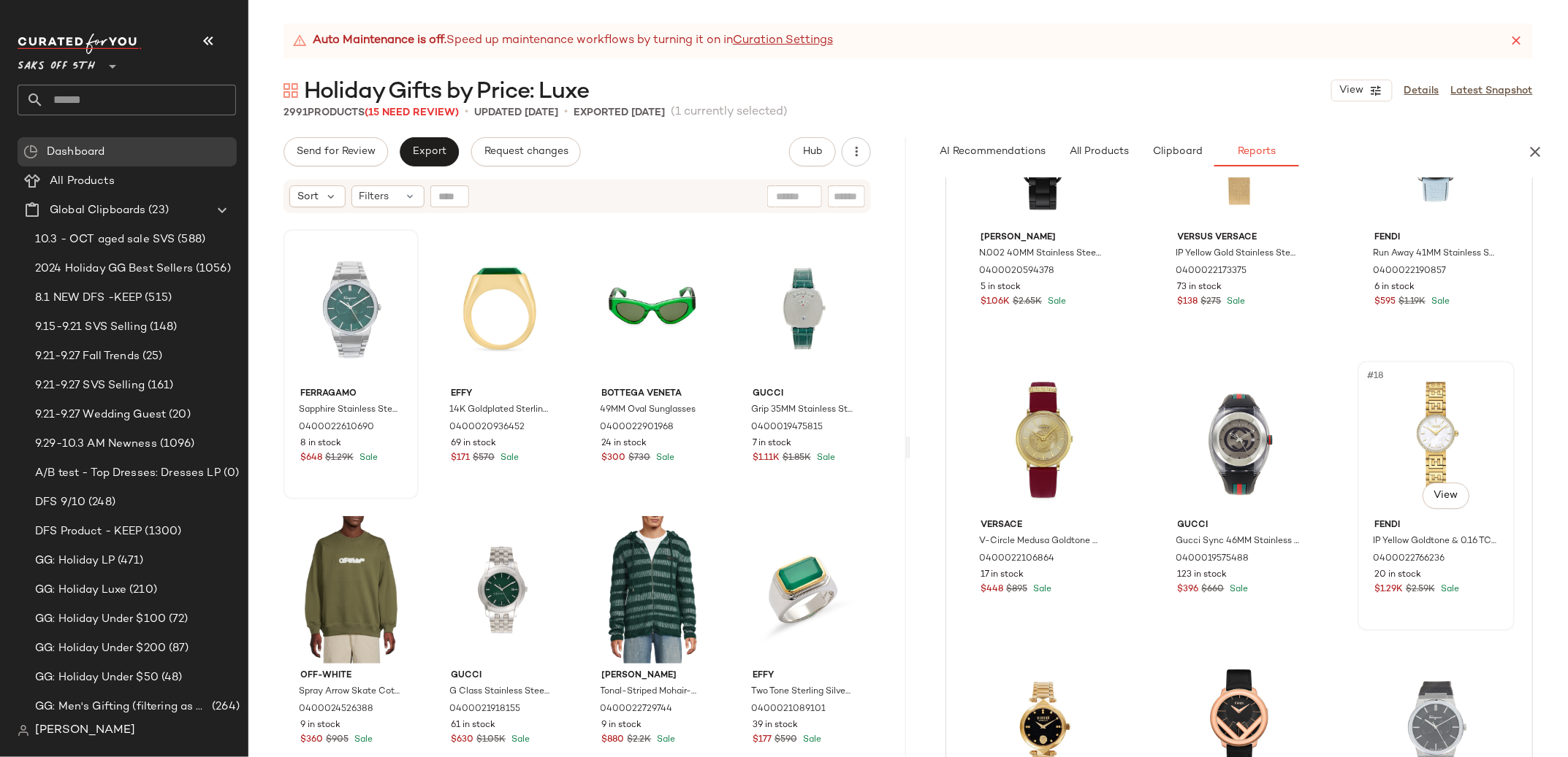
click at [1427, 433] on div "#18 View" at bounding box center [1436, 440] width 147 height 148
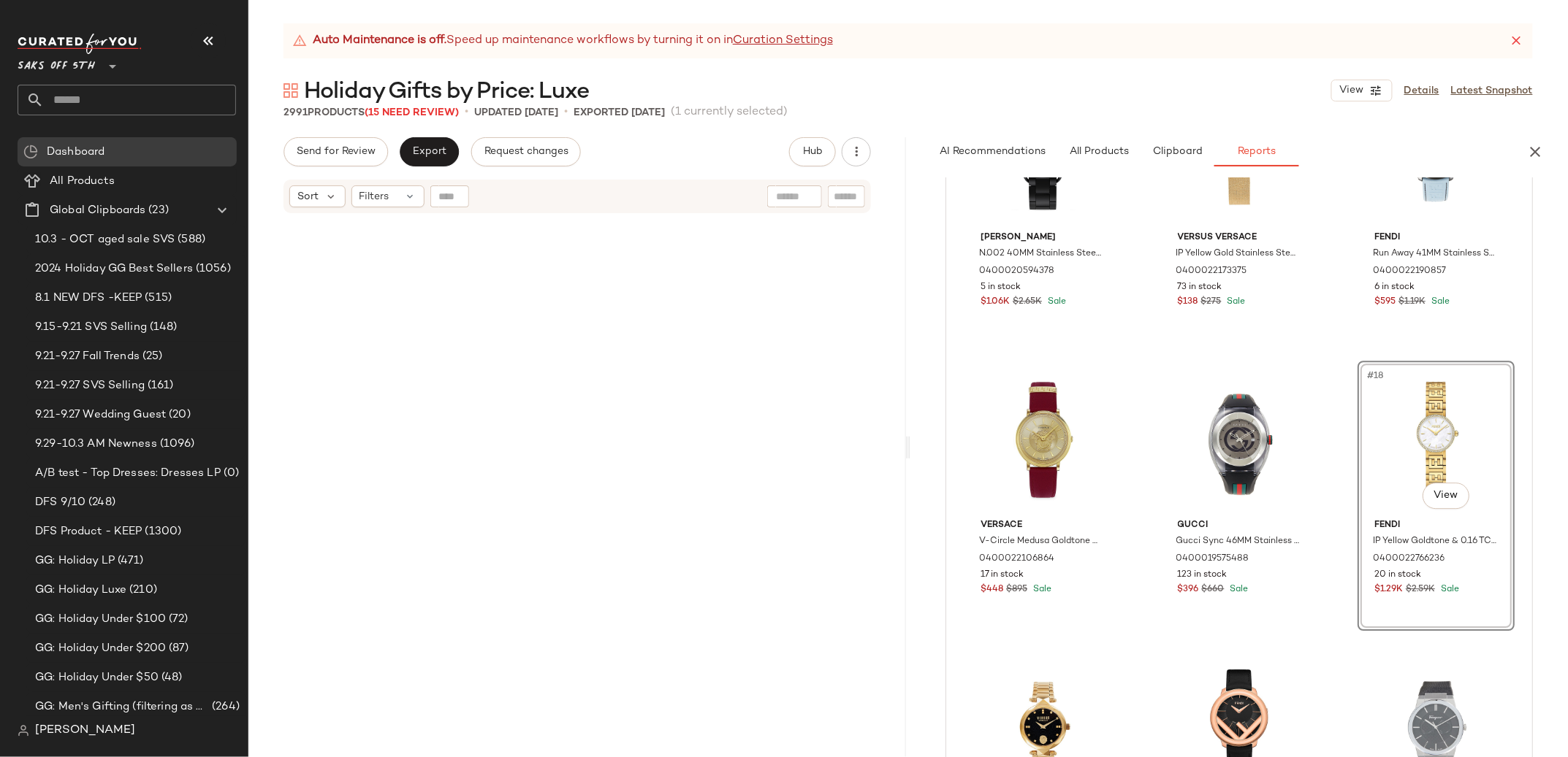
scroll to position [29596, 0]
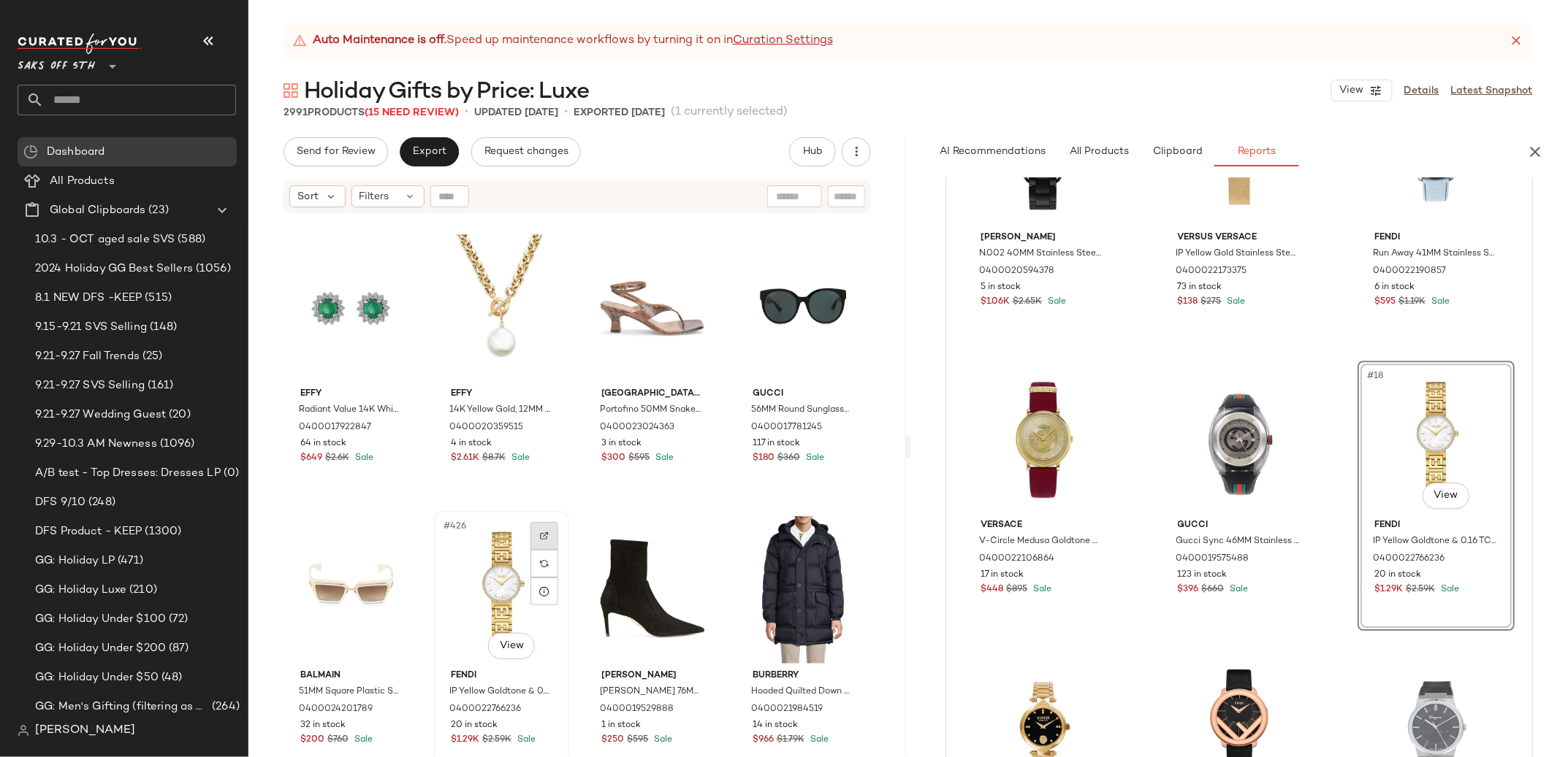
click at [530, 529] on div at bounding box center [543, 535] width 27 height 27
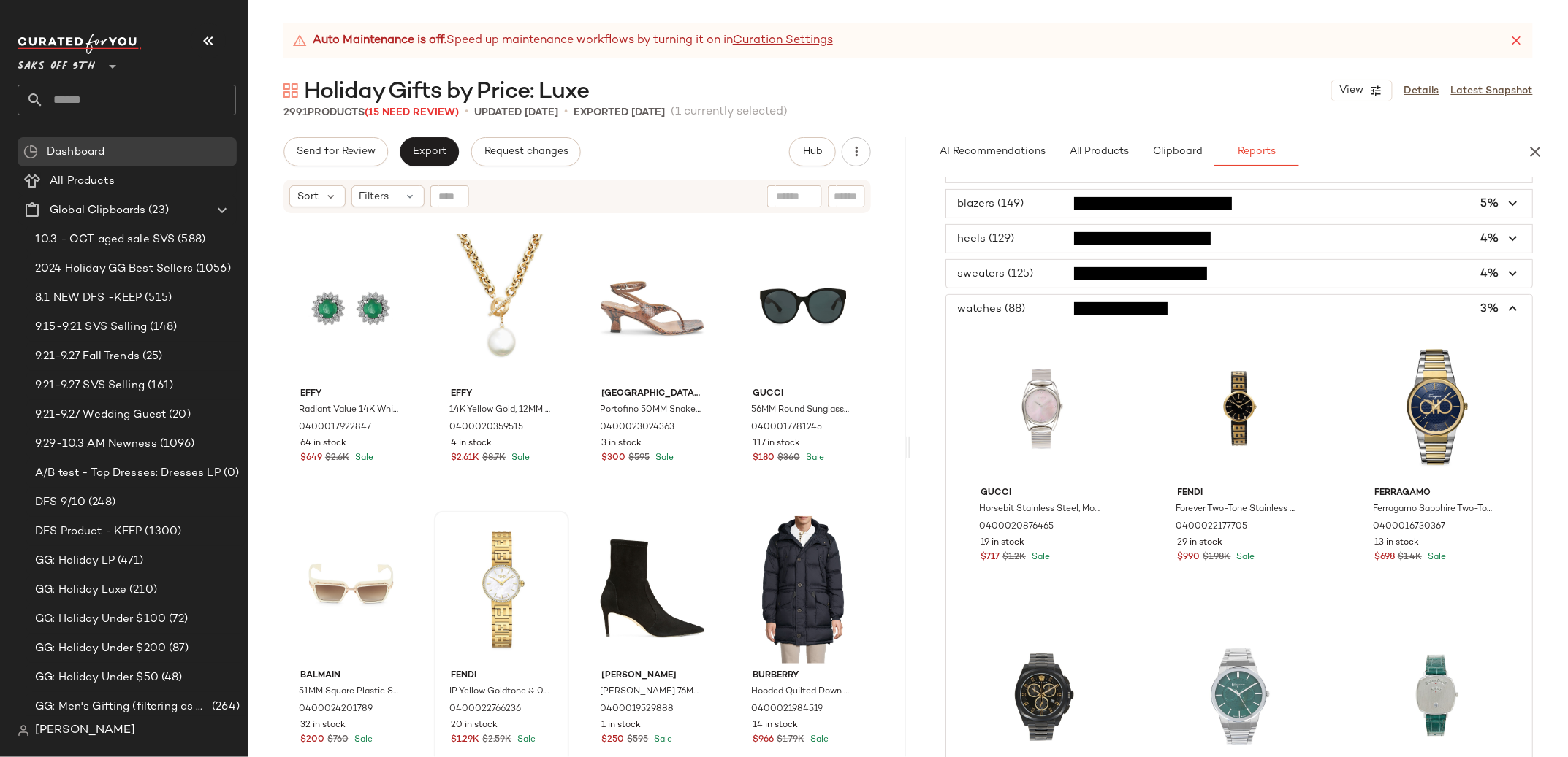
scroll to position [0, 0]
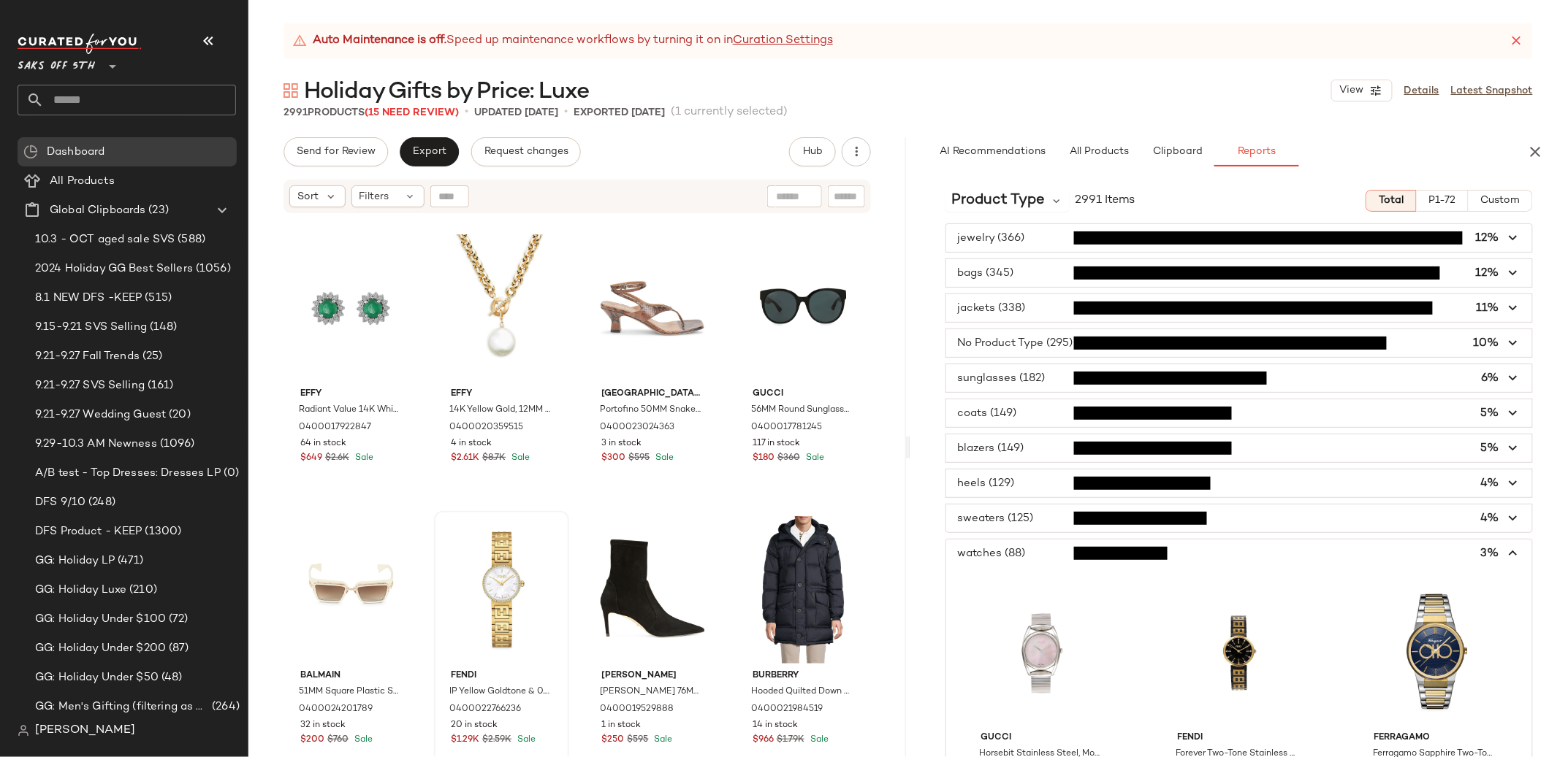
click at [1002, 558] on span "button" at bounding box center [1239, 553] width 586 height 27
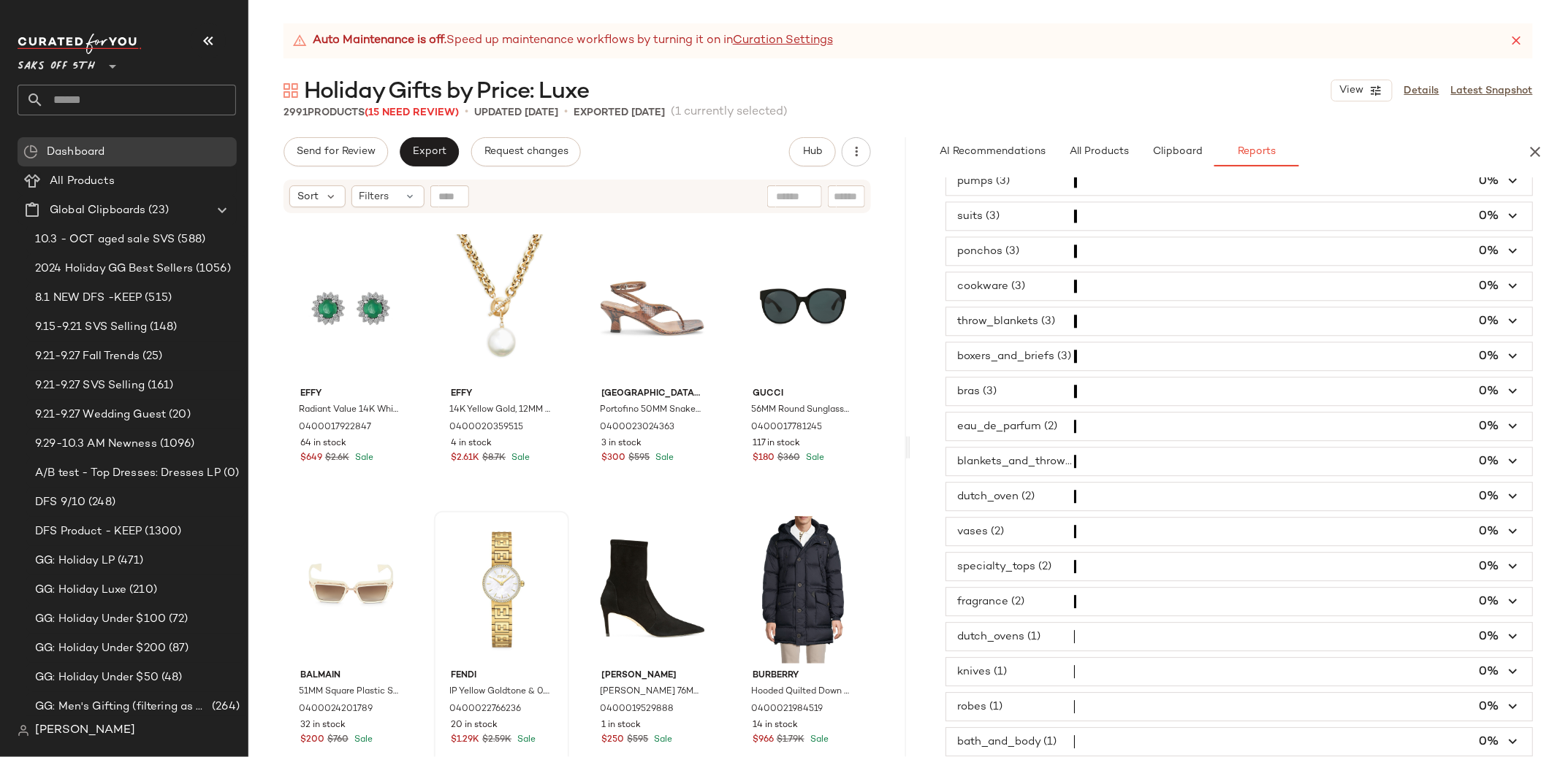
scroll to position [1993, 0]
click at [988, 533] on span "button" at bounding box center [1239, 531] width 586 height 27
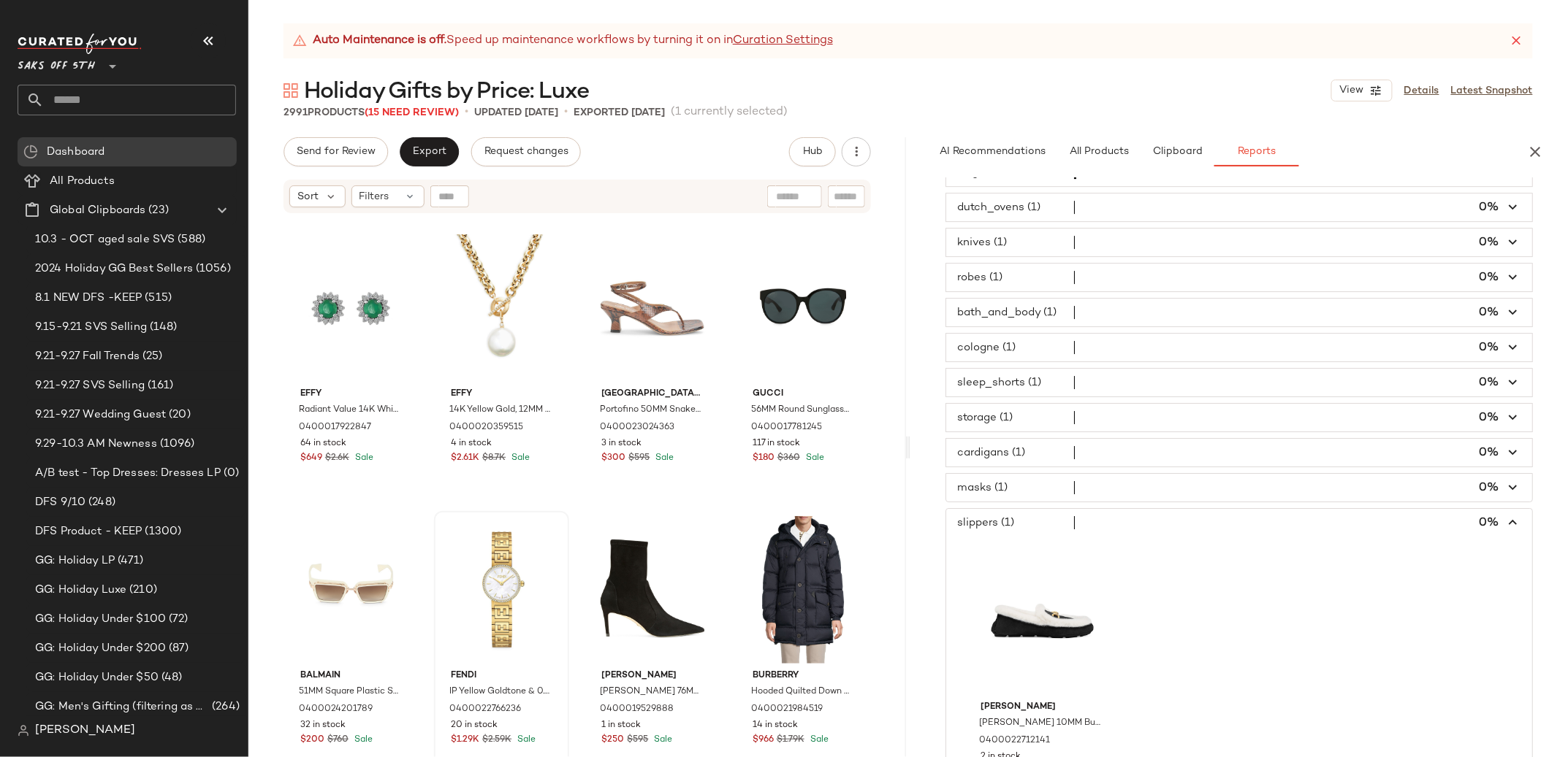
click at [988, 530] on span "button" at bounding box center [1239, 523] width 586 height 27
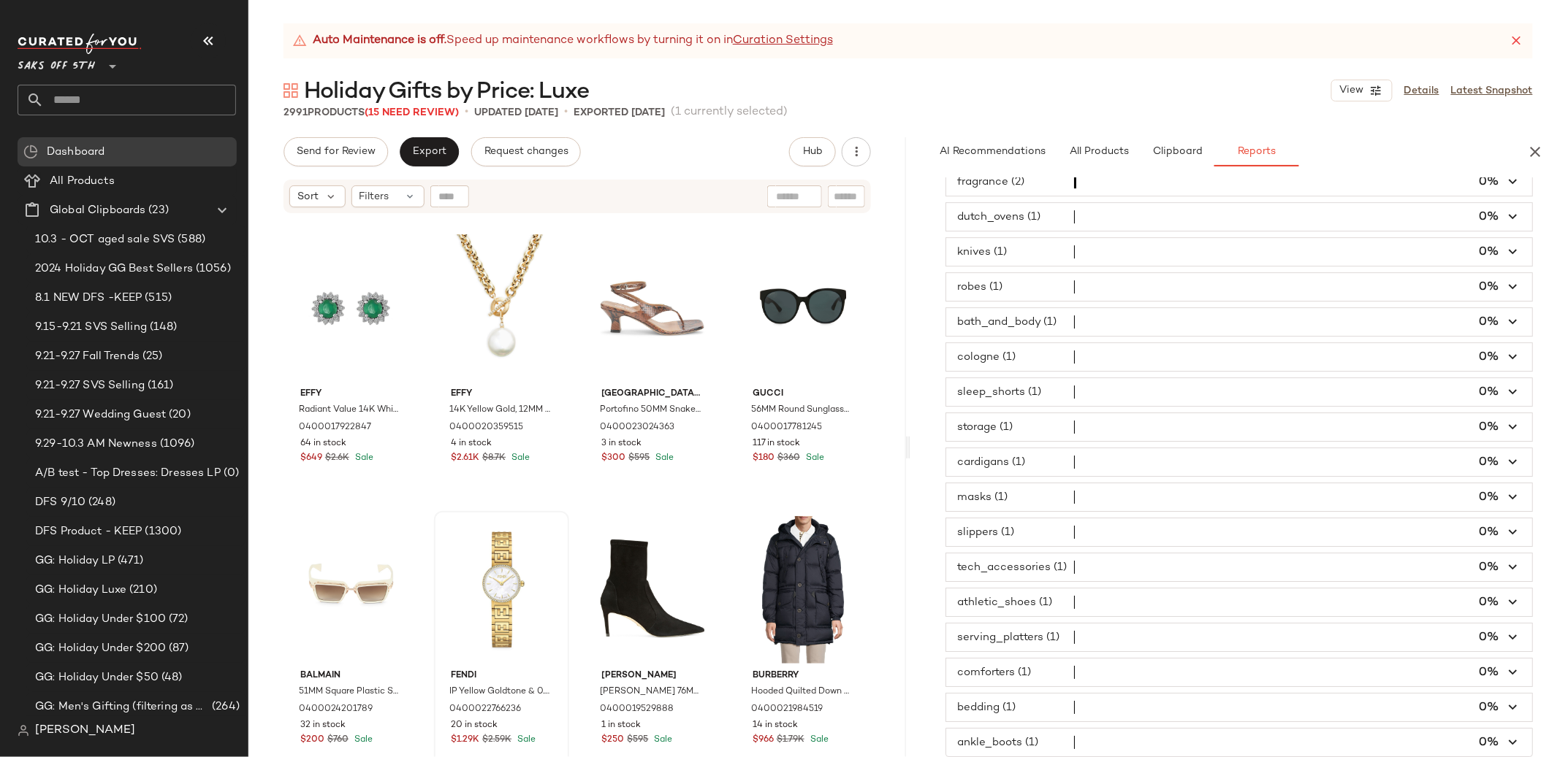
click at [1039, 403] on span "button" at bounding box center [1239, 392] width 586 height 27
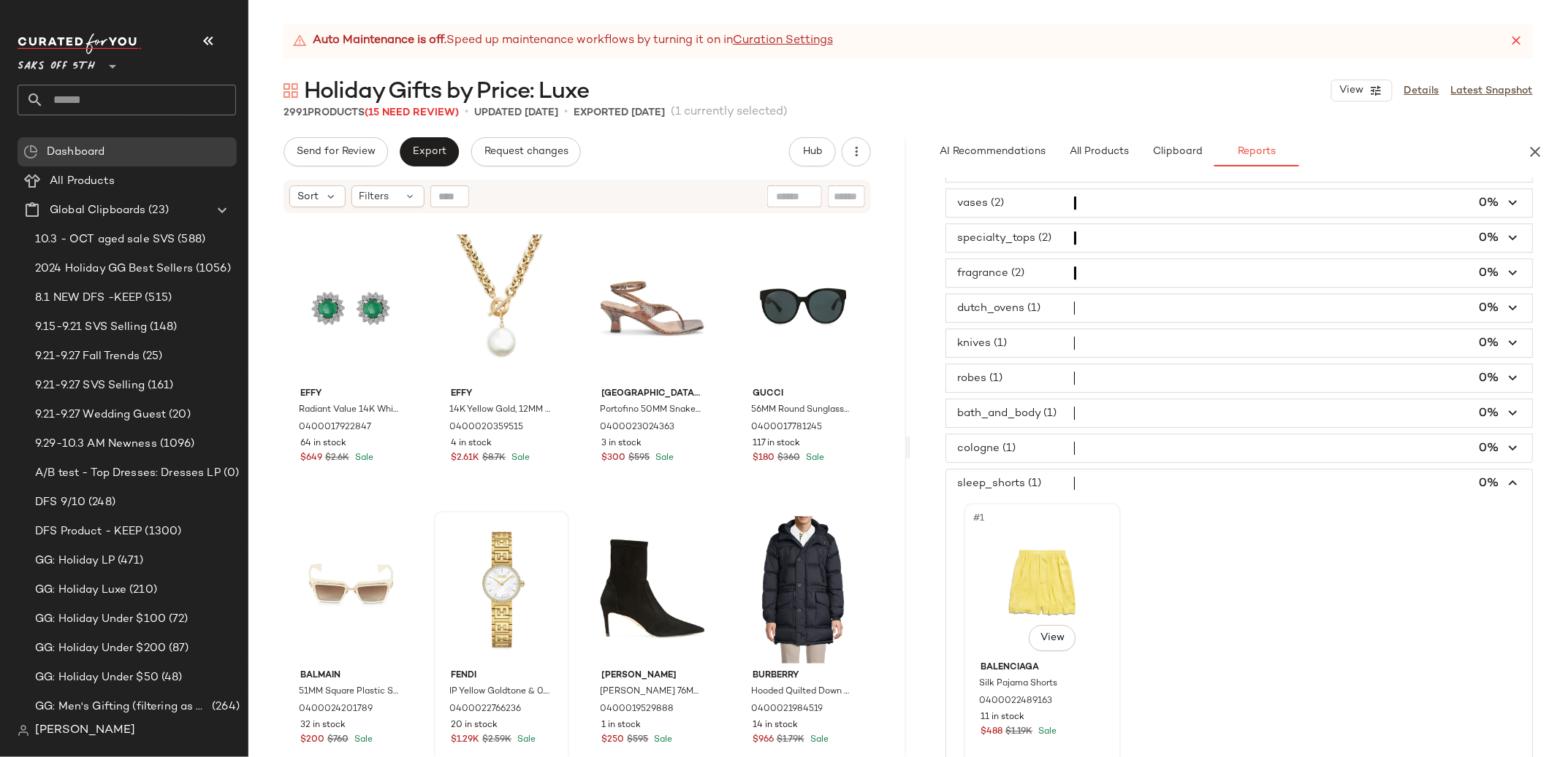
scroll to position [1812, 0]
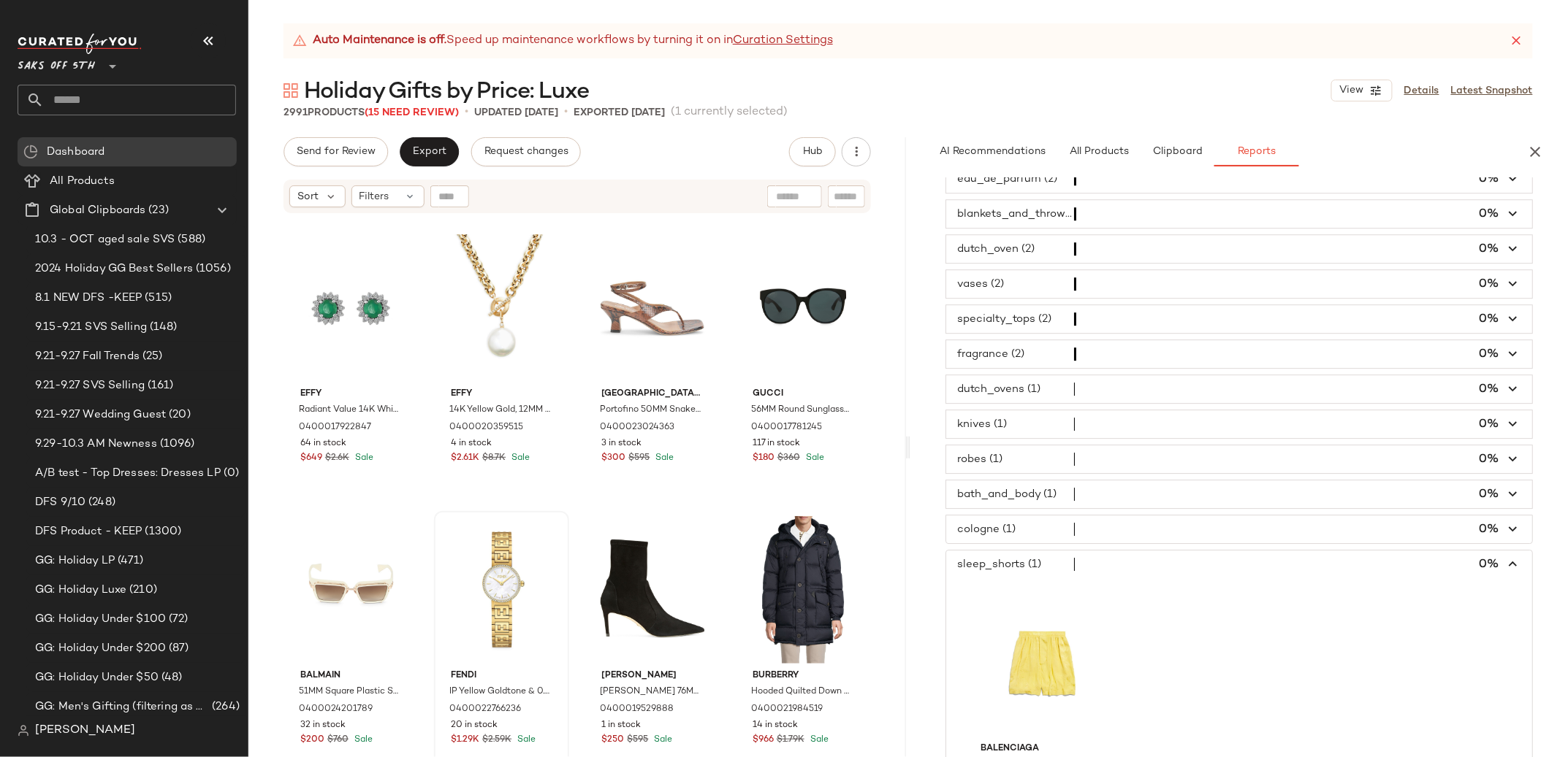
click at [1025, 471] on span "button" at bounding box center [1239, 459] width 586 height 27
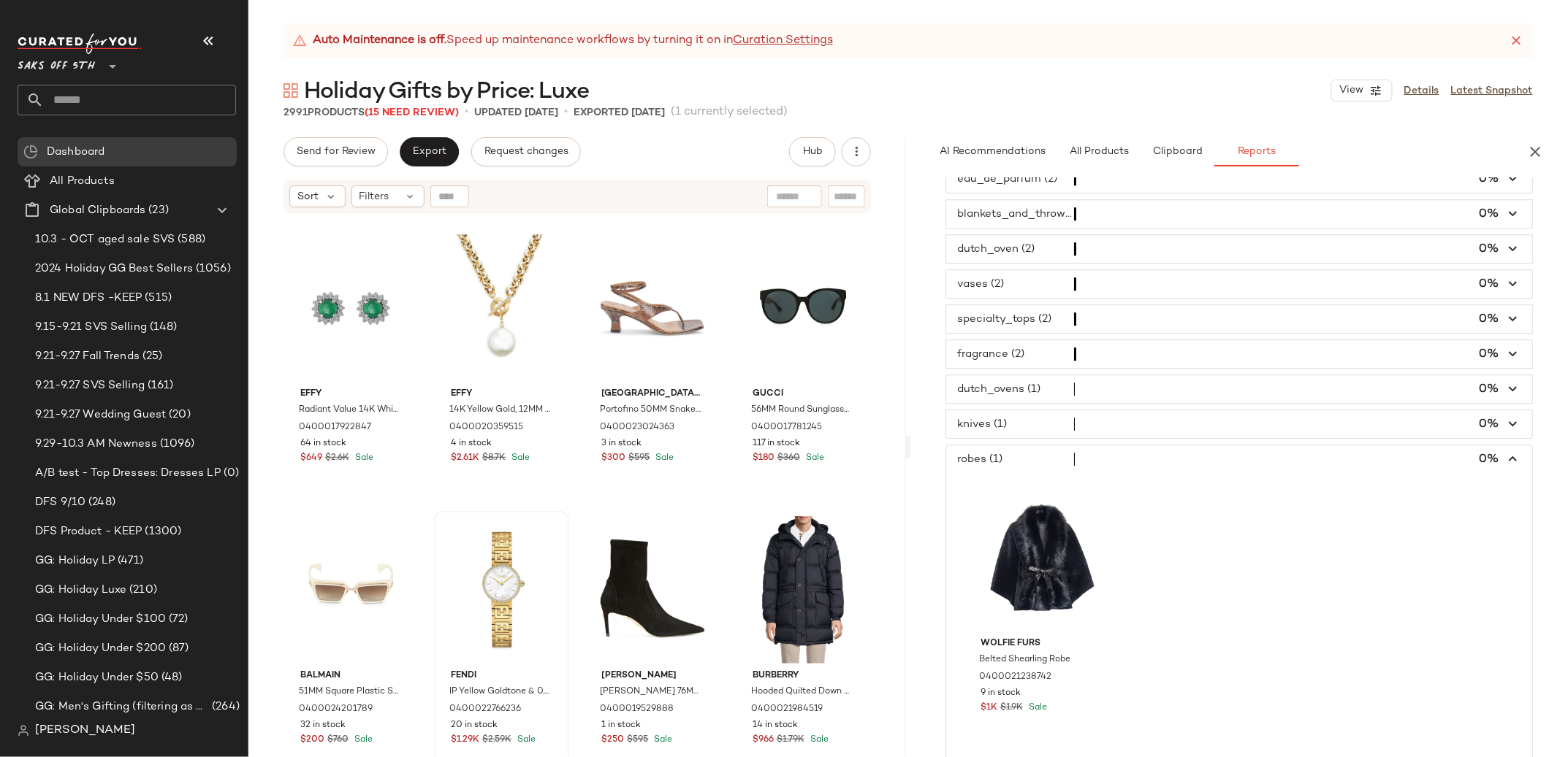
click at [1016, 438] on span "button" at bounding box center [1239, 424] width 586 height 27
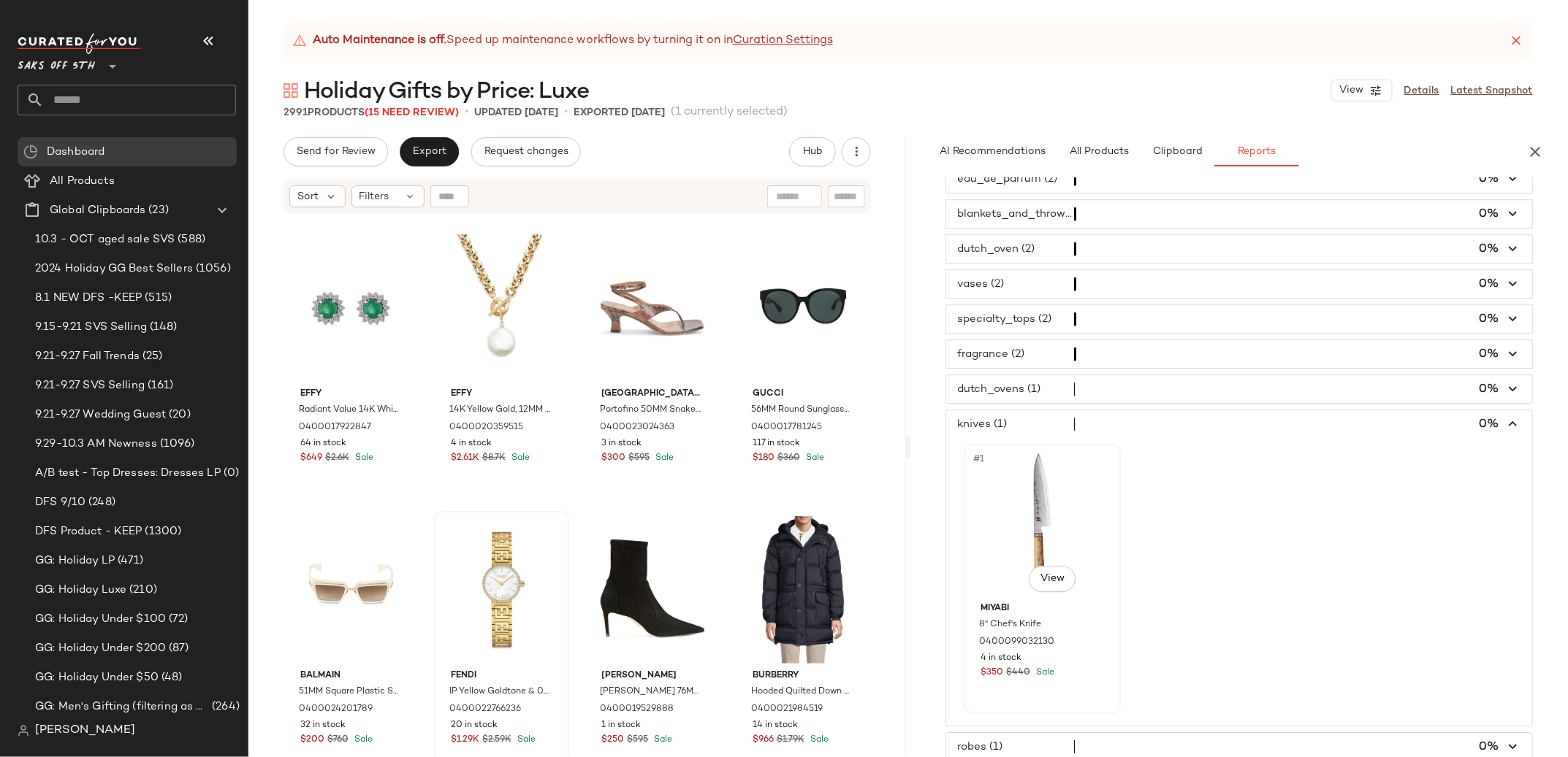
click at [1049, 504] on div "#1 View" at bounding box center [1042, 523] width 147 height 148
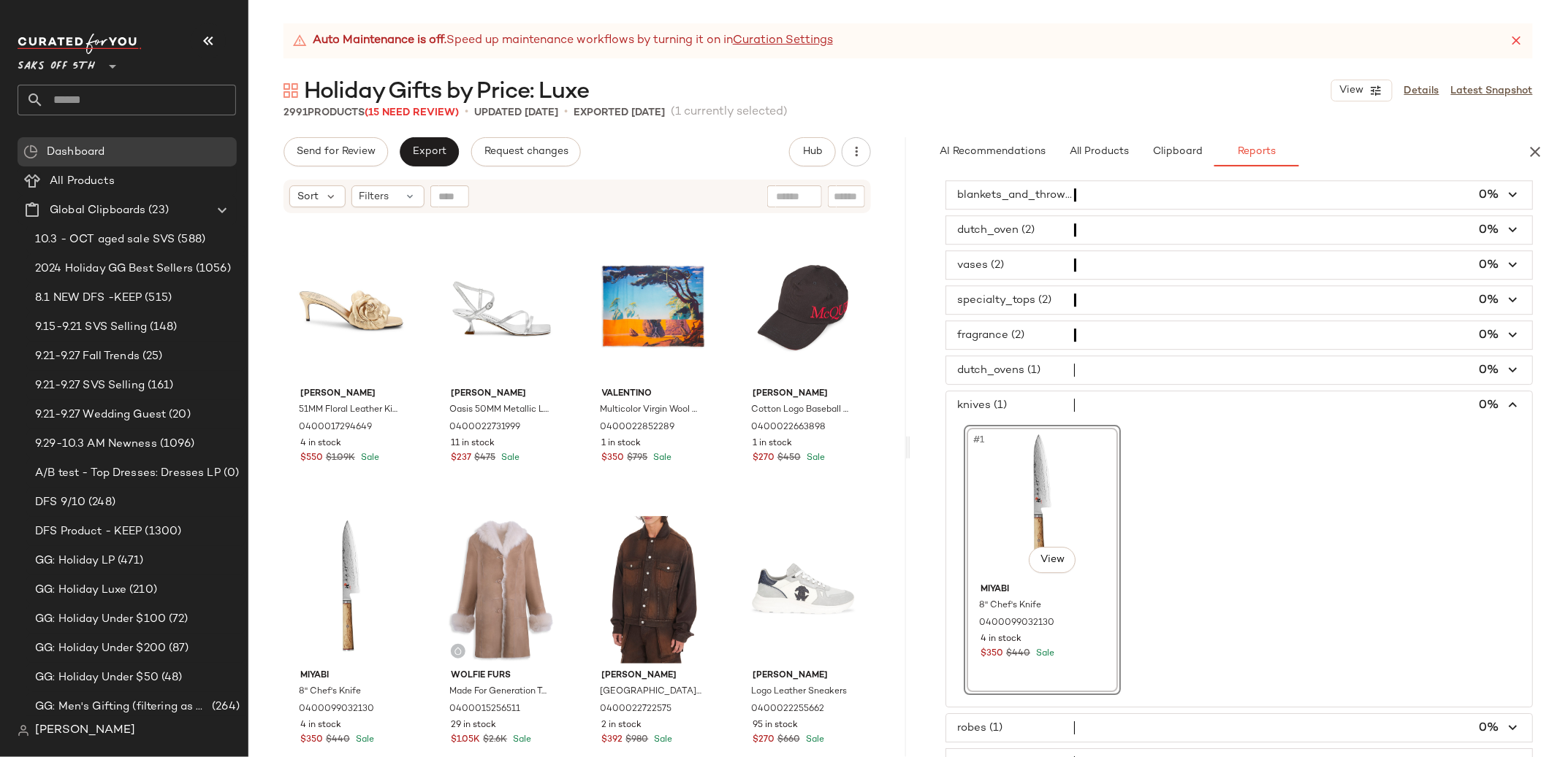
scroll to position [1834, 0]
click at [975, 409] on span "button" at bounding box center [1239, 401] width 586 height 27
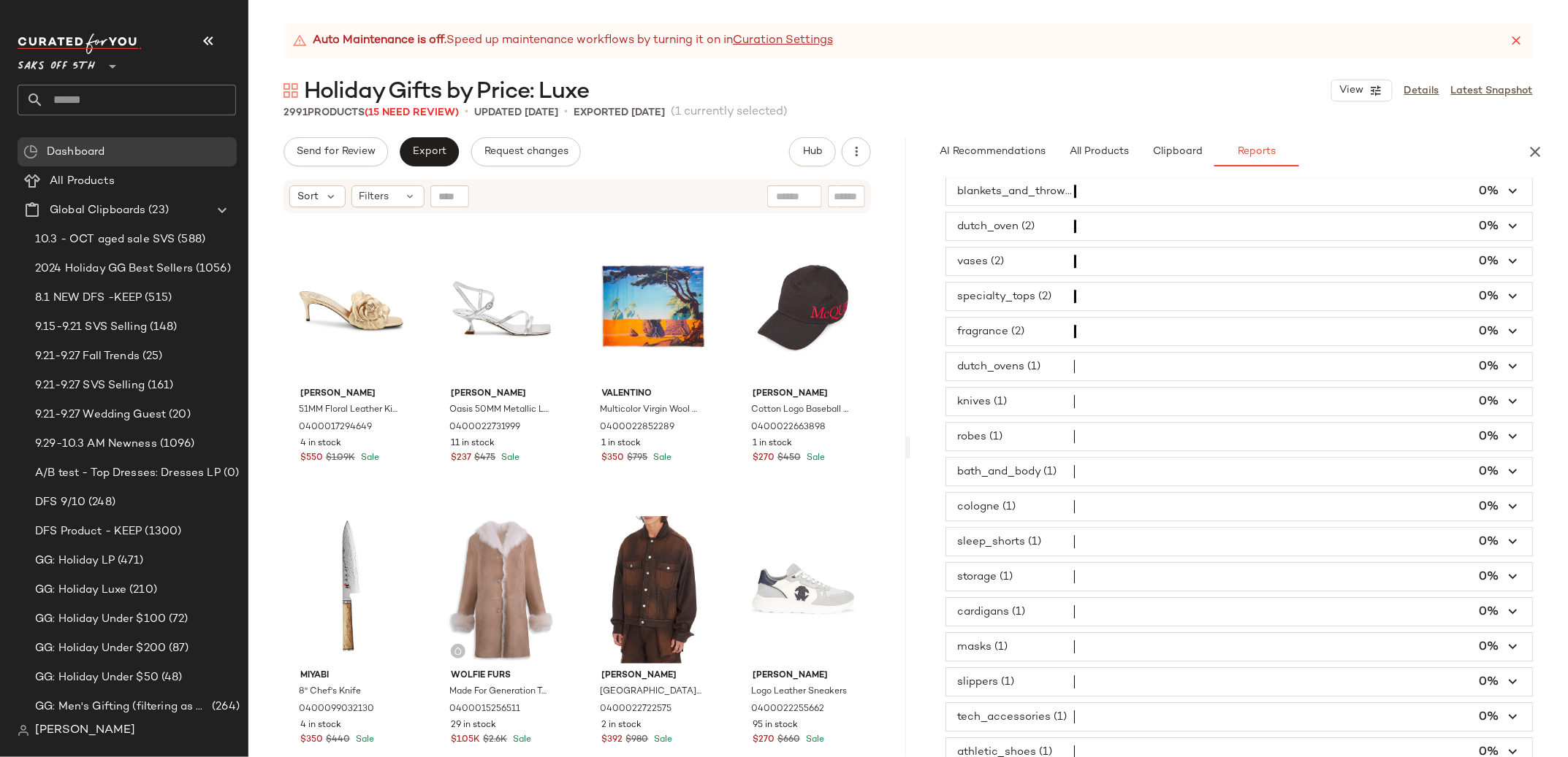
click at [995, 379] on span "button" at bounding box center [1239, 366] width 586 height 27
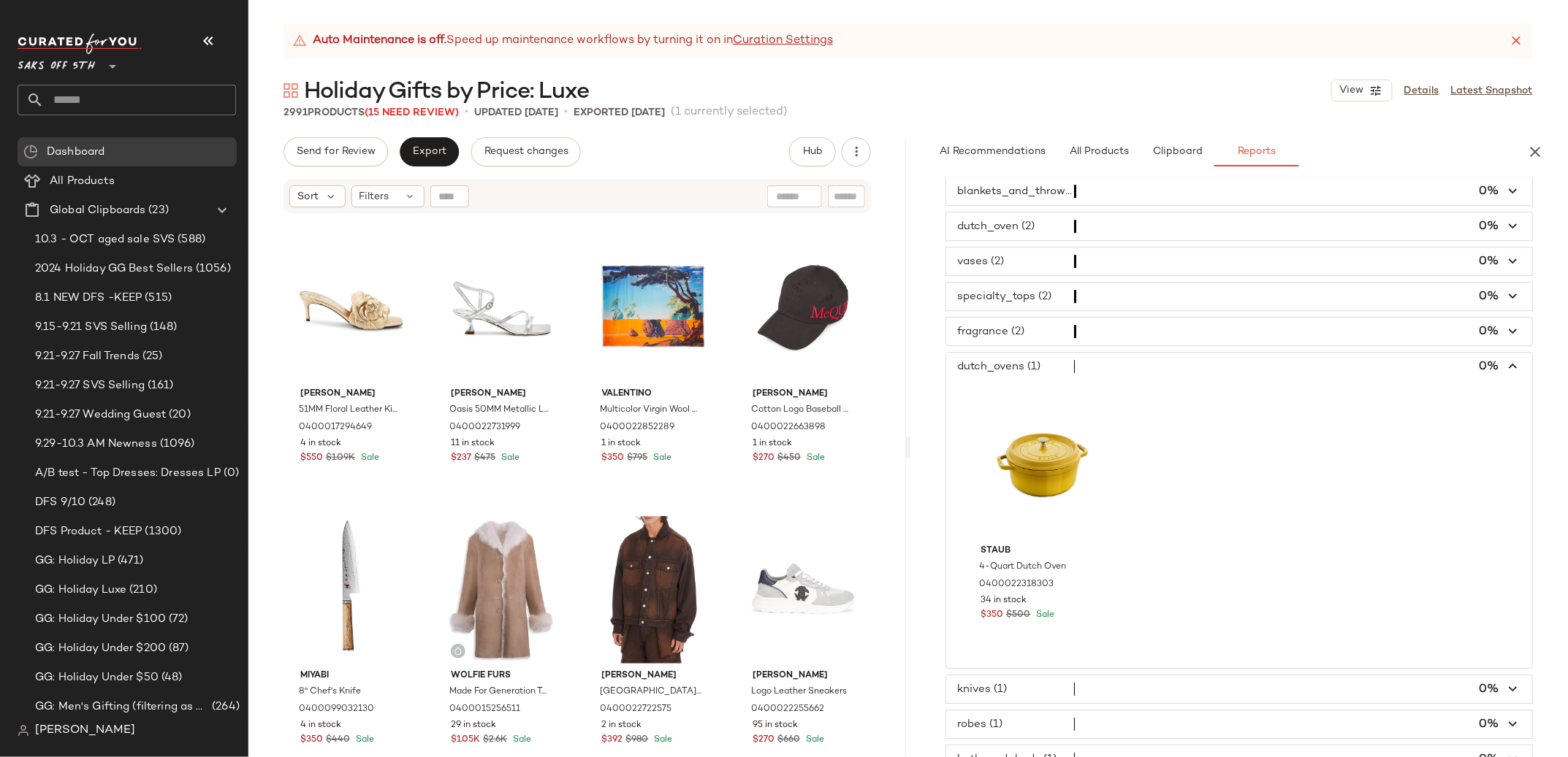
click at [995, 379] on span "button" at bounding box center [1239, 366] width 586 height 27
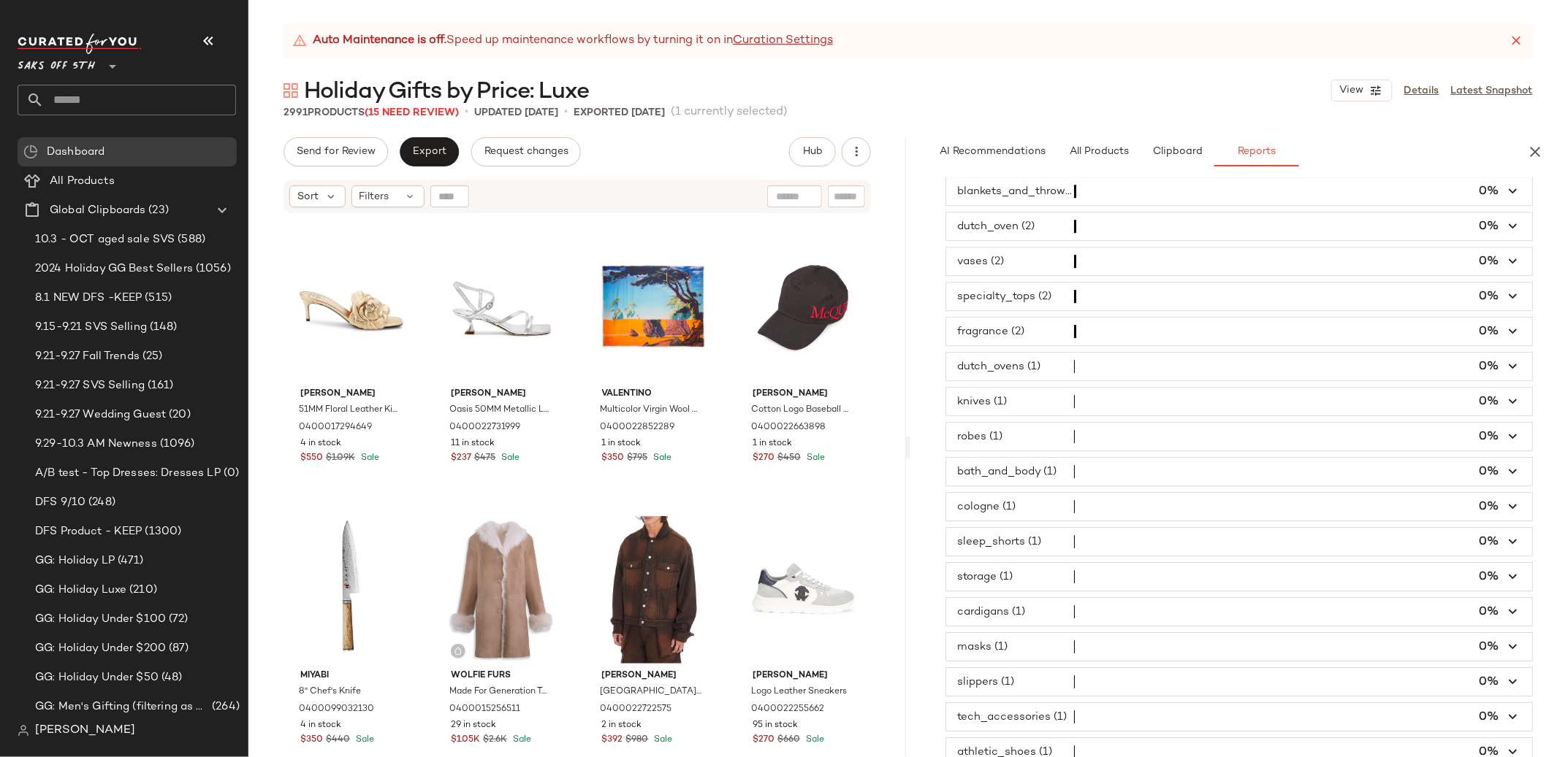
click at [1001, 416] on span "button" at bounding box center [1239, 401] width 586 height 27
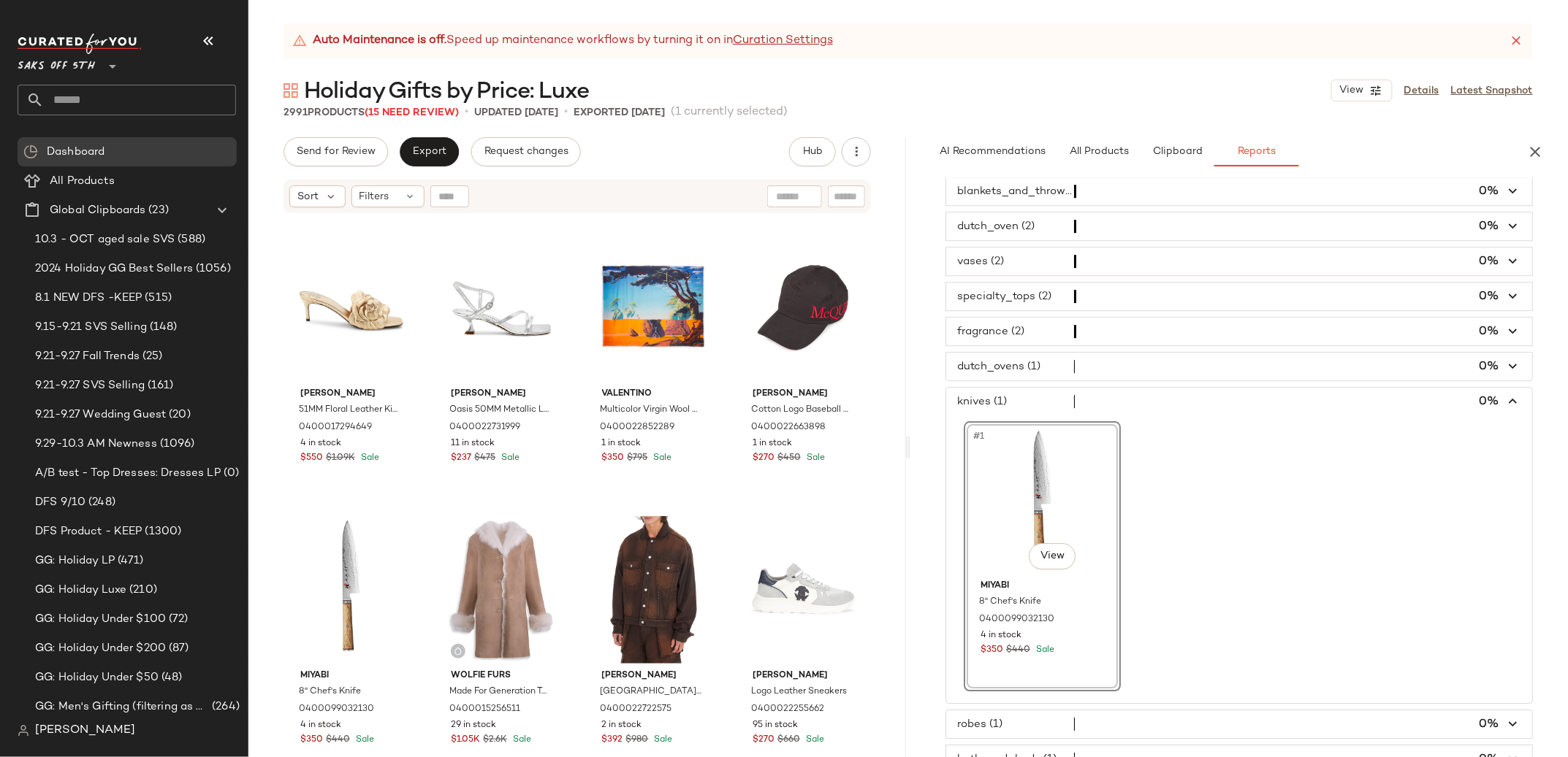
click at [1089, 74] on div "Auto Maintenance is off. Speed up maintenance workflows by turning it on in Cur…" at bounding box center [908, 390] width 1319 height 734
click at [1003, 413] on span "button" at bounding box center [1239, 401] width 586 height 27
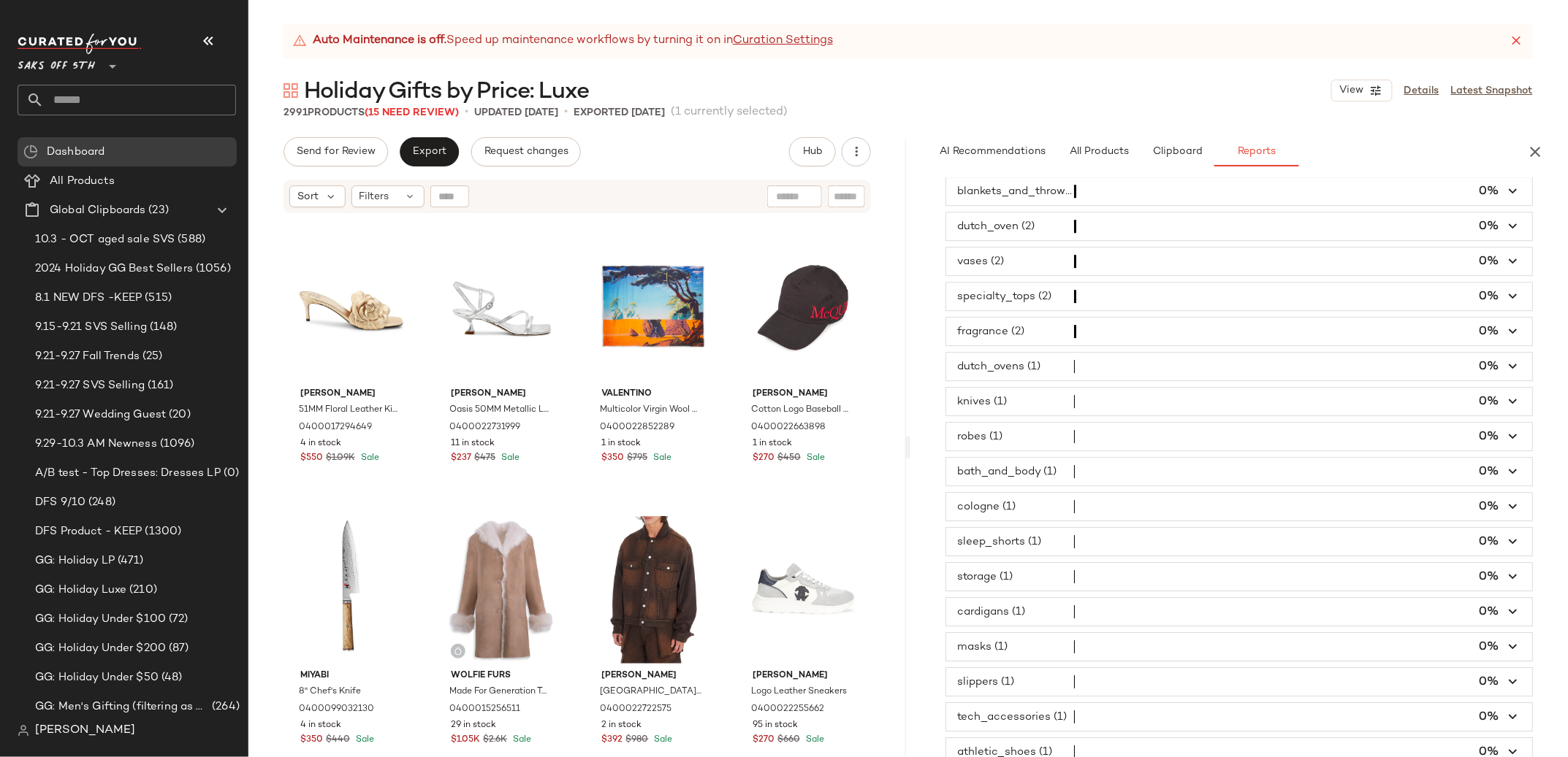
click at [992, 342] on span "button" at bounding box center [1239, 331] width 586 height 27
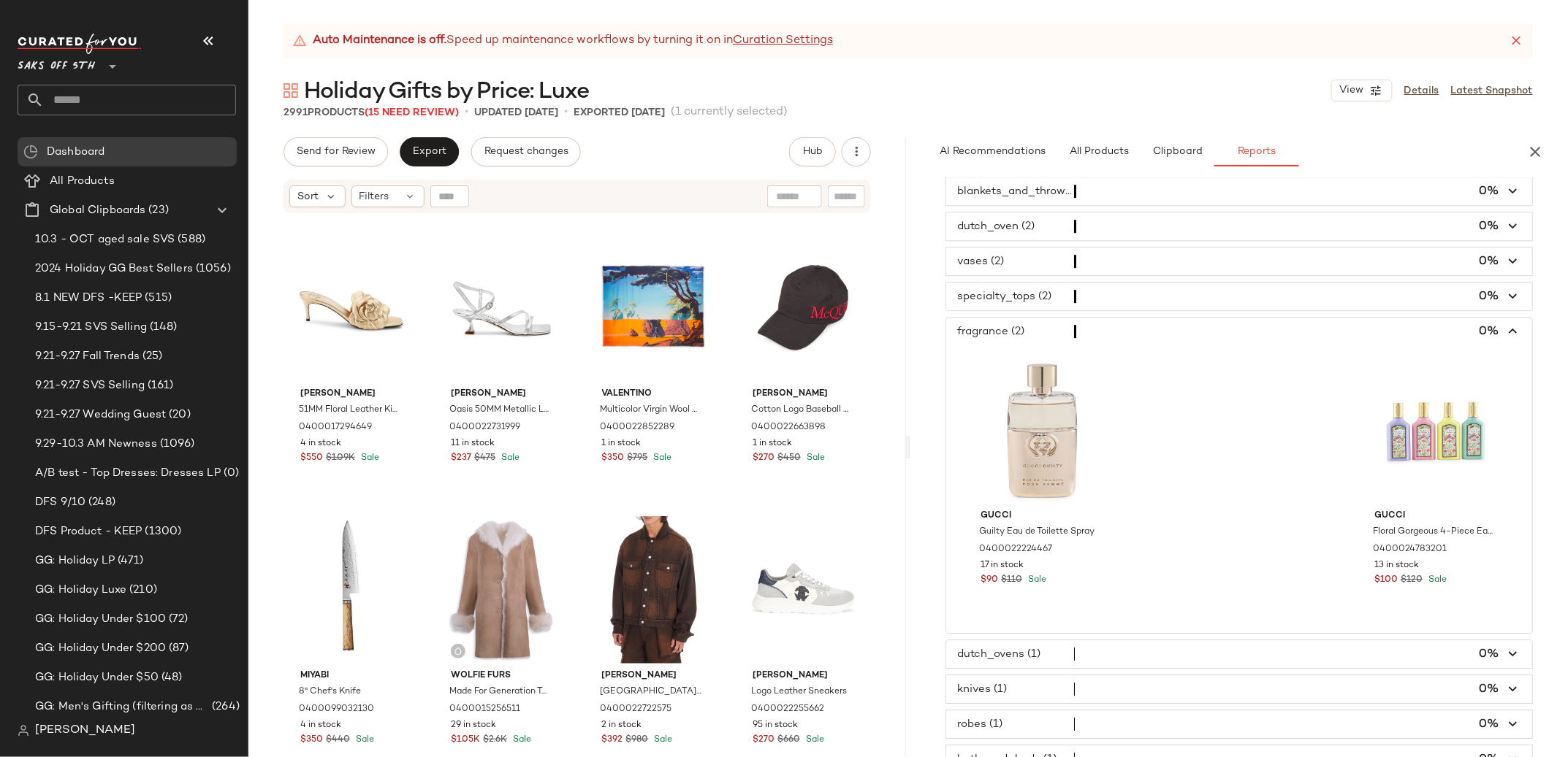
click at [995, 310] on span "button" at bounding box center [1239, 296] width 586 height 27
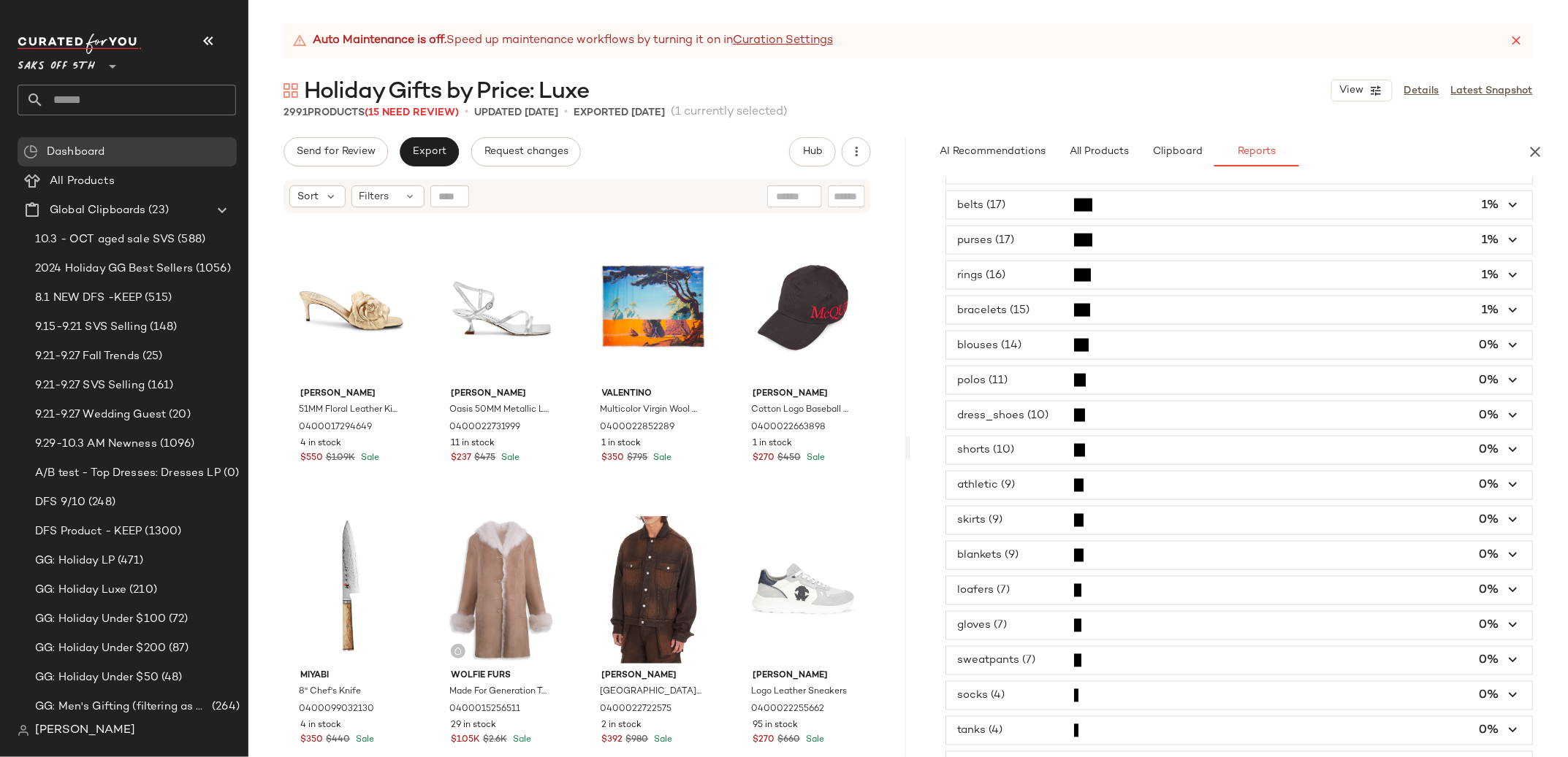
scroll to position [914, 0]
click at [1024, 565] on span "button" at bounding box center [1239, 551] width 586 height 27
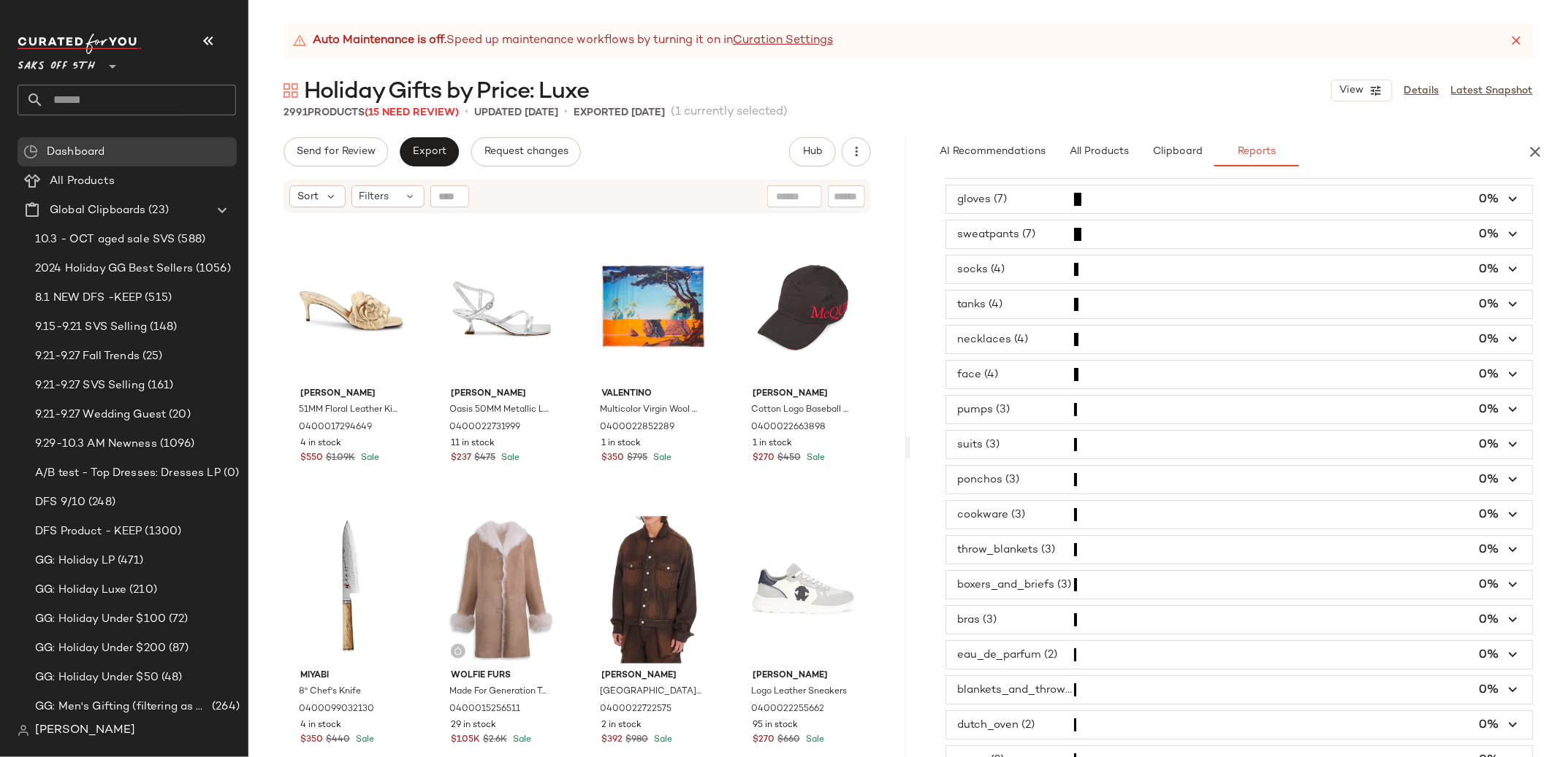
scroll to position [2230, 0]
click at [61, 99] on input "text" at bounding box center [140, 100] width 192 height 31
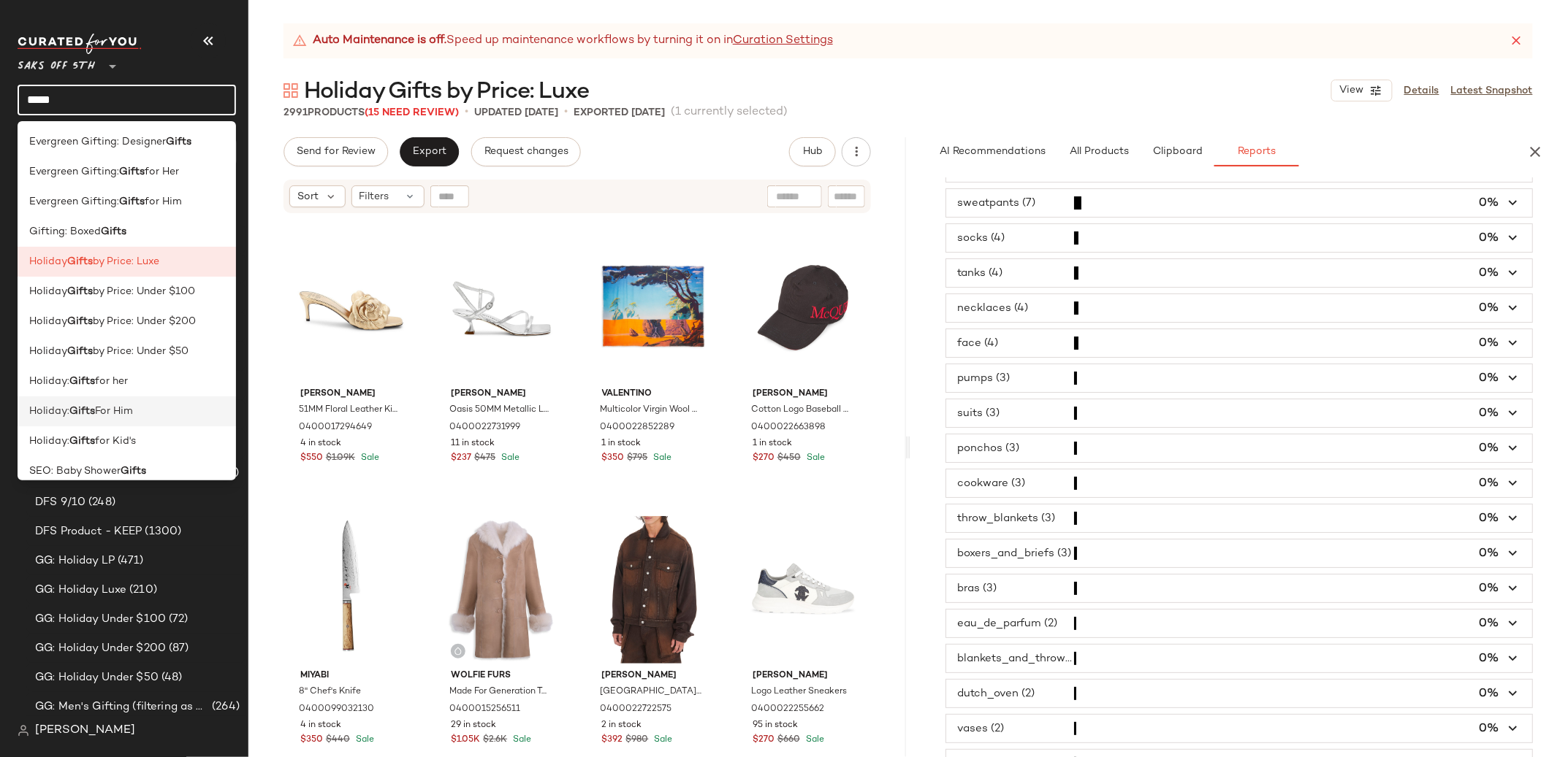
type input "*****"
click at [96, 413] on span "For Him" at bounding box center [113, 411] width 38 height 15
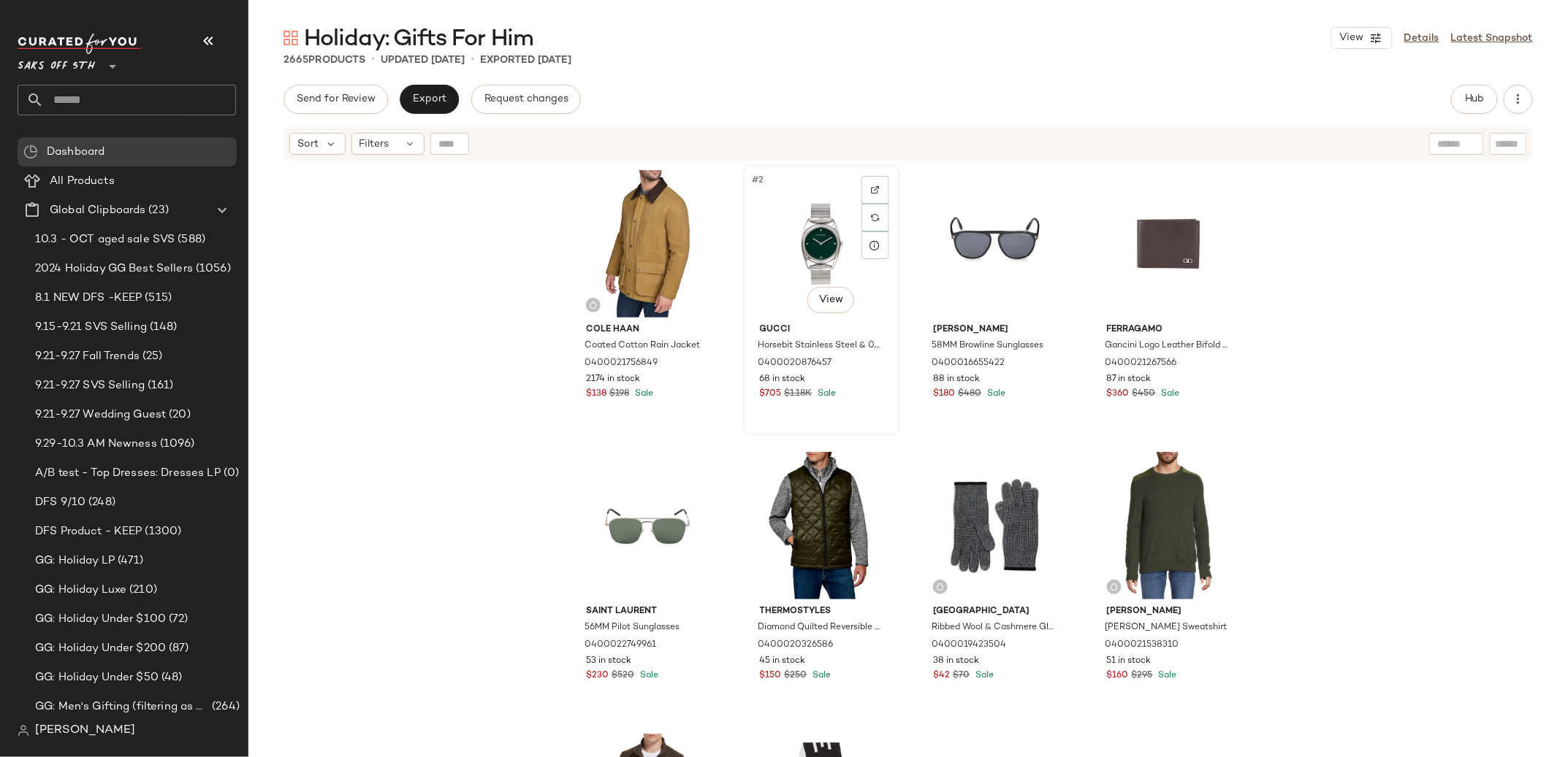
click at [825, 215] on div "#2 View" at bounding box center [822, 243] width 147 height 148
click at [975, 222] on div "#3 View" at bounding box center [995, 243] width 147 height 148
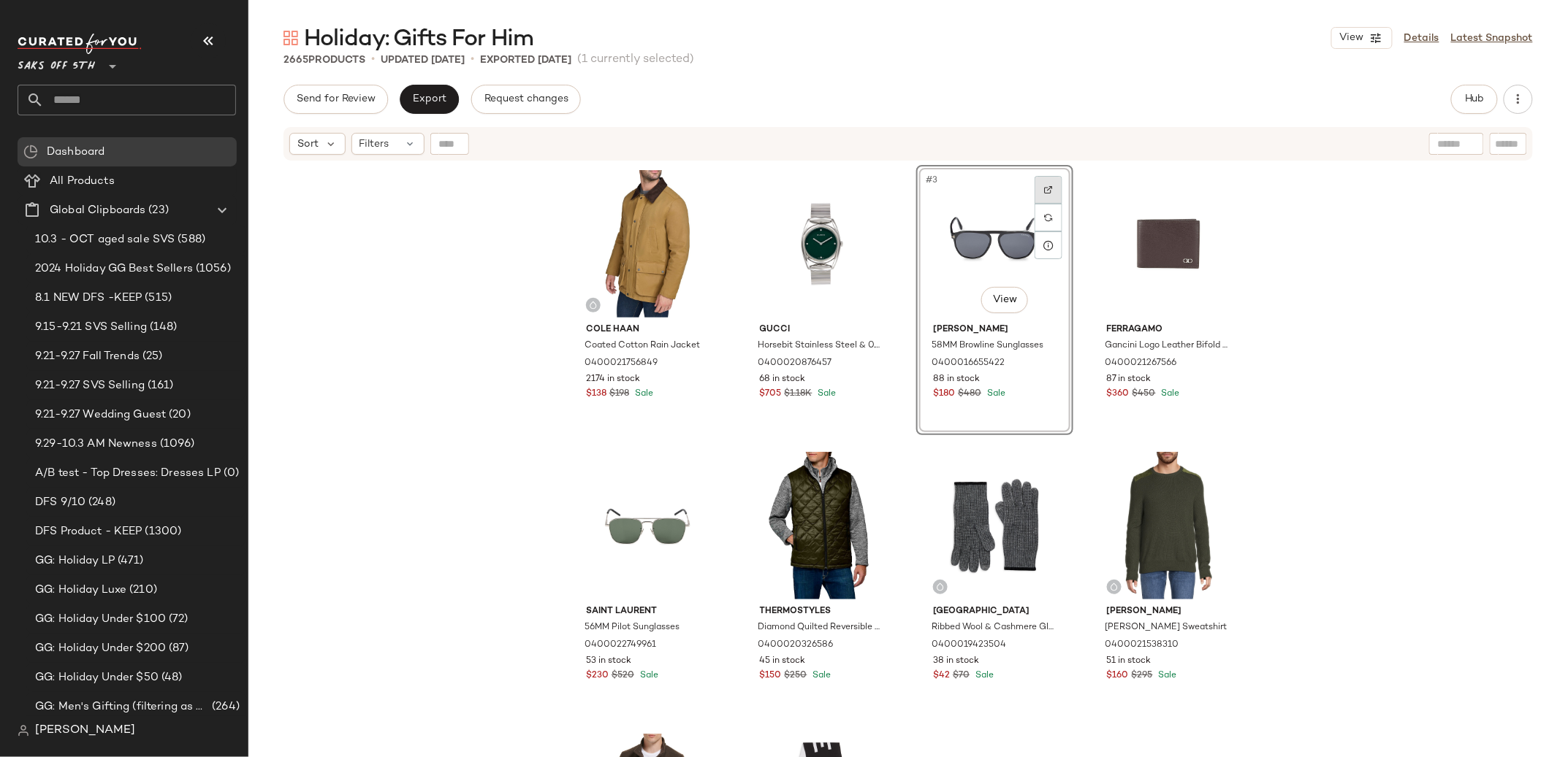
click at [1044, 186] on img at bounding box center [1049, 190] width 9 height 9
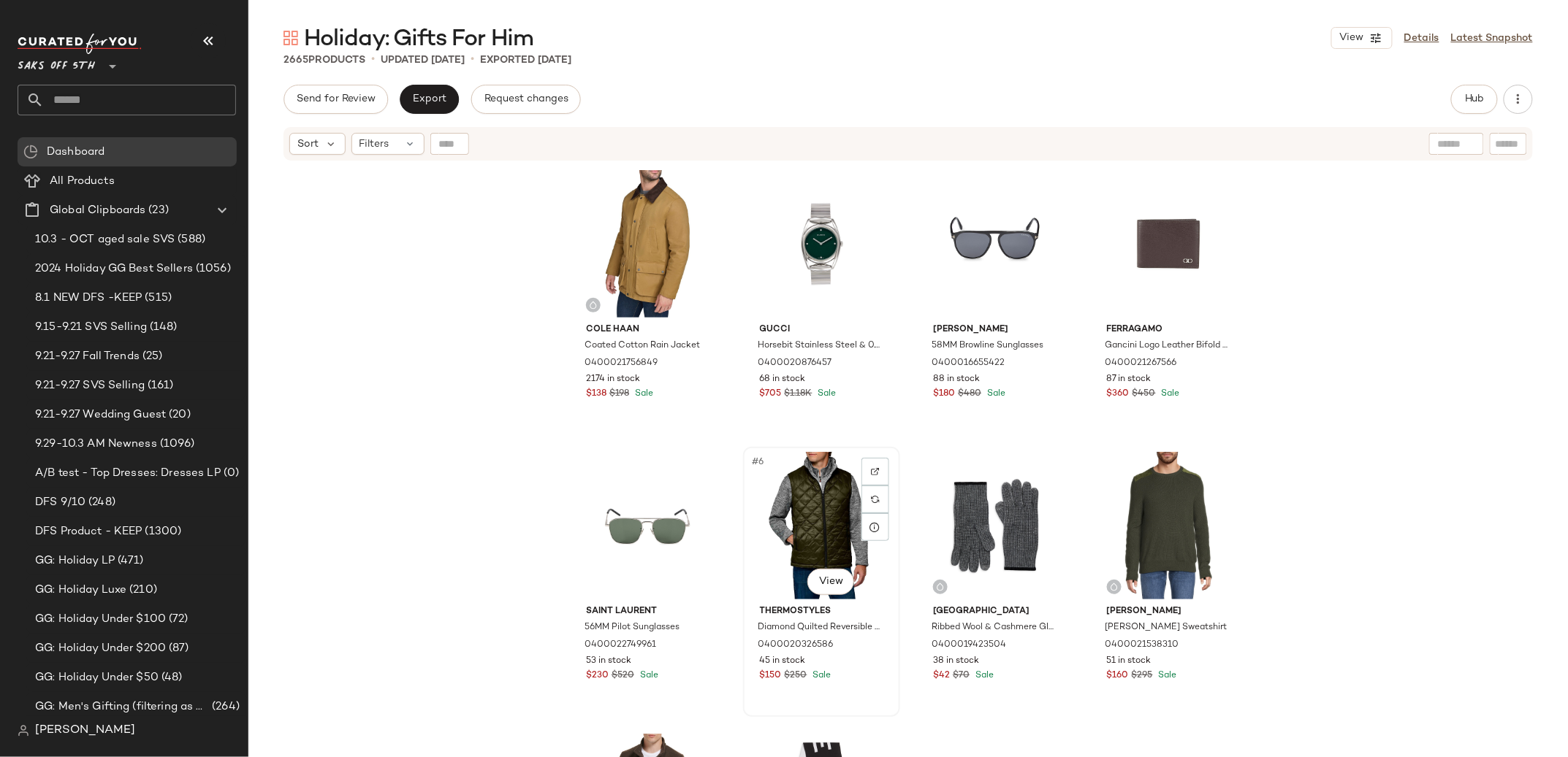
click at [803, 484] on div "#6 View" at bounding box center [822, 525] width 147 height 148
click at [876, 467] on div at bounding box center [875, 471] width 27 height 27
click at [52, 88] on input "text" at bounding box center [140, 100] width 192 height 31
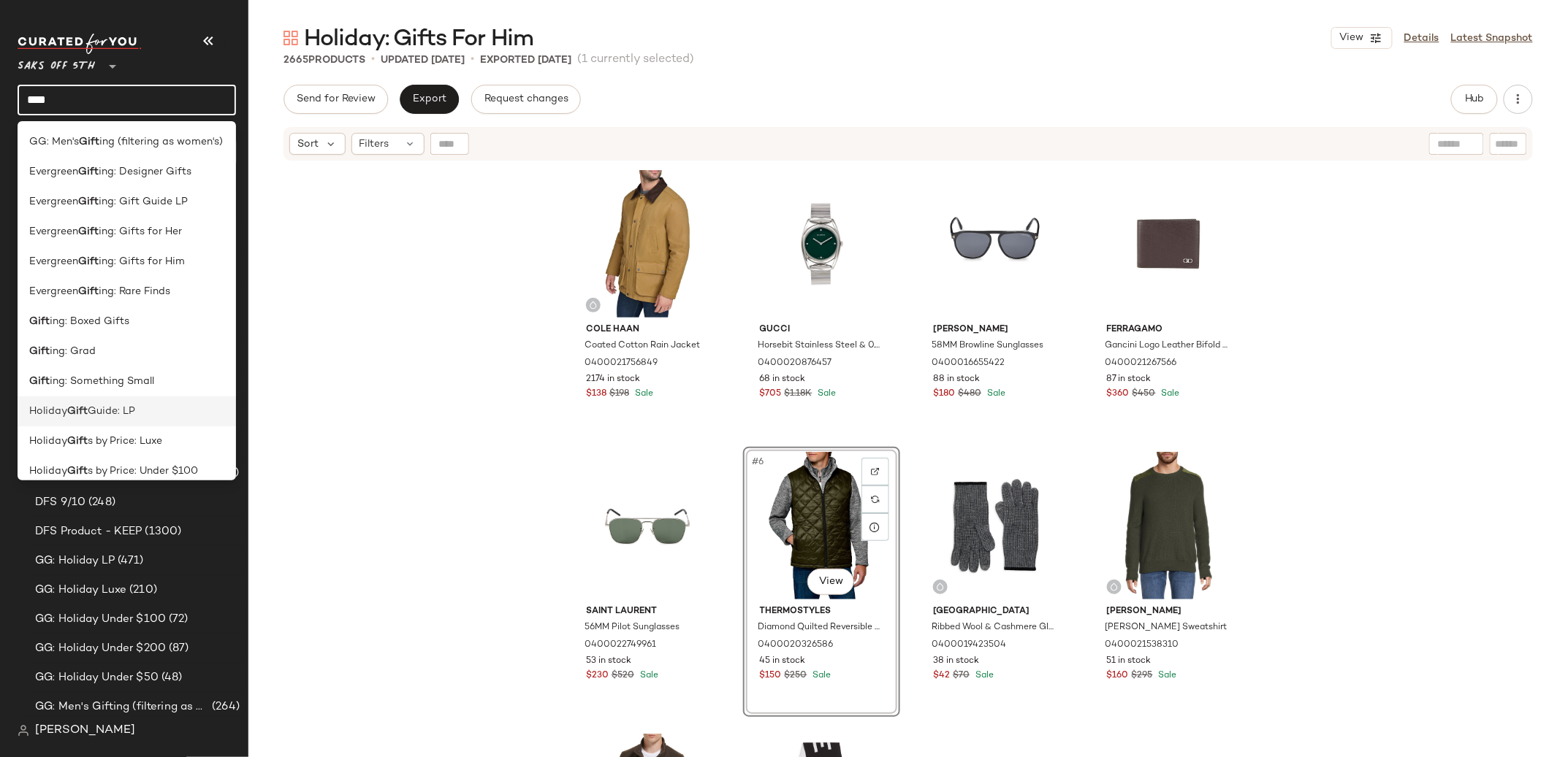
type input "****"
click at [135, 409] on span "Guide: LP" at bounding box center [111, 411] width 48 height 15
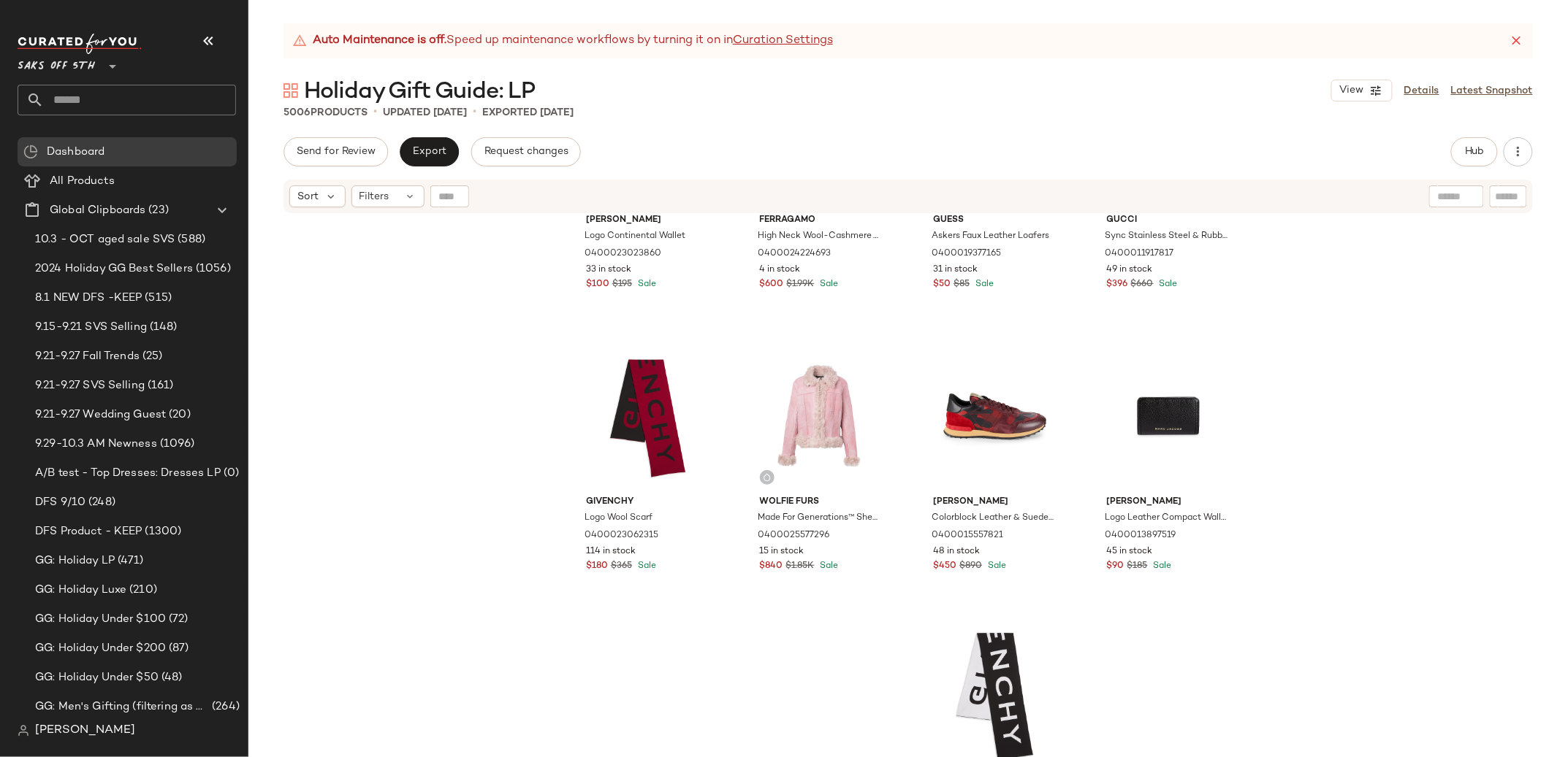
scroll to position [579, 0]
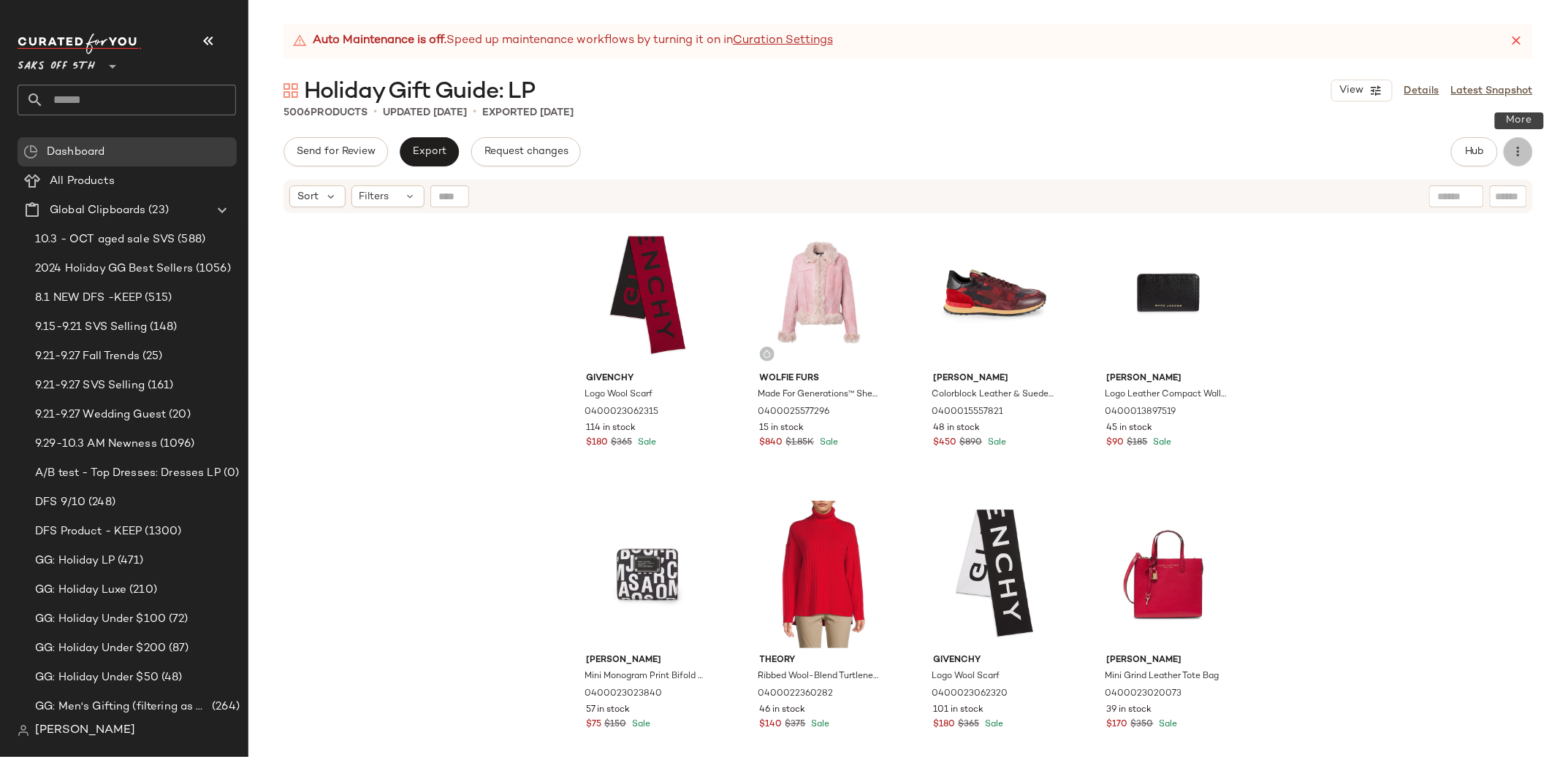
click at [1526, 149] on button "button" at bounding box center [1518, 151] width 29 height 29
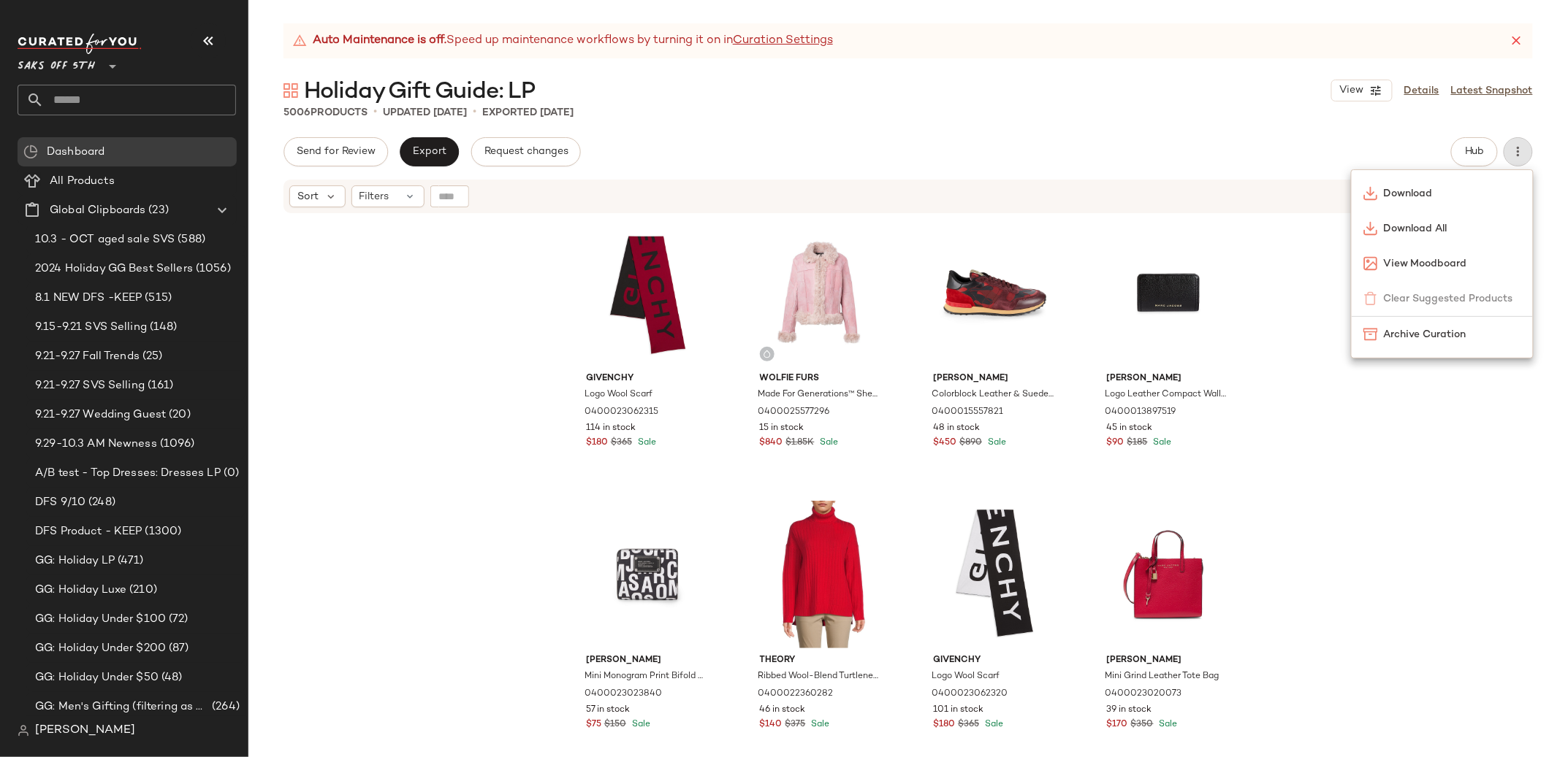
click at [1397, 136] on div "Auto Maintenance is off. Speed up maintenance workflows by turning it on in Cur…" at bounding box center [908, 390] width 1319 height 734
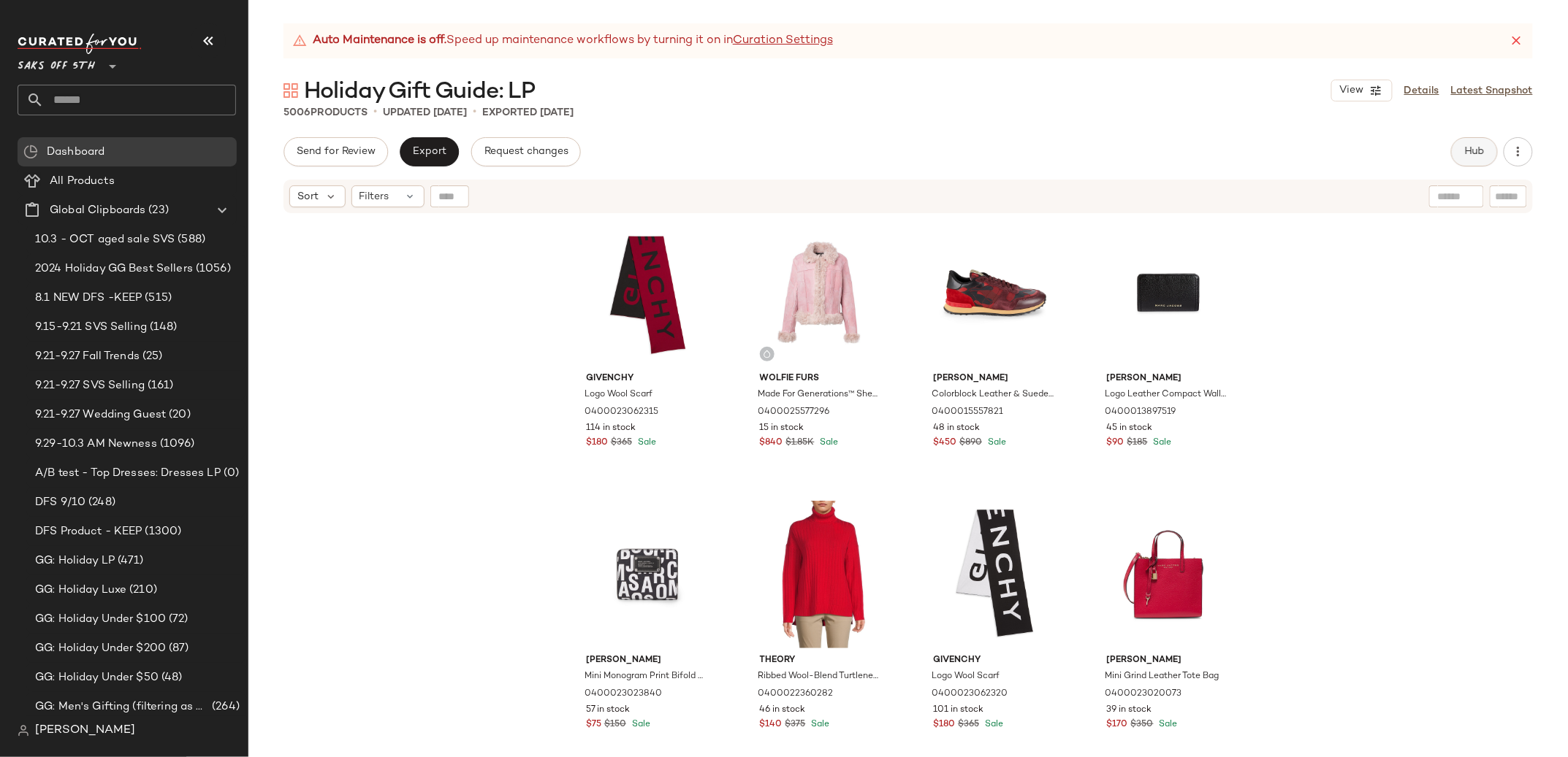
click at [1478, 141] on button "Hub" at bounding box center [1474, 151] width 47 height 29
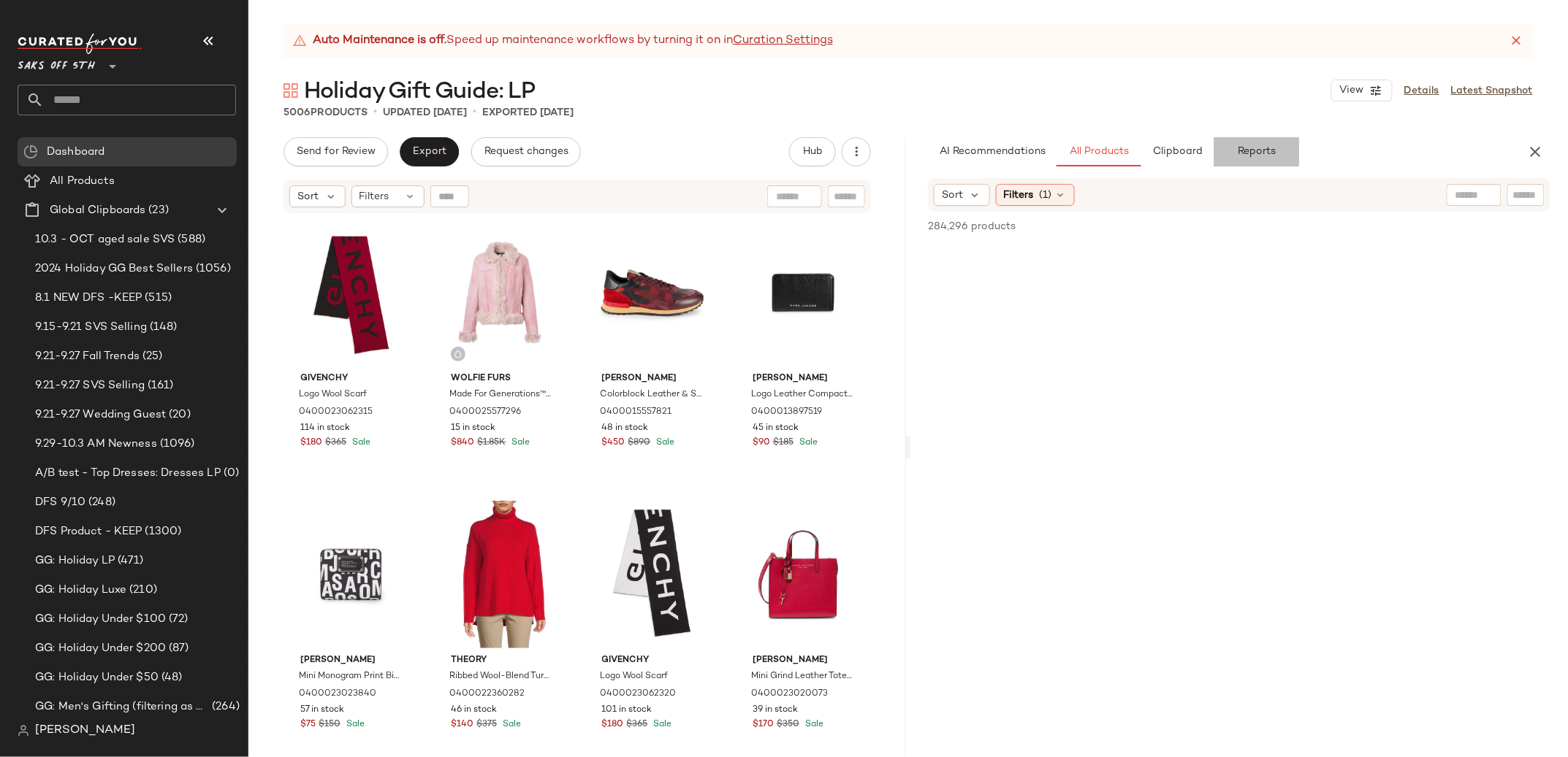
click at [1264, 141] on button "Reports" at bounding box center [1257, 151] width 85 height 29
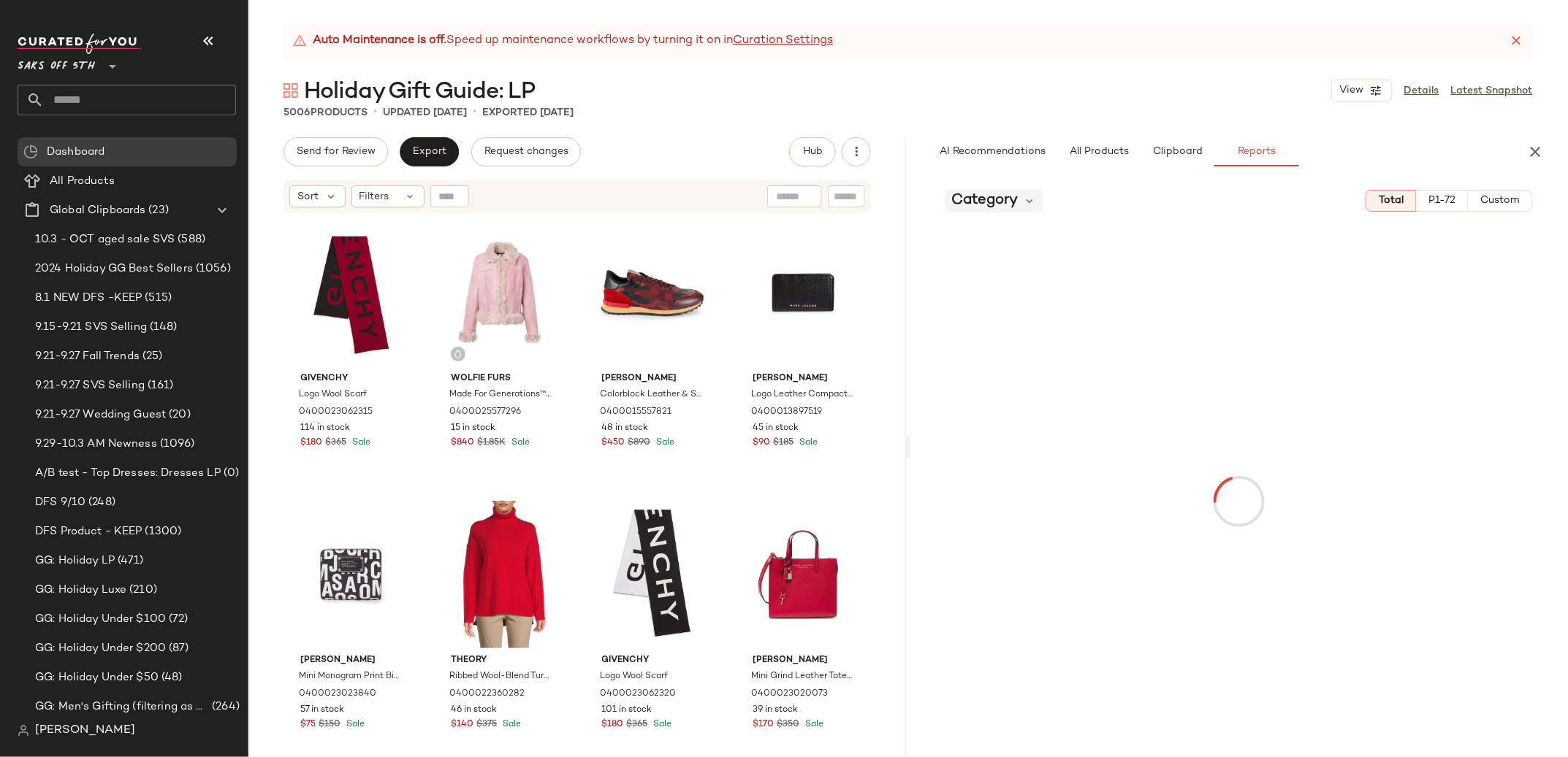
click at [995, 205] on span "Category" at bounding box center [984, 201] width 66 height 22
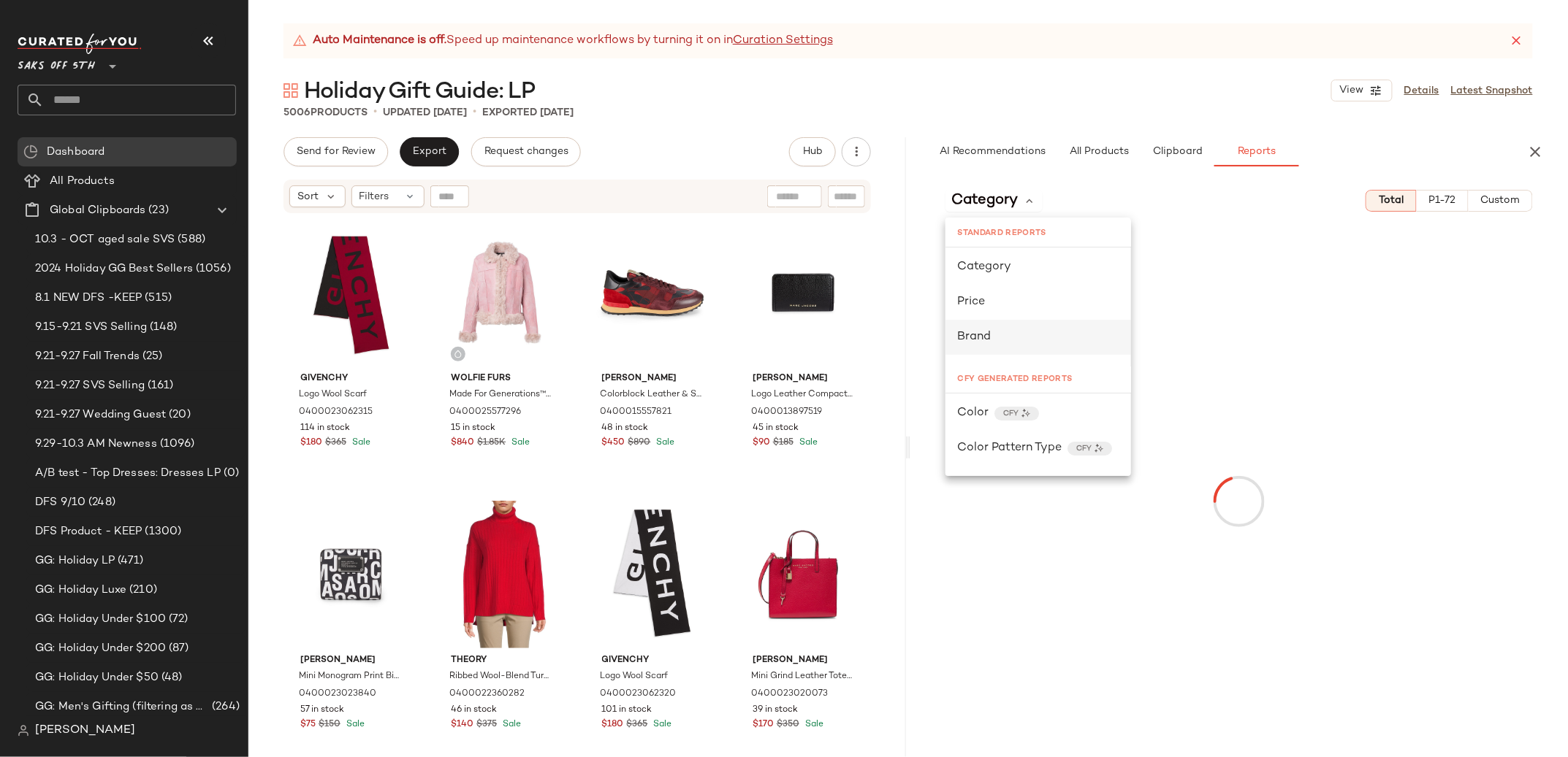
click at [987, 329] on div "Brand" at bounding box center [1038, 338] width 162 height 18
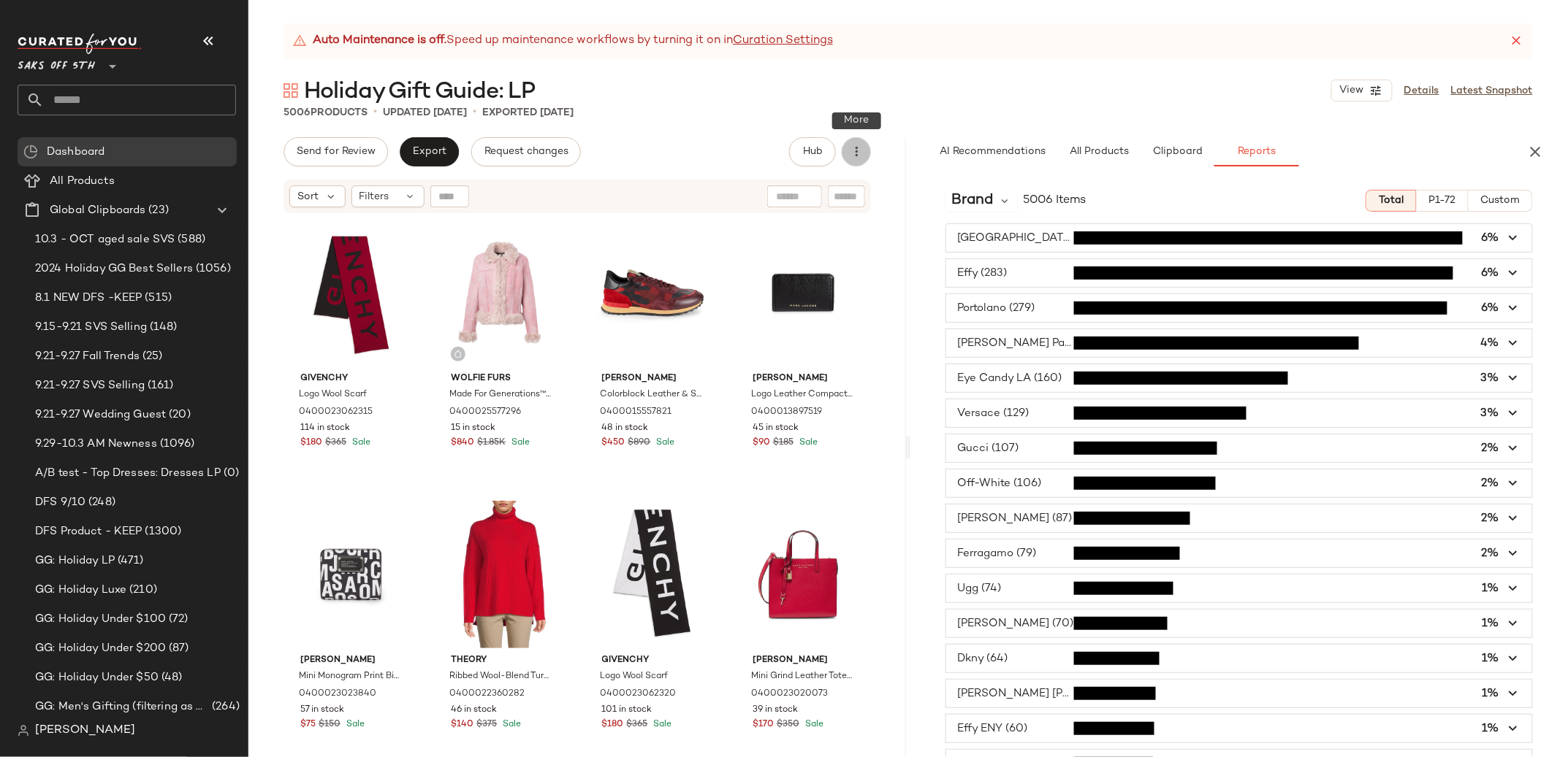
click at [856, 145] on icon "button" at bounding box center [856, 151] width 15 height 15
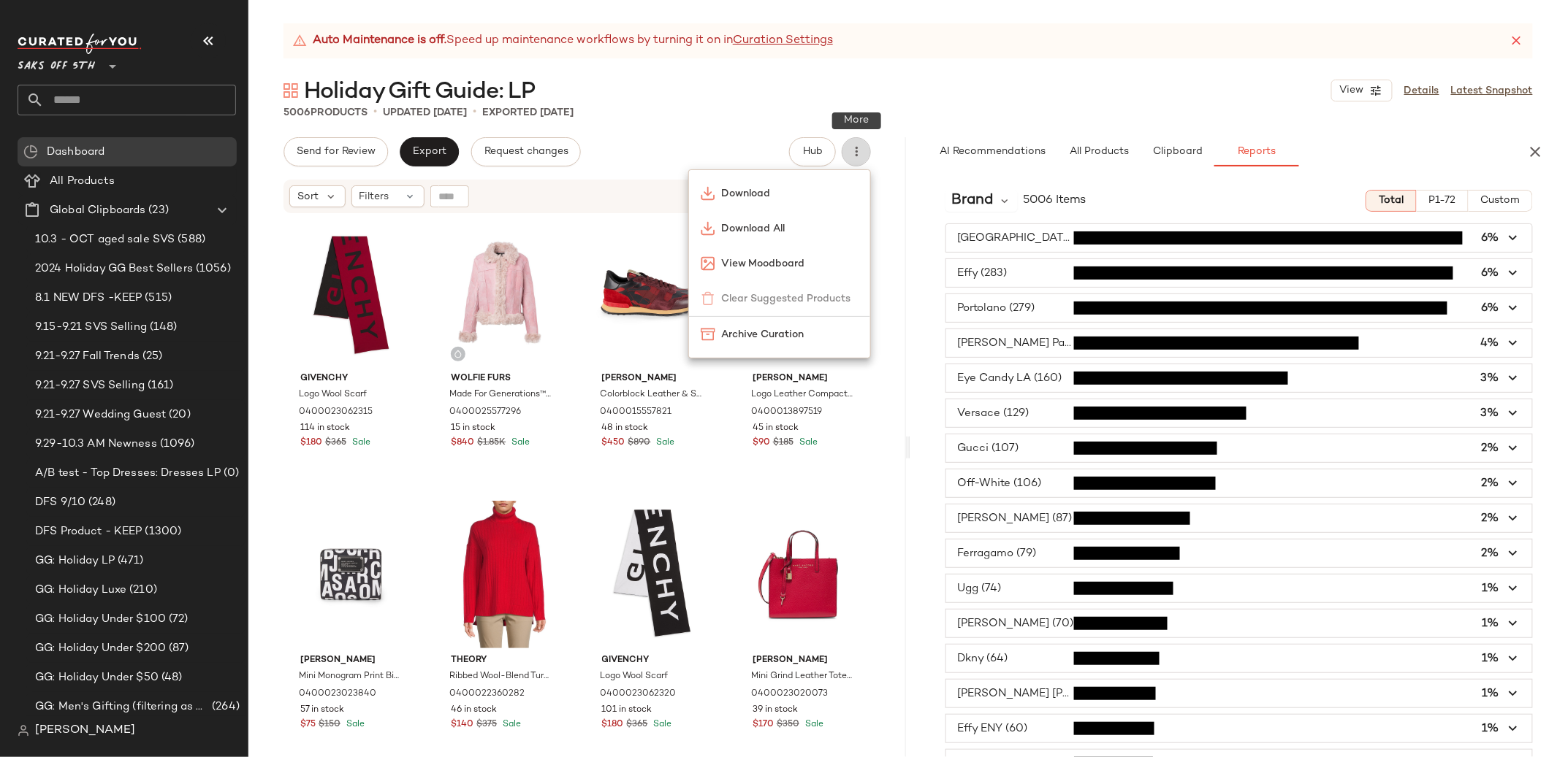
click at [856, 145] on icon "button" at bounding box center [856, 151] width 15 height 15
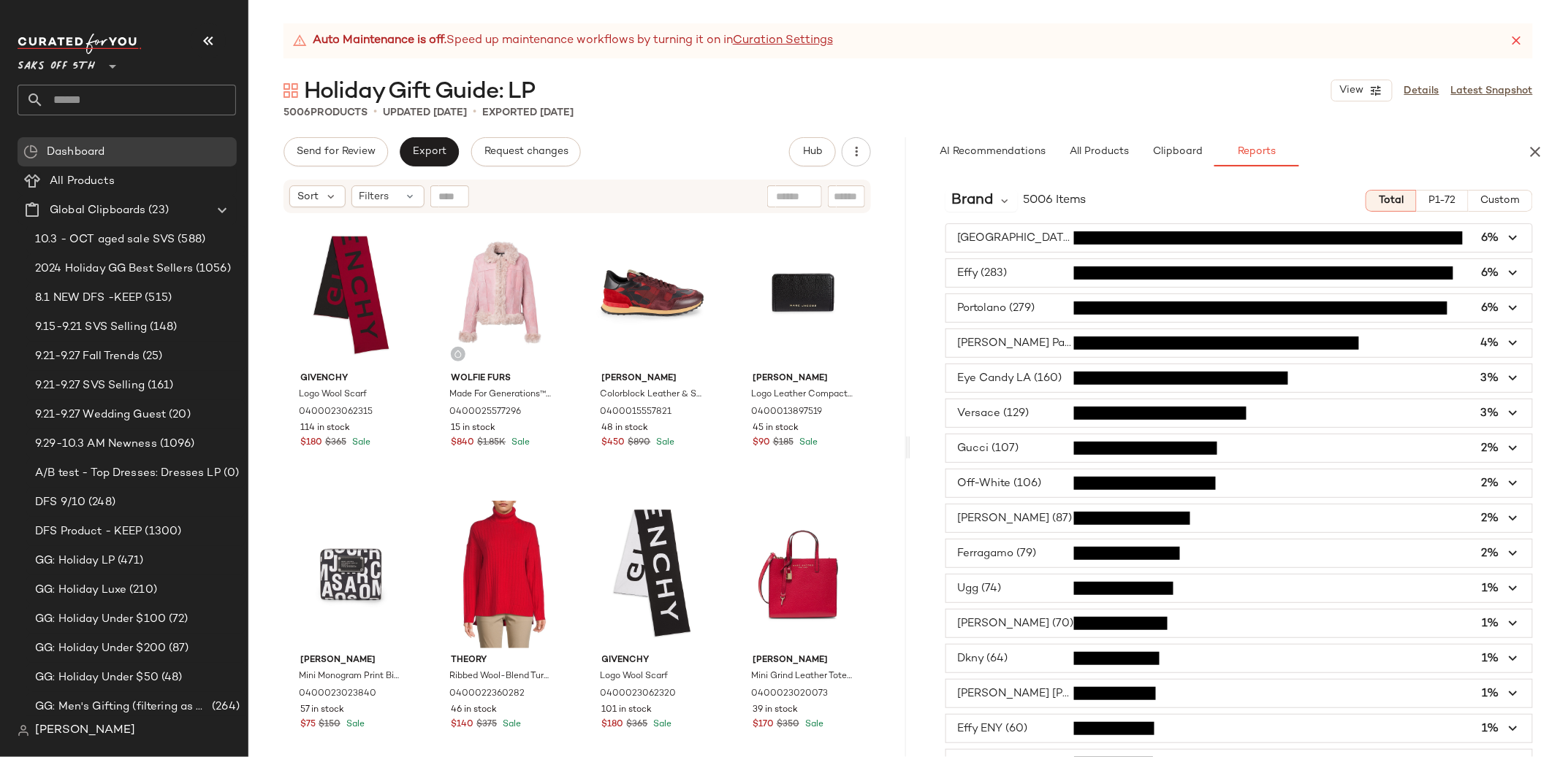
click at [1018, 563] on span "button" at bounding box center [1239, 553] width 586 height 27
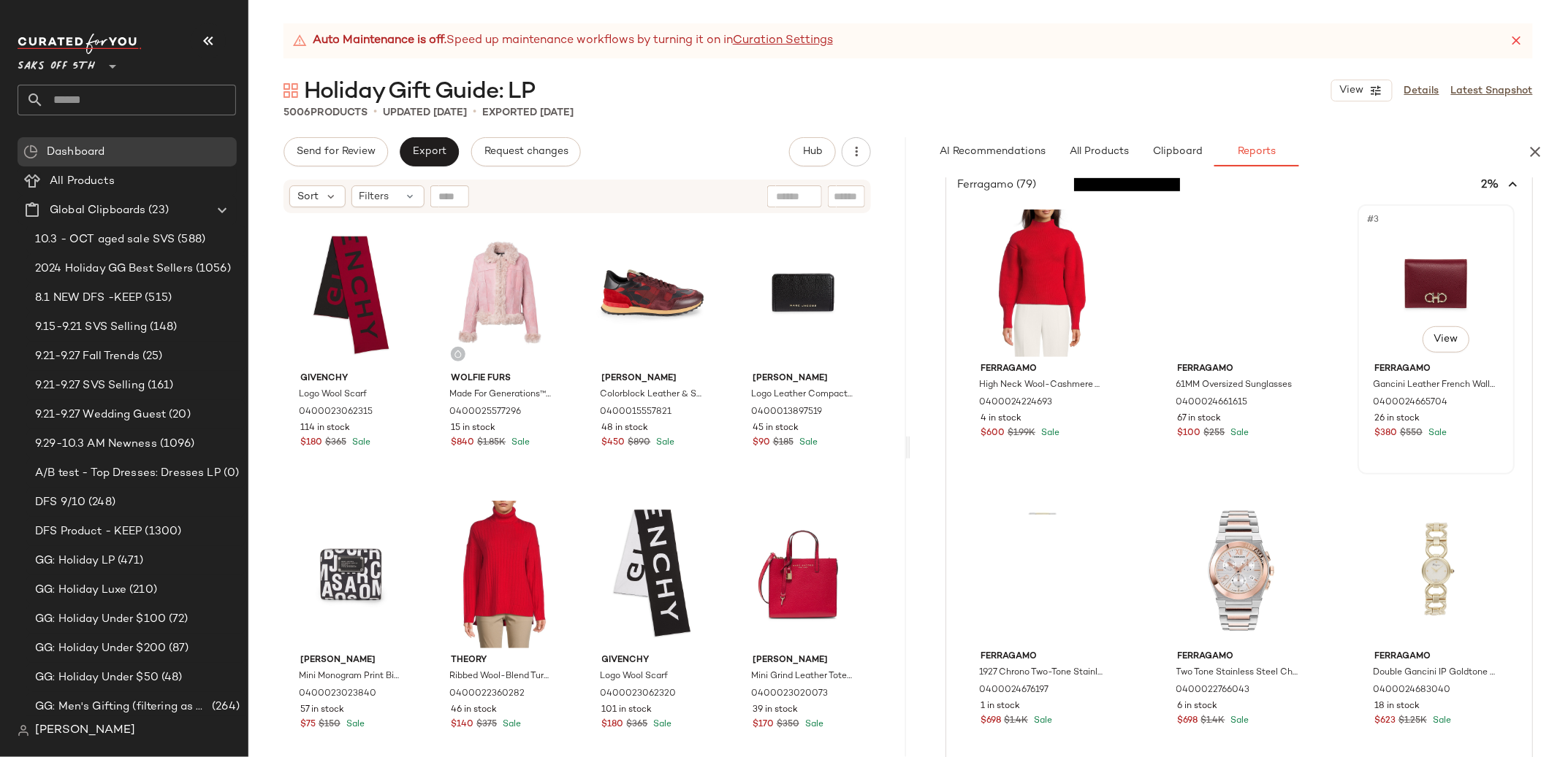
scroll to position [371, 0]
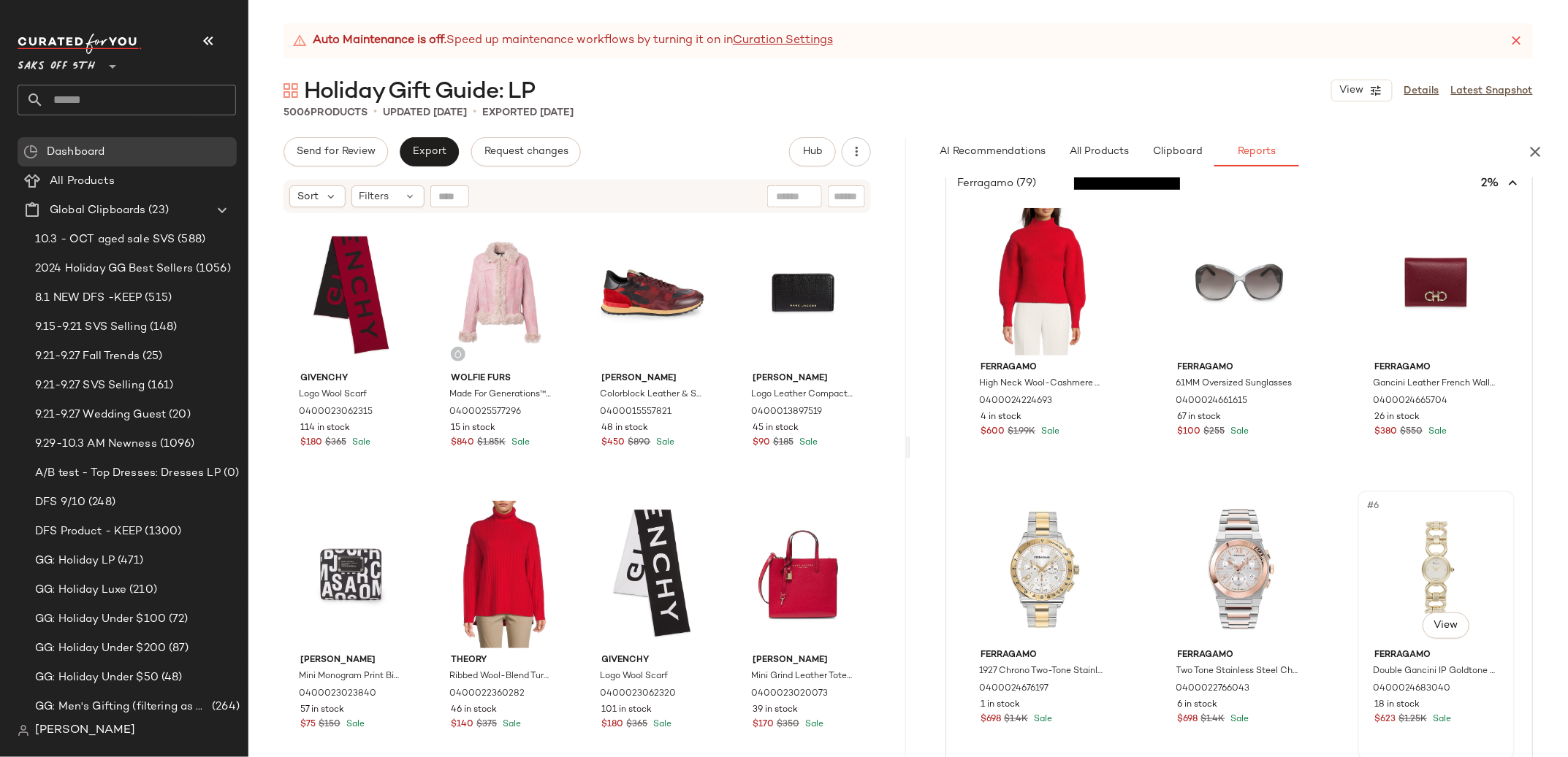
click at [1440, 532] on div "#6 View" at bounding box center [1436, 570] width 147 height 148
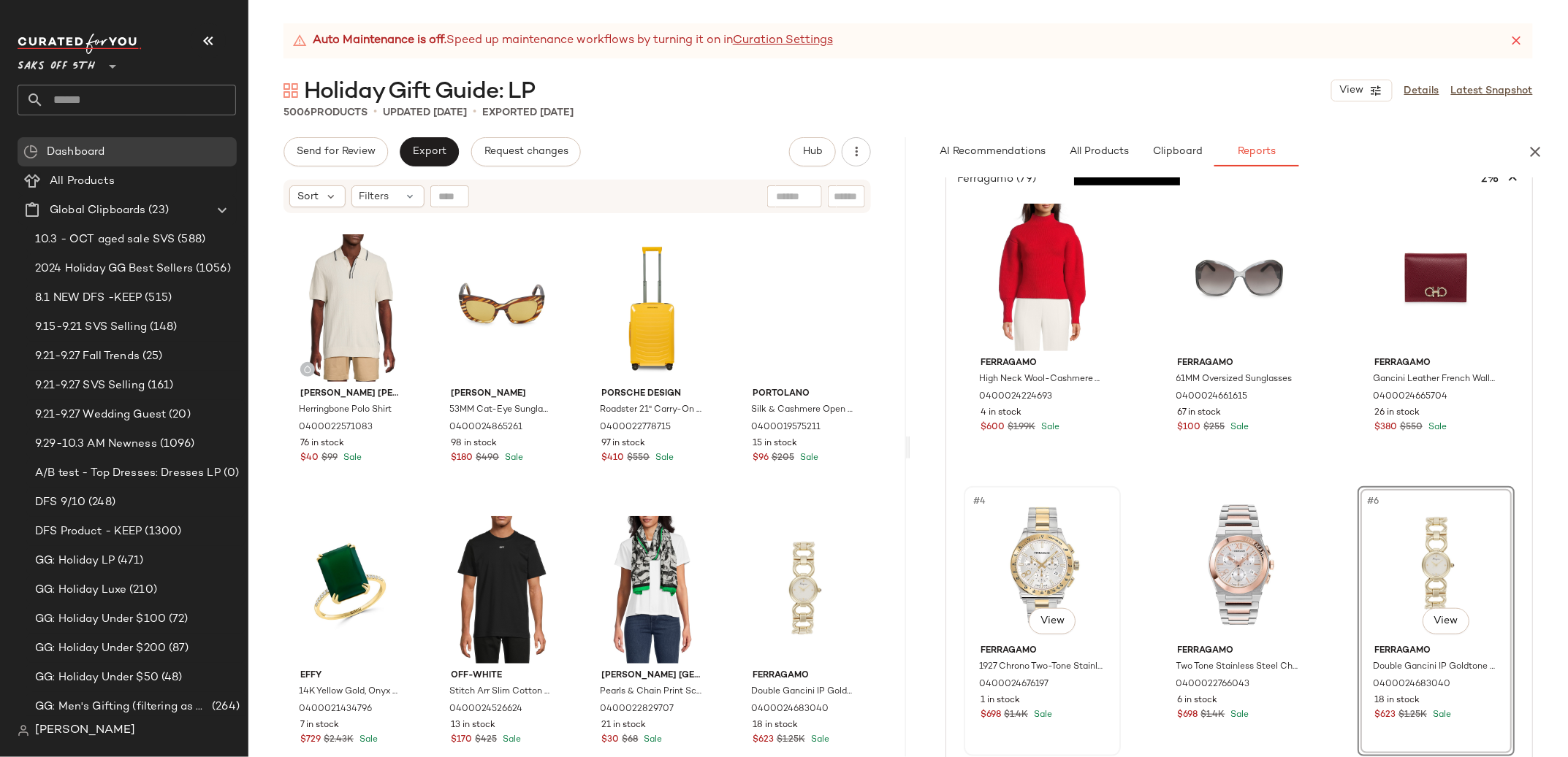
scroll to position [381, 0]
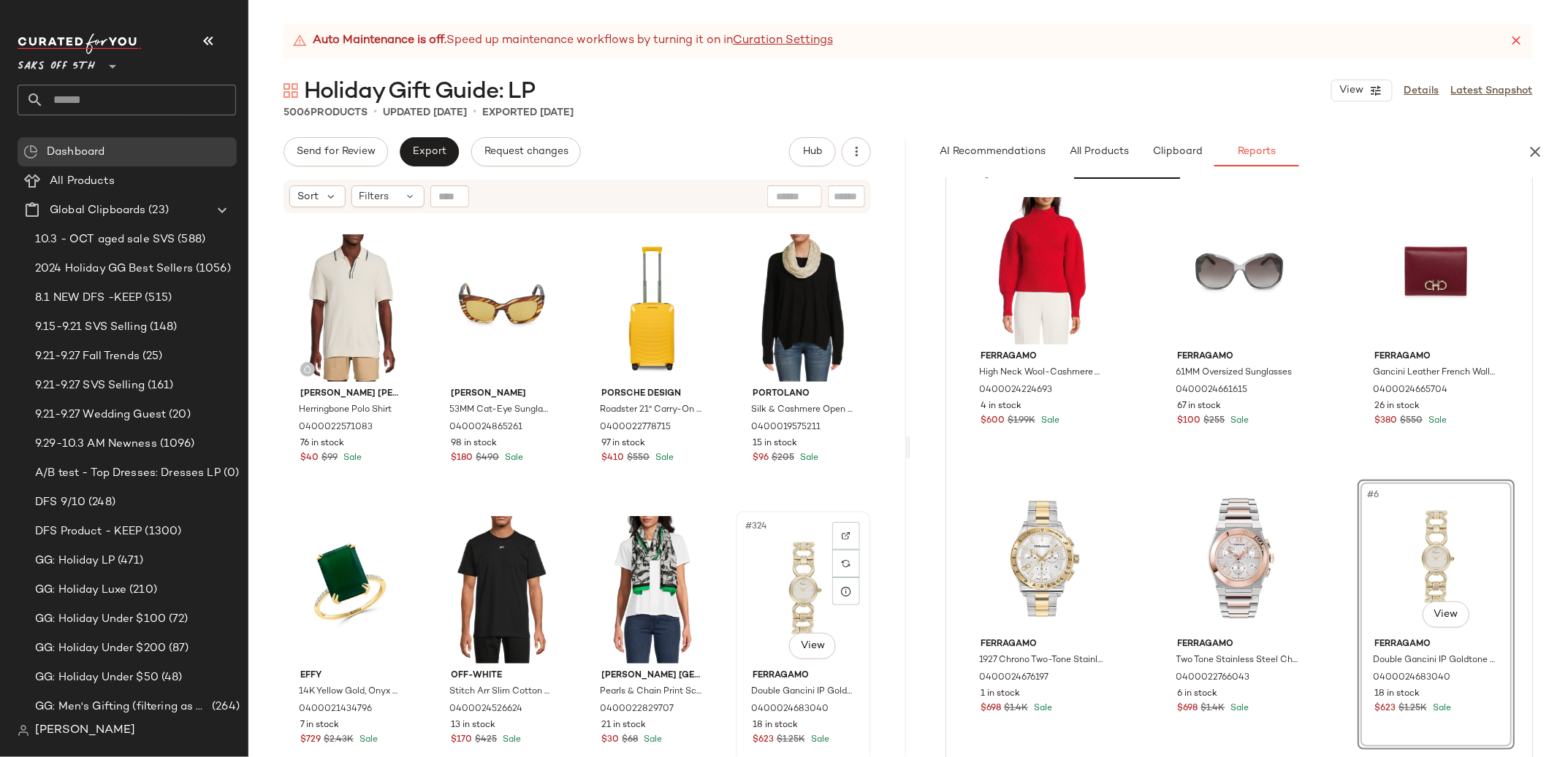
click at [795, 572] on div "#324 View" at bounding box center [803, 590] width 125 height 148
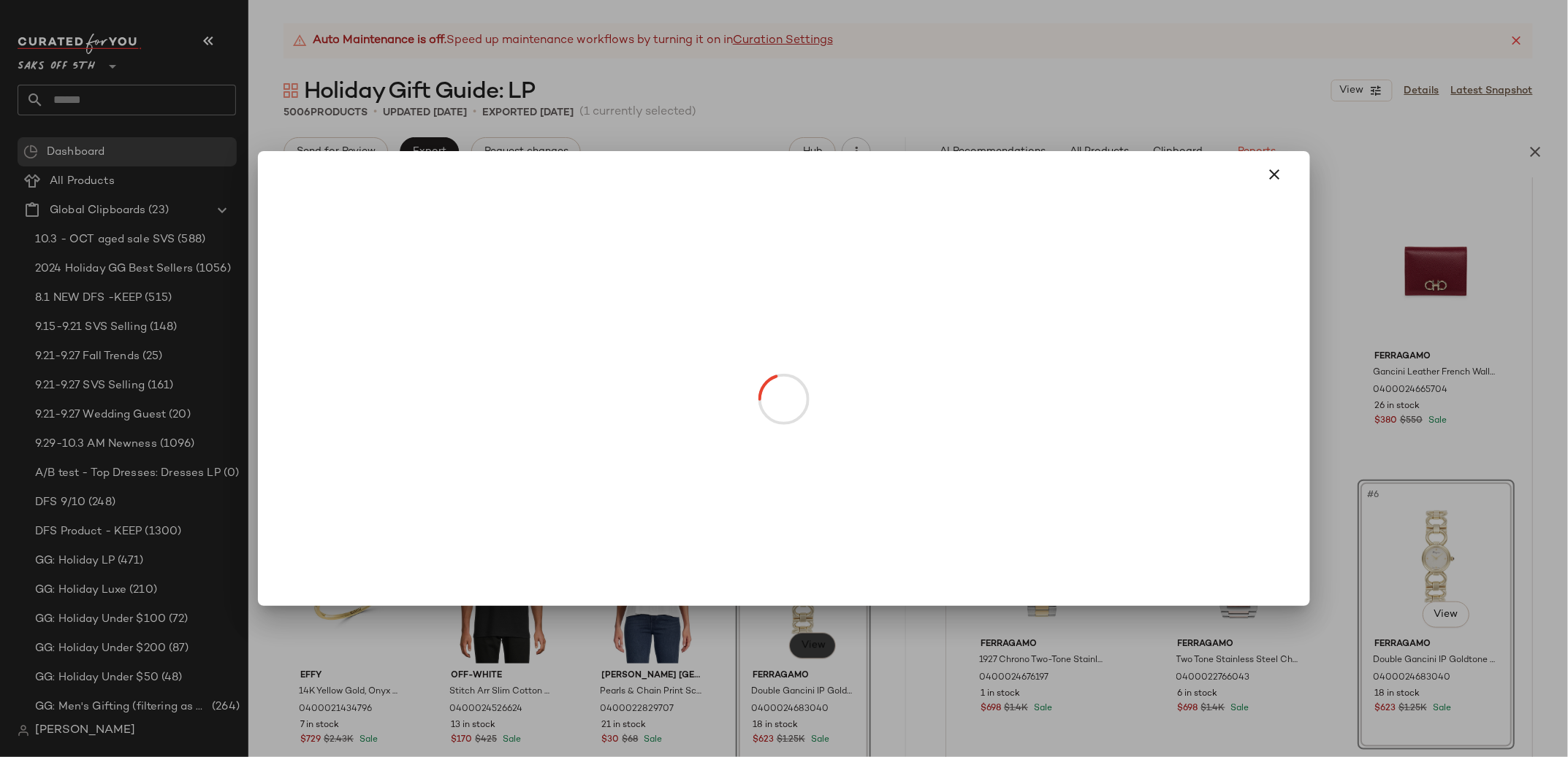
click at [798, 652] on body "Saks OFF 5TH ** Dashboard All Products Global Clipboards (23) 10.3 - OCT aged s…" at bounding box center [784, 378] width 1568 height 757
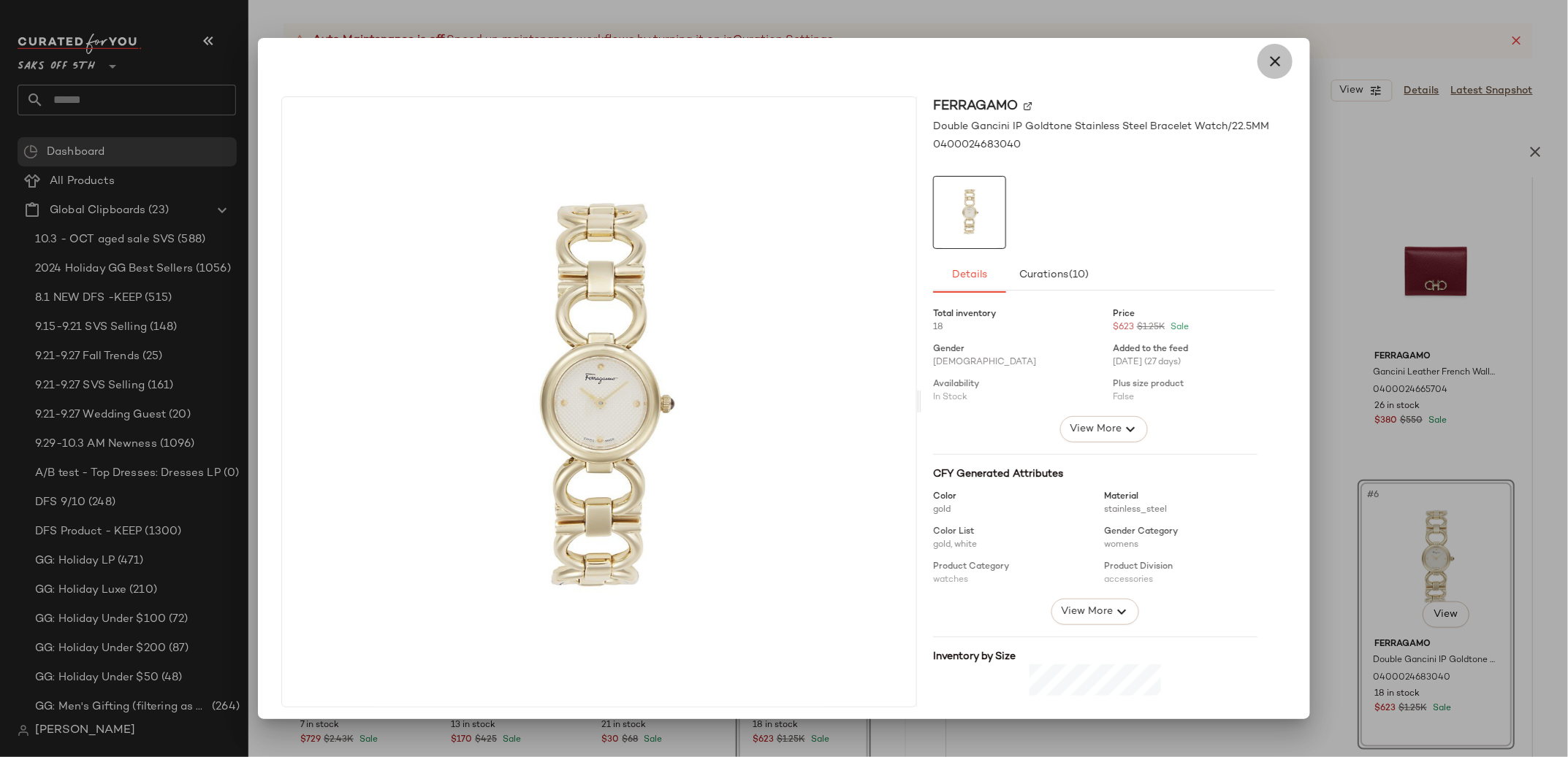
click at [1266, 69] on icon "button" at bounding box center [1275, 61] width 18 height 18
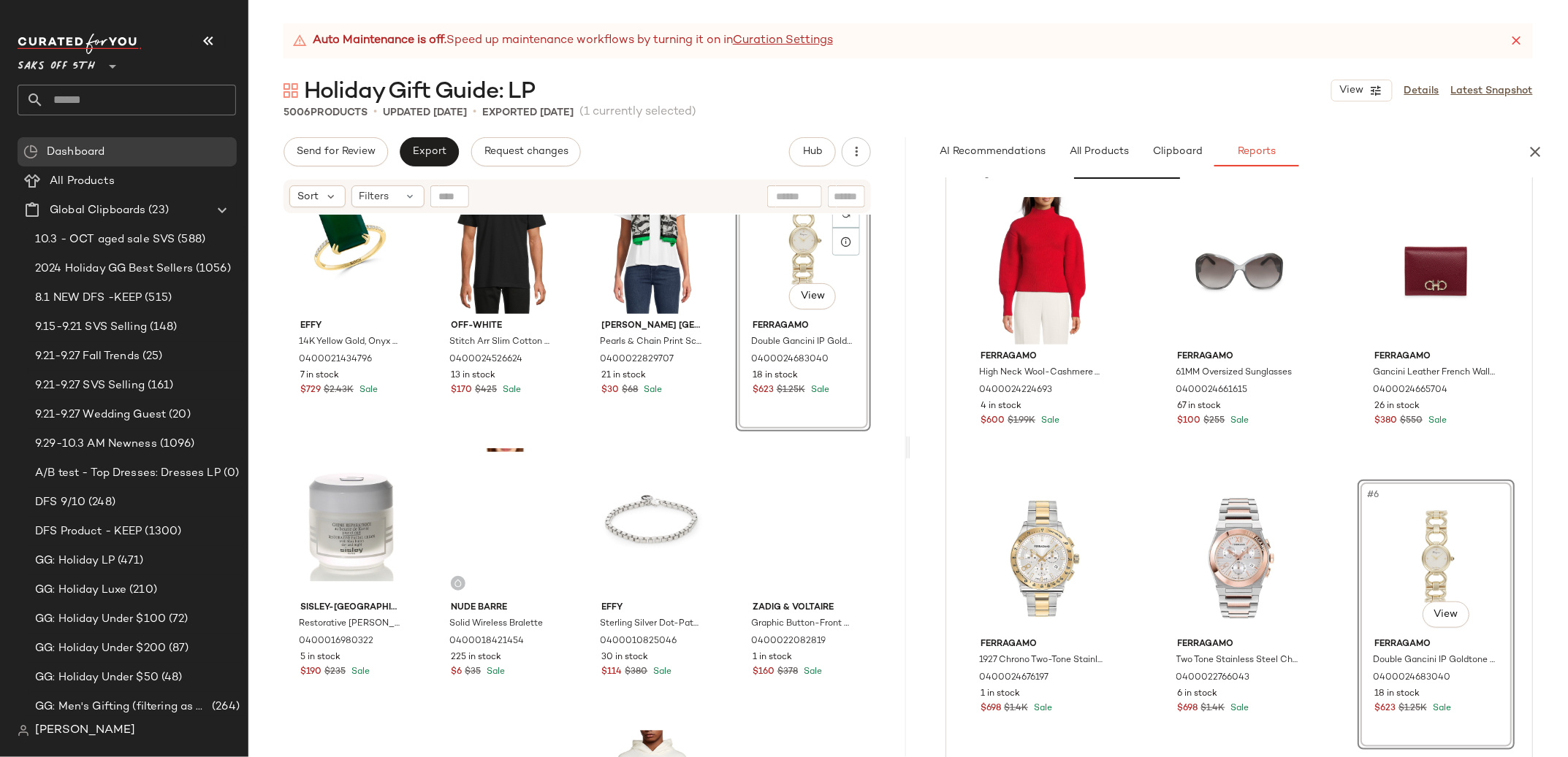
scroll to position [22482, 0]
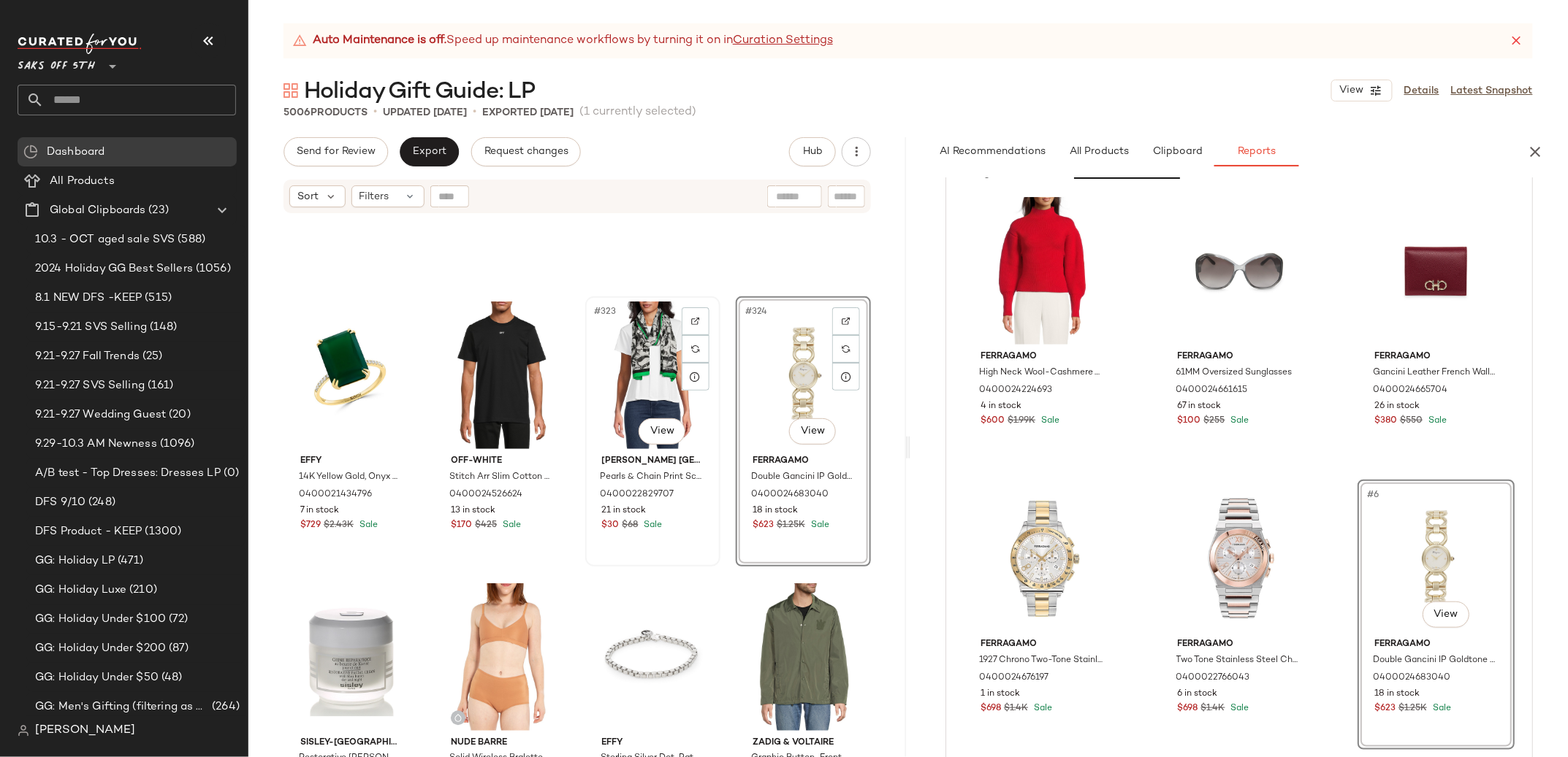
click at [611, 362] on div "#323 View" at bounding box center [652, 375] width 125 height 148
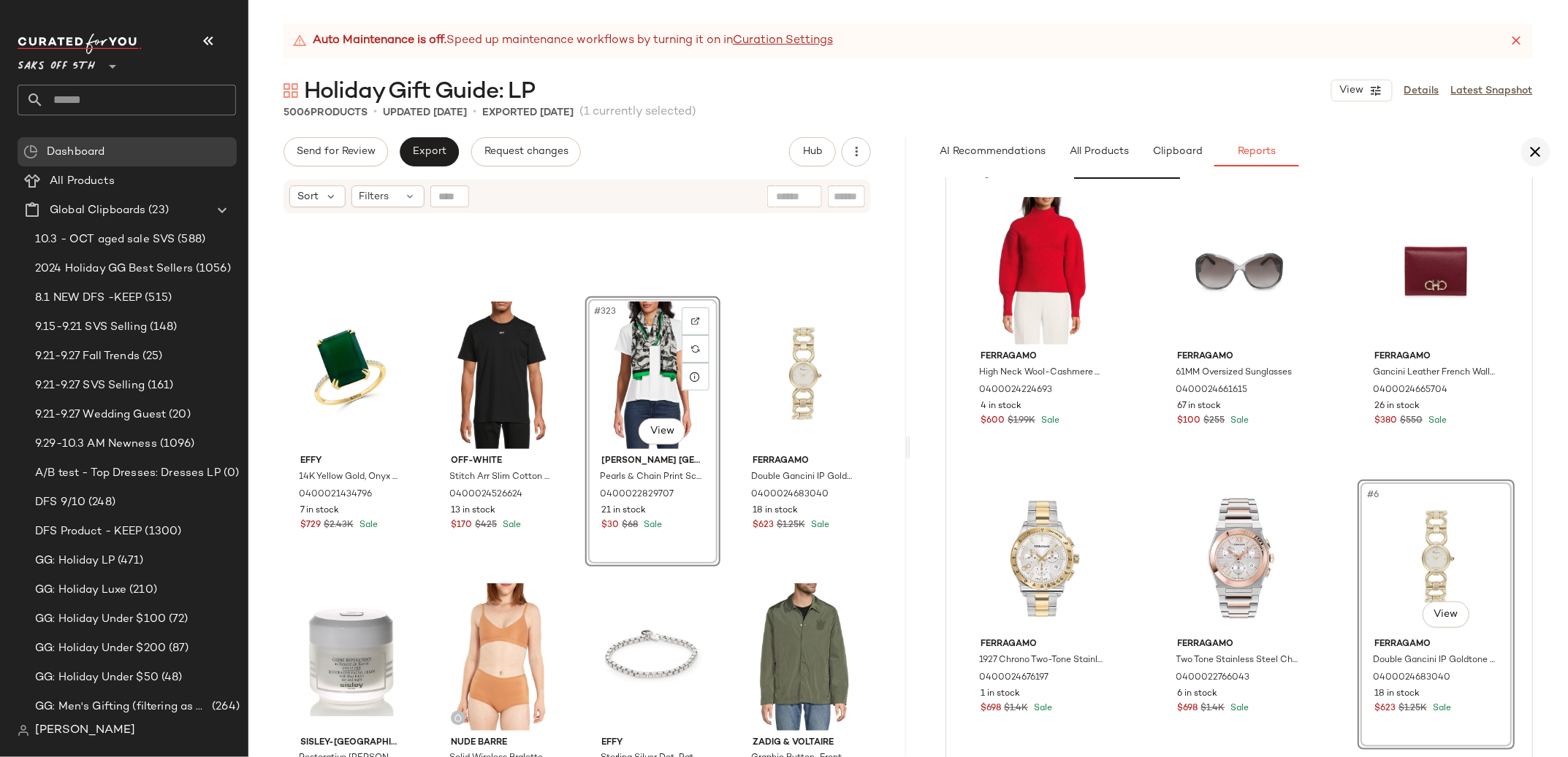
click at [1541, 149] on icon "button" at bounding box center [1536, 152] width 18 height 18
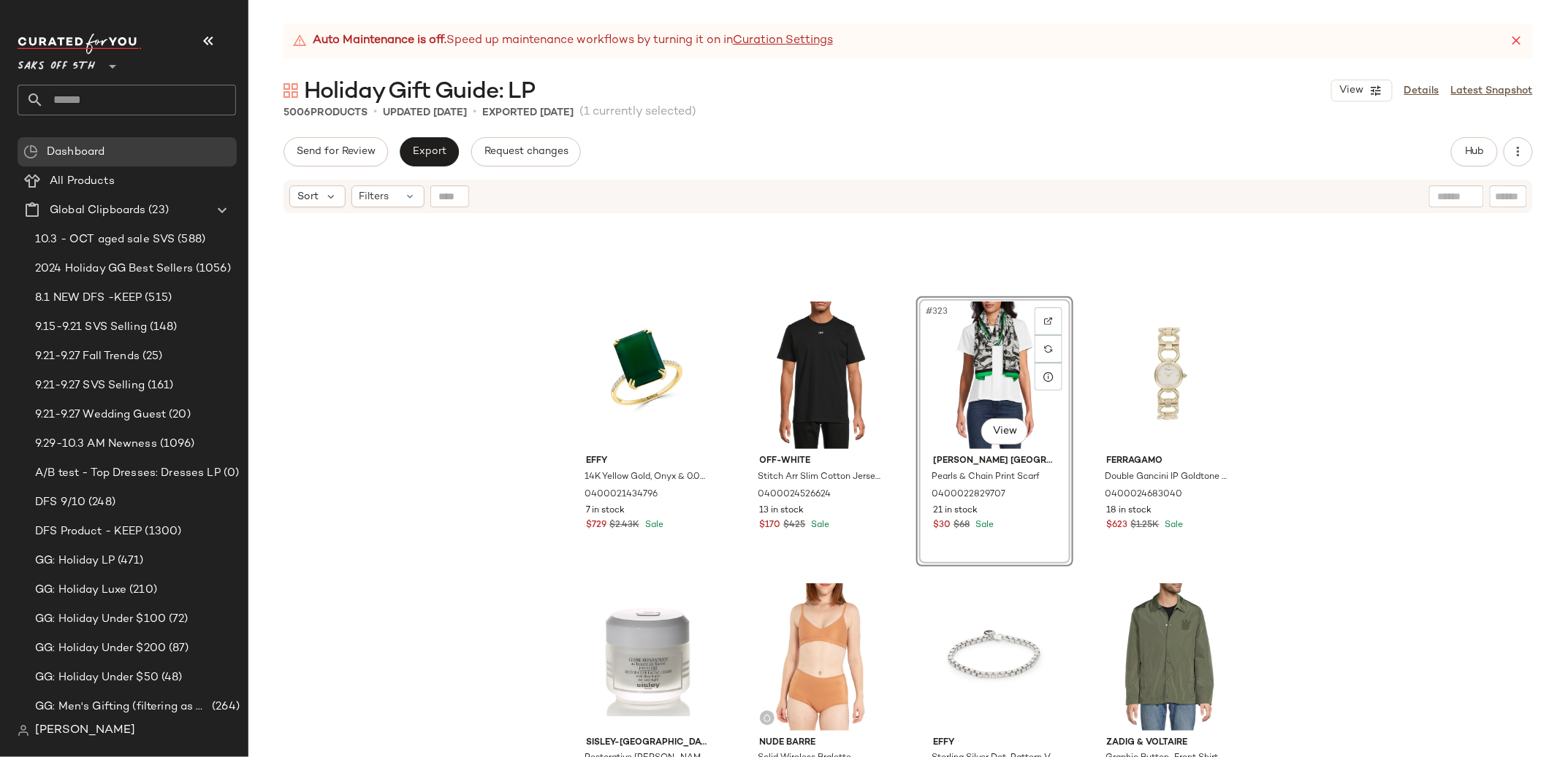
click at [1434, 392] on div "Effy 14K Yellow Gold, Onyx & 0.05 TCW Diamond Ring 0400021434796 7 in stock $72…" at bounding box center [908, 504] width 1319 height 579
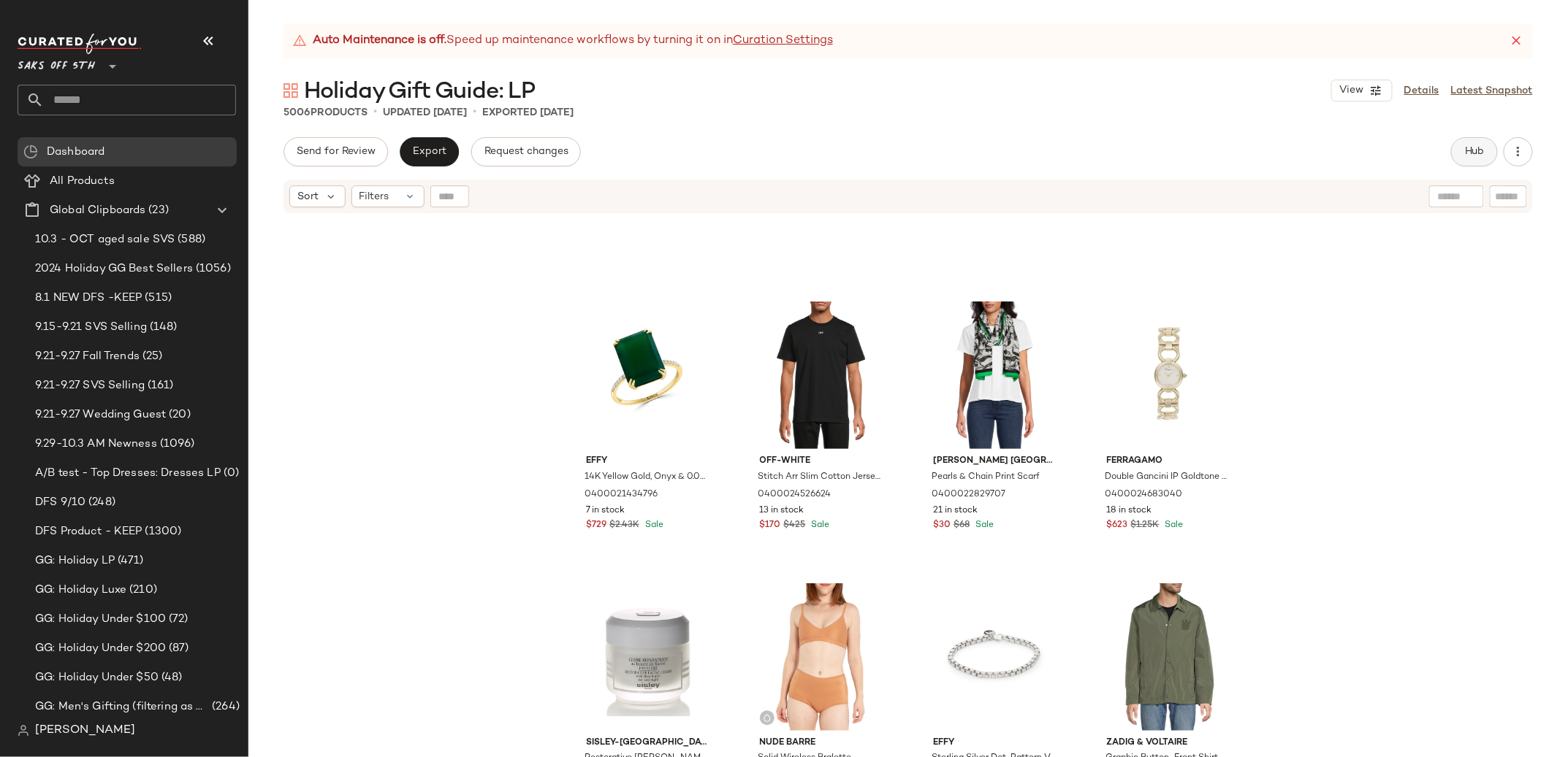
click at [1454, 149] on button "Hub" at bounding box center [1474, 151] width 47 height 29
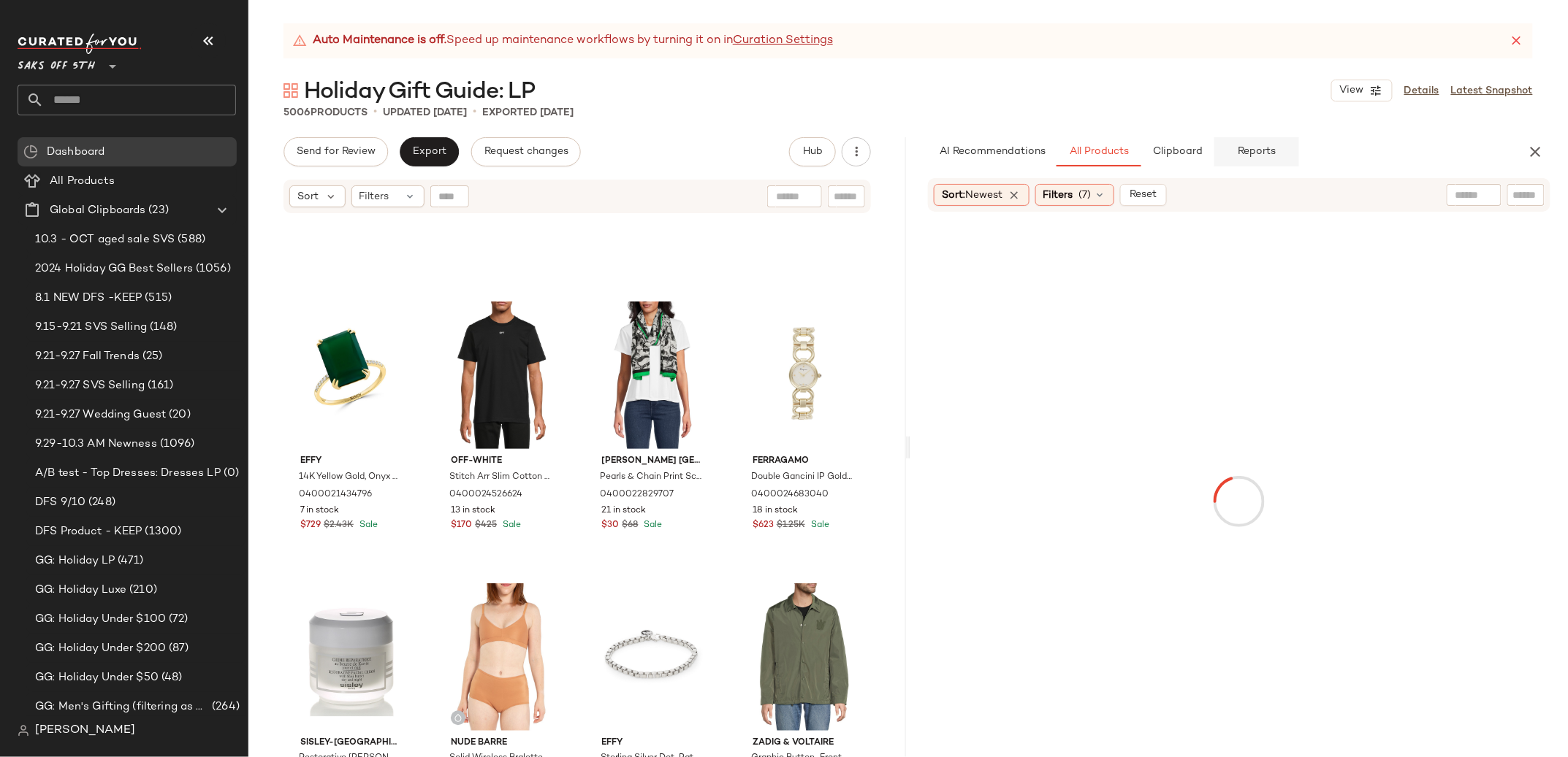
click at [1249, 158] on button "Reports" at bounding box center [1257, 151] width 85 height 29
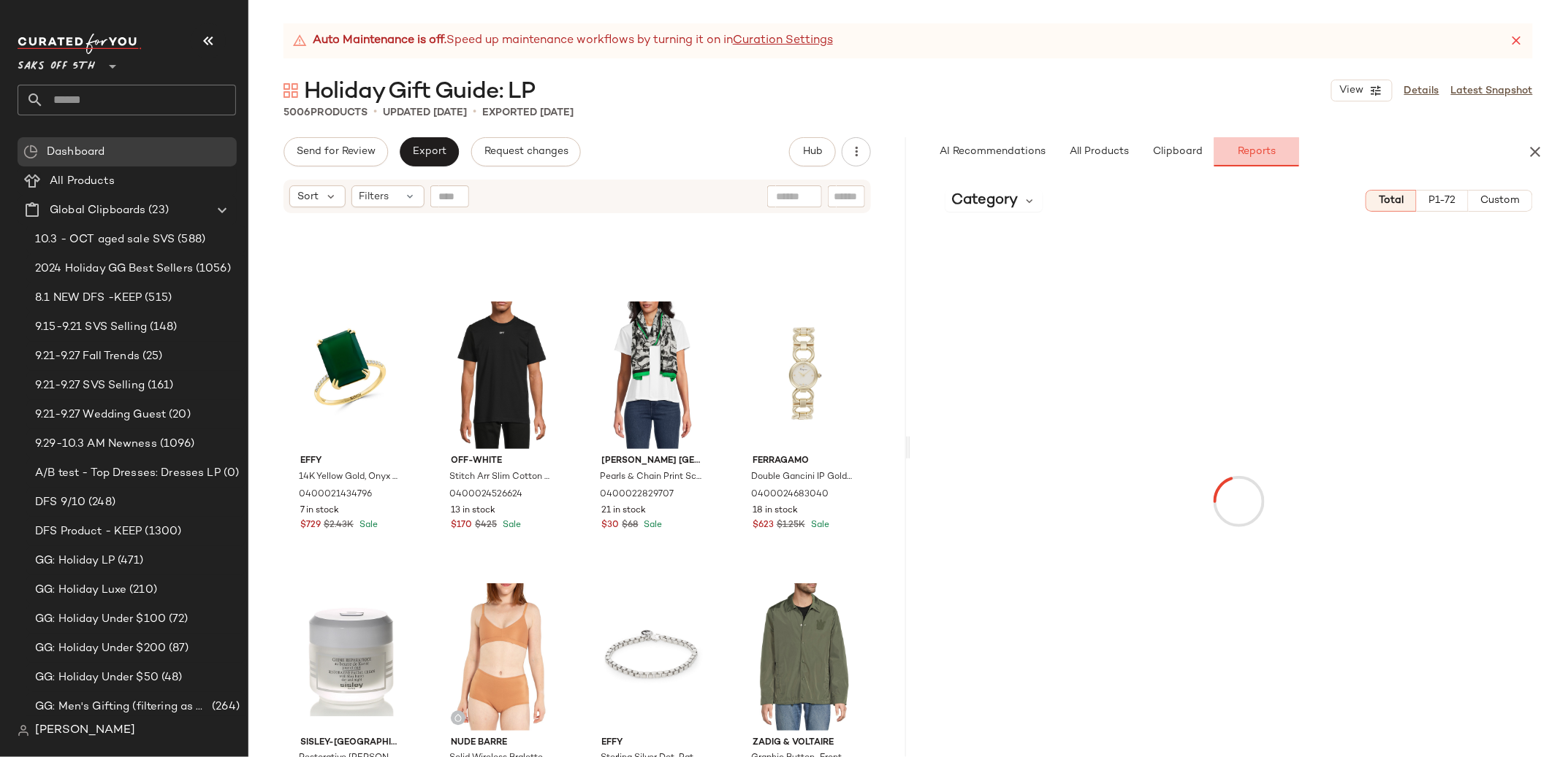
click at [1243, 144] on button "Reports" at bounding box center [1257, 151] width 85 height 29
click at [988, 205] on span "Category" at bounding box center [984, 201] width 66 height 22
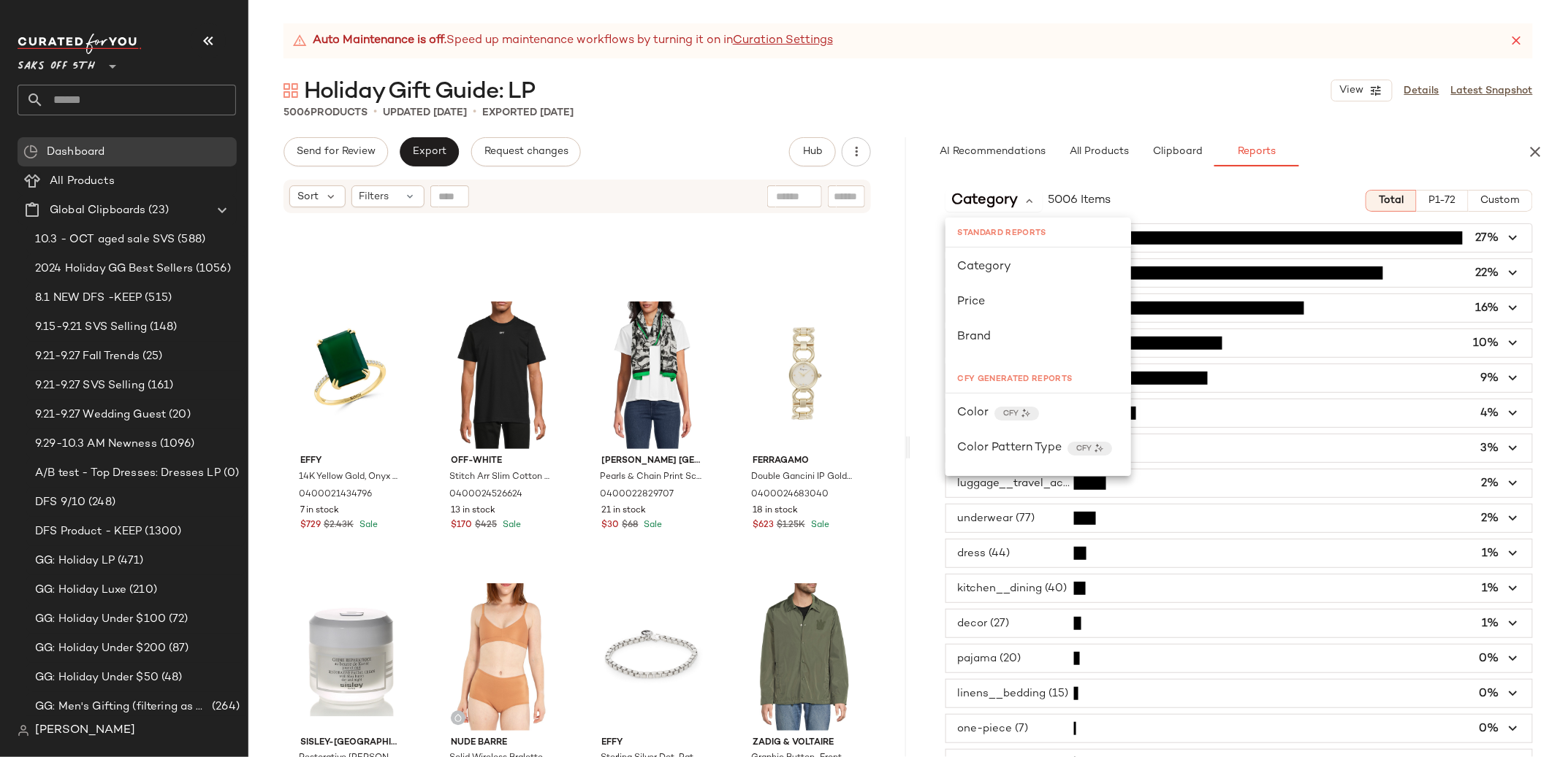
scroll to position [555, 0]
click at [988, 346] on span "Product Type" at bounding box center [994, 348] width 73 height 18
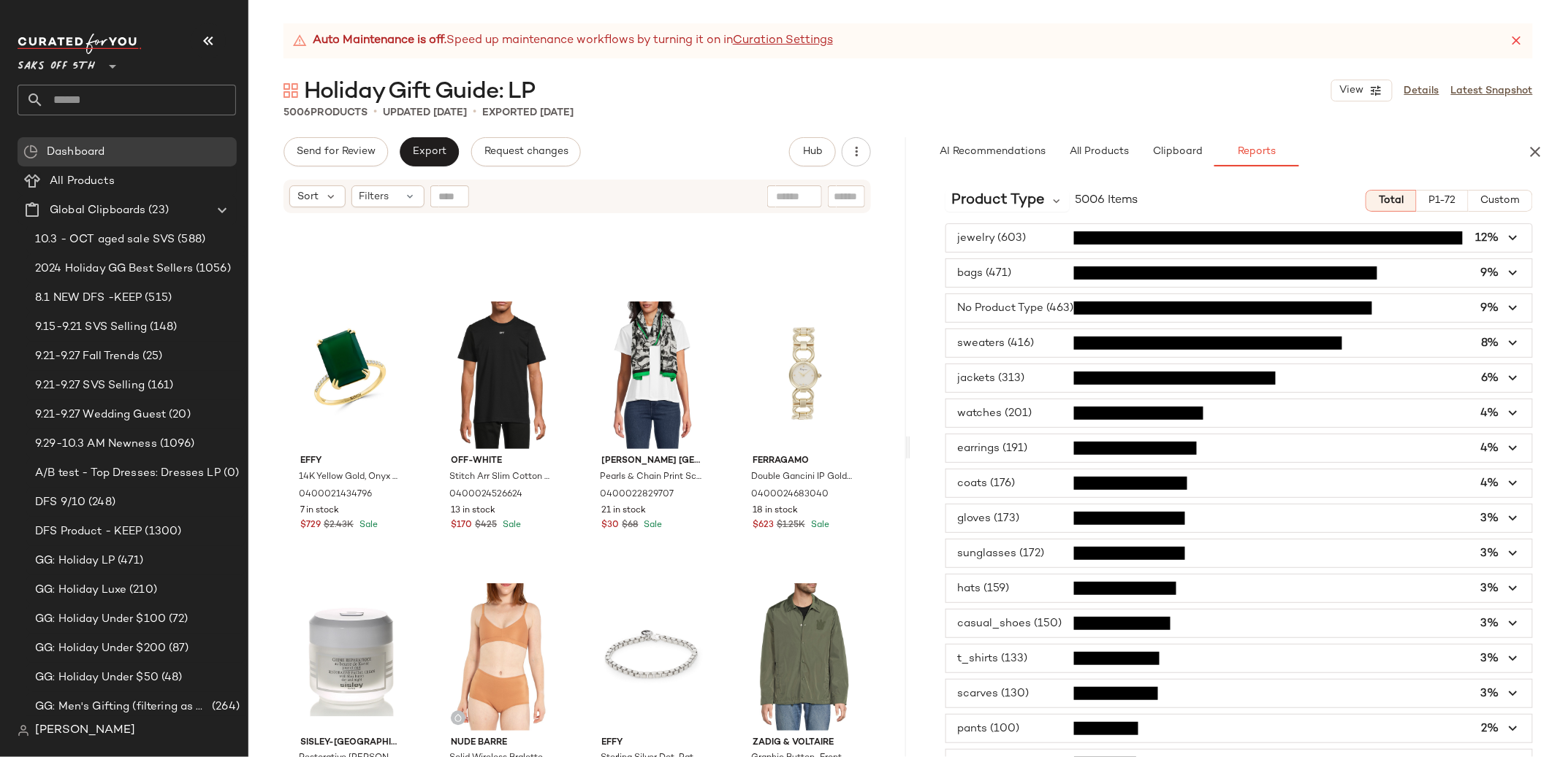
click at [1018, 274] on span "button" at bounding box center [1239, 272] width 586 height 27
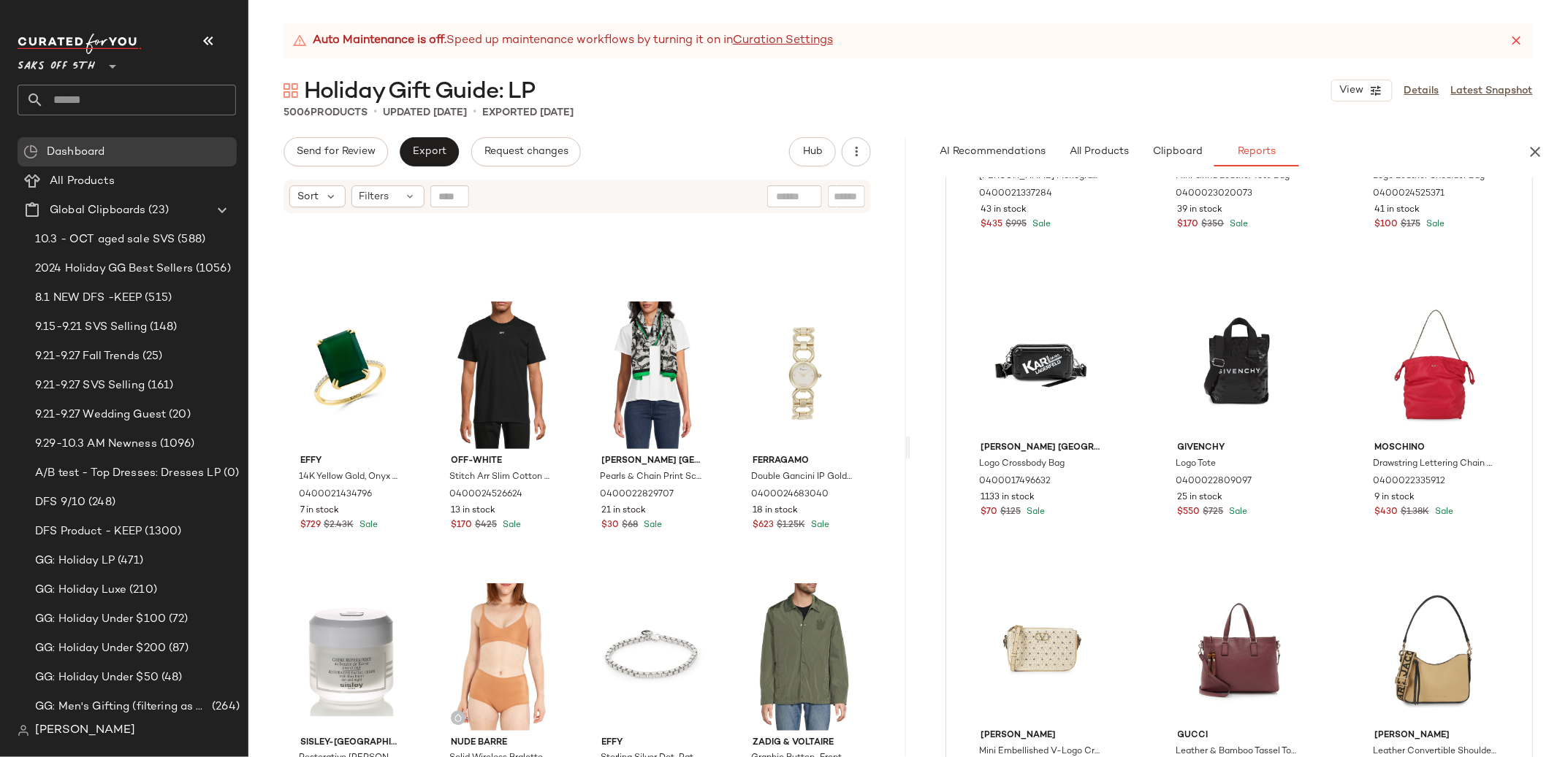
scroll to position [0, 0]
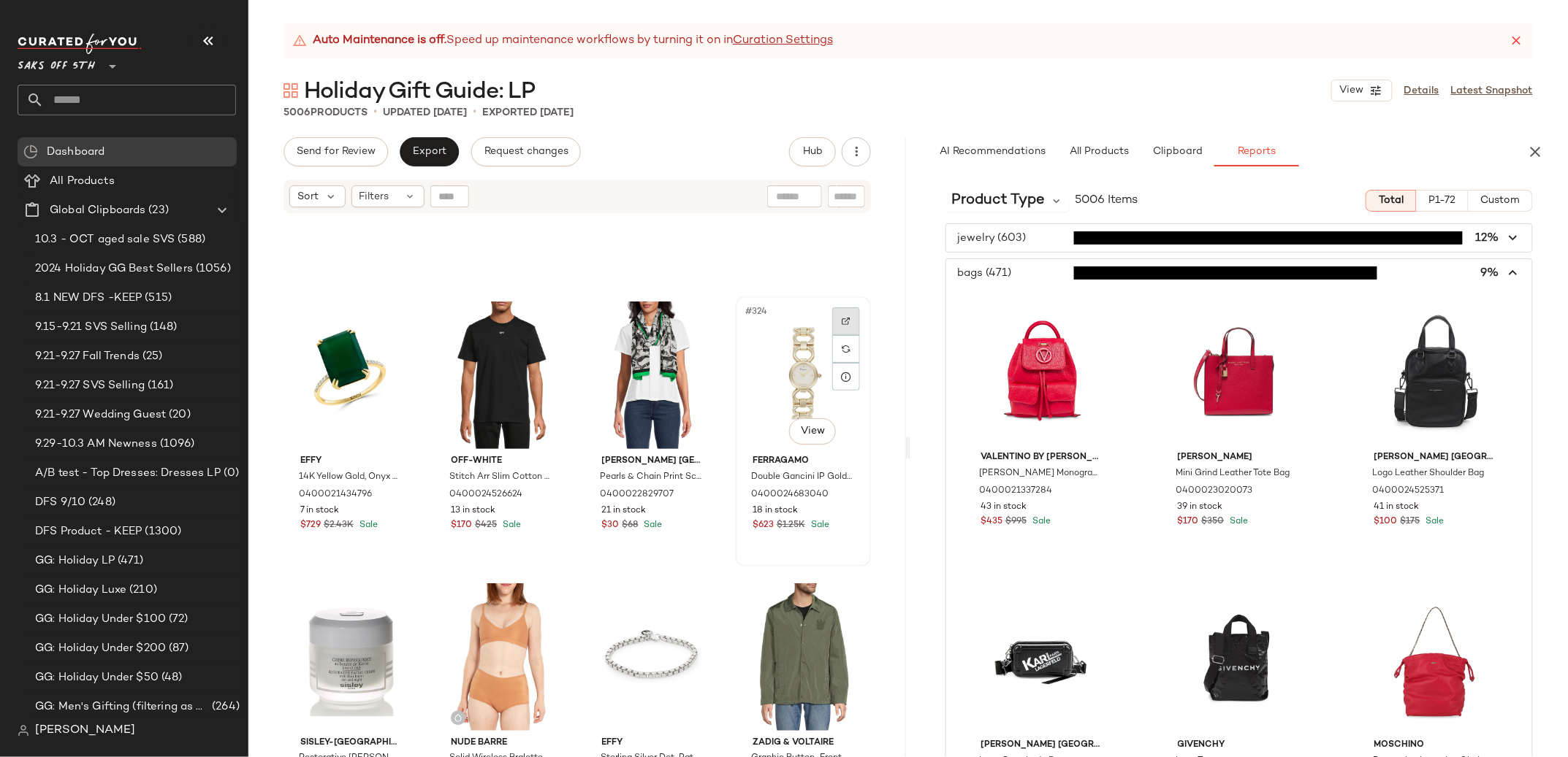
click at [847, 322] on div at bounding box center [845, 321] width 27 height 27
